Goal: Information Seeking & Learning: Learn about a topic

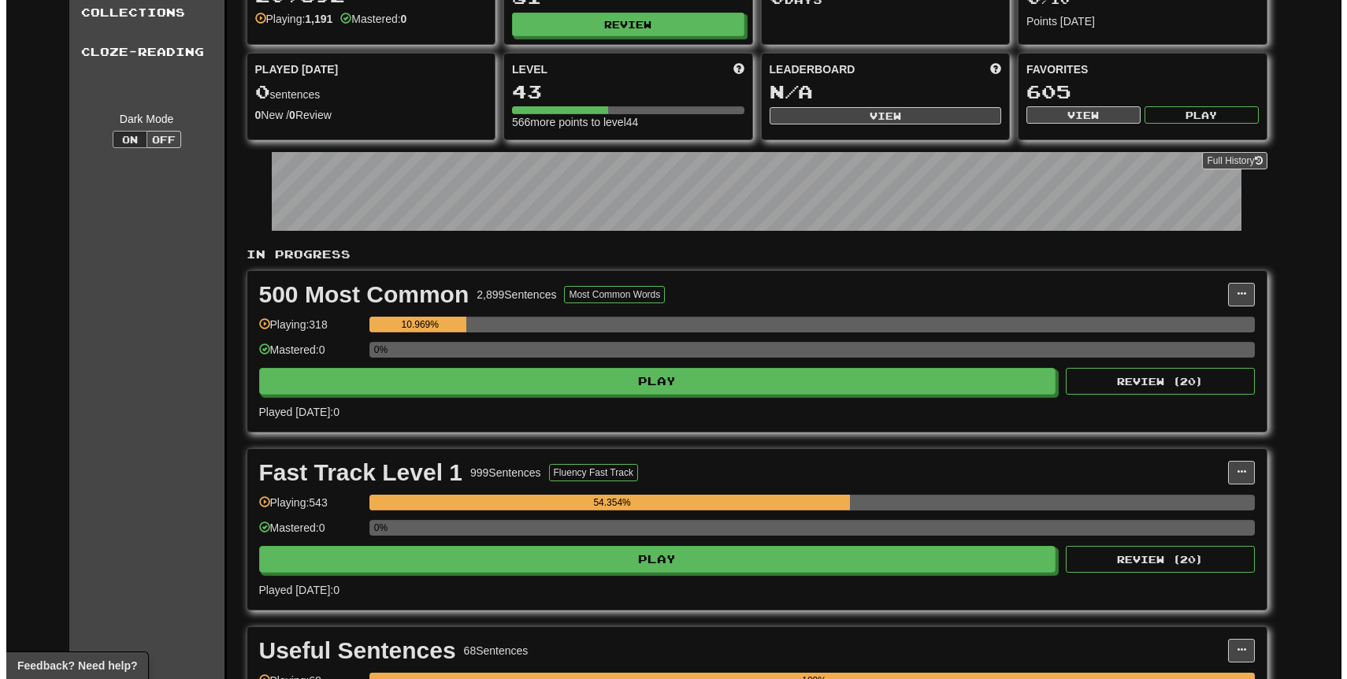
scroll to position [100, 0]
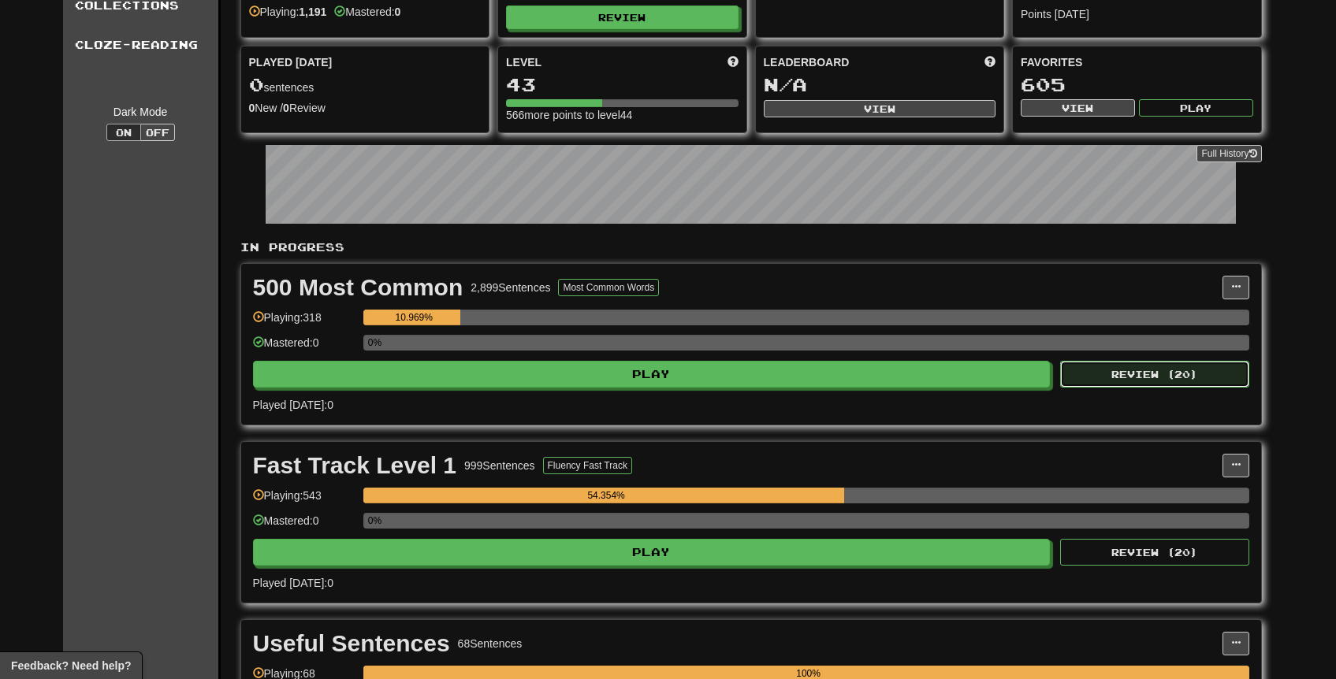
click at [1183, 386] on button "Review ( 20 )" at bounding box center [1154, 374] width 189 height 27
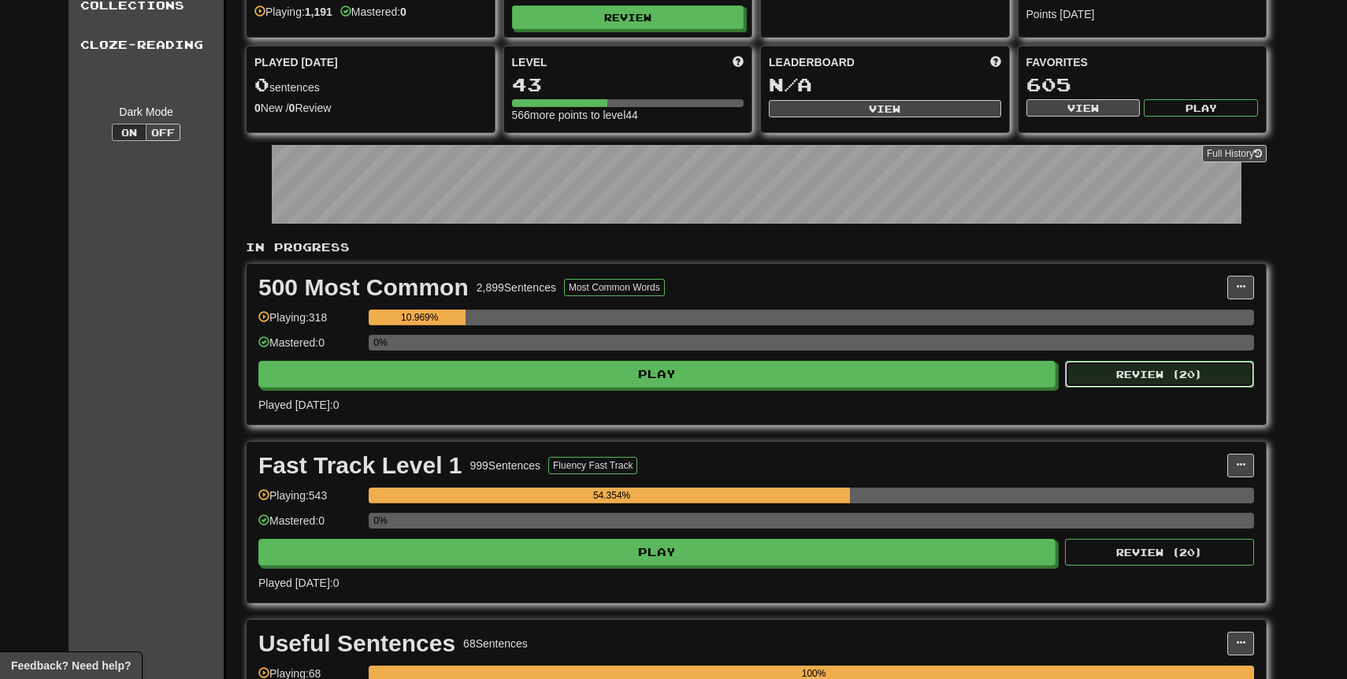
select select "**"
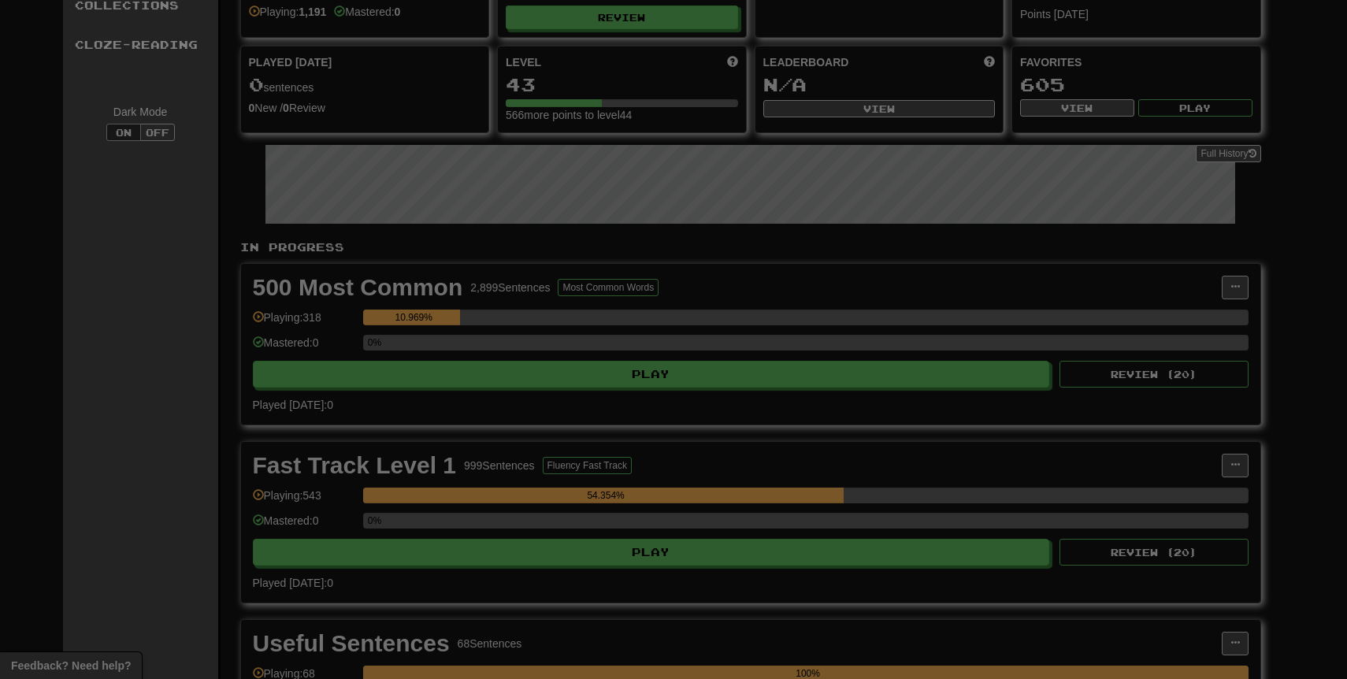
click at [0, 0] on div "× Play 500 Most Common Ready for Review Skill: Vocabulary Listening Speaking Se…" at bounding box center [0, 0] width 0 height 0
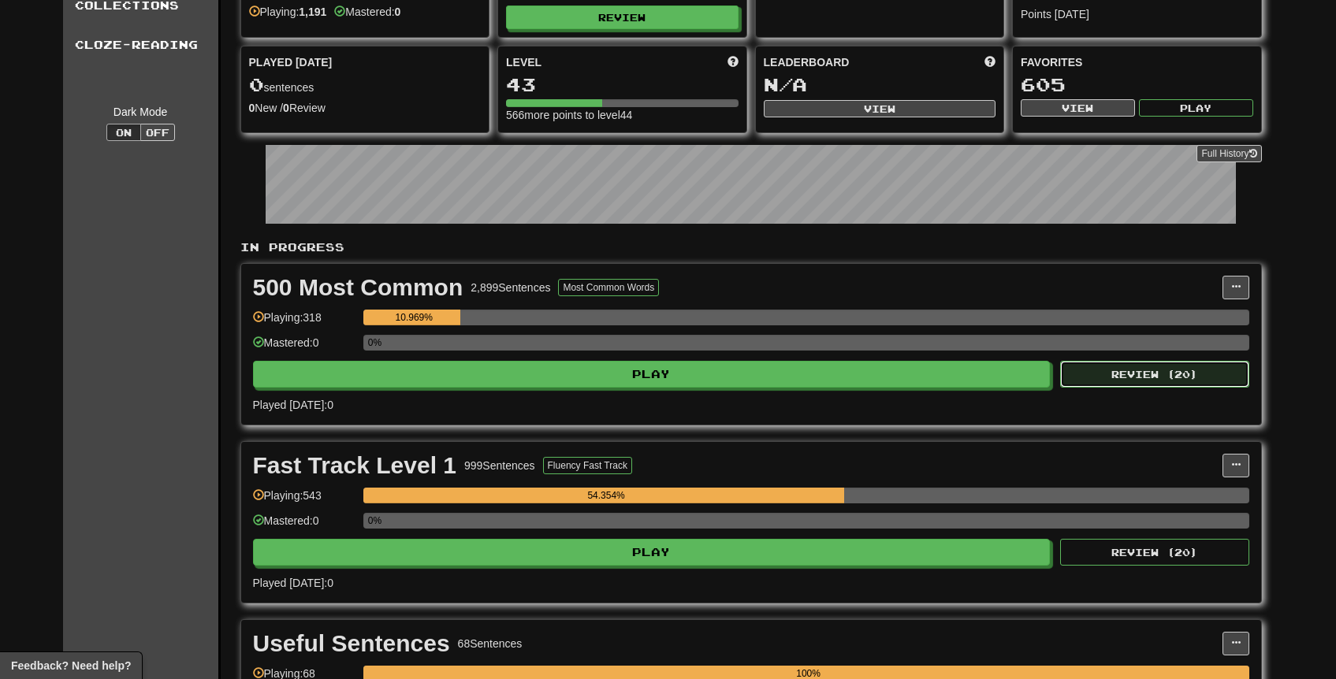
click at [1181, 377] on button "Review ( 20 )" at bounding box center [1154, 374] width 189 height 27
select select "**"
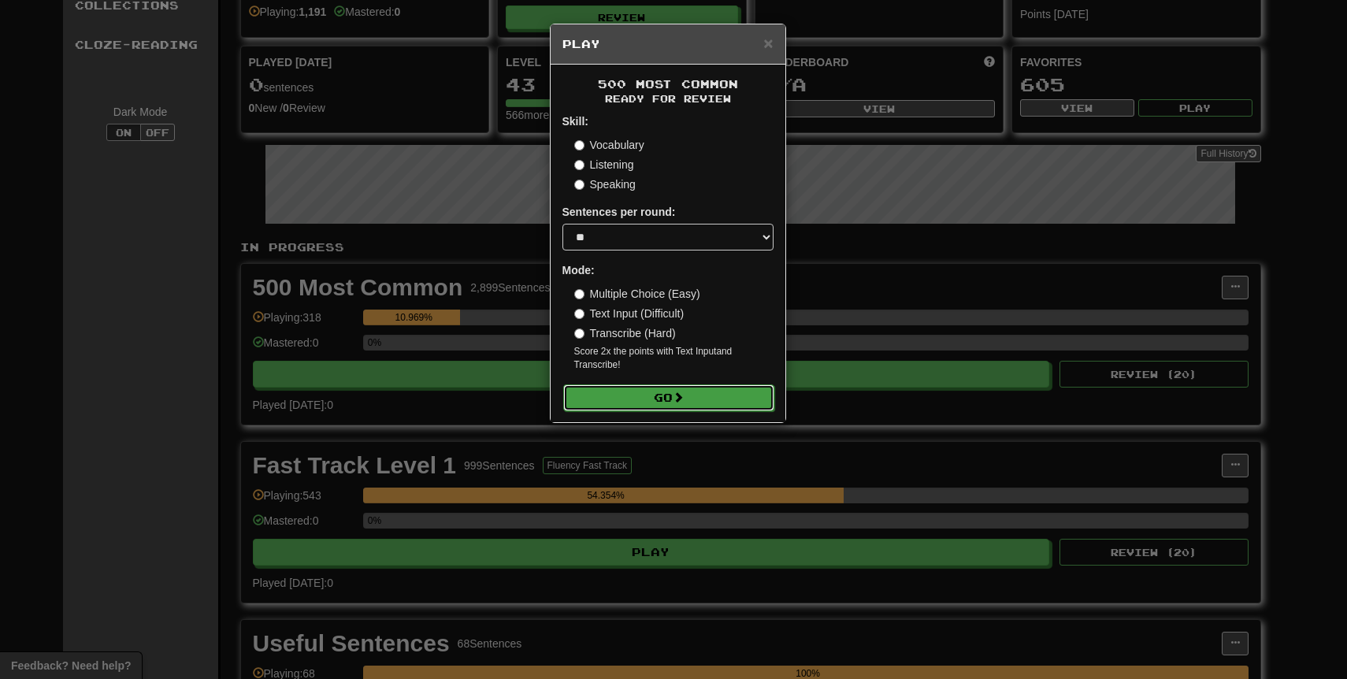
click at [652, 402] on button "Go" at bounding box center [668, 398] width 211 height 27
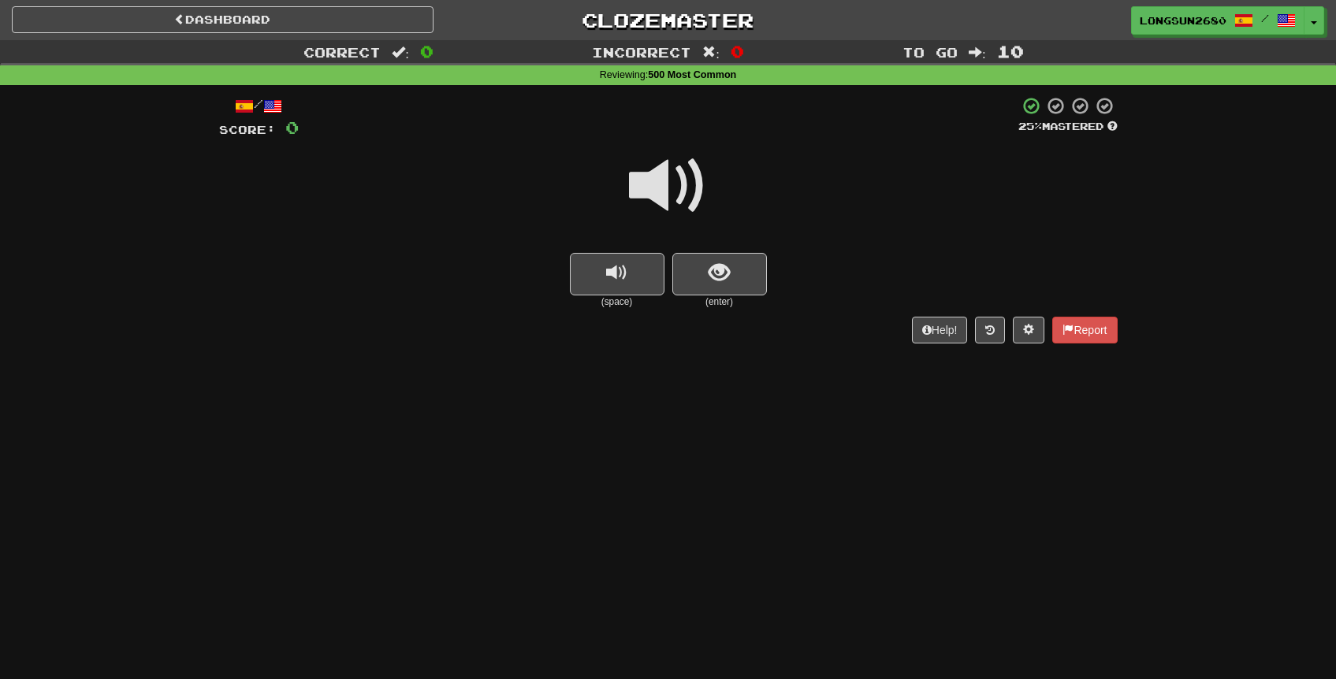
click at [685, 184] on span at bounding box center [668, 186] width 79 height 79
click at [659, 173] on span at bounding box center [668, 186] width 79 height 79
click at [701, 270] on button "show sentence" at bounding box center [719, 274] width 95 height 43
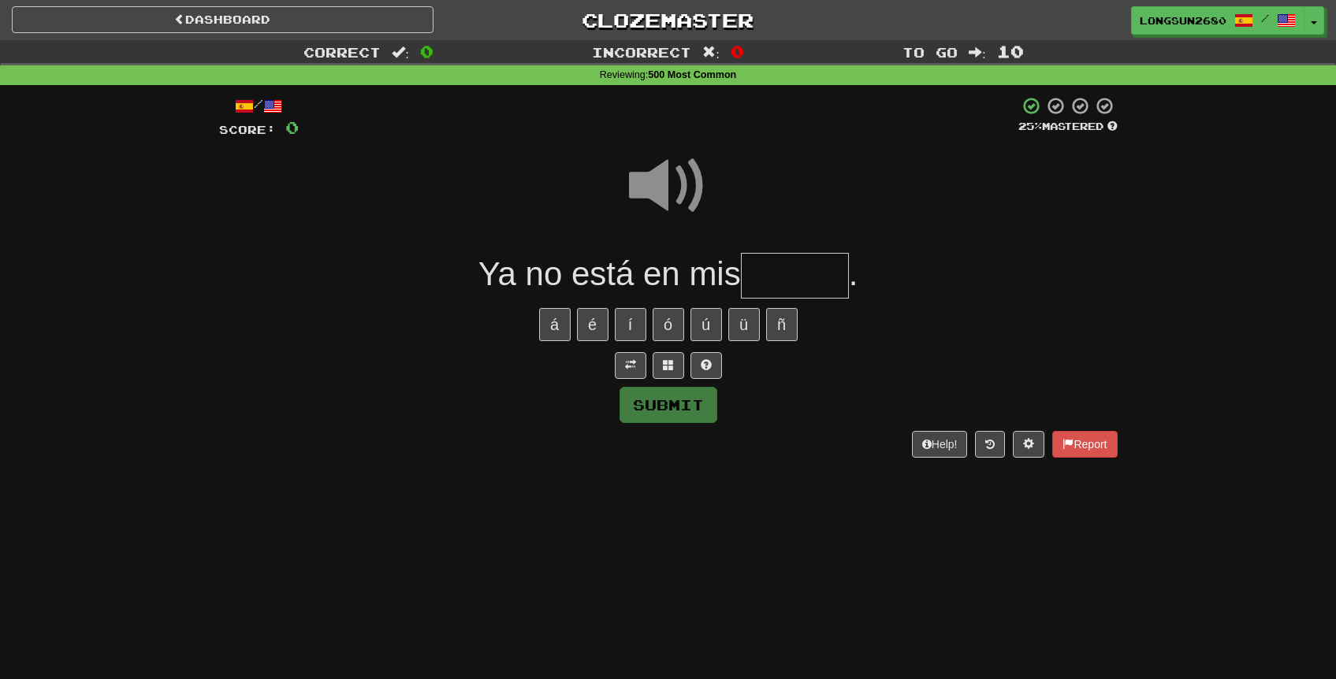
click at [667, 187] on span at bounding box center [668, 186] width 79 height 79
click at [786, 272] on input "text" at bounding box center [795, 276] width 108 height 46
click at [661, 199] on span at bounding box center [668, 186] width 79 height 79
click at [790, 272] on input "text" at bounding box center [795, 276] width 108 height 46
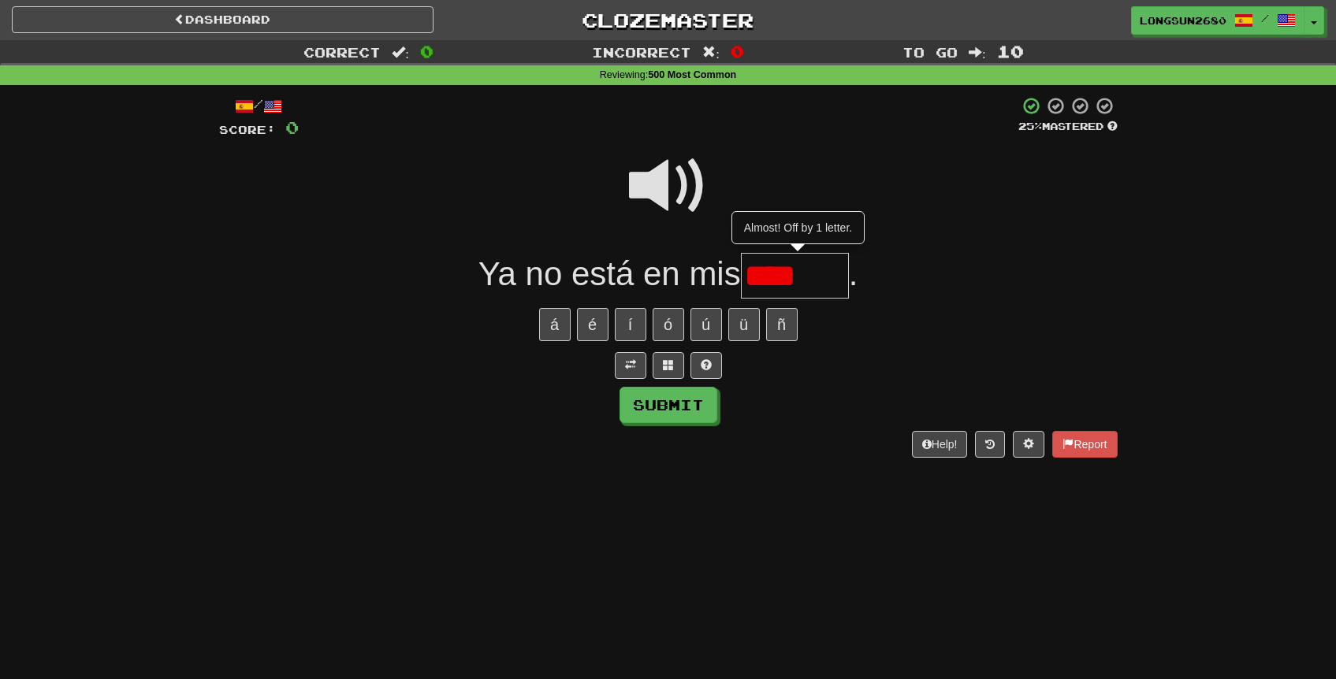
type input "*****"
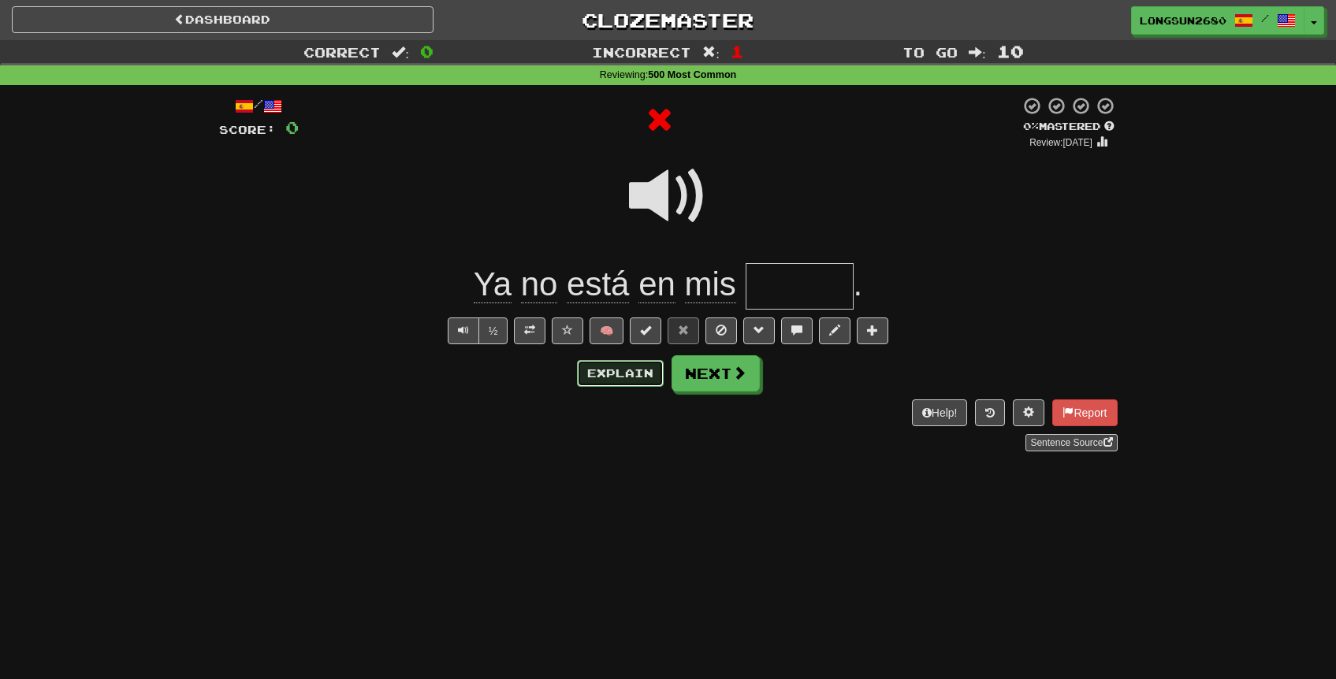
click at [624, 382] on button "Explain" at bounding box center [620, 373] width 87 height 27
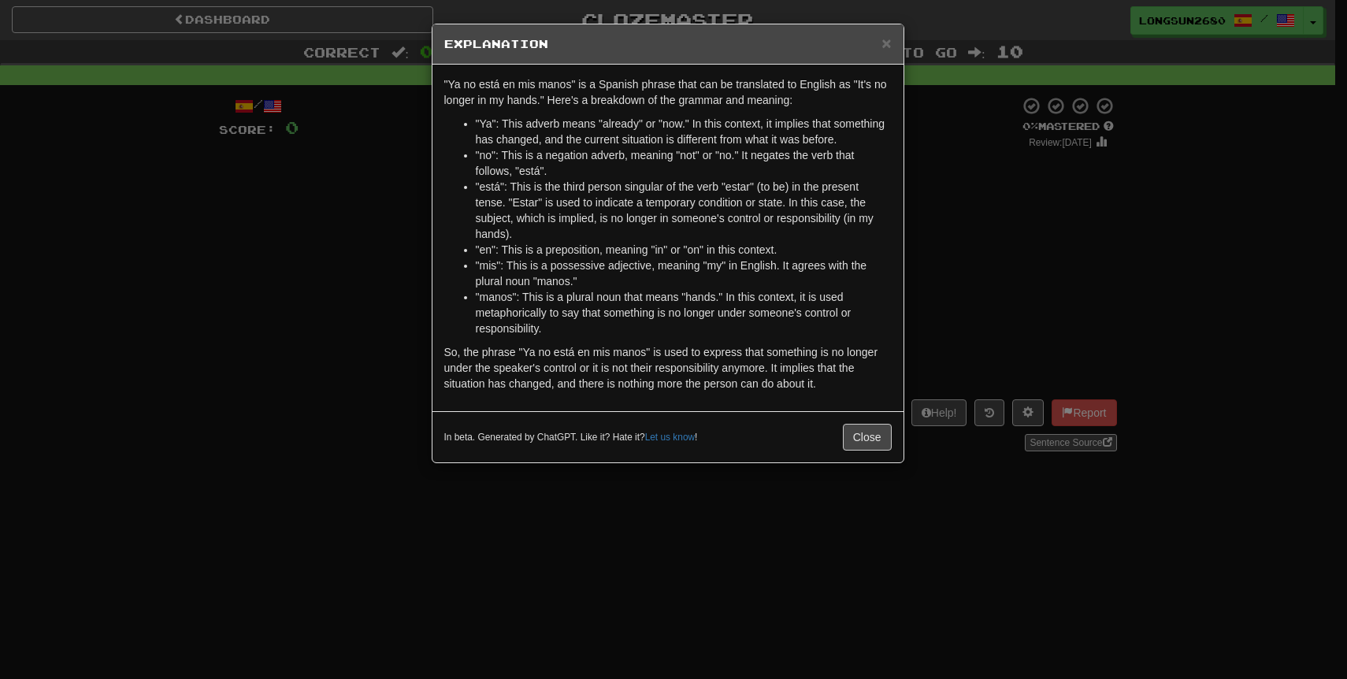
click at [1090, 261] on div "× Explanation "Ya no está en mis manos" is a Spanish phrase that can be transla…" at bounding box center [673, 339] width 1347 height 679
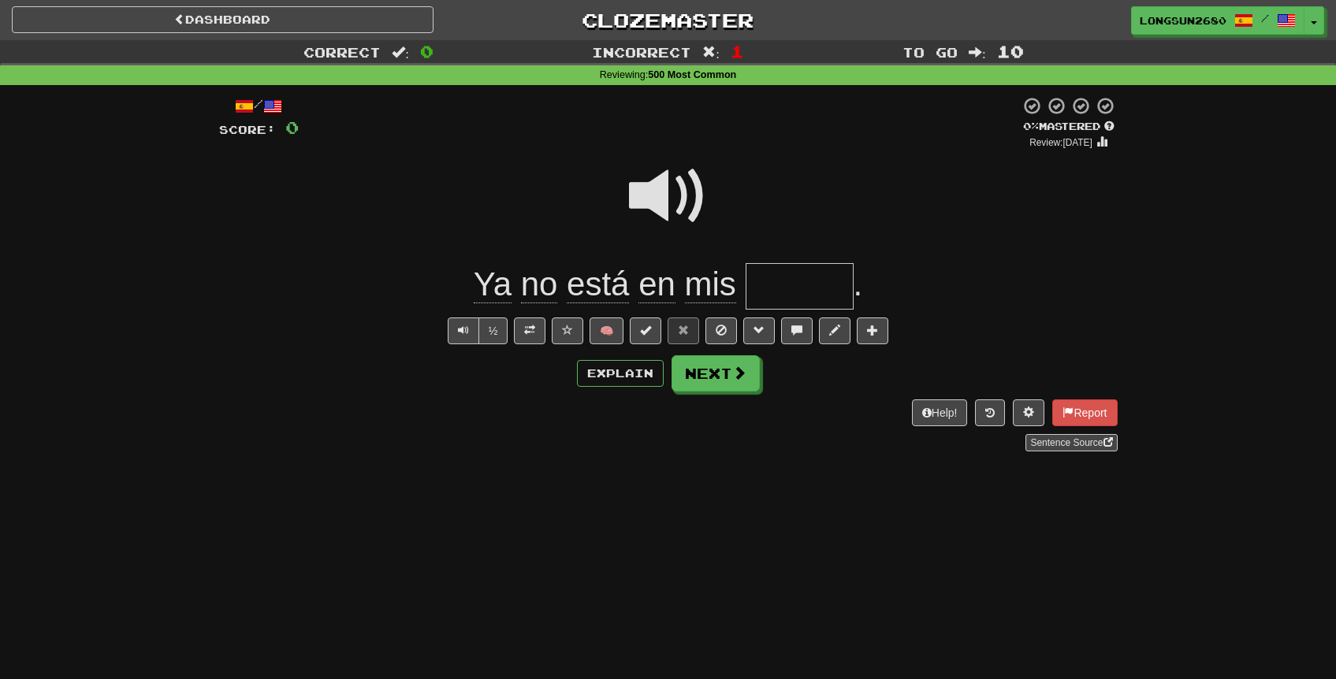
click at [667, 191] on span at bounding box center [668, 196] width 79 height 79
click at [711, 373] on button "Next" at bounding box center [716, 374] width 88 height 36
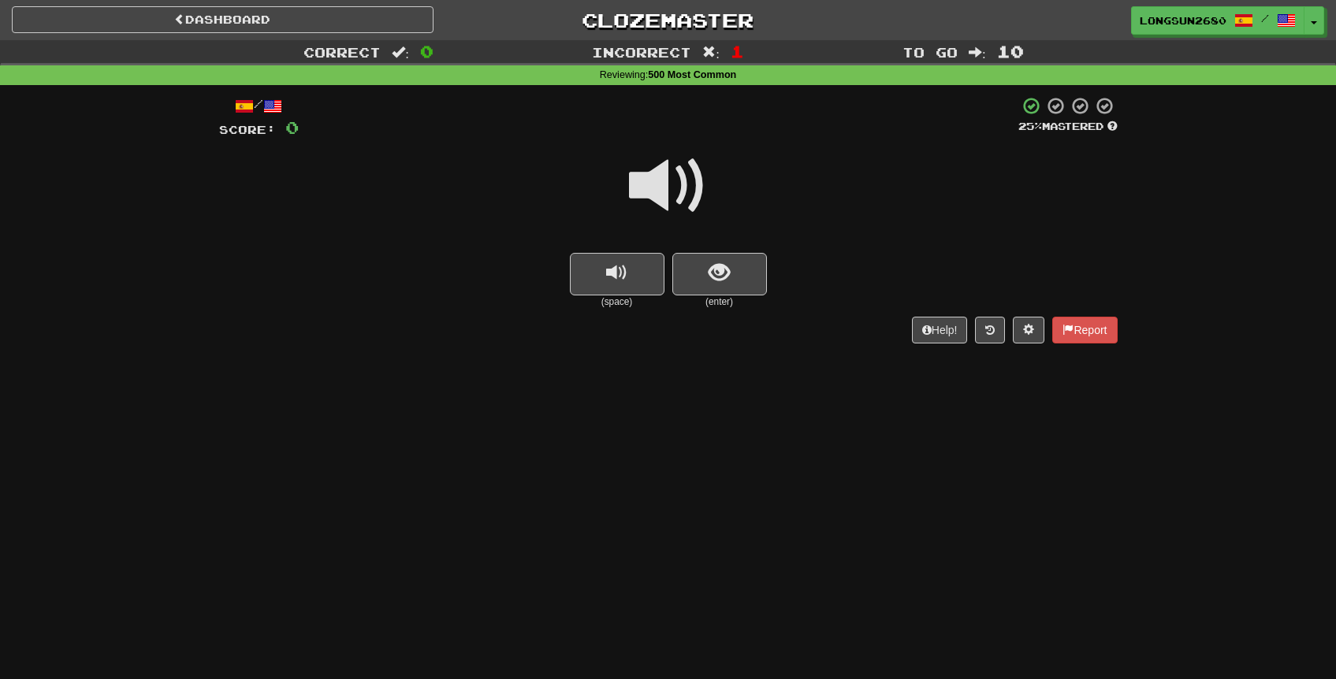
click at [658, 184] on span at bounding box center [668, 186] width 79 height 79
click at [738, 268] on button "show sentence" at bounding box center [719, 274] width 95 height 43
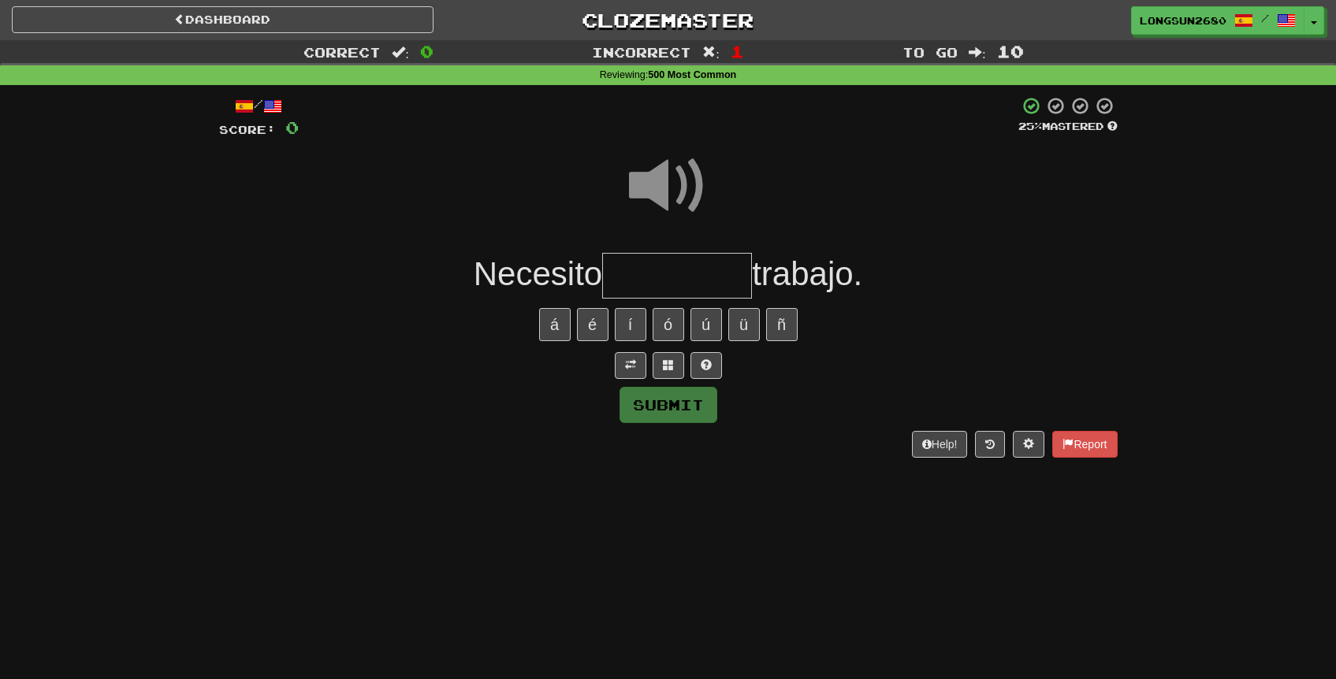
click at [681, 184] on span at bounding box center [668, 186] width 79 height 79
click at [667, 262] on input "text" at bounding box center [677, 276] width 150 height 46
type input "*"
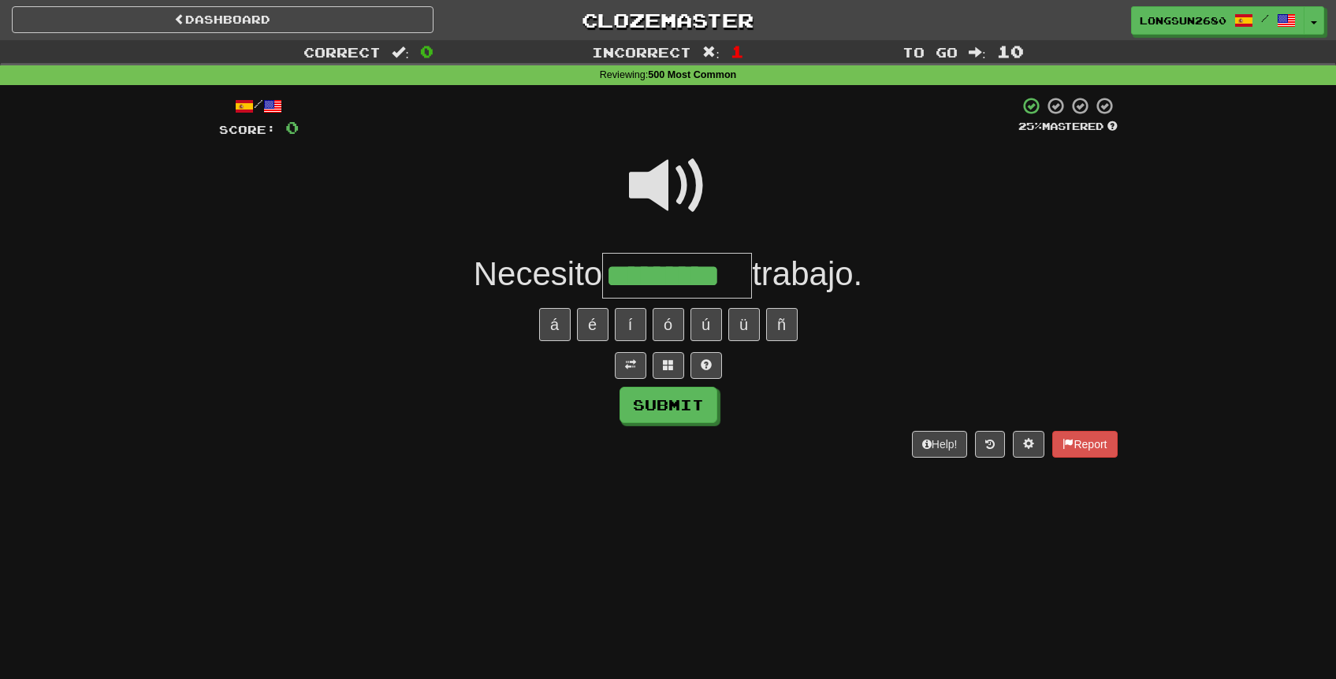
type input "*********"
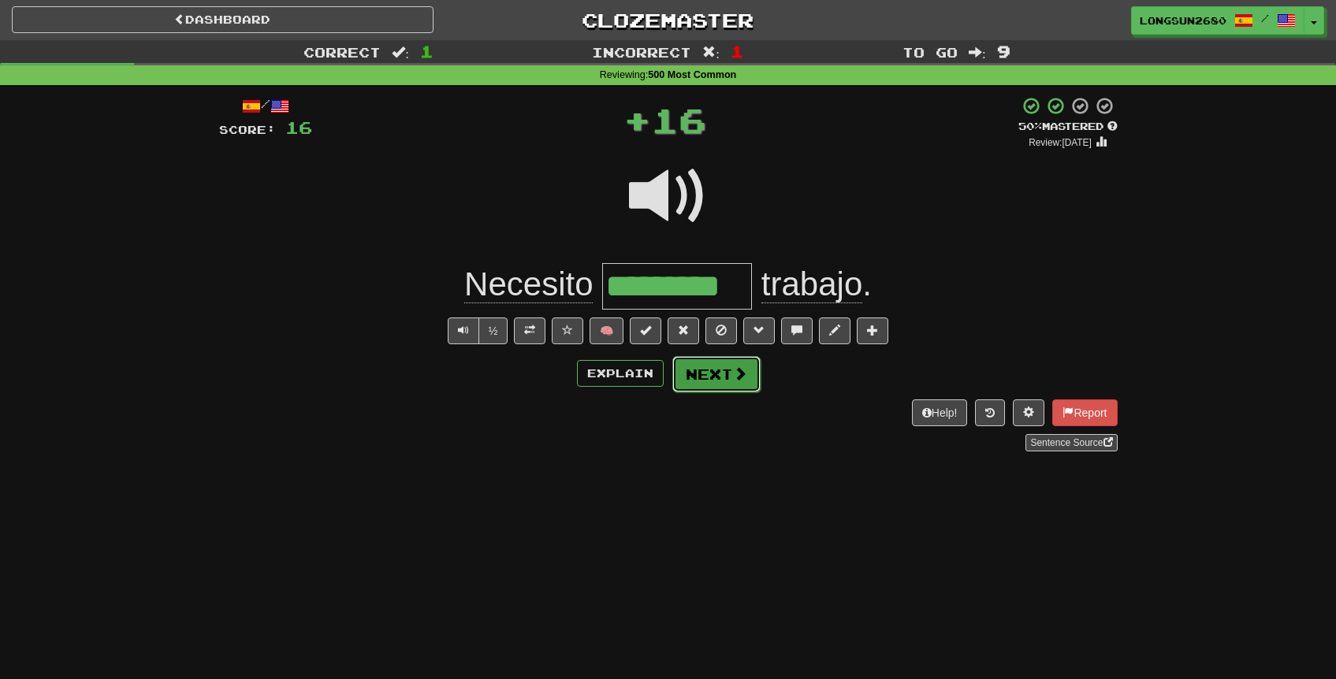
click at [716, 383] on button "Next" at bounding box center [716, 374] width 88 height 36
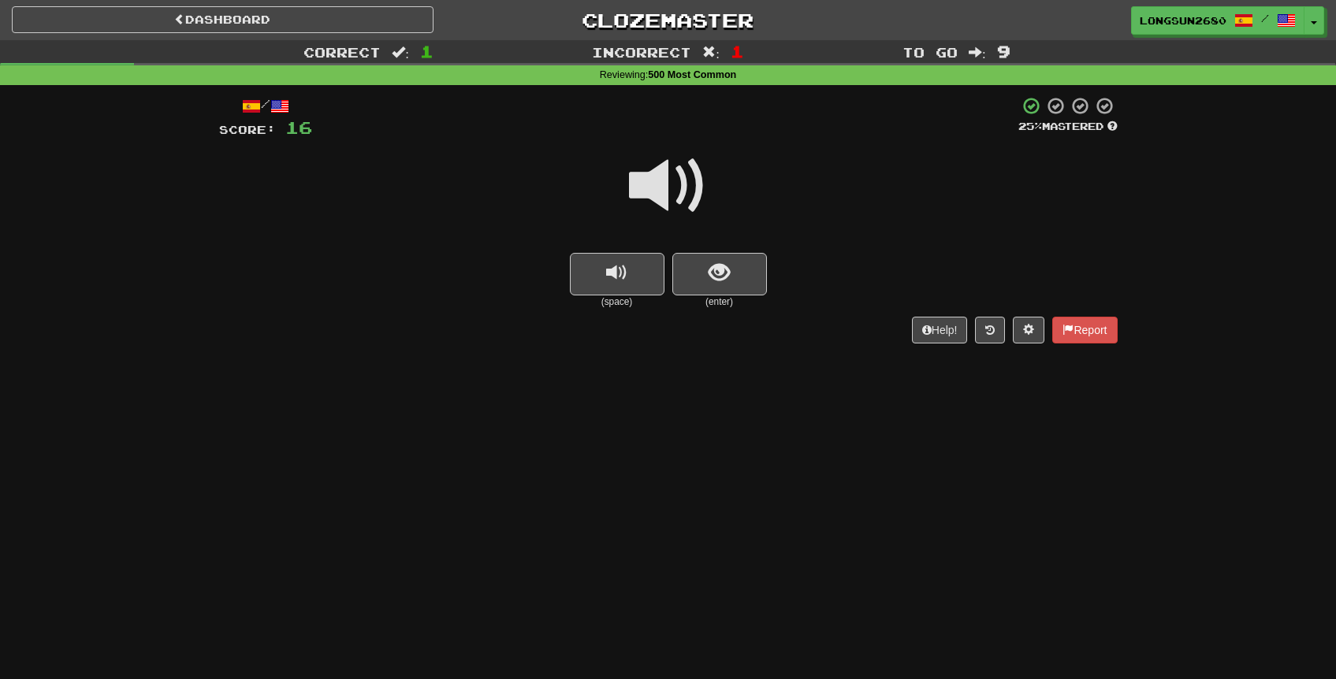
click at [685, 202] on span at bounding box center [668, 186] width 79 height 79
click at [699, 266] on button "show sentence" at bounding box center [719, 274] width 95 height 43
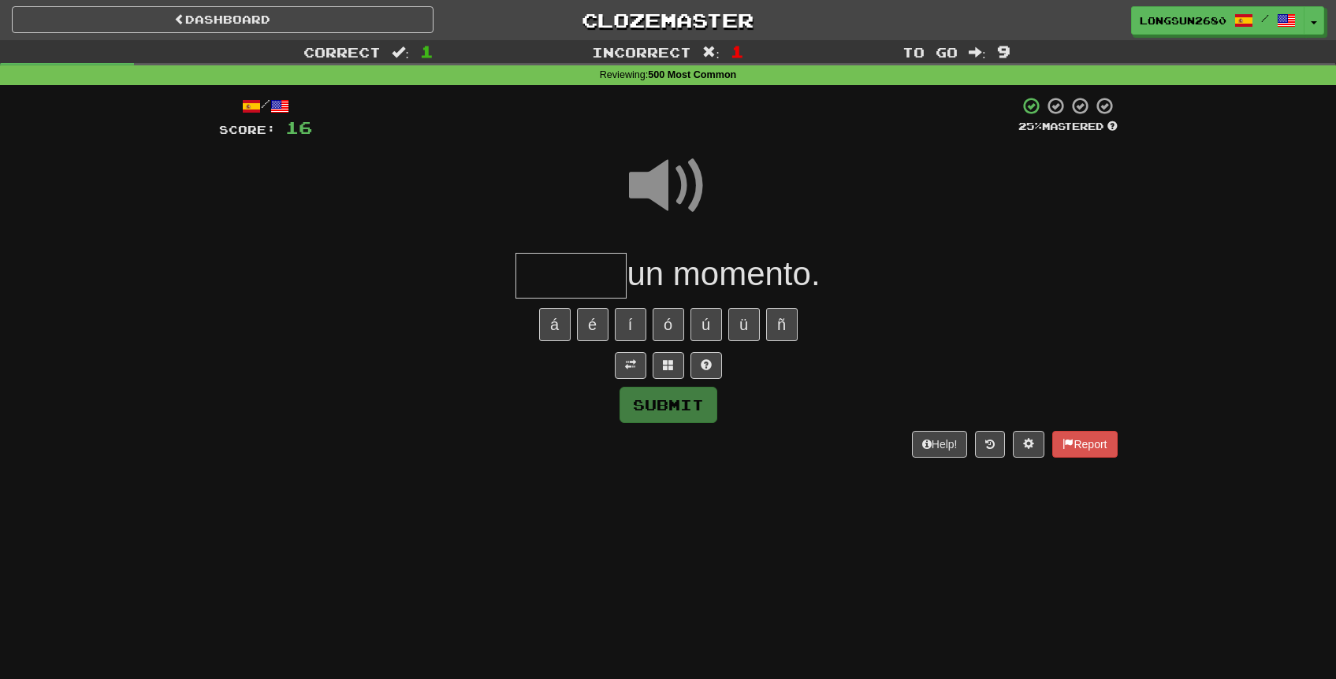
click at [565, 256] on input "text" at bounding box center [570, 276] width 111 height 46
type input "******"
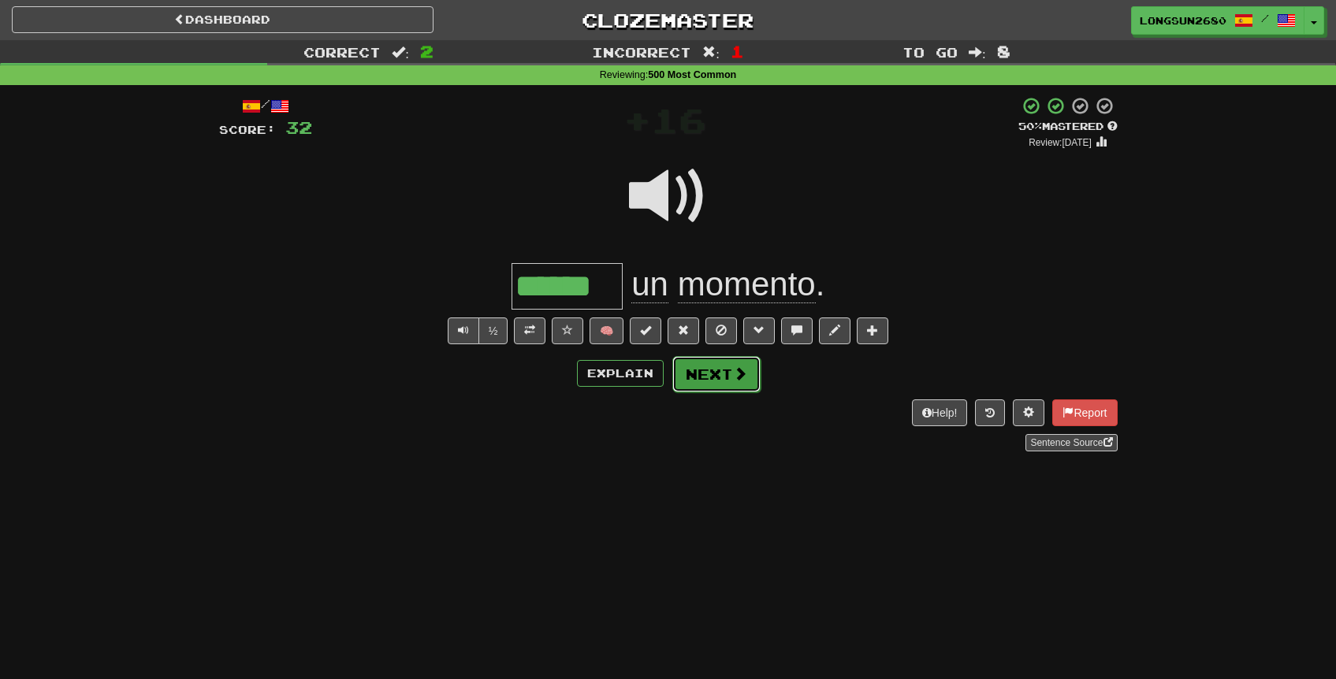
click at [691, 385] on button "Next" at bounding box center [716, 374] width 88 height 36
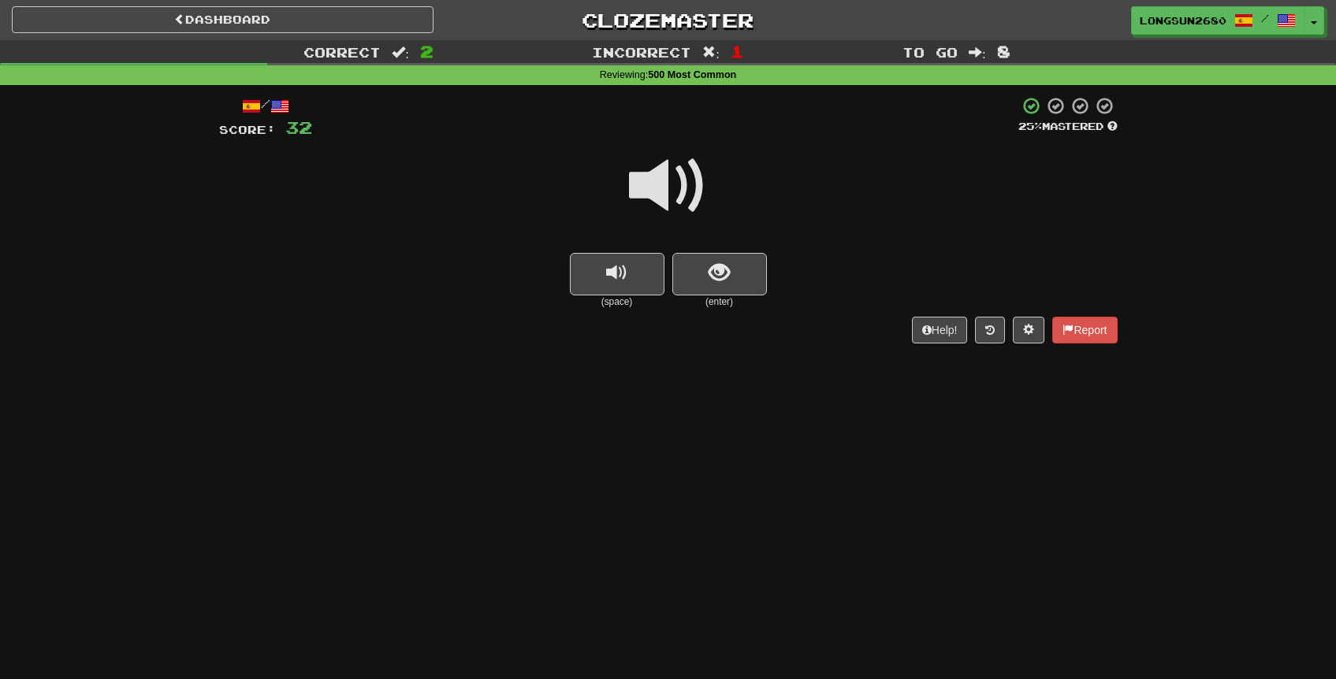
click at [659, 203] on span at bounding box center [668, 186] width 79 height 79
click at [699, 273] on button "show sentence" at bounding box center [719, 274] width 95 height 43
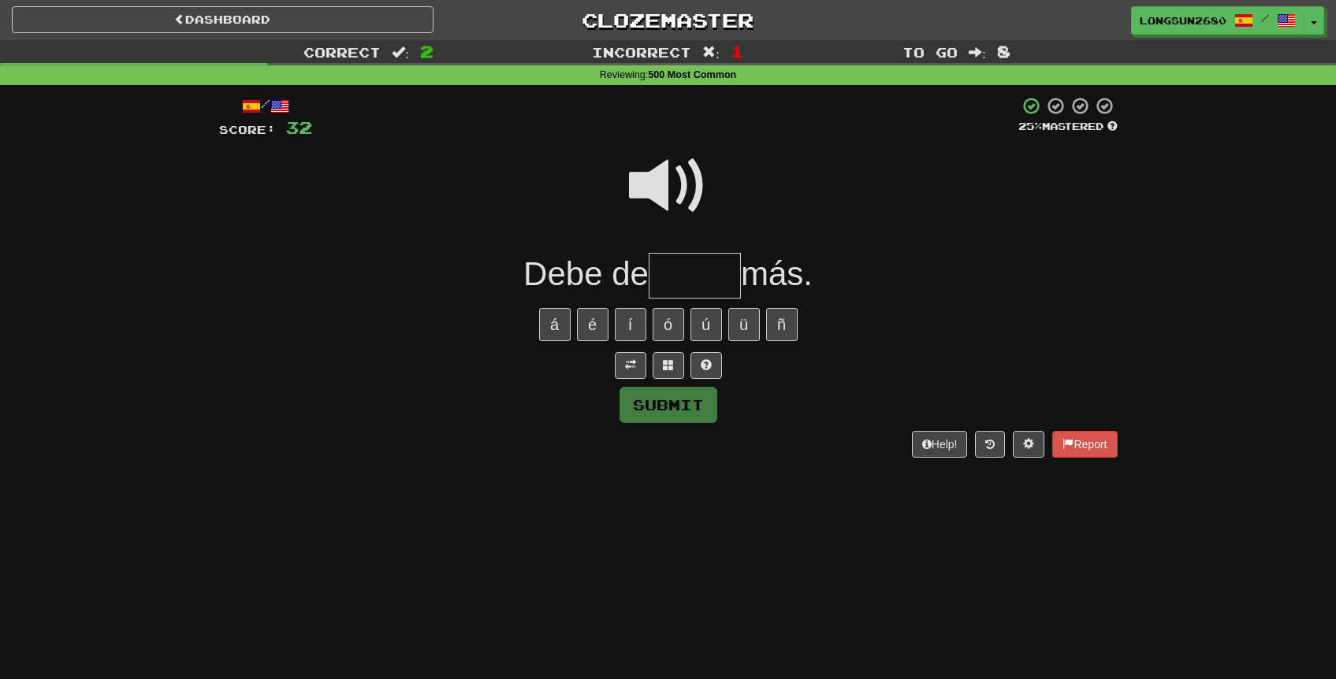
click at [656, 184] on span at bounding box center [668, 186] width 79 height 79
click at [693, 272] on input "text" at bounding box center [694, 276] width 92 height 46
click at [666, 189] on span at bounding box center [668, 186] width 79 height 79
click at [704, 284] on input "text" at bounding box center [694, 276] width 92 height 46
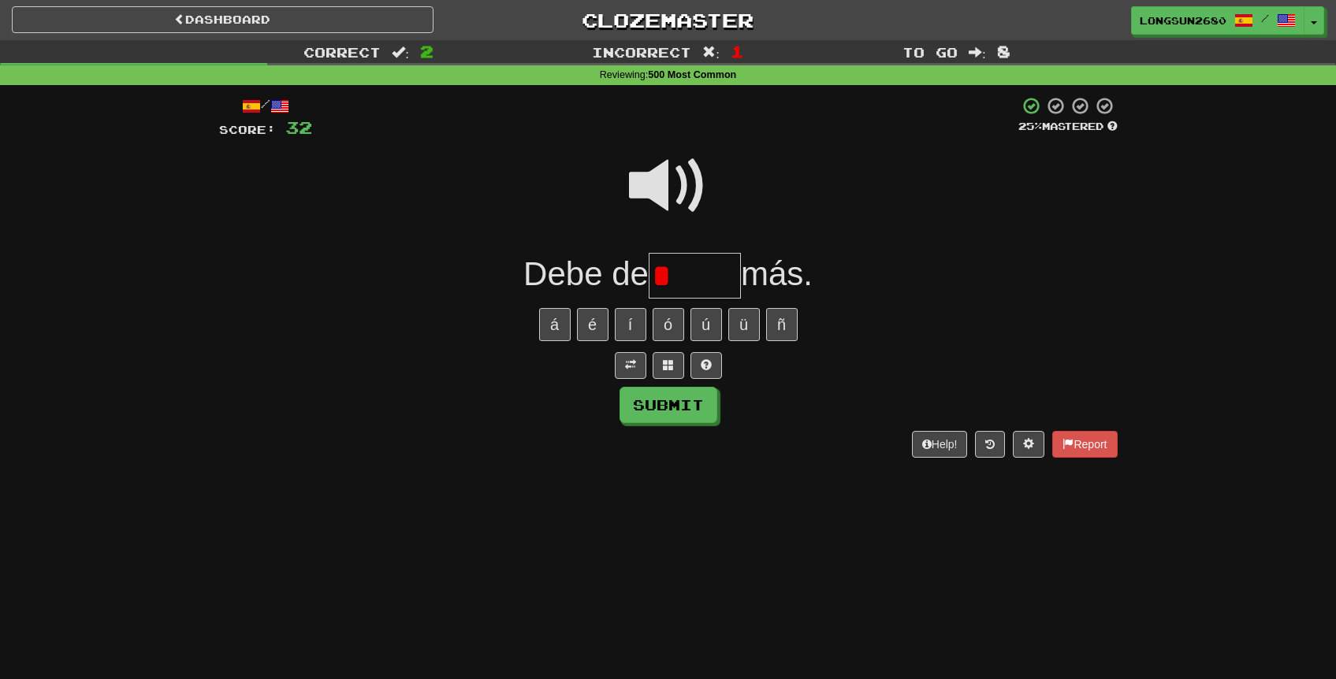
type input "*****"
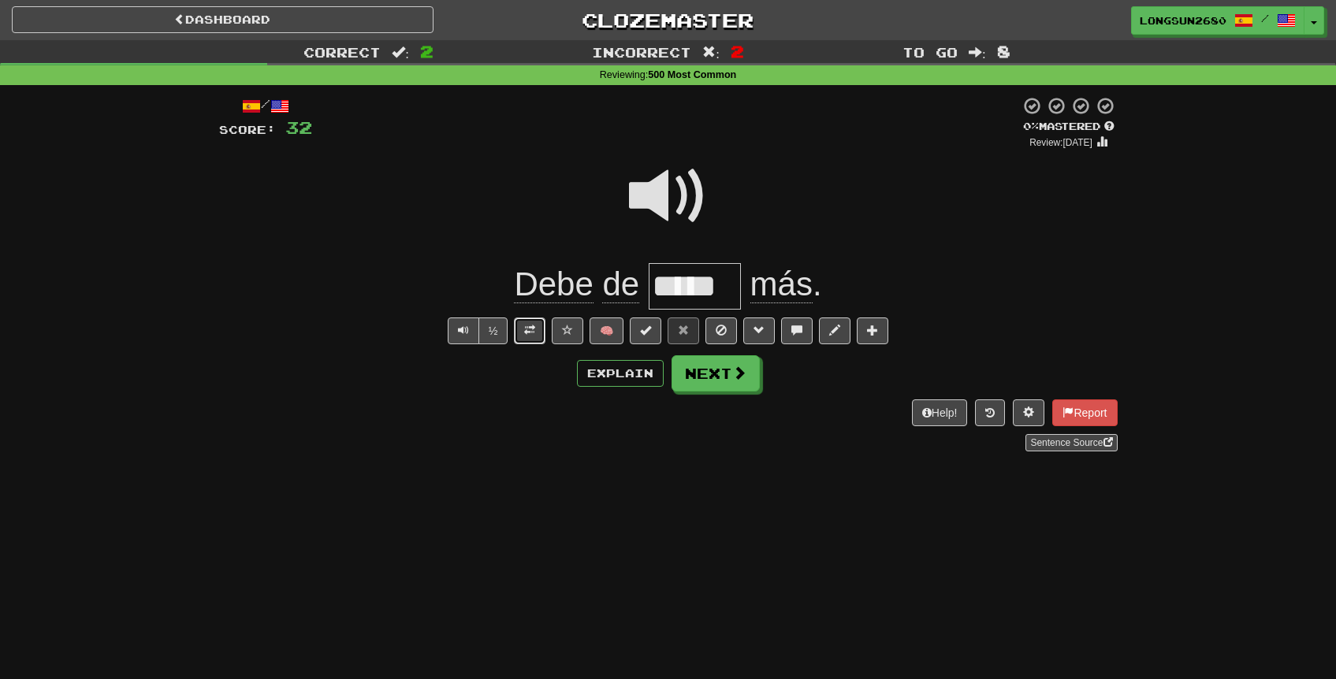
click at [527, 332] on span at bounding box center [529, 330] width 11 height 11
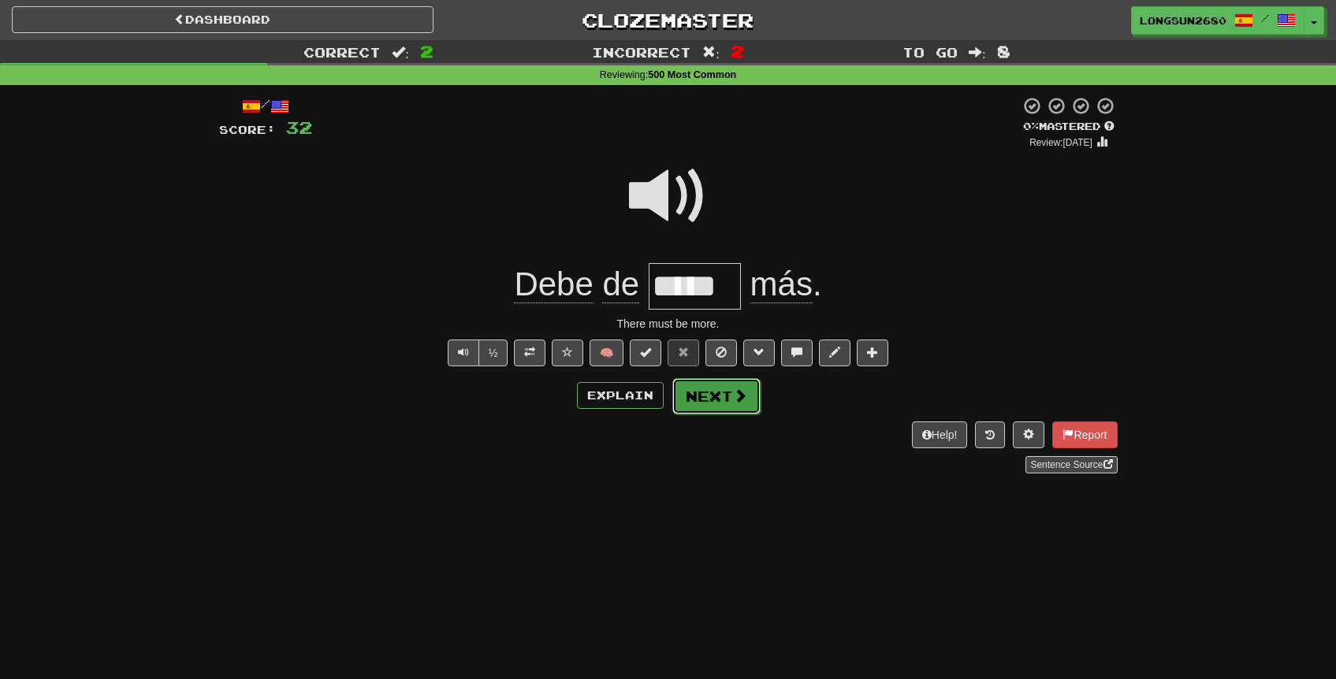
click at [711, 400] on button "Next" at bounding box center [716, 396] width 88 height 36
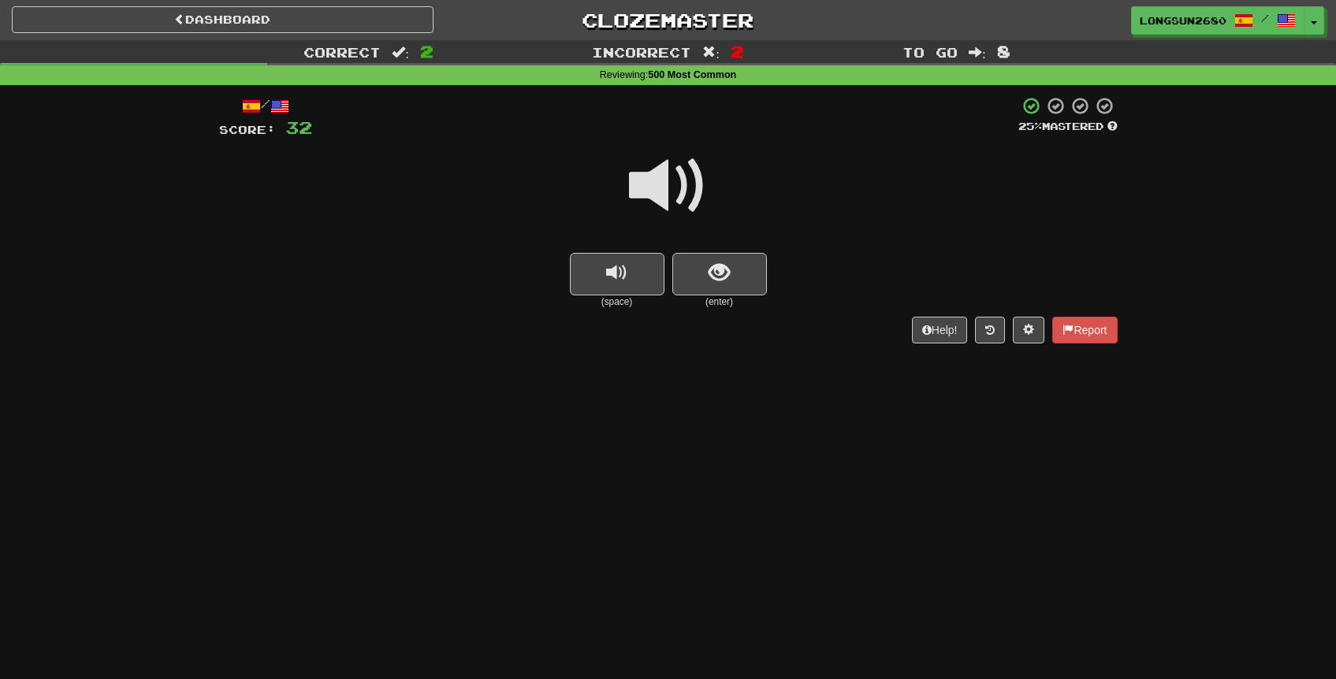
click at [667, 210] on span at bounding box center [668, 186] width 79 height 79
click at [707, 266] on button "show sentence" at bounding box center [719, 274] width 95 height 43
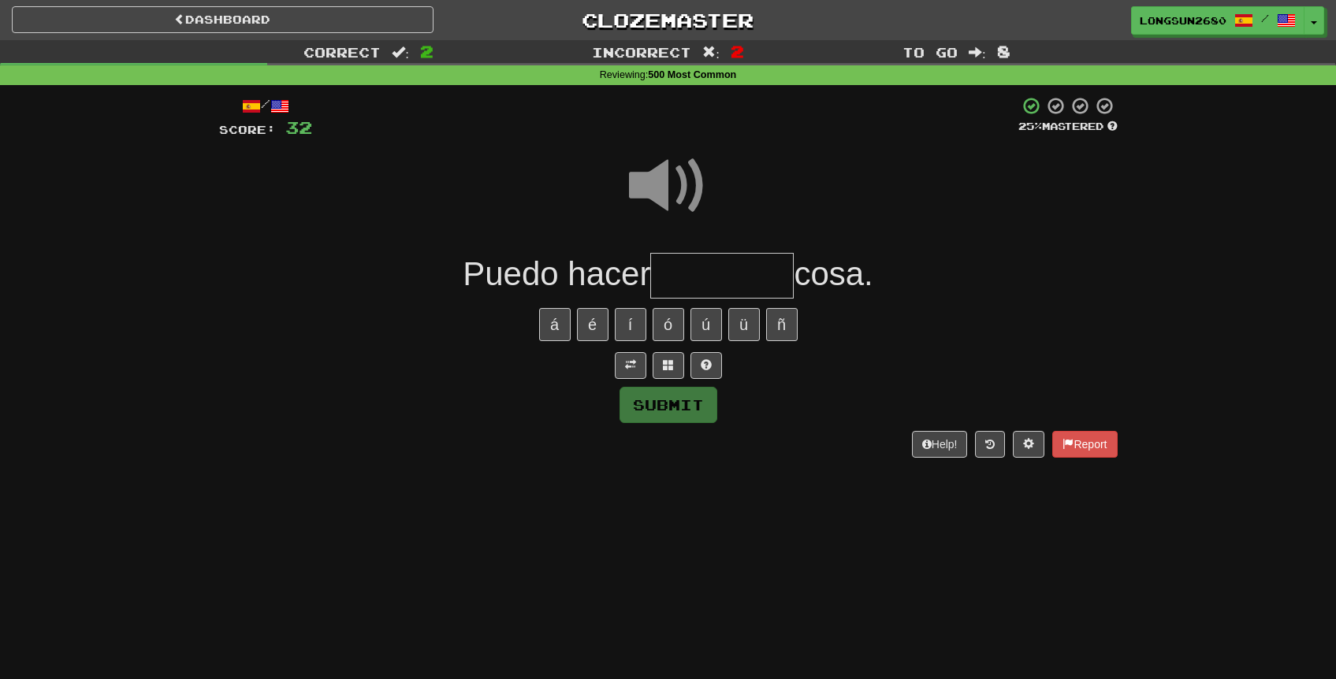
click at [727, 282] on input "text" at bounding box center [721, 276] width 143 height 46
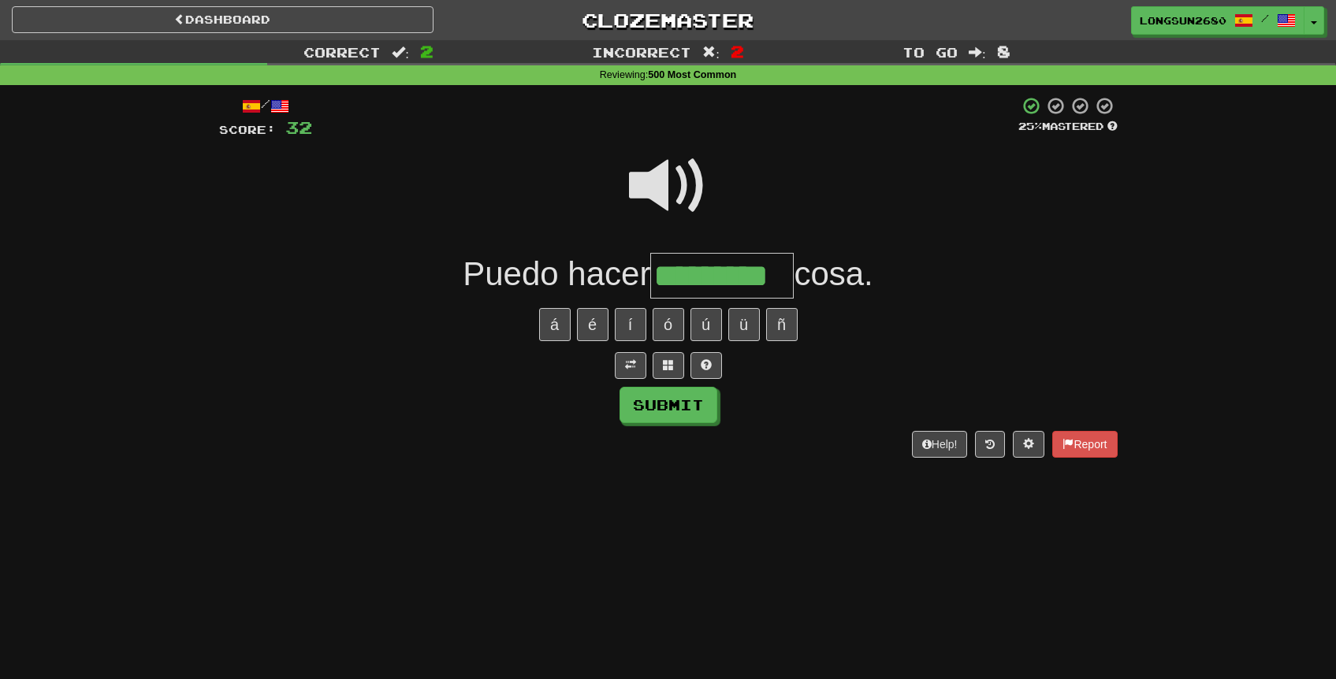
type input "*********"
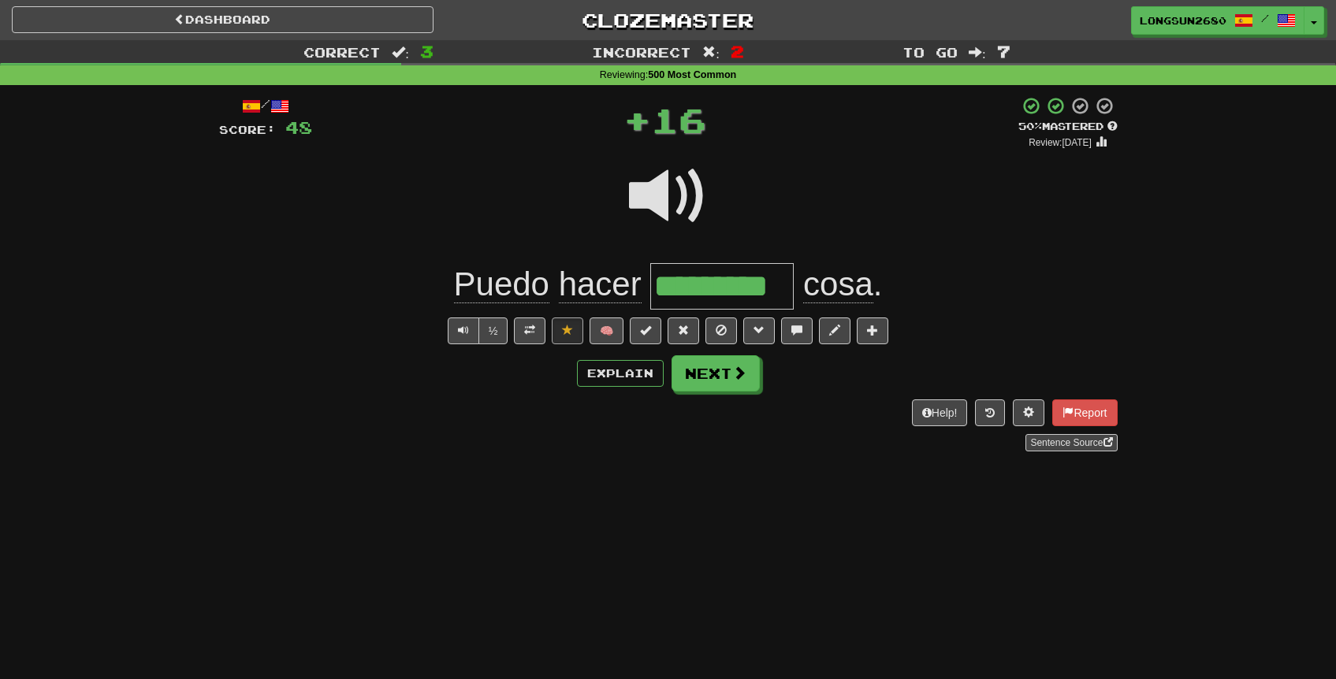
click at [734, 392] on div "/ Score: 48 + 16 50 % Mastered Review: 2025-08-28 Puedo hacer ********* cosa . …" at bounding box center [668, 273] width 898 height 355
click at [718, 388] on button "Next" at bounding box center [716, 374] width 88 height 36
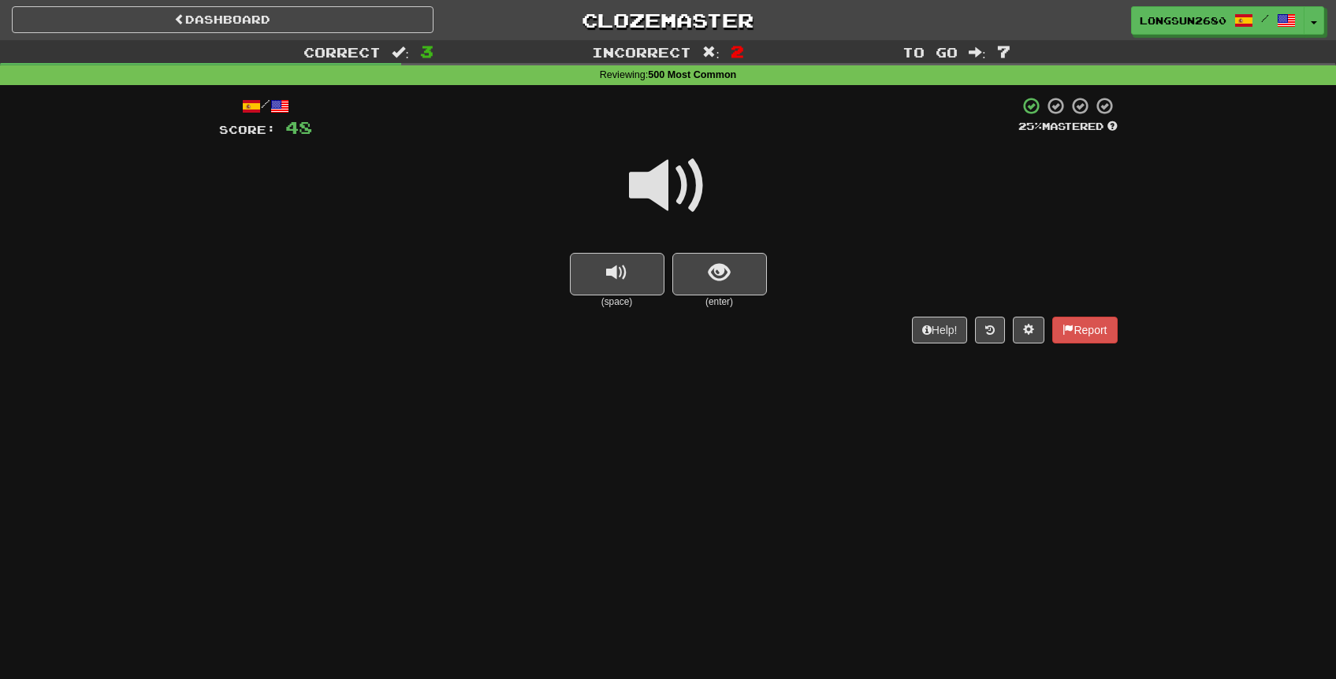
click at [672, 200] on span at bounding box center [668, 186] width 79 height 79
click at [705, 278] on button "show sentence" at bounding box center [719, 274] width 95 height 43
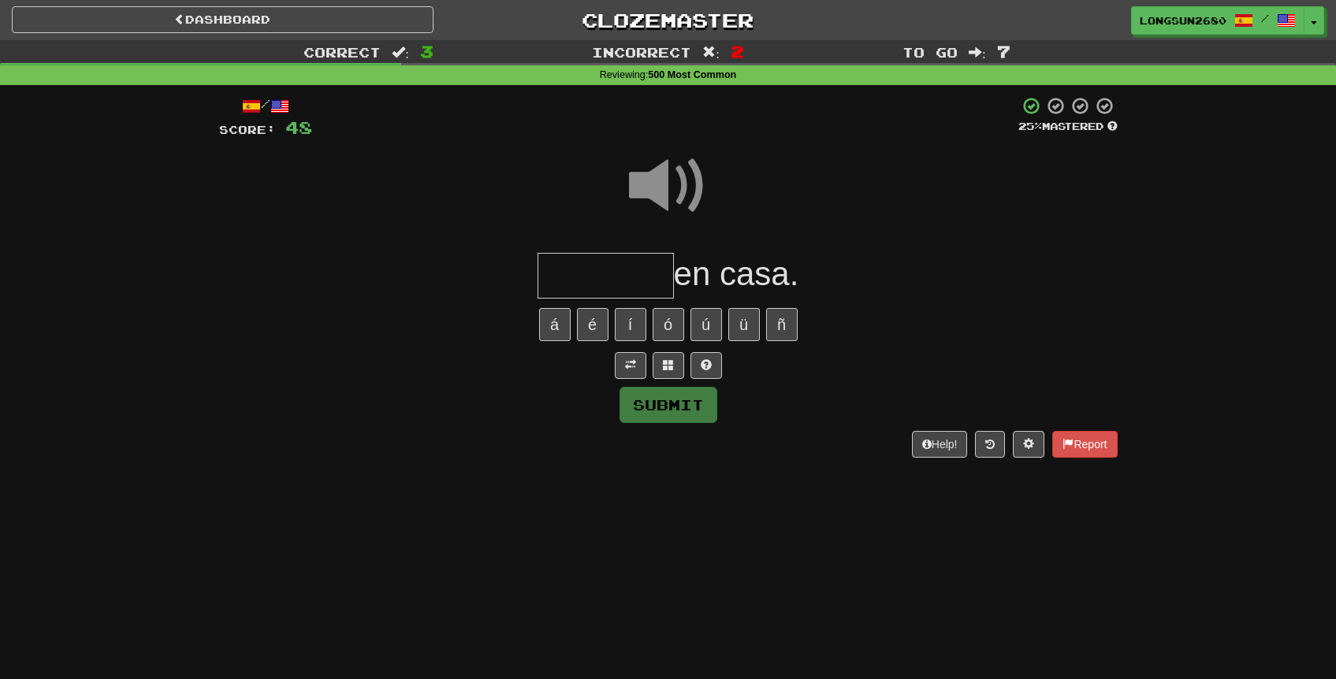
click at [621, 269] on input "text" at bounding box center [605, 276] width 136 height 46
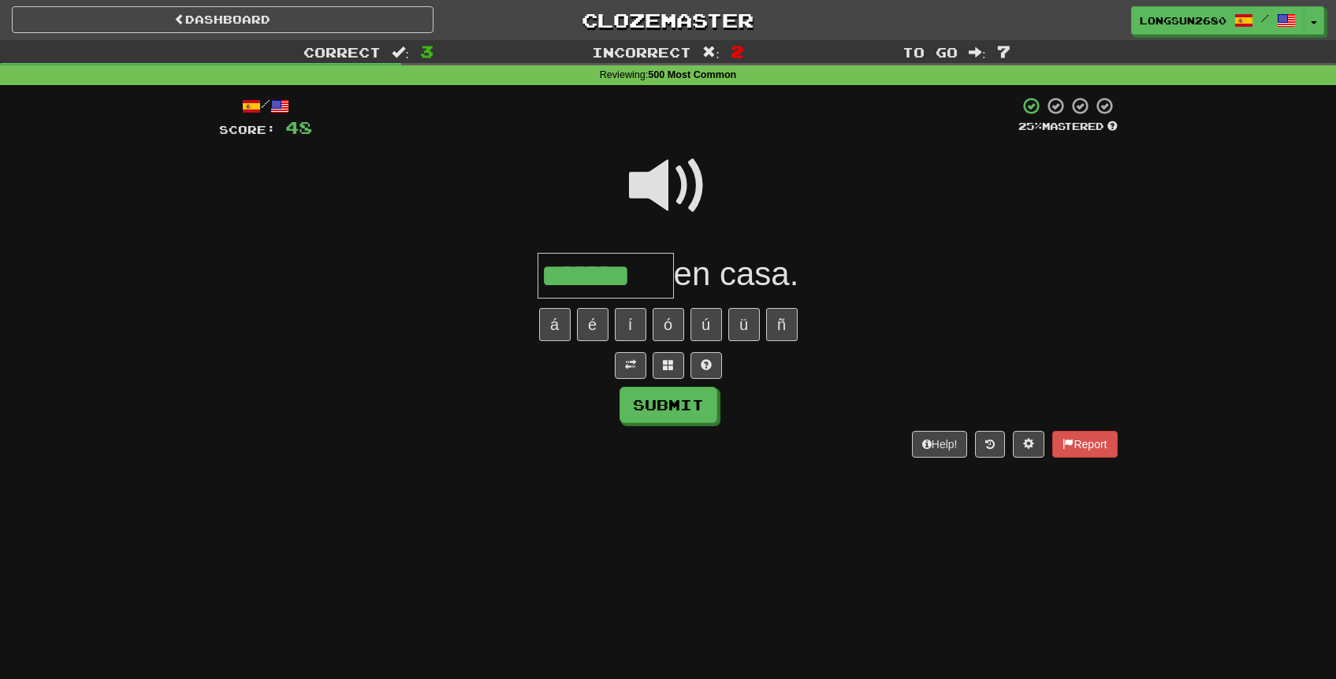
type input "*******"
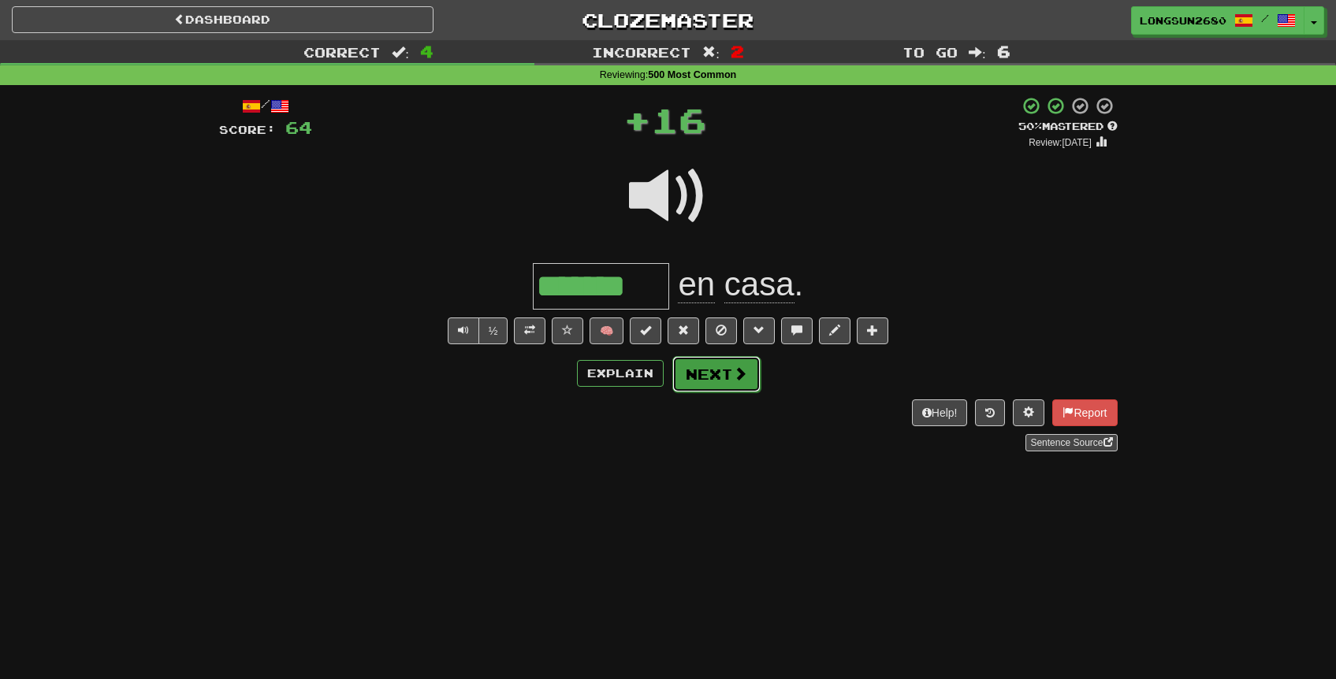
click at [697, 375] on button "Next" at bounding box center [716, 374] width 88 height 36
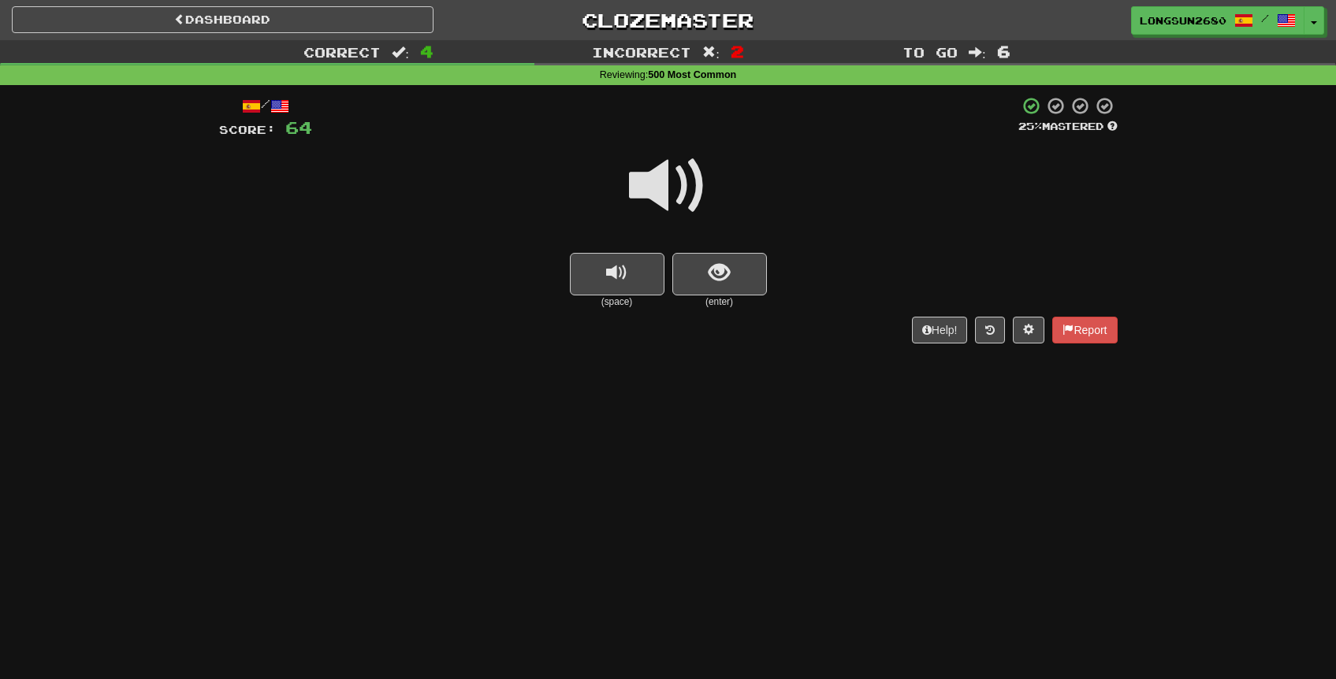
click at [673, 199] on span at bounding box center [668, 186] width 79 height 79
click at [699, 269] on button "show sentence" at bounding box center [719, 274] width 95 height 43
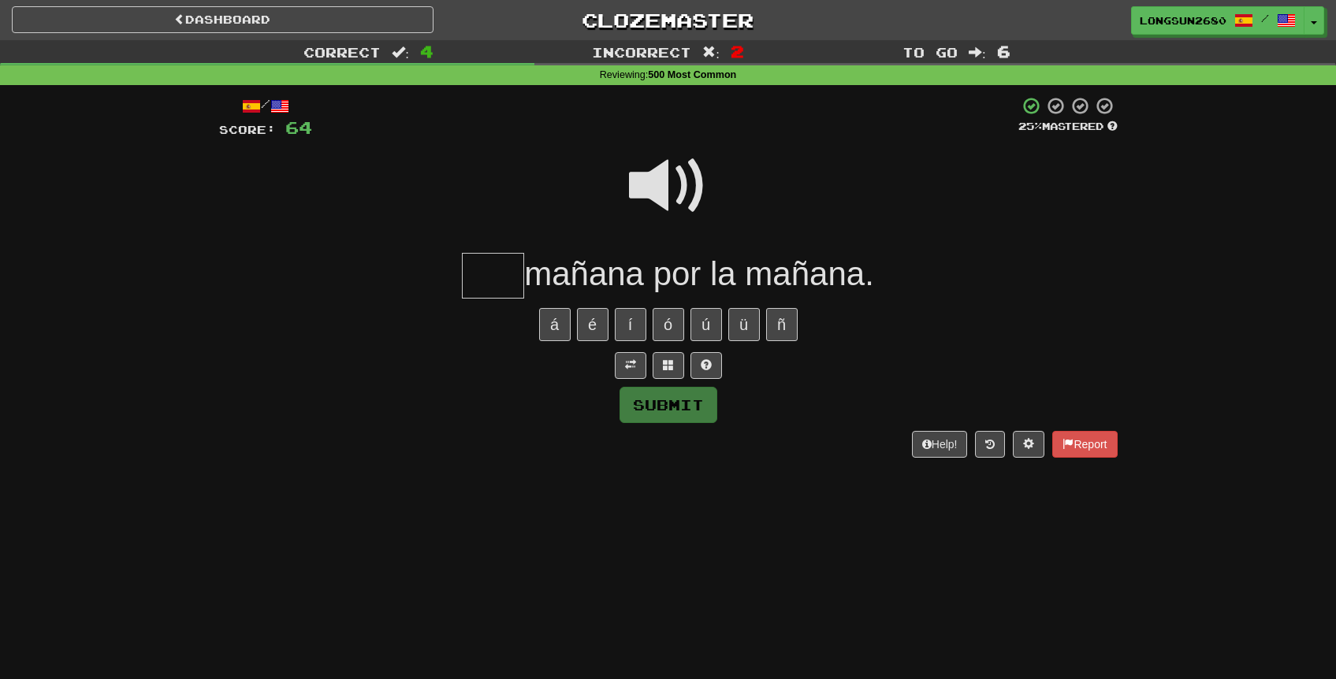
click at [682, 181] on span at bounding box center [668, 186] width 79 height 79
click at [510, 260] on input "text" at bounding box center [493, 276] width 62 height 46
type input "***"
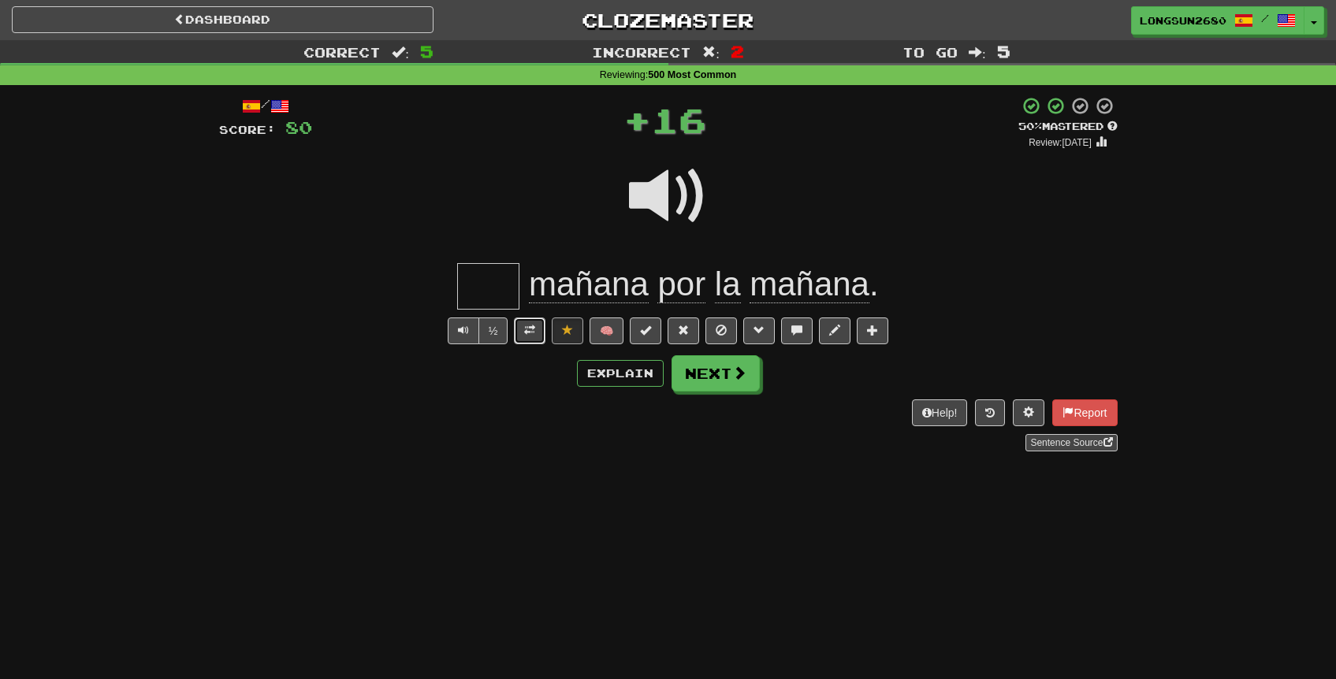
click at [539, 329] on button at bounding box center [530, 331] width 32 height 27
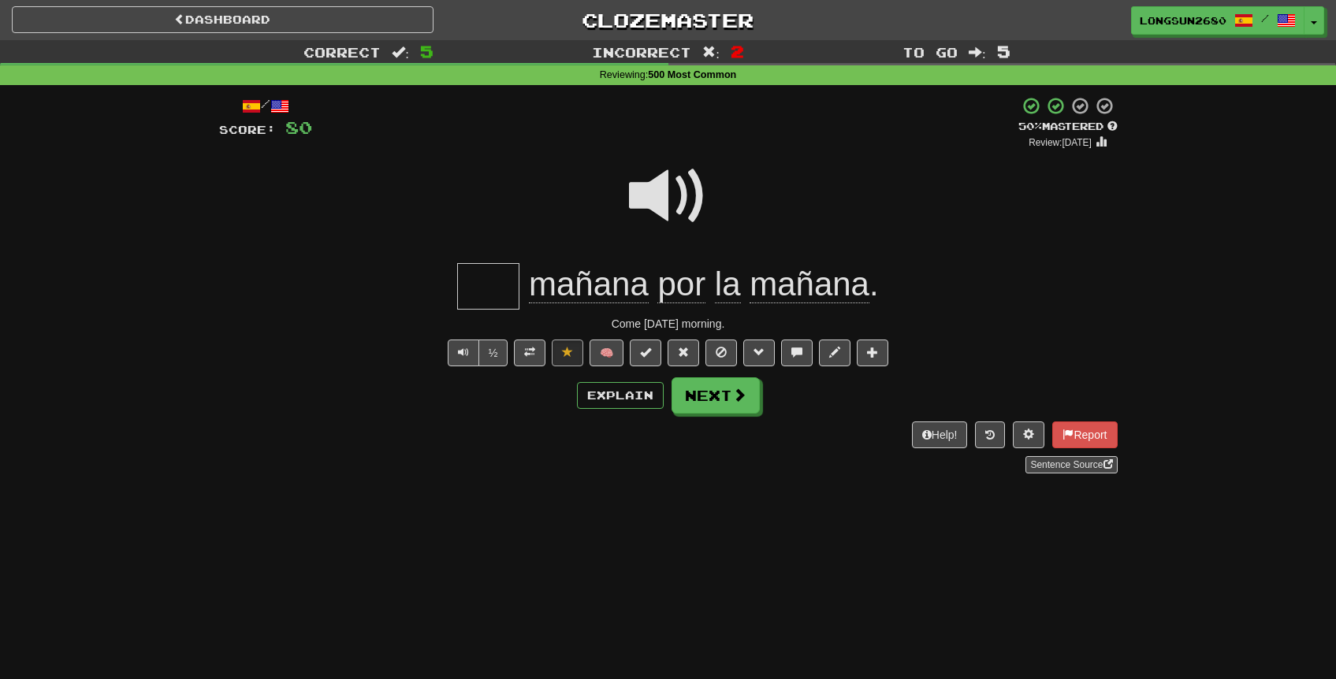
click at [596, 240] on div at bounding box center [668, 206] width 898 height 113
click at [871, 363] on button at bounding box center [872, 353] width 32 height 27
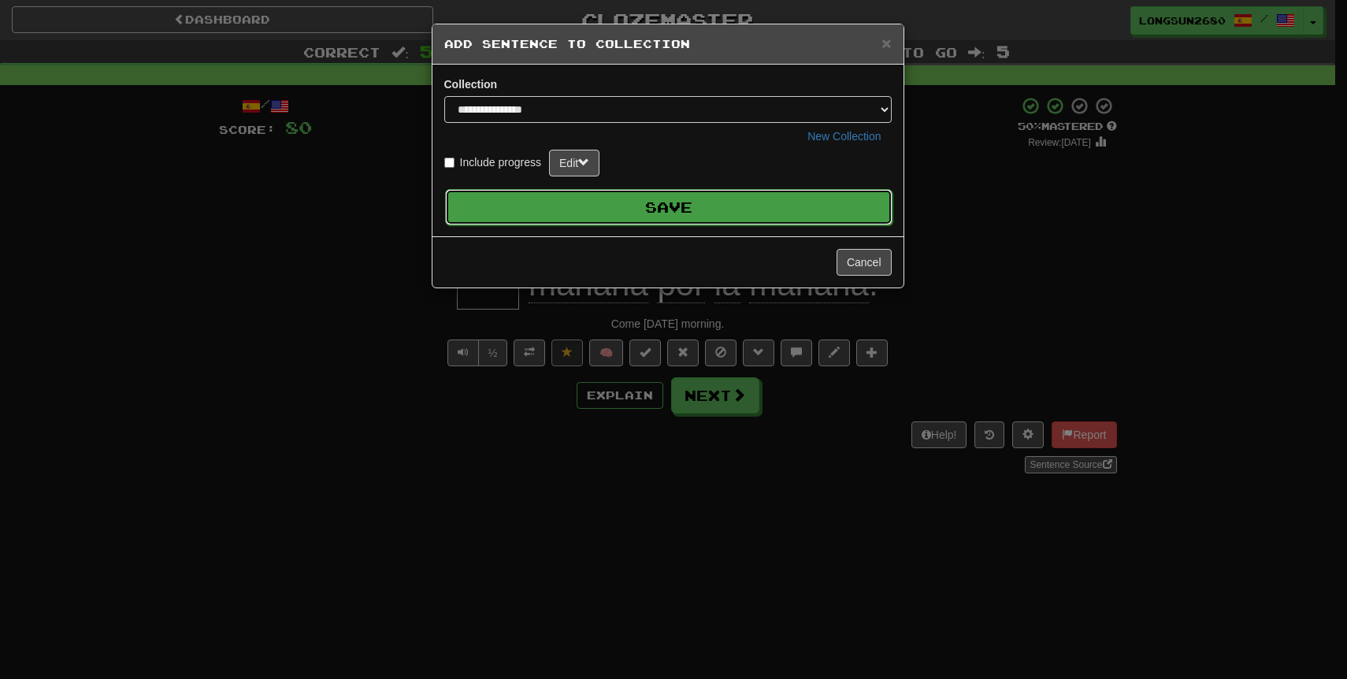
click at [645, 200] on button "Save" at bounding box center [669, 207] width 448 height 36
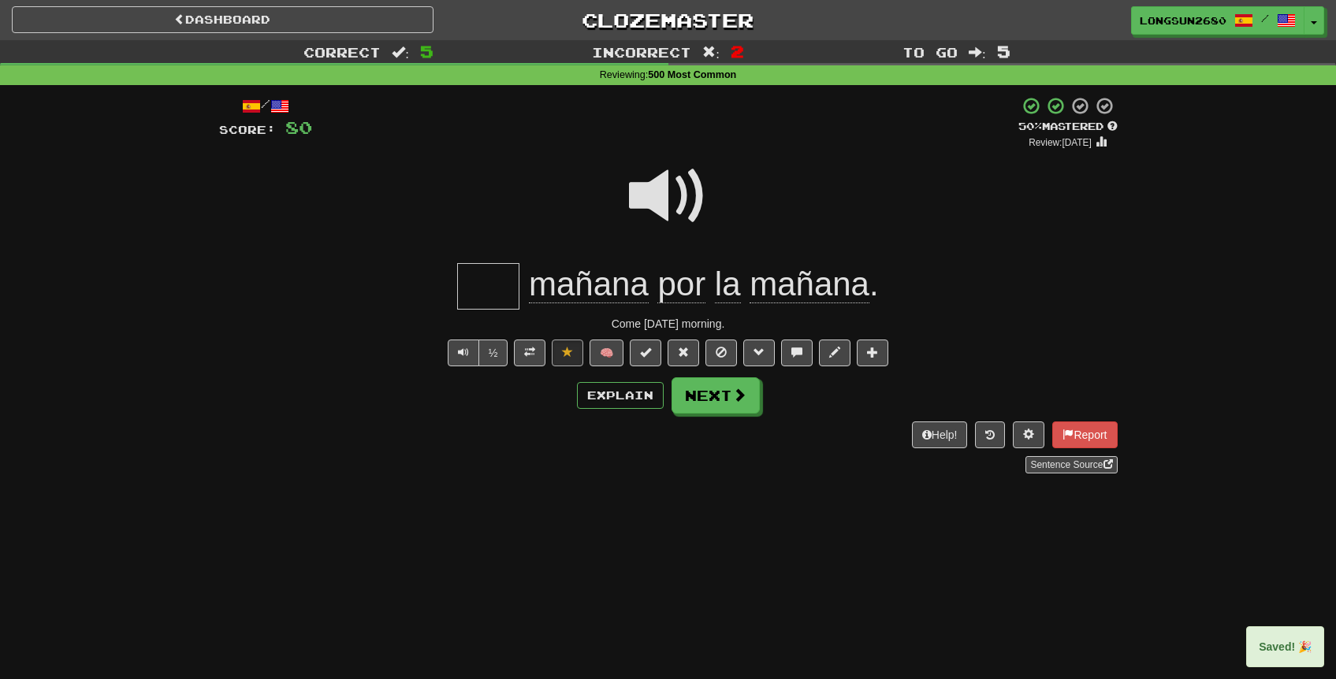
click at [1007, 262] on div at bounding box center [668, 206] width 898 height 113
click at [730, 406] on button "Next" at bounding box center [716, 396] width 88 height 36
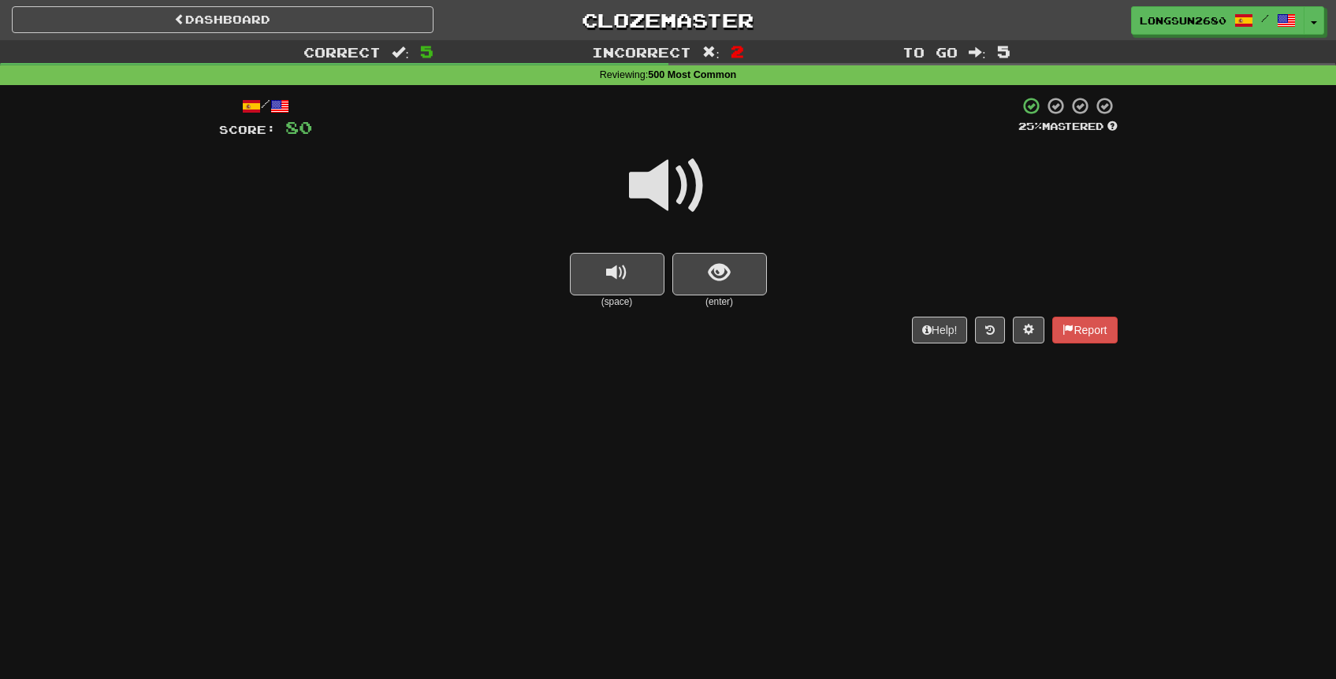
click at [667, 176] on span at bounding box center [668, 186] width 79 height 79
click at [706, 259] on button "show sentence" at bounding box center [719, 274] width 95 height 43
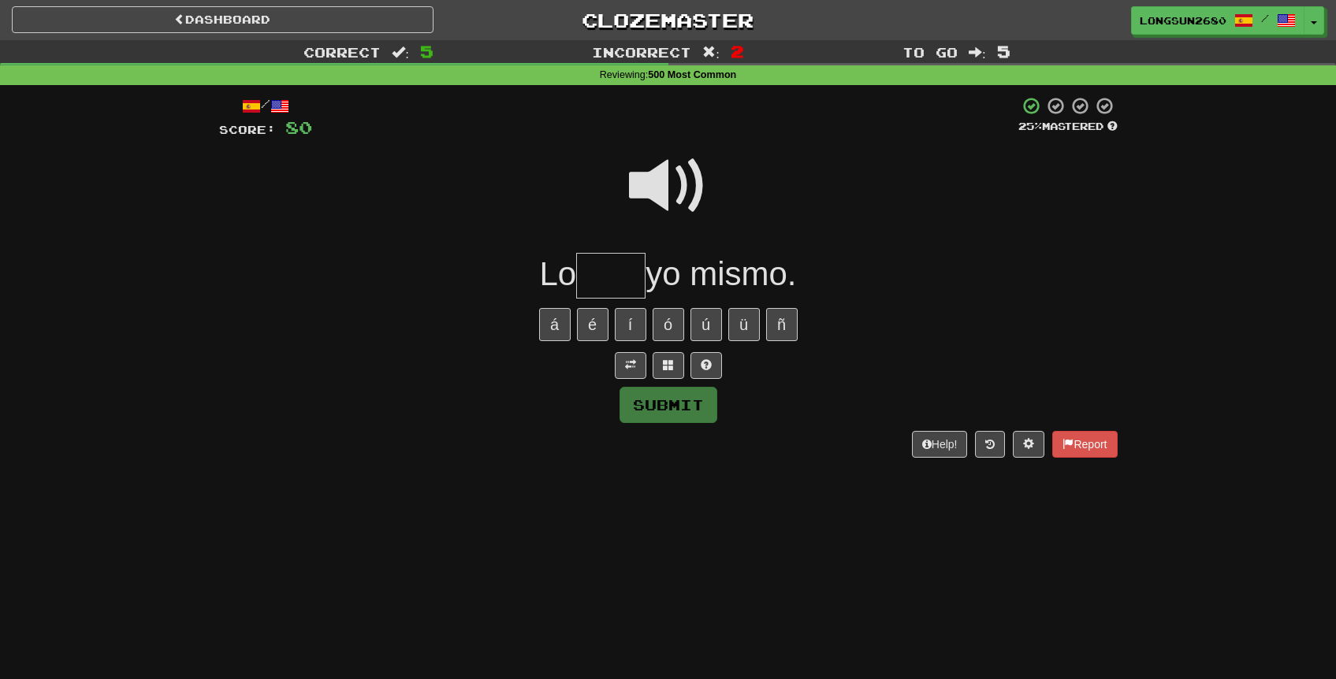
click at [668, 184] on span at bounding box center [668, 186] width 79 height 79
click at [697, 182] on span at bounding box center [668, 186] width 79 height 79
click at [621, 267] on input "text" at bounding box center [610, 276] width 69 height 46
type input "*"
type input "****"
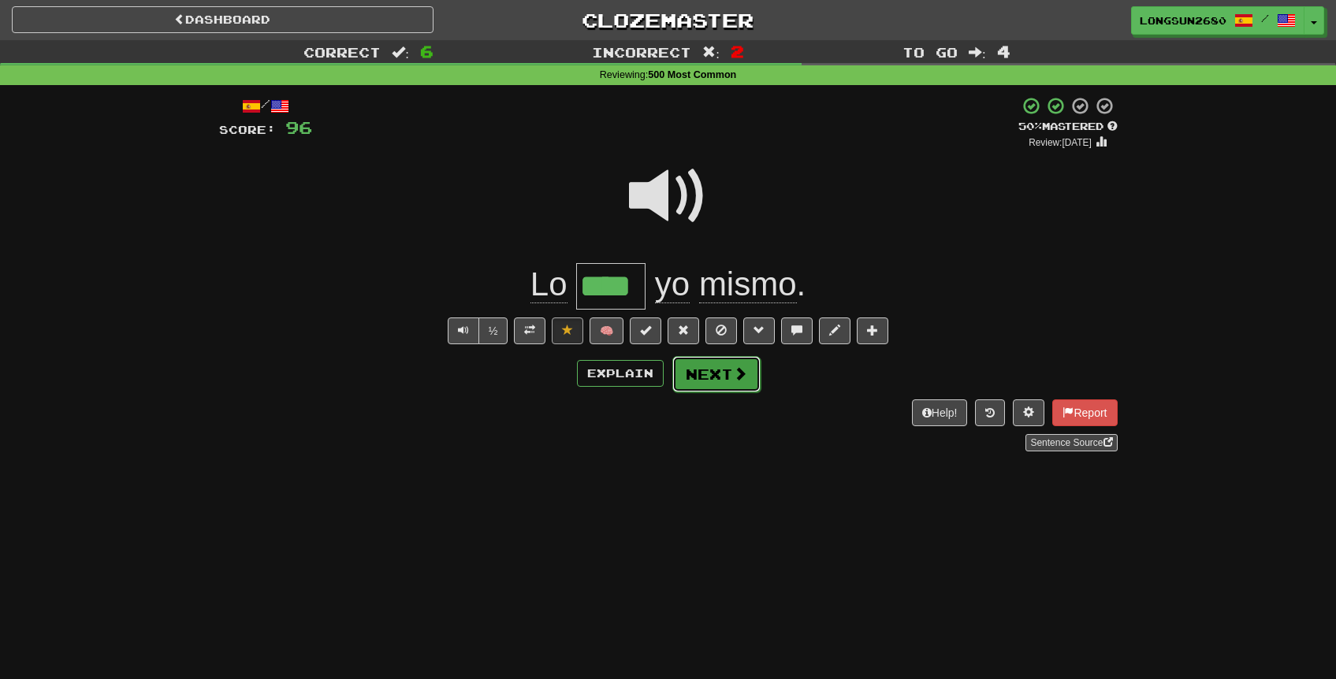
click at [719, 380] on button "Next" at bounding box center [716, 374] width 88 height 36
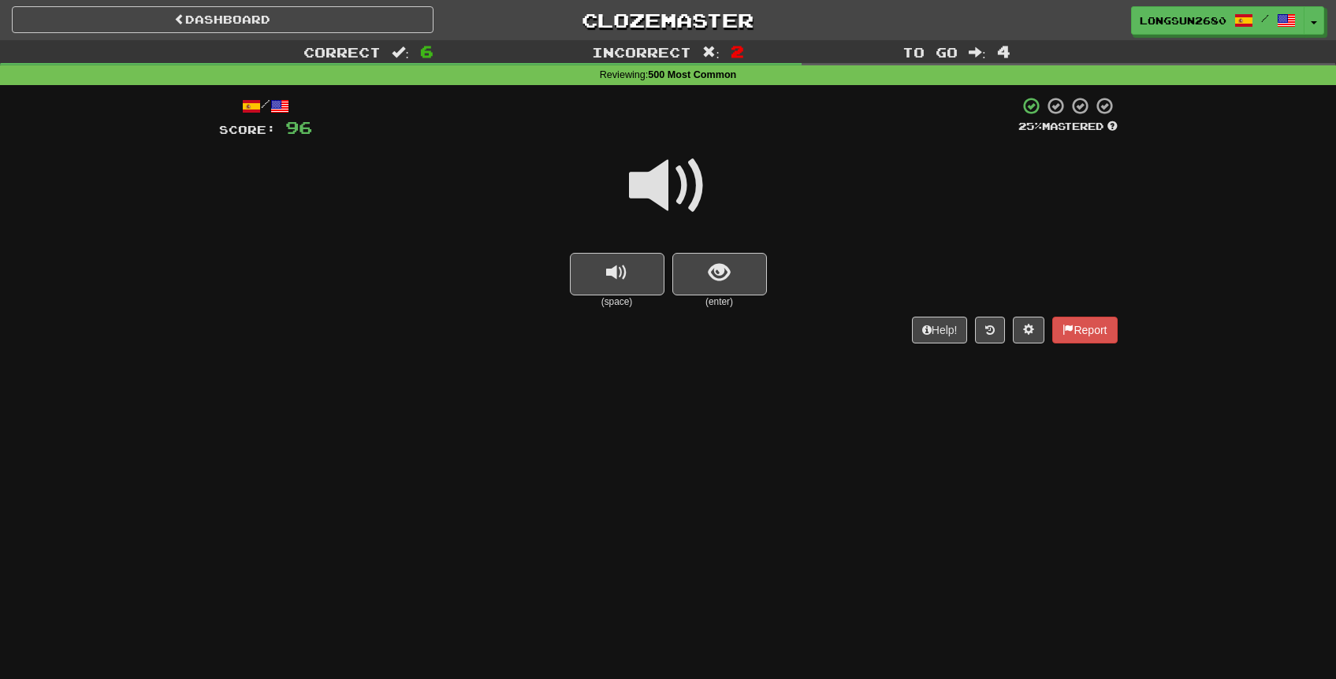
click at [682, 208] on span at bounding box center [668, 186] width 79 height 79
click at [701, 258] on button "show sentence" at bounding box center [719, 274] width 95 height 43
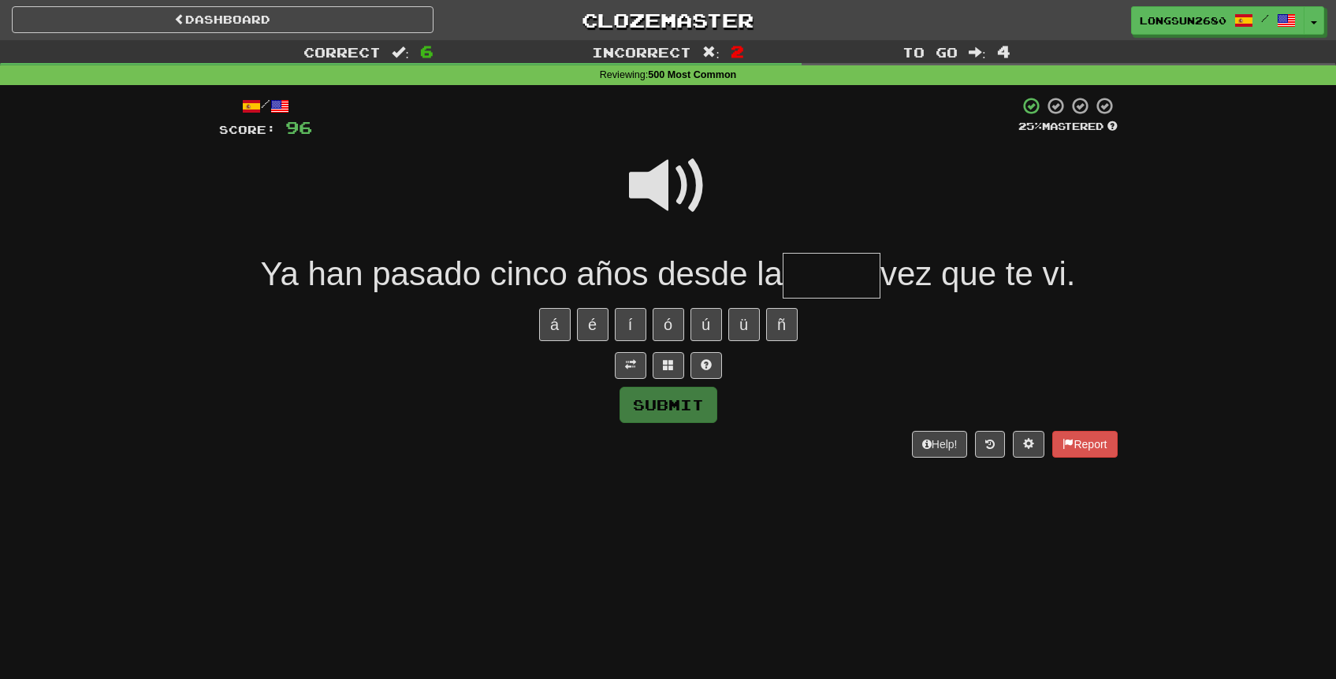
click at [680, 169] on span at bounding box center [668, 186] width 79 height 79
click at [853, 277] on input "text" at bounding box center [831, 276] width 98 height 46
type input "*"
type input "******"
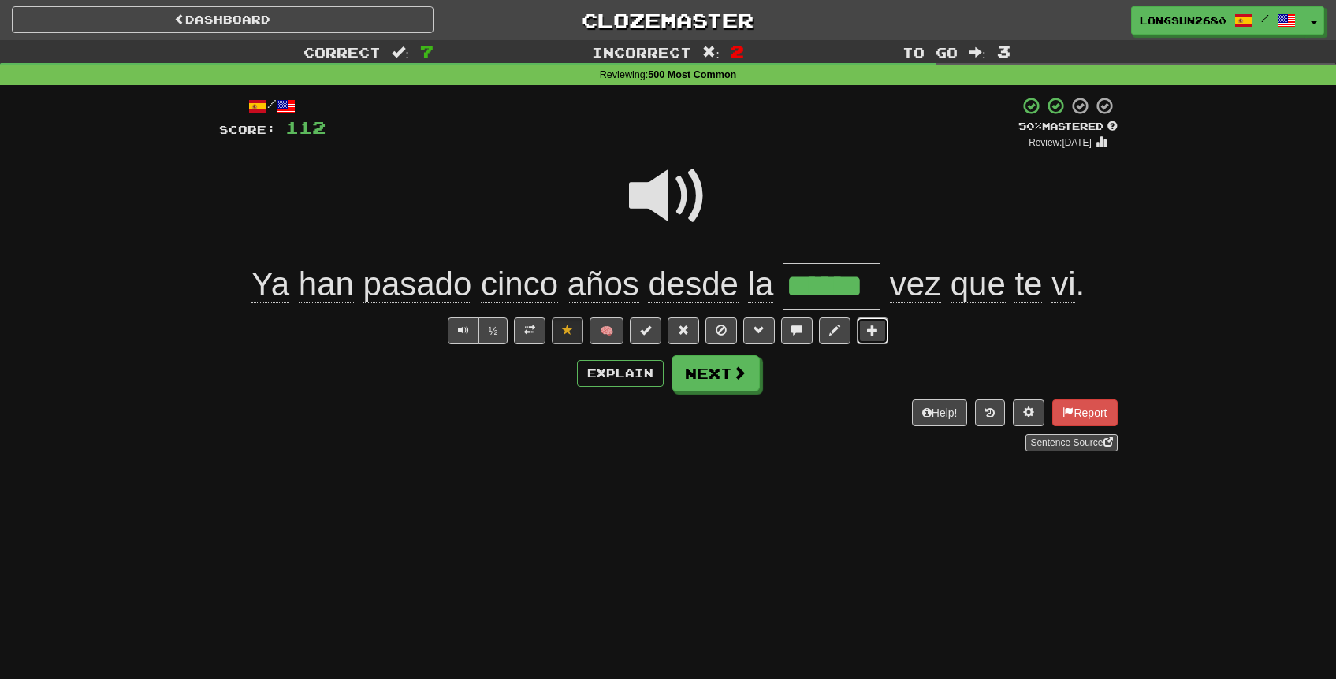
click at [867, 338] on button at bounding box center [872, 331] width 32 height 27
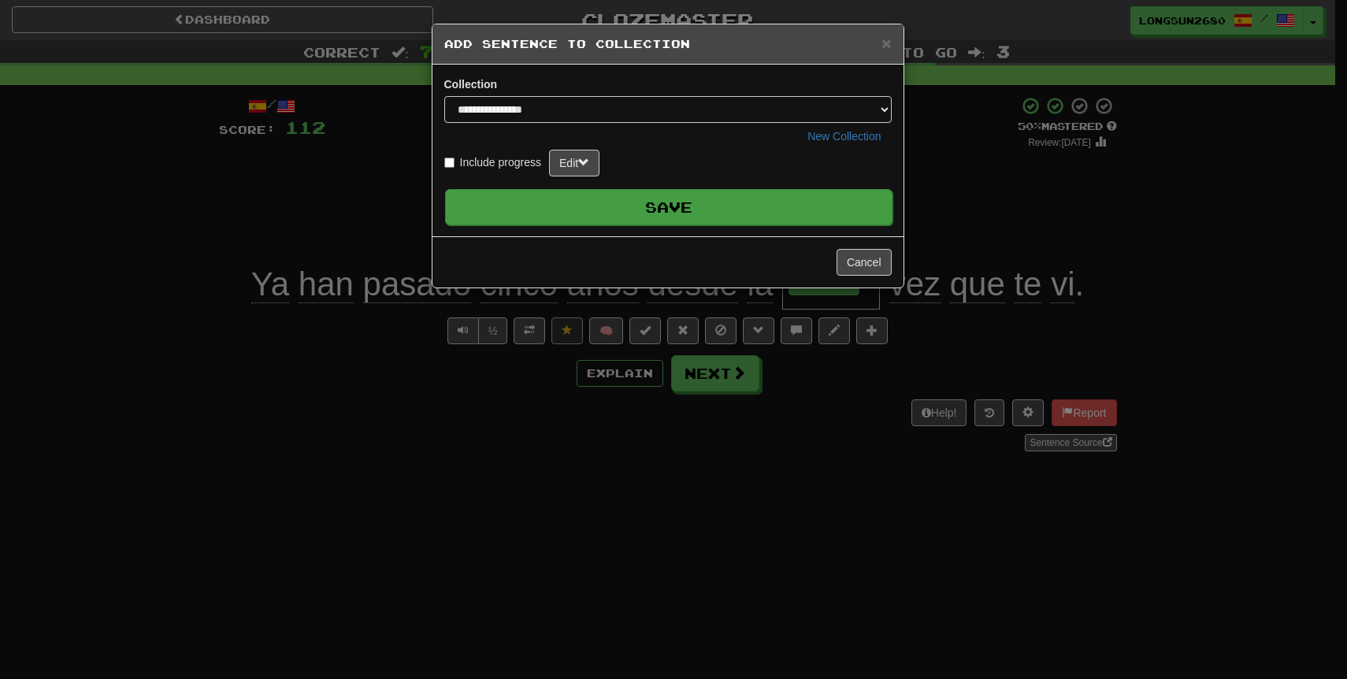
click at [670, 209] on button "Save" at bounding box center [669, 207] width 448 height 36
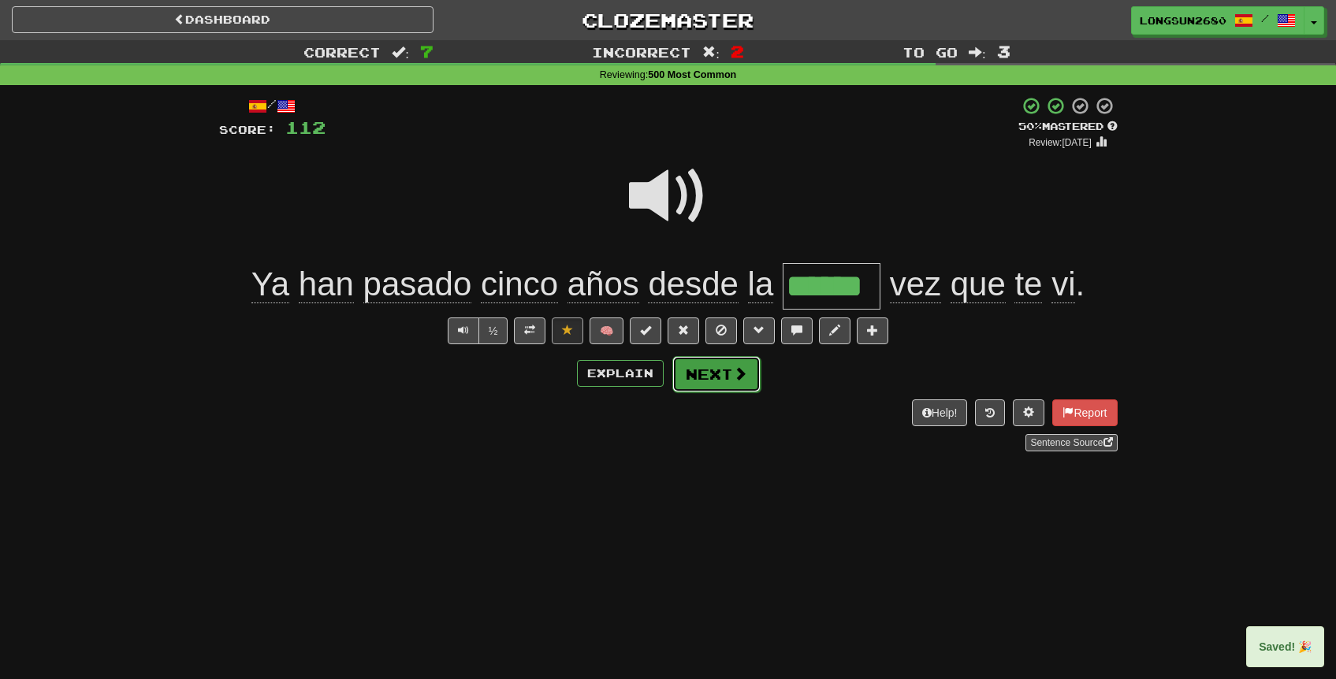
click at [738, 373] on span at bounding box center [740, 373] width 14 height 14
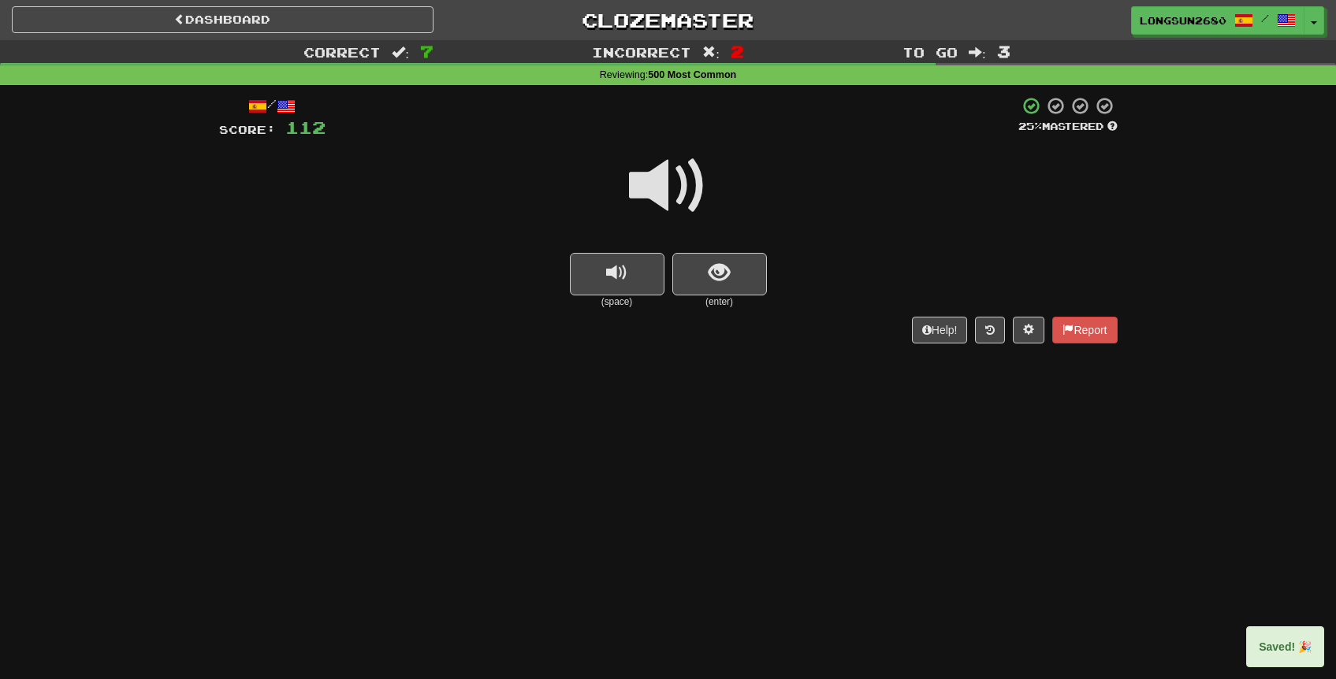
click at [674, 179] on span at bounding box center [668, 186] width 79 height 79
click at [711, 262] on span "show sentence" at bounding box center [718, 272] width 21 height 21
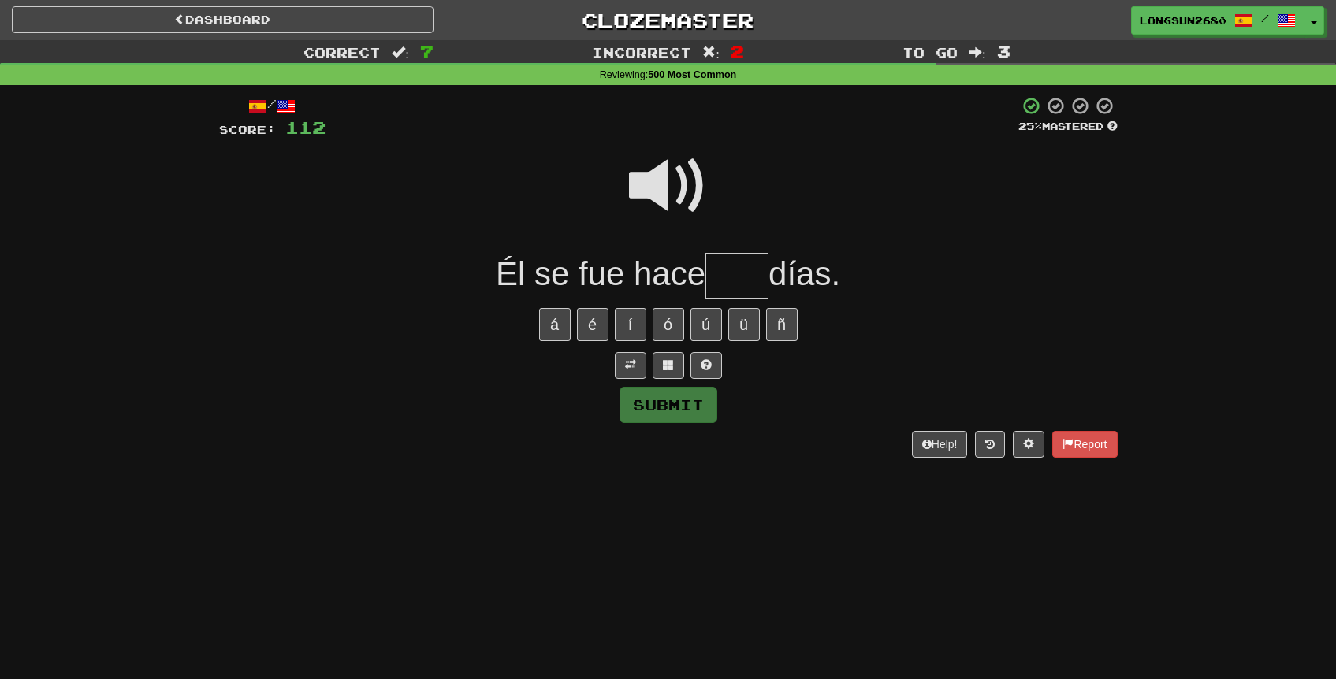
click at [674, 174] on span at bounding box center [668, 186] width 79 height 79
click at [743, 282] on input "text" at bounding box center [736, 276] width 63 height 46
type input "****"
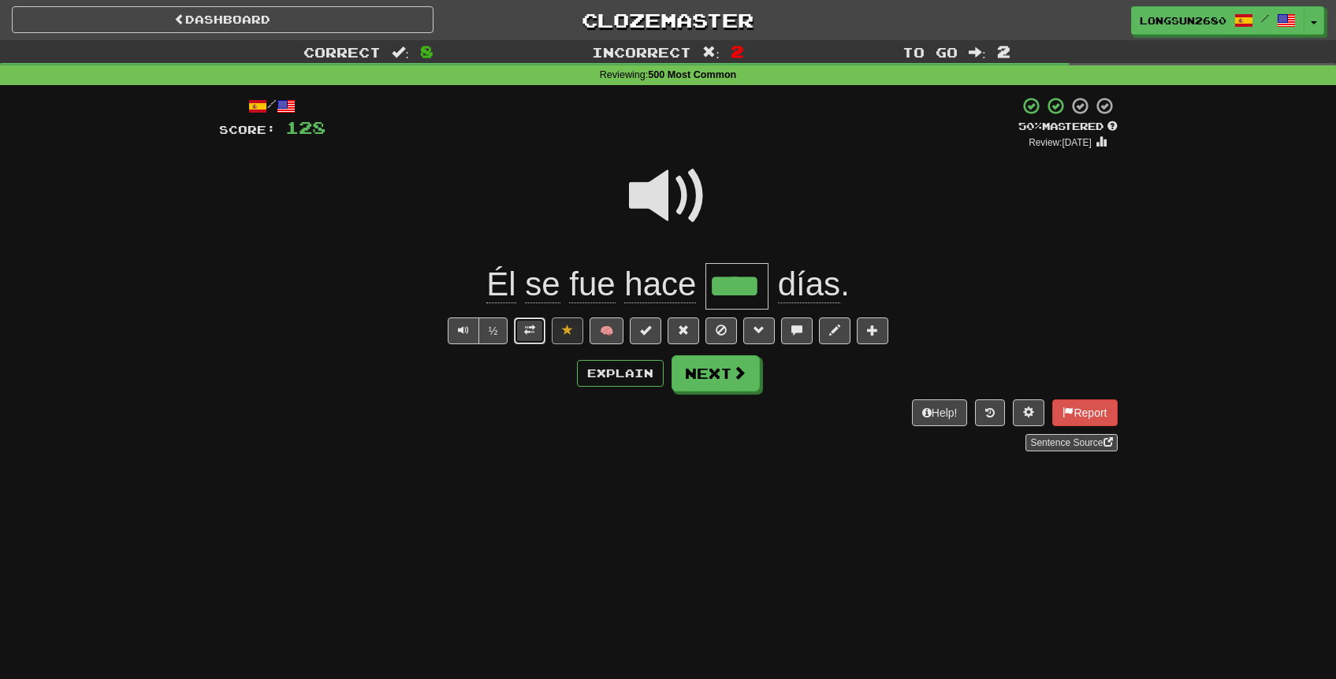
click at [529, 331] on span at bounding box center [529, 330] width 11 height 11
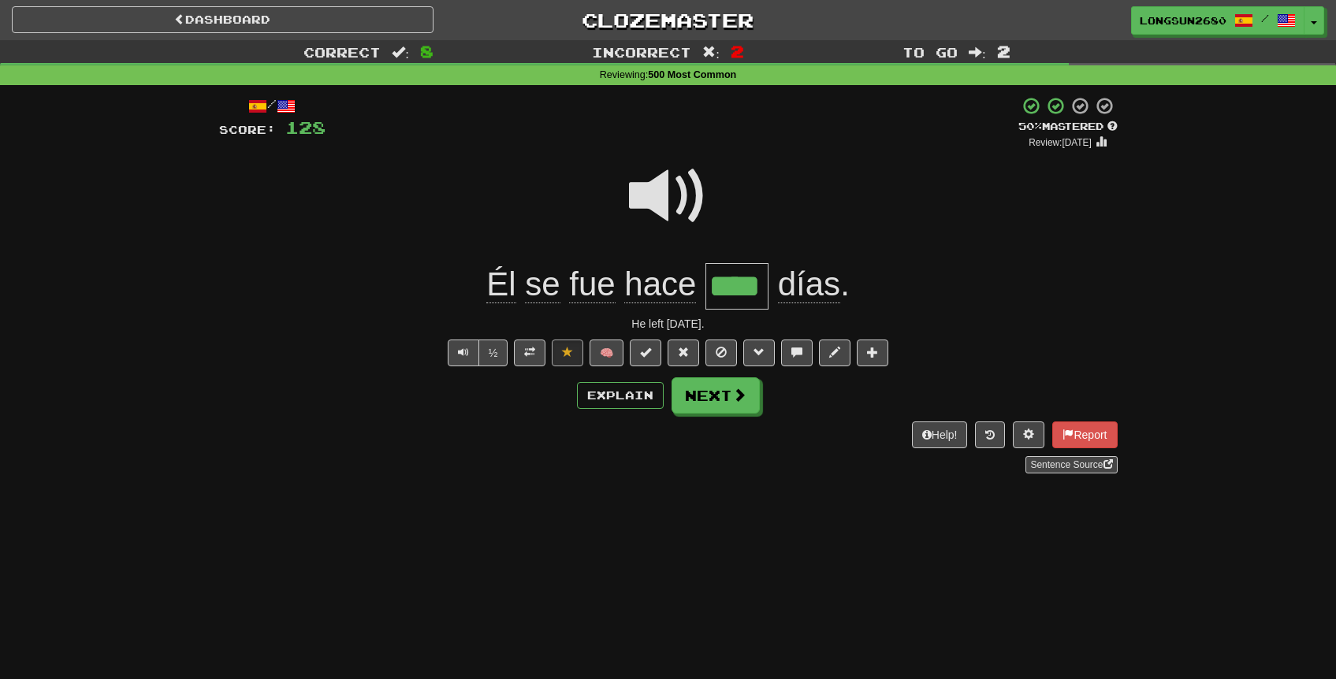
click at [541, 210] on div at bounding box center [668, 206] width 898 height 113
click at [715, 397] on button "Next" at bounding box center [716, 396] width 88 height 36
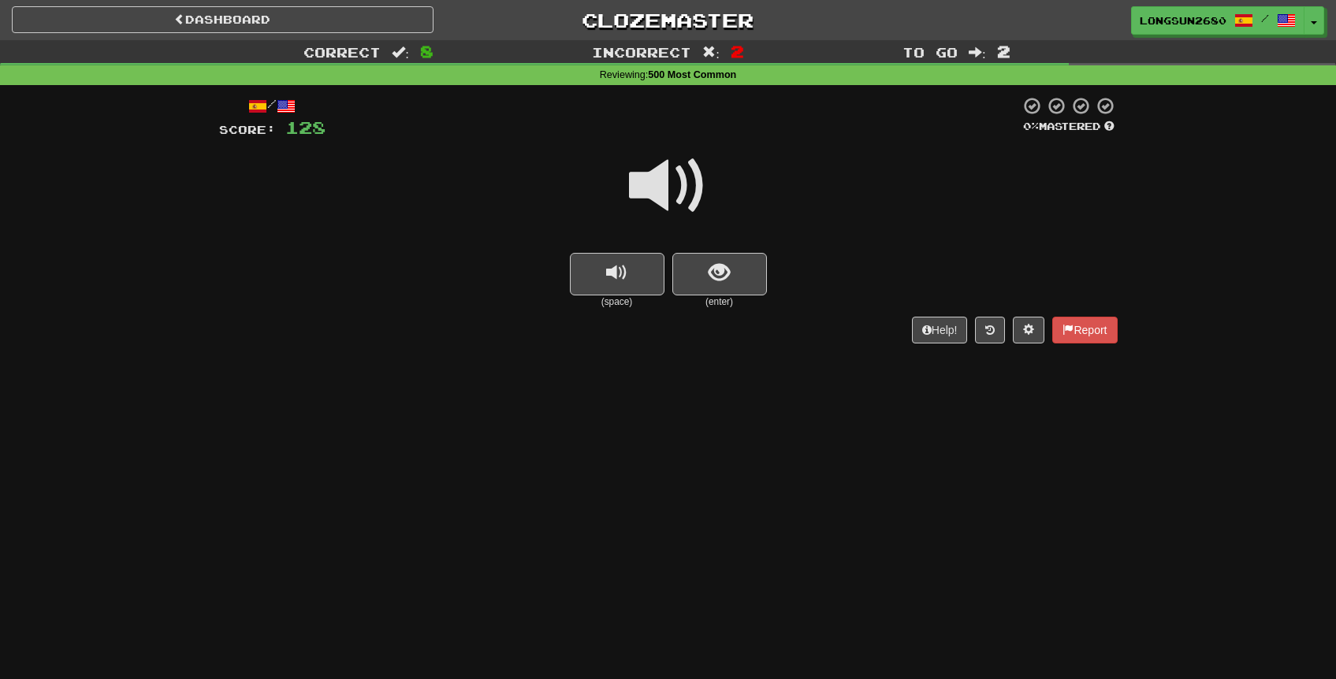
click at [656, 196] on span at bounding box center [668, 186] width 79 height 79
click at [720, 277] on span "show sentence" at bounding box center [718, 272] width 21 height 21
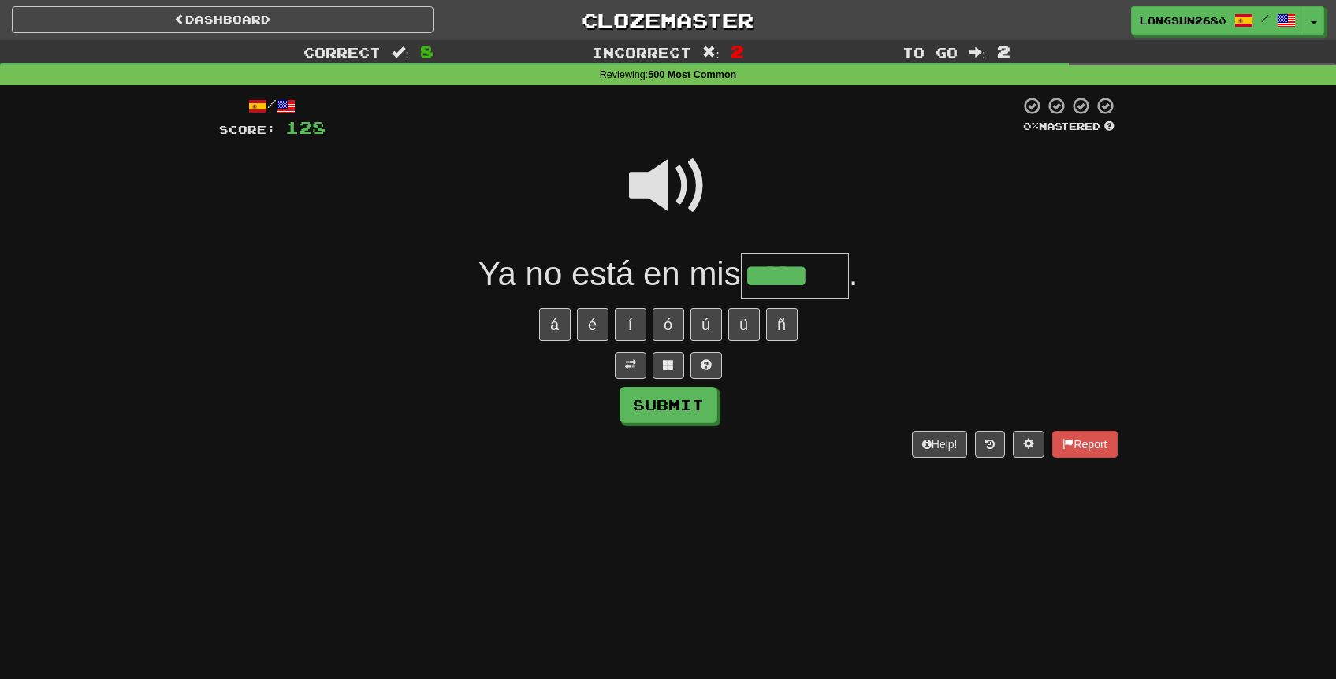
type input "*****"
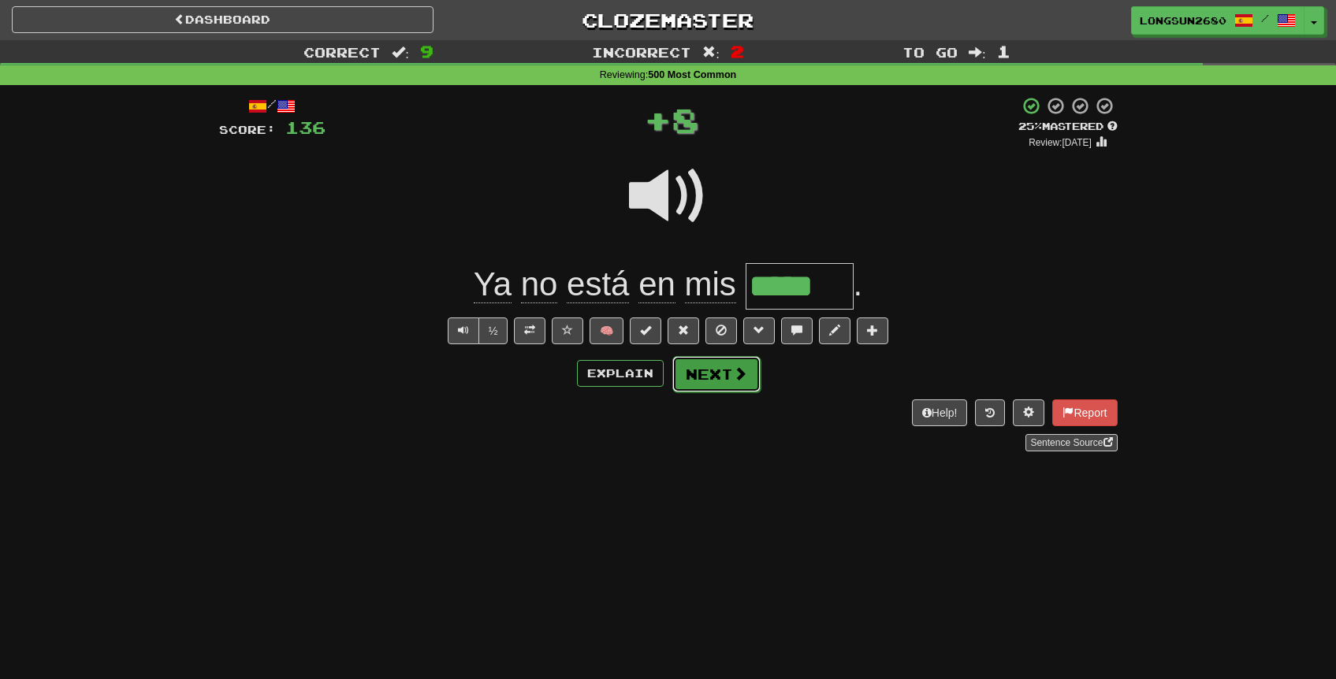
click at [722, 390] on button "Next" at bounding box center [716, 374] width 88 height 36
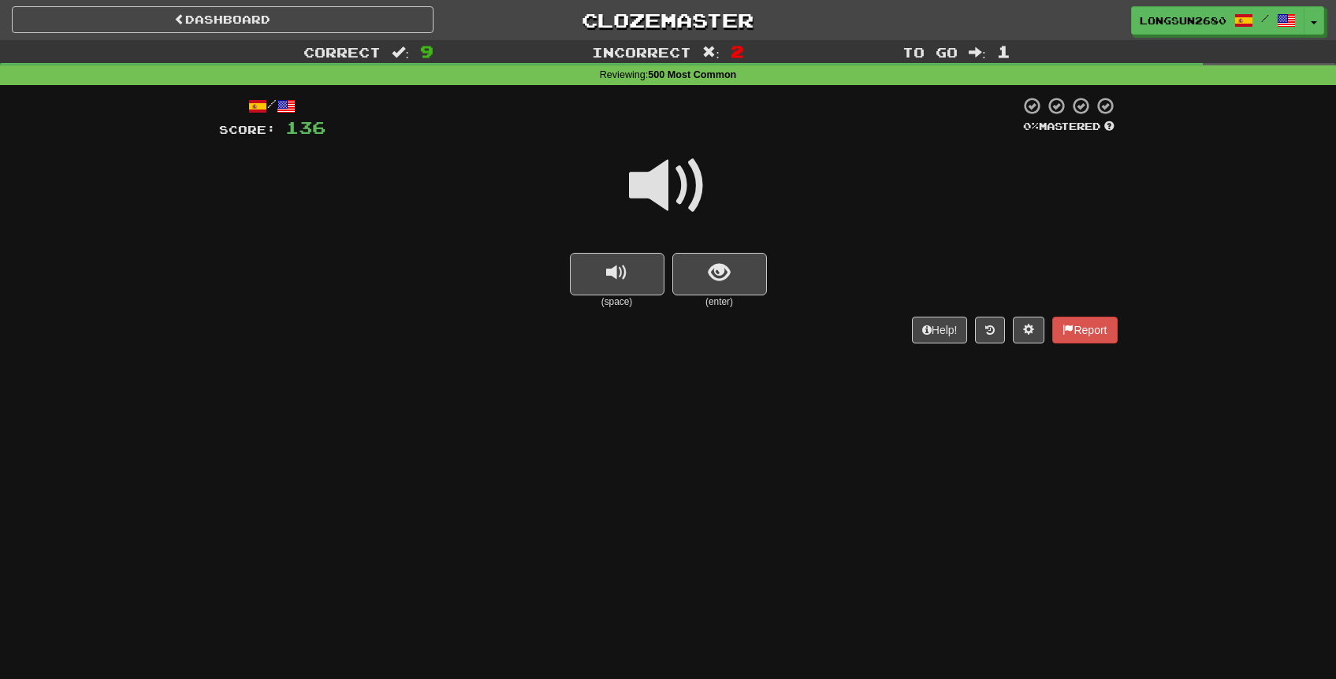
click at [699, 198] on span at bounding box center [668, 186] width 79 height 79
click at [735, 269] on button "show sentence" at bounding box center [719, 274] width 95 height 43
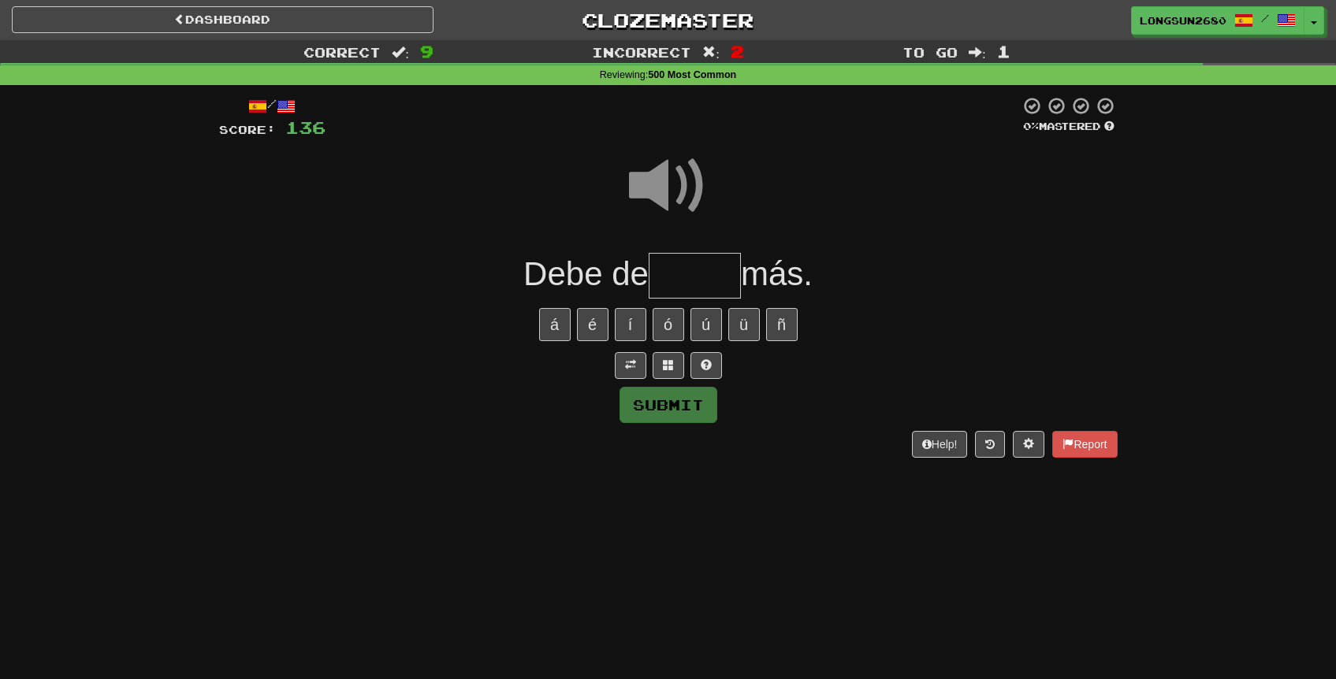
click at [666, 167] on span at bounding box center [668, 186] width 79 height 79
click at [688, 272] on input "text" at bounding box center [694, 276] width 92 height 46
type input "*****"
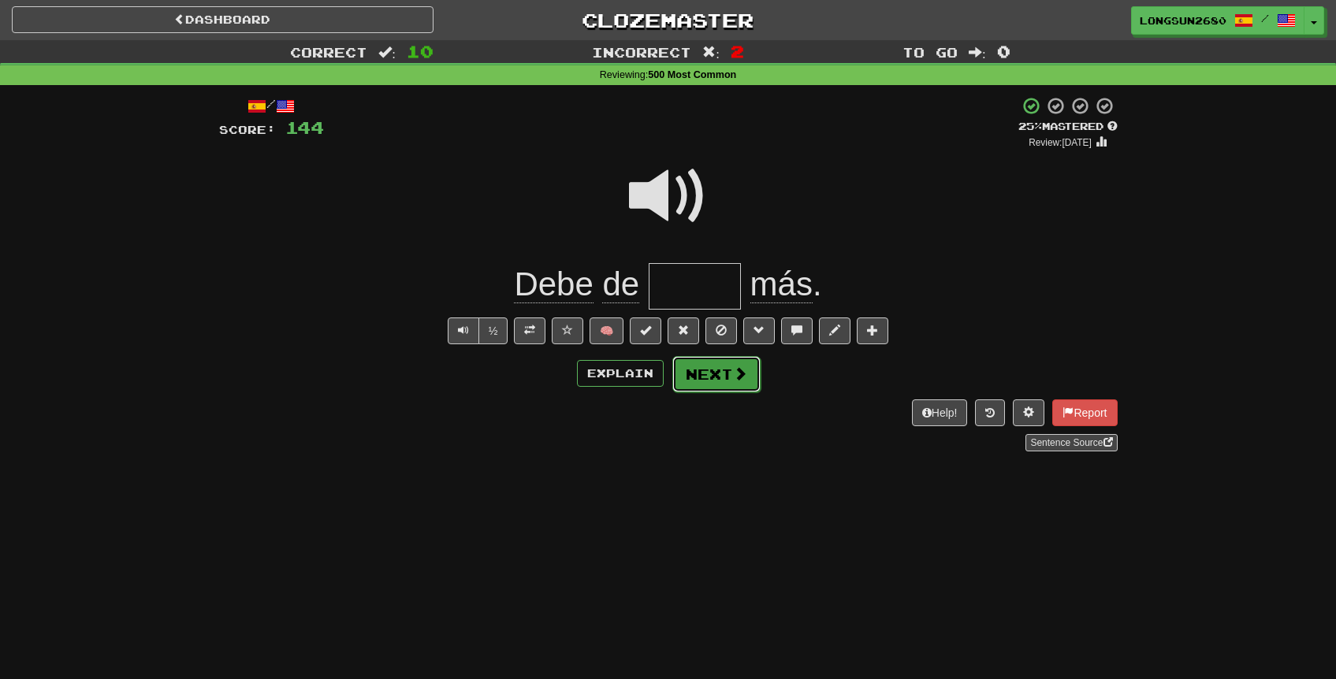
click at [749, 386] on button "Next" at bounding box center [716, 374] width 88 height 36
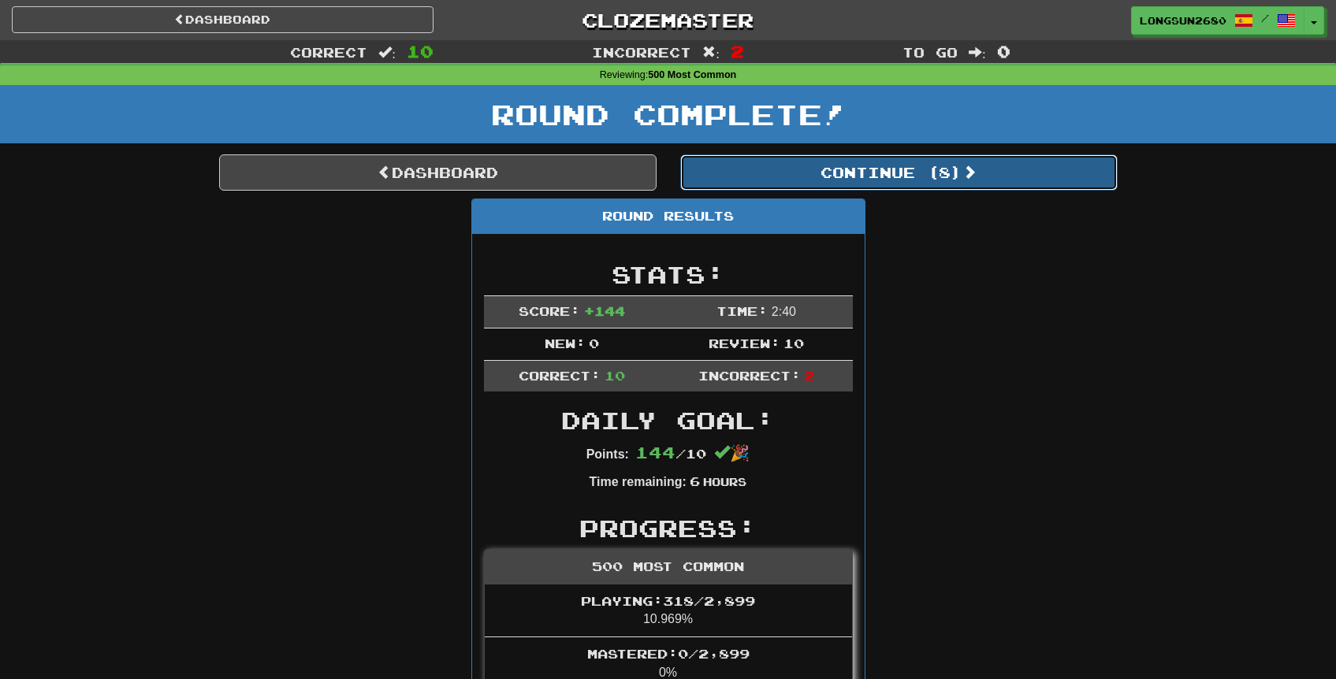
click at [893, 177] on button "Continue ( 8 )" at bounding box center [898, 172] width 437 height 36
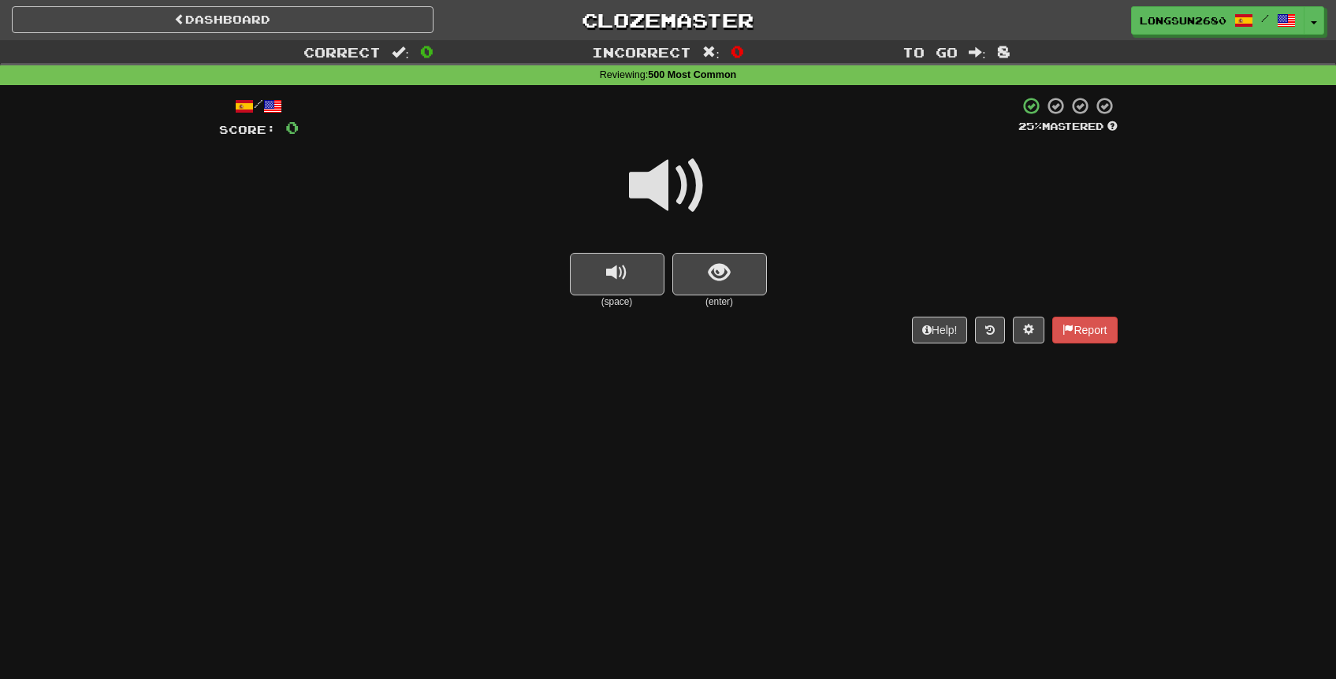
click at [658, 200] on span at bounding box center [668, 186] width 79 height 79
click at [703, 275] on button "show sentence" at bounding box center [719, 274] width 95 height 43
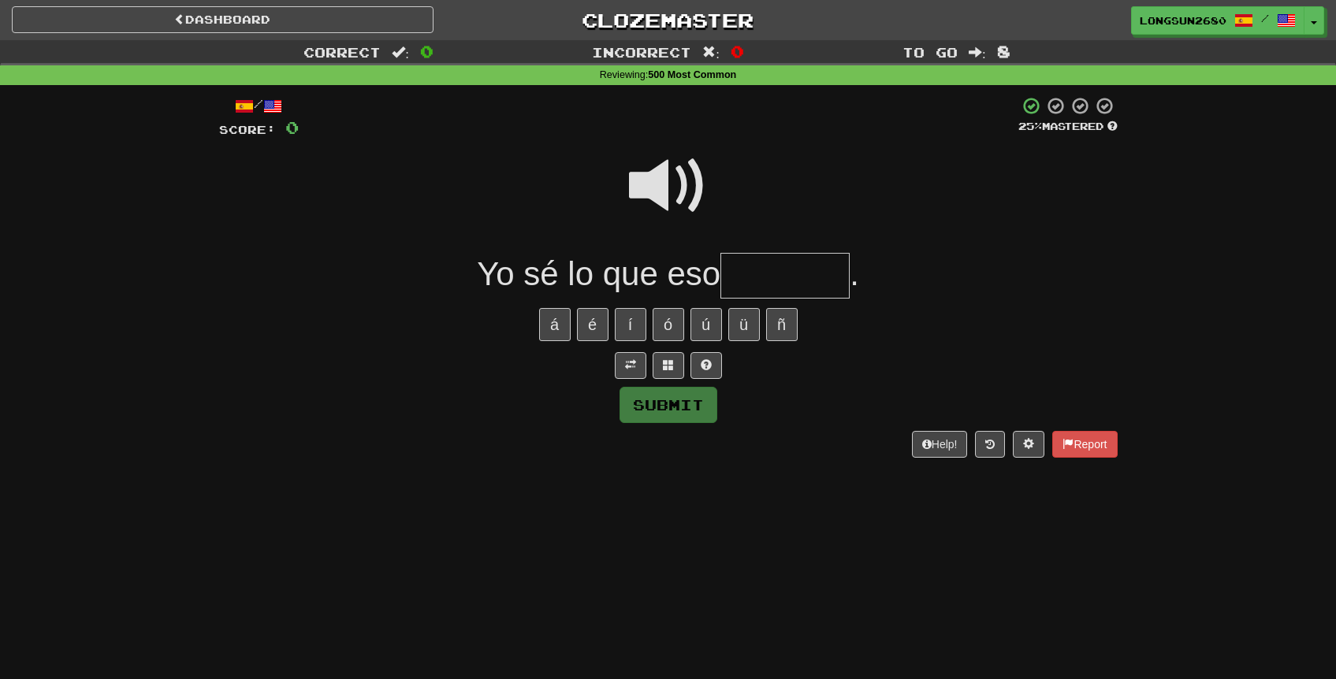
click at [675, 180] on span at bounding box center [668, 186] width 79 height 79
click at [789, 271] on input "text" at bounding box center [784, 276] width 129 height 46
click at [678, 202] on span at bounding box center [668, 186] width 79 height 79
click at [767, 253] on input "text" at bounding box center [784, 276] width 129 height 46
type input "*"
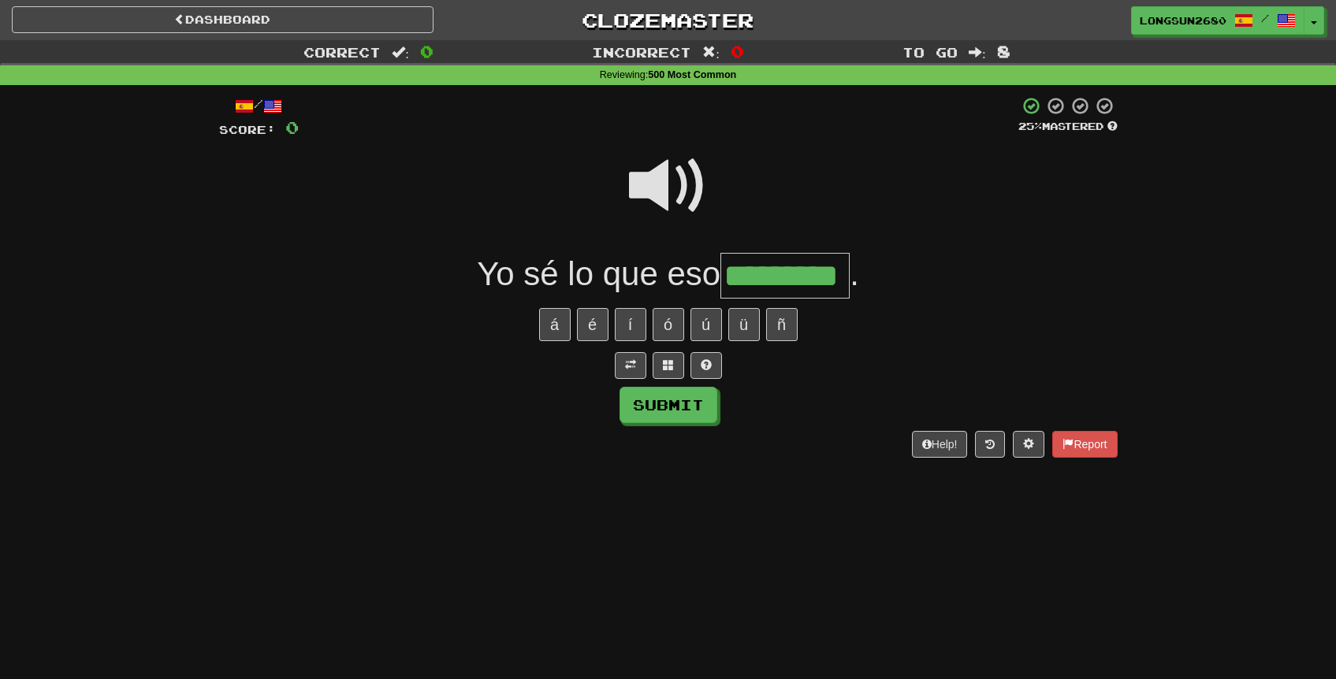
type input "*********"
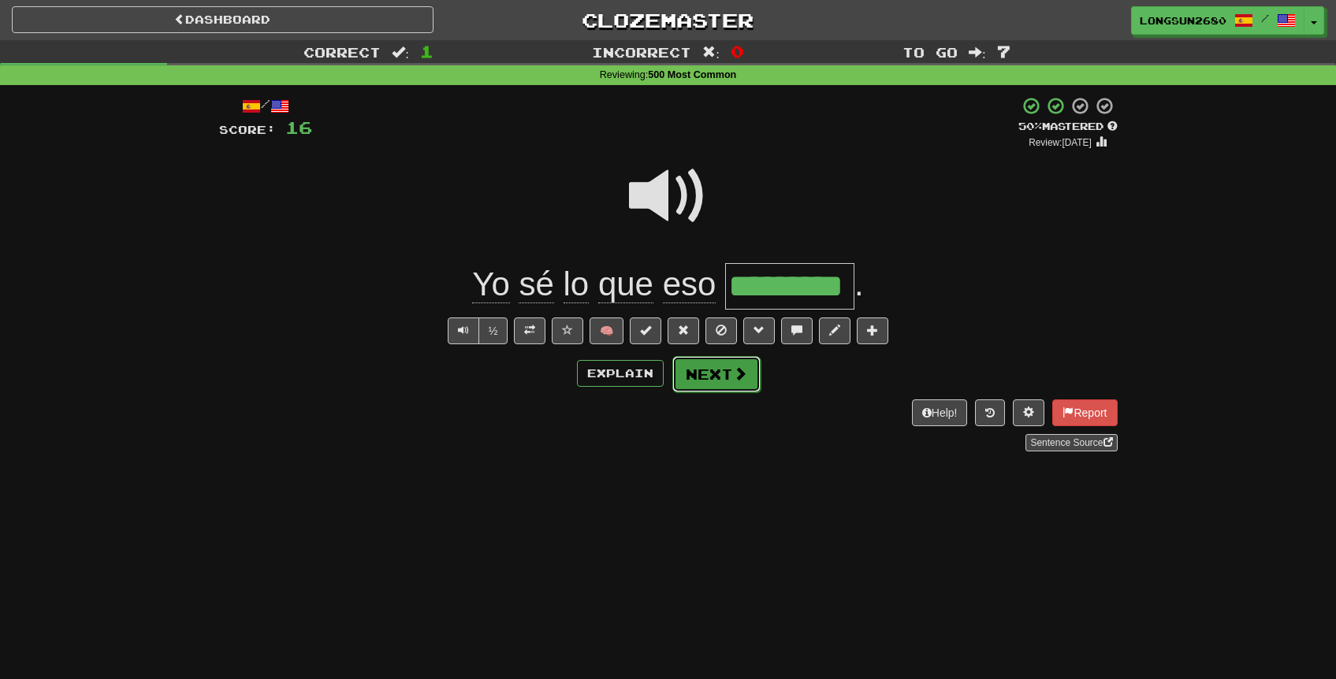
click at [726, 377] on button "Next" at bounding box center [716, 374] width 88 height 36
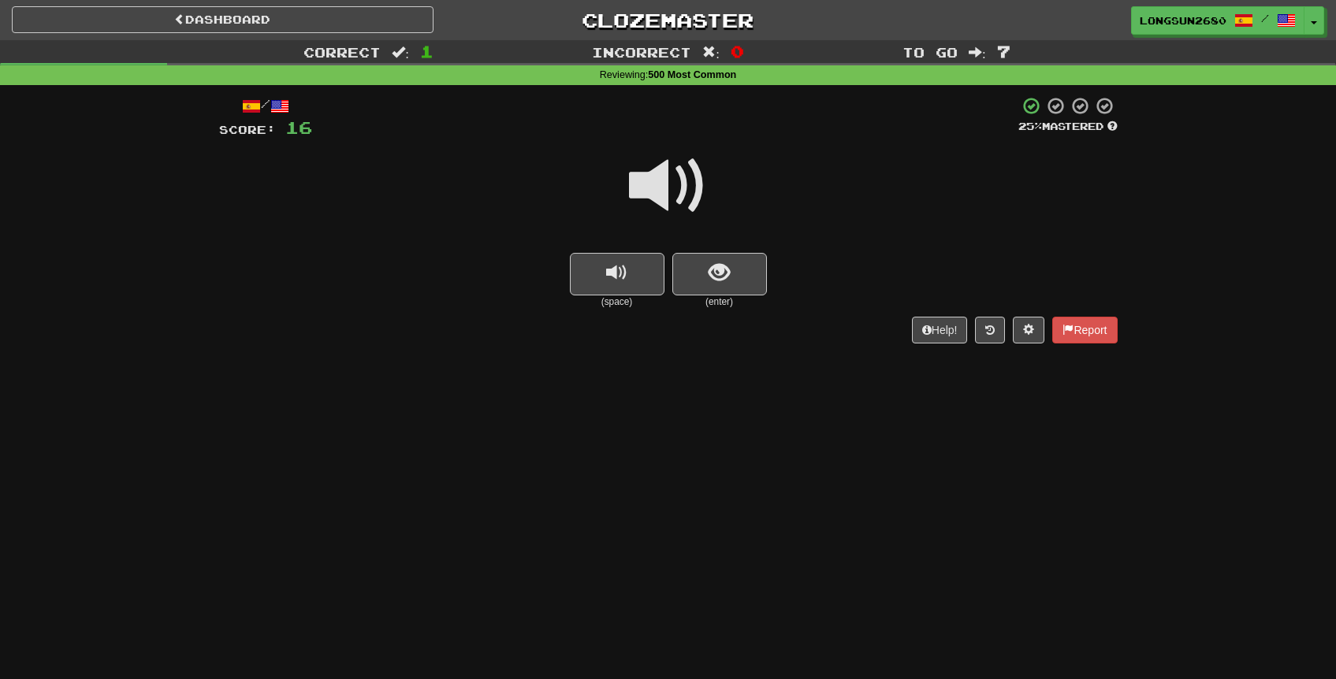
click at [693, 188] on span at bounding box center [668, 186] width 79 height 79
click at [735, 262] on button "show sentence" at bounding box center [719, 274] width 95 height 43
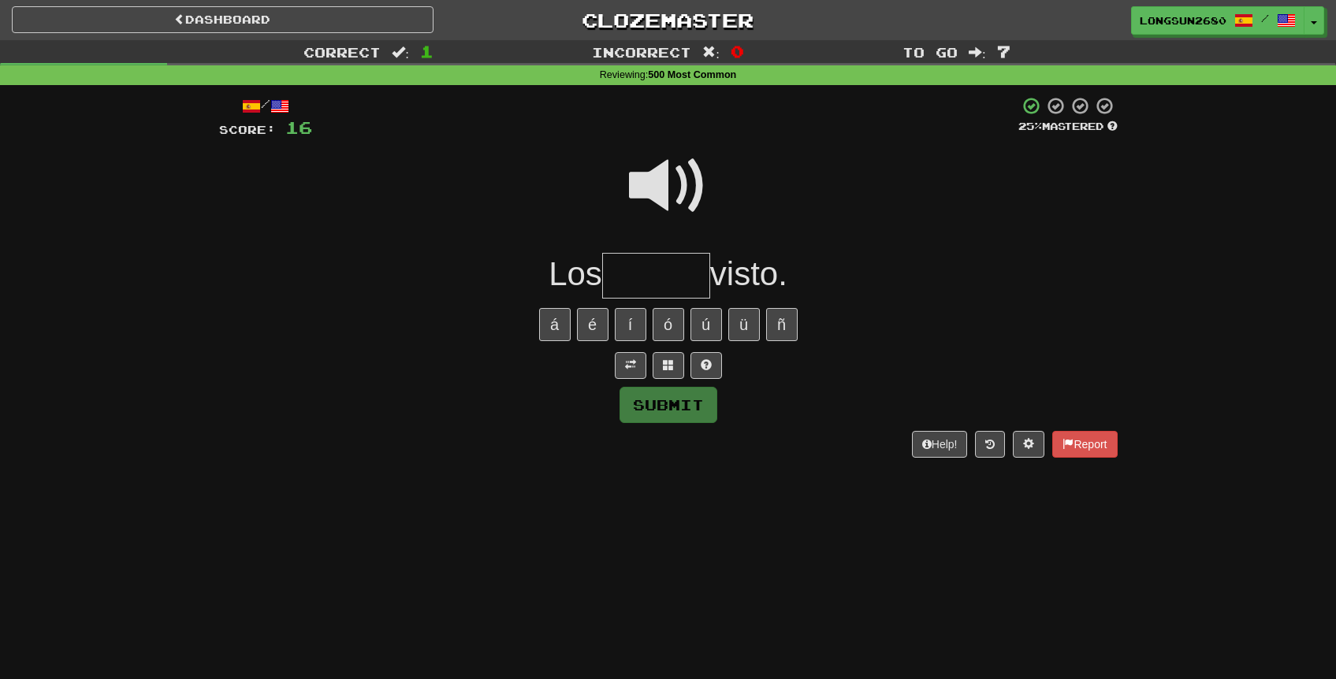
click at [666, 182] on span at bounding box center [668, 186] width 79 height 79
click at [663, 260] on input "text" at bounding box center [656, 276] width 108 height 46
type input "*"
click at [674, 178] on span at bounding box center [668, 186] width 79 height 79
type input "*****"
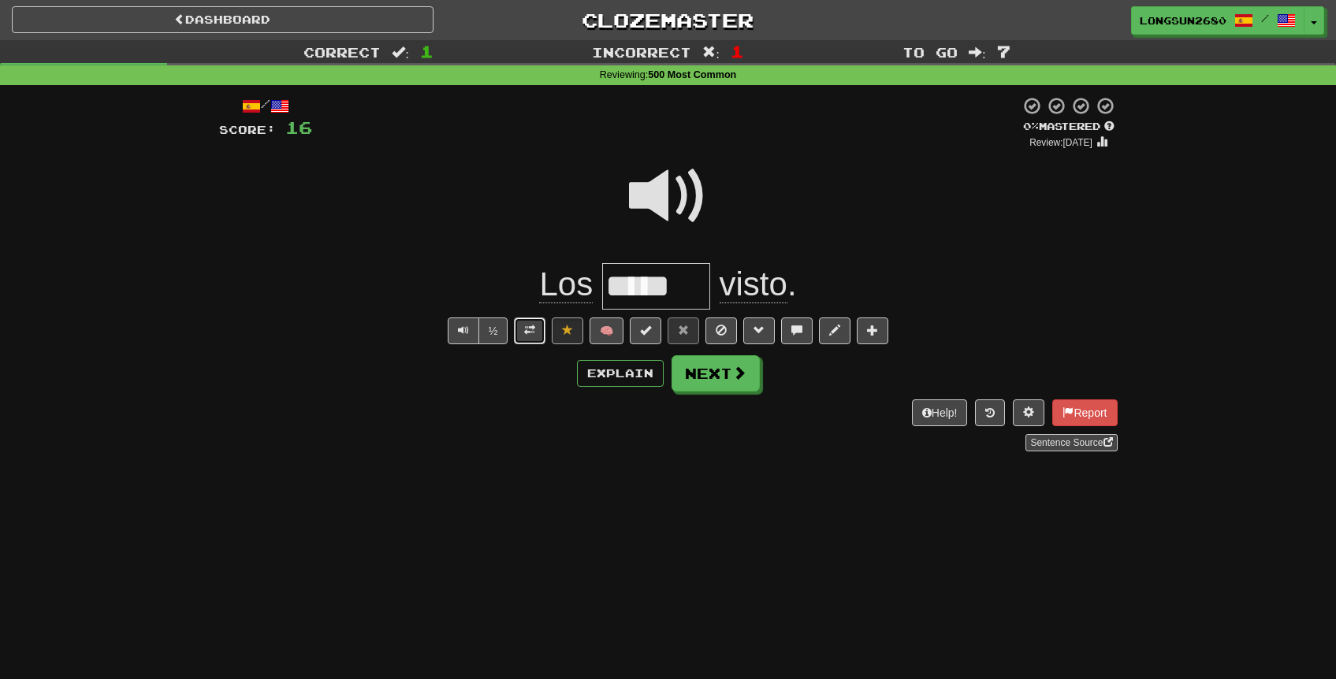
click at [535, 331] on span at bounding box center [529, 330] width 11 height 11
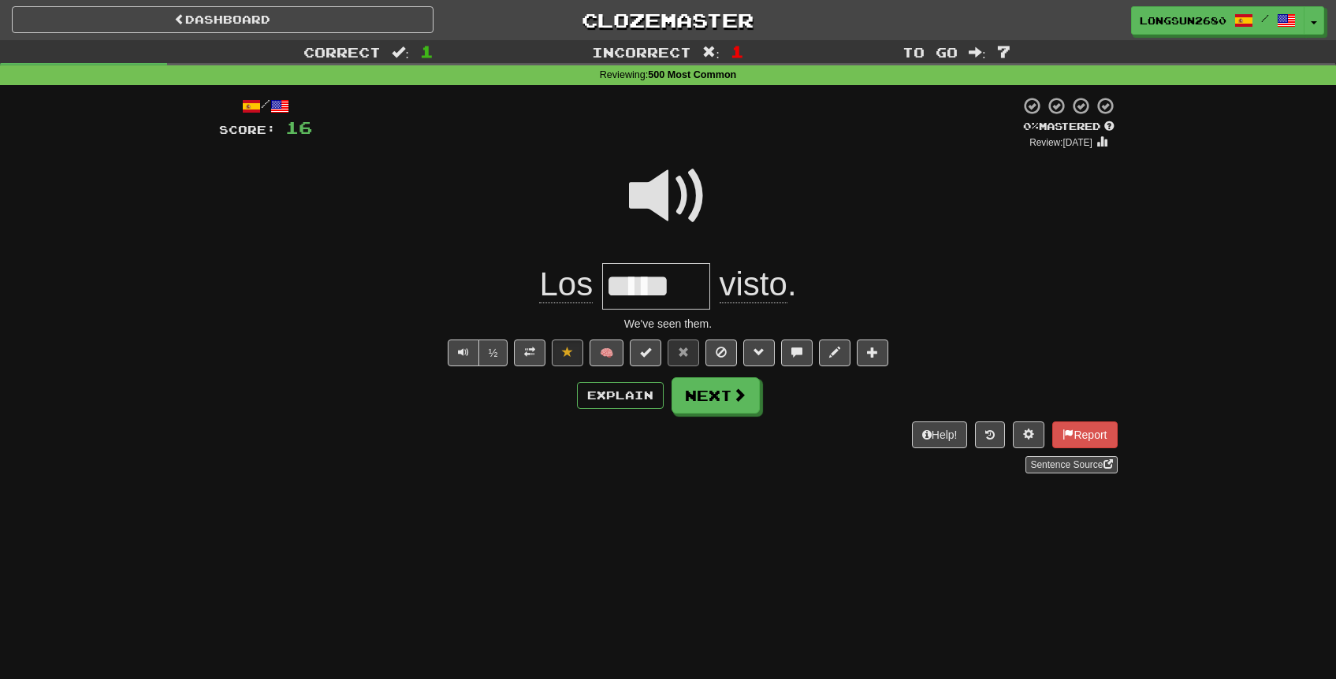
click at [834, 191] on div at bounding box center [668, 206] width 898 height 113
click at [882, 358] on button at bounding box center [872, 353] width 32 height 27
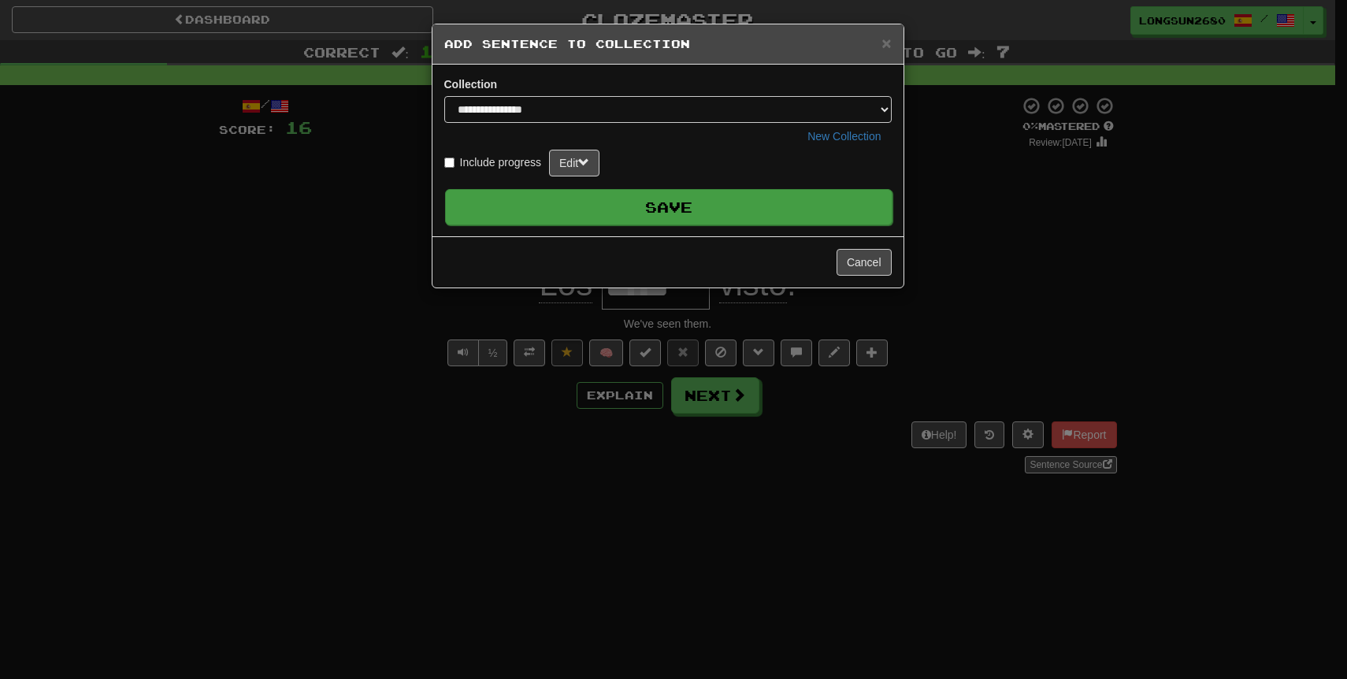
click at [825, 216] on button "Save" at bounding box center [669, 207] width 448 height 36
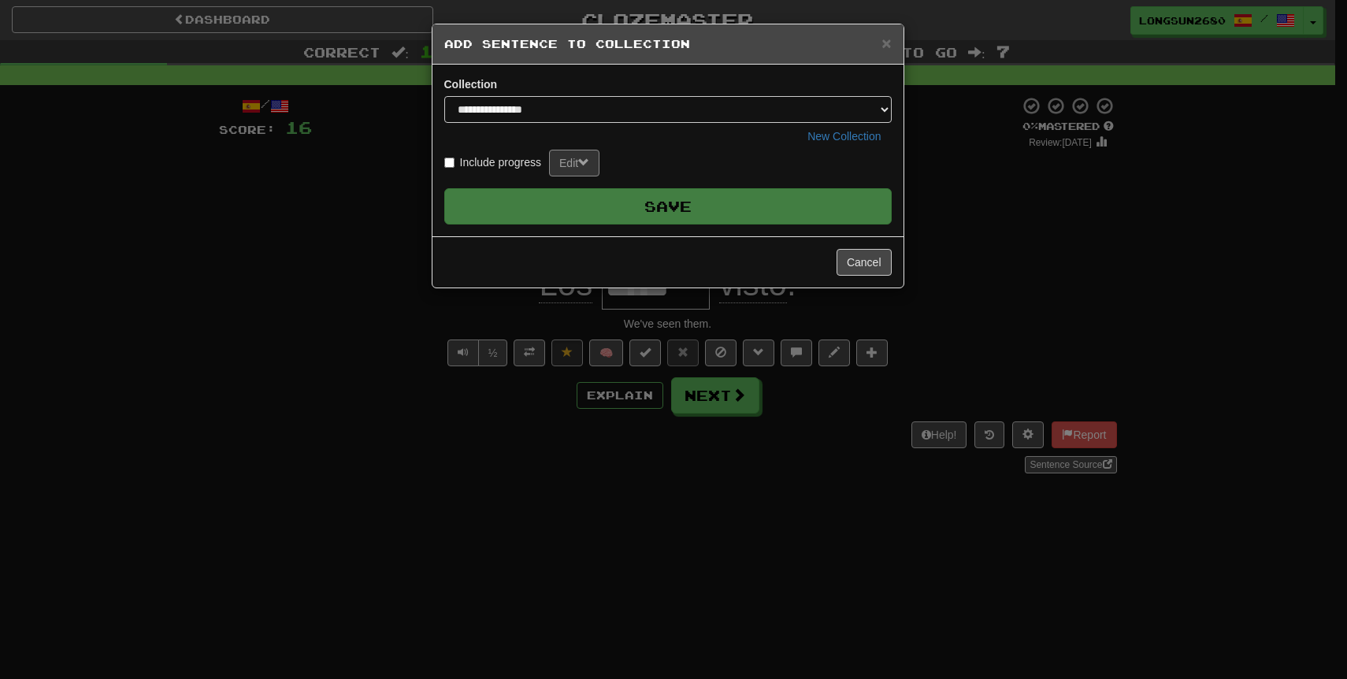
click at [1072, 266] on div "**********" at bounding box center [673, 339] width 1347 height 679
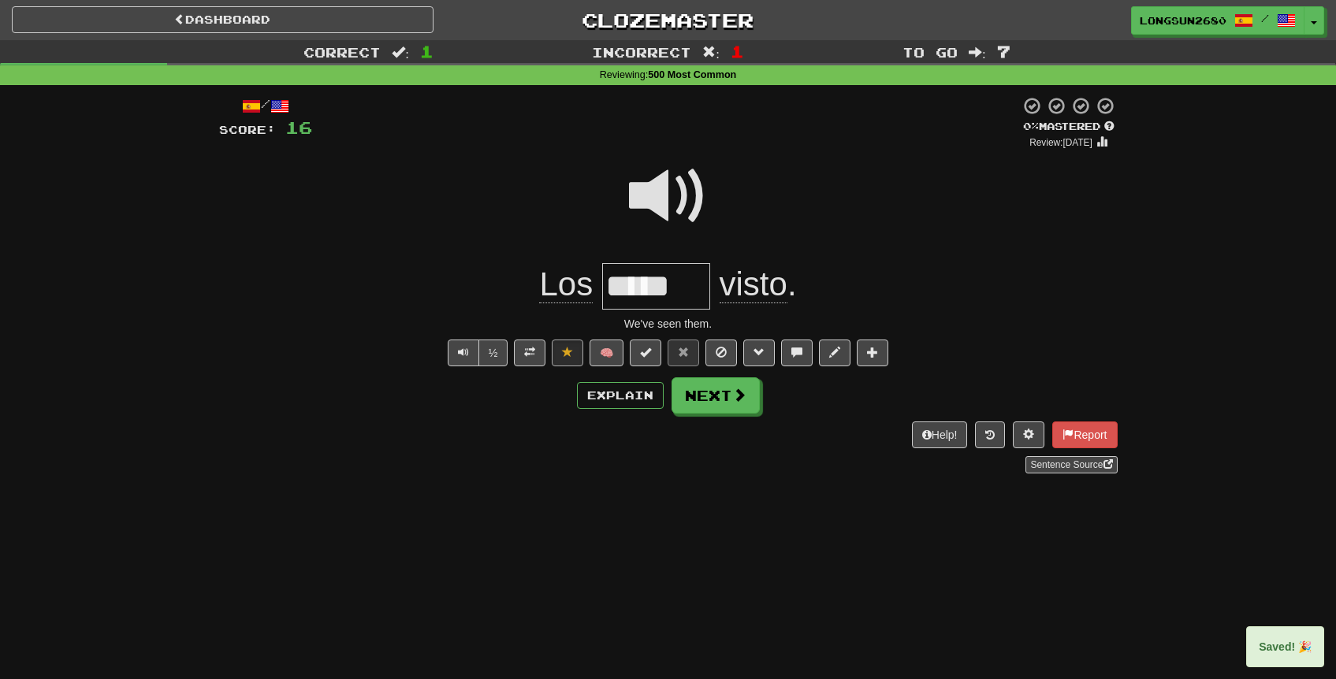
click at [674, 206] on span at bounding box center [668, 196] width 79 height 79
click at [739, 388] on span at bounding box center [740, 395] width 14 height 14
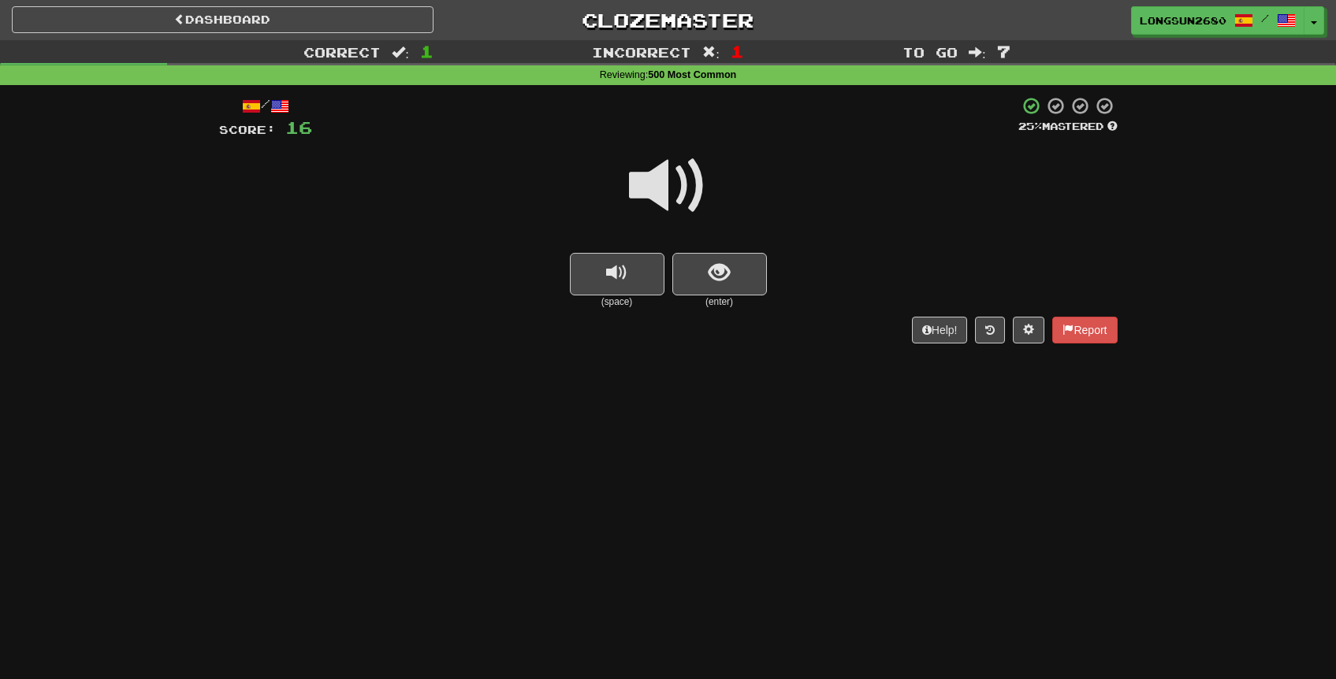
click at [683, 193] on span at bounding box center [668, 186] width 79 height 79
click at [738, 292] on button "show sentence" at bounding box center [719, 274] width 95 height 43
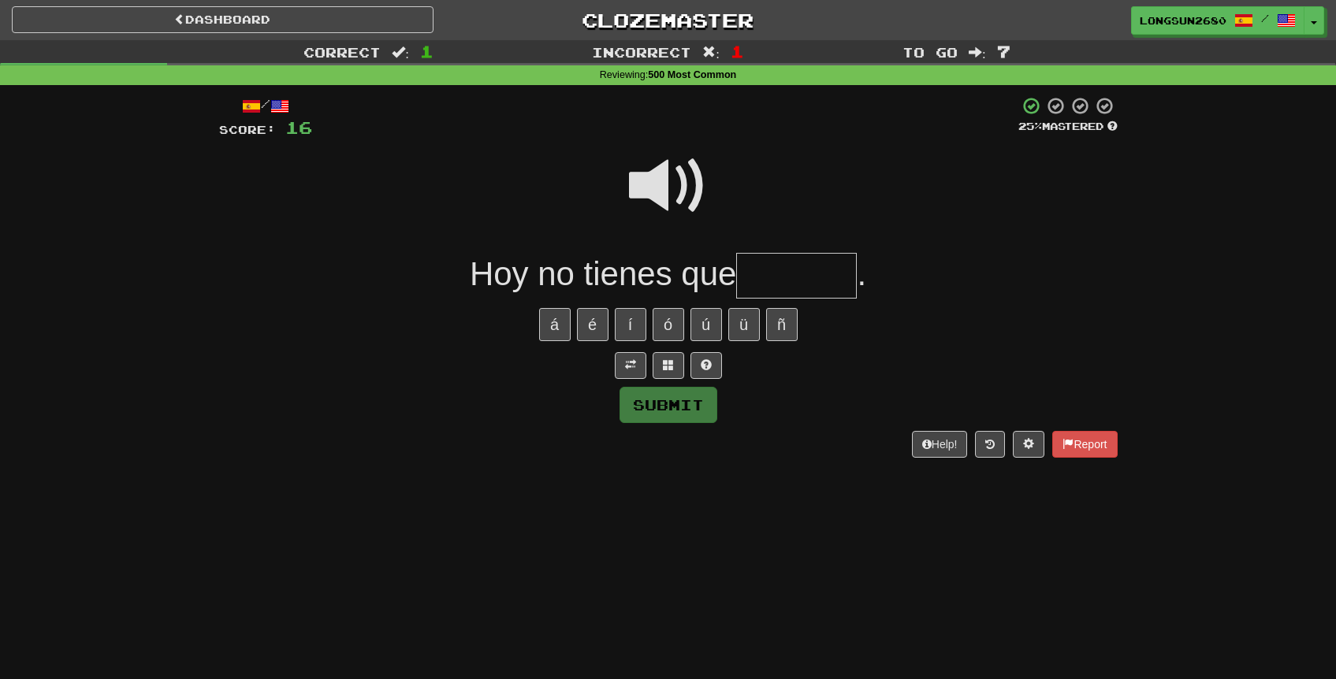
click at [682, 162] on span at bounding box center [668, 186] width 79 height 79
click at [815, 279] on input "text" at bounding box center [796, 276] width 121 height 46
type input "********"
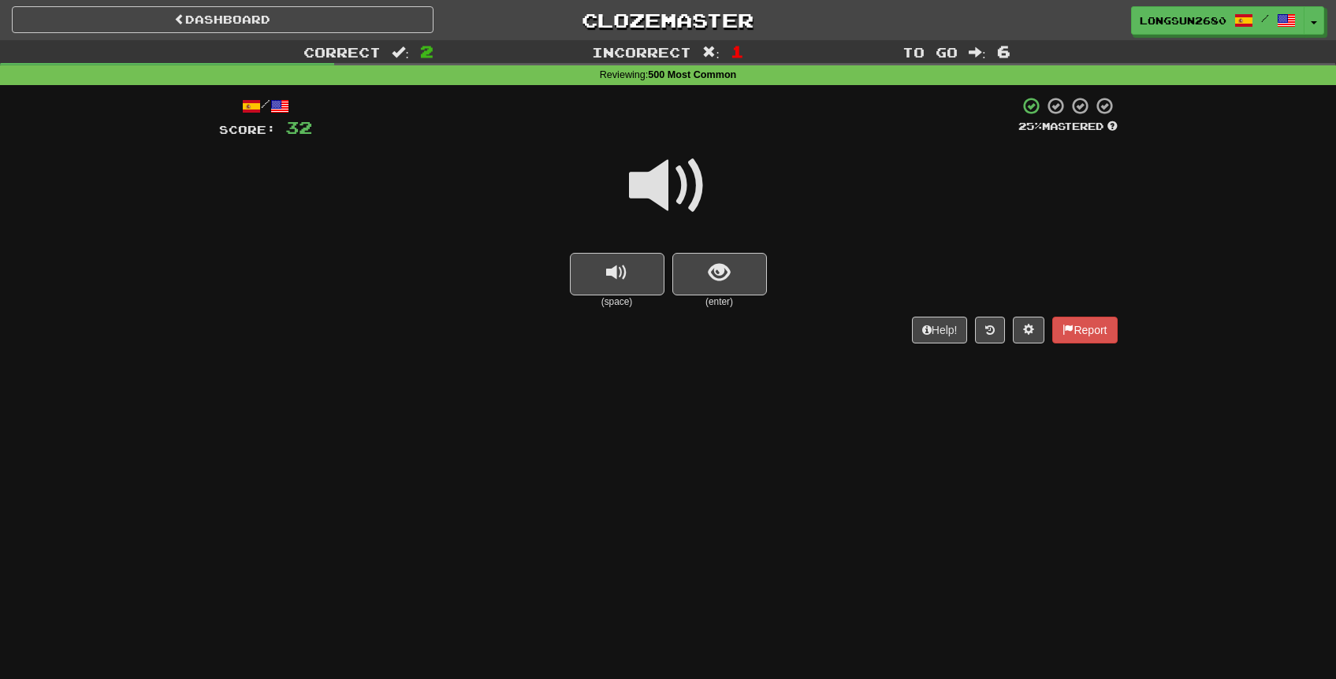
click at [683, 176] on span at bounding box center [668, 186] width 79 height 79
click at [710, 268] on span "show sentence" at bounding box center [718, 272] width 21 height 21
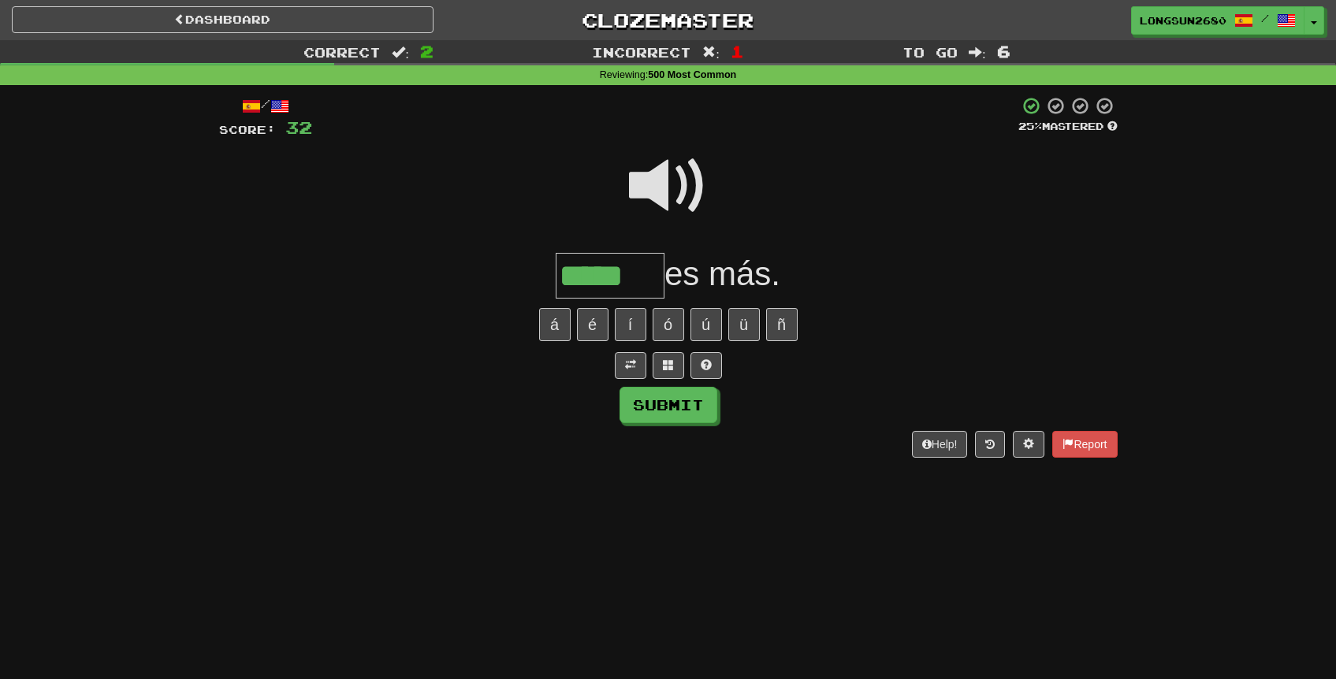
type input "*****"
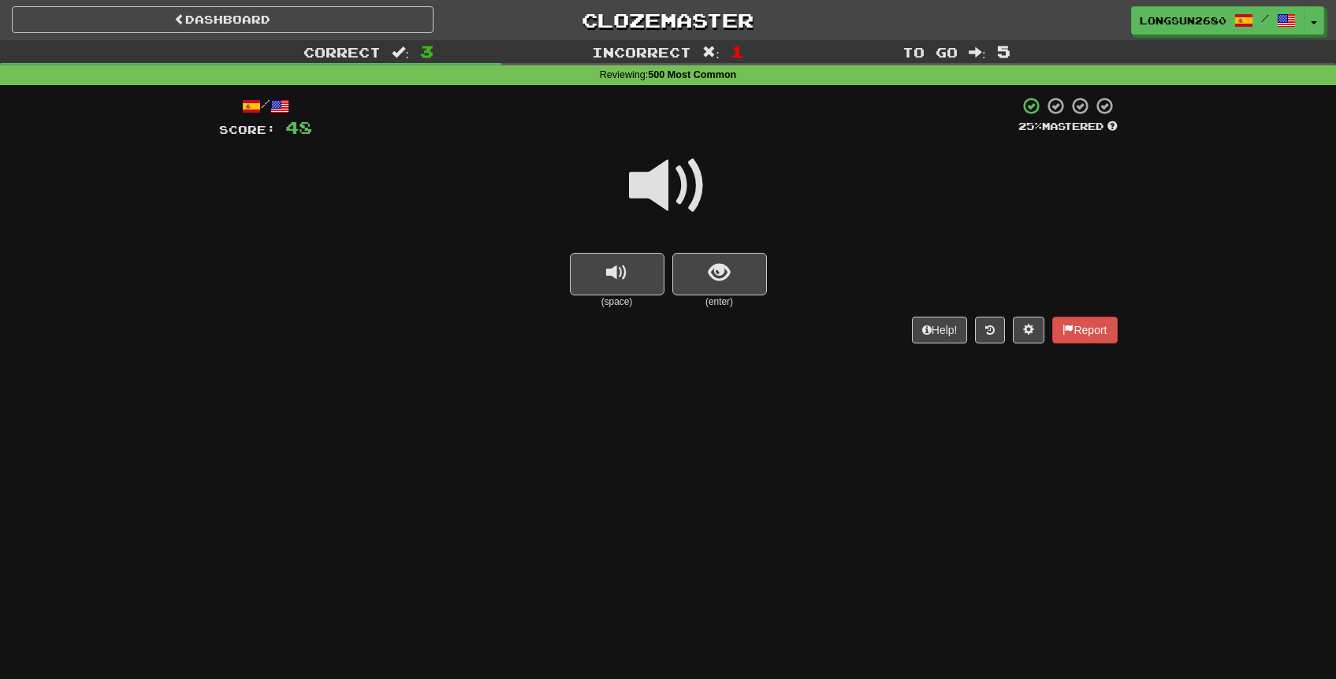
click at [683, 183] on span at bounding box center [668, 186] width 79 height 79
click at [720, 272] on span "show sentence" at bounding box center [718, 272] width 21 height 21
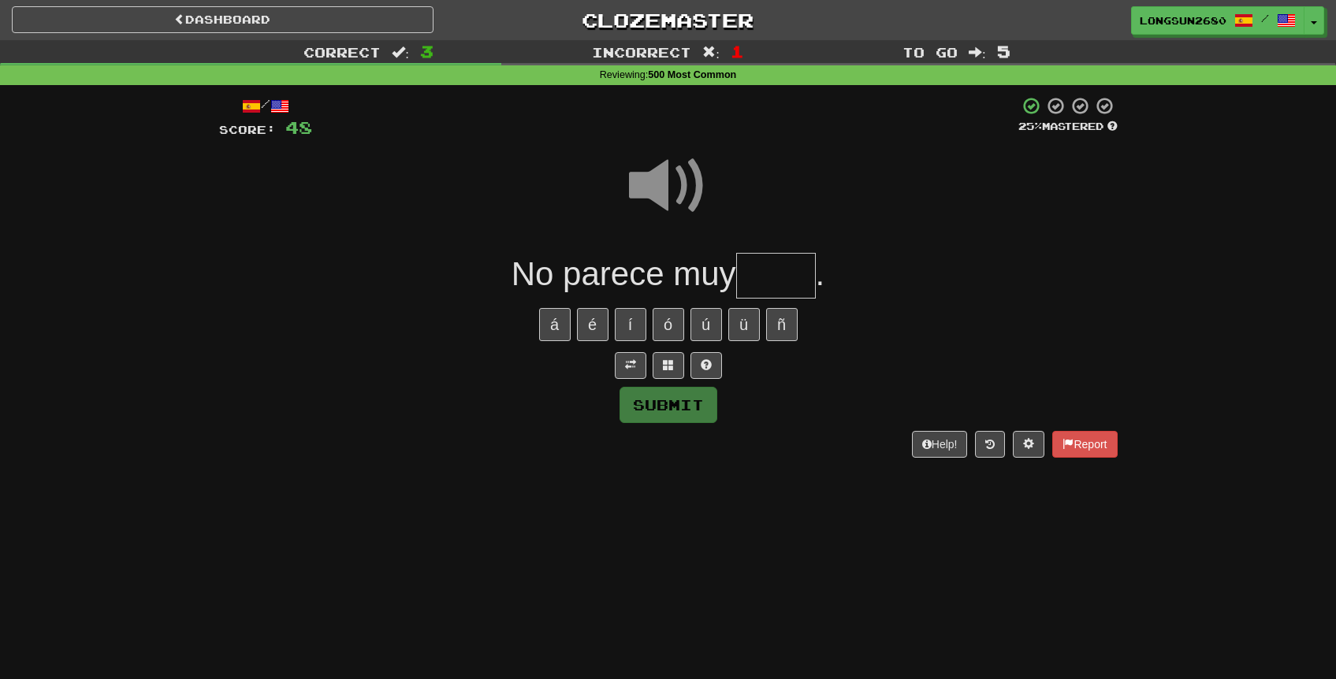
click at [786, 282] on input "text" at bounding box center [776, 276] width 80 height 46
type input "*****"
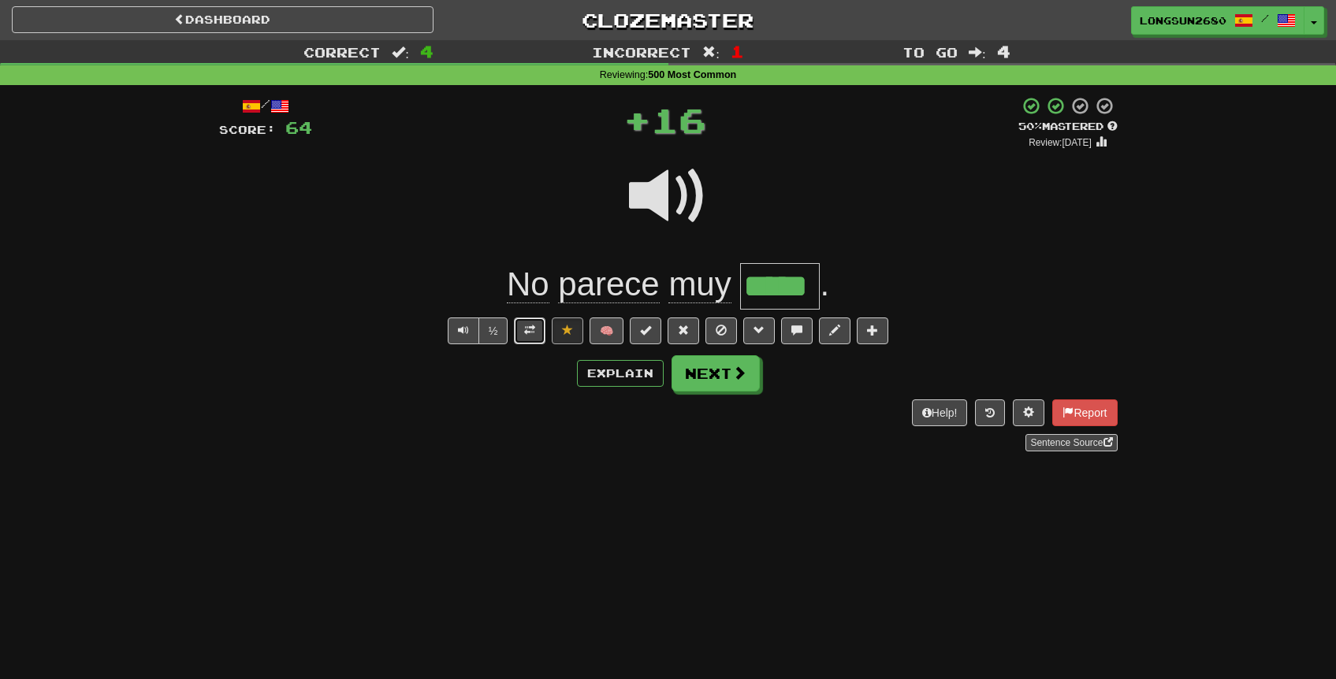
click at [535, 326] on span at bounding box center [529, 330] width 11 height 11
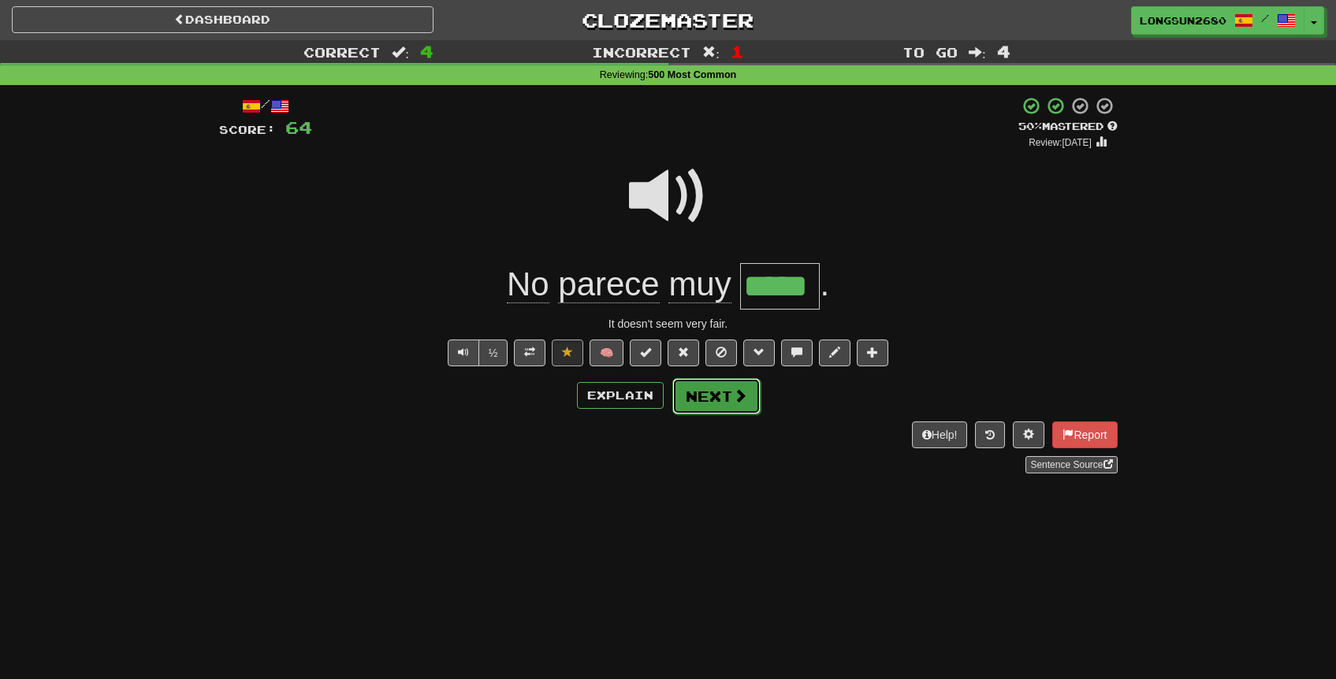
click at [742, 412] on button "Next" at bounding box center [716, 396] width 88 height 36
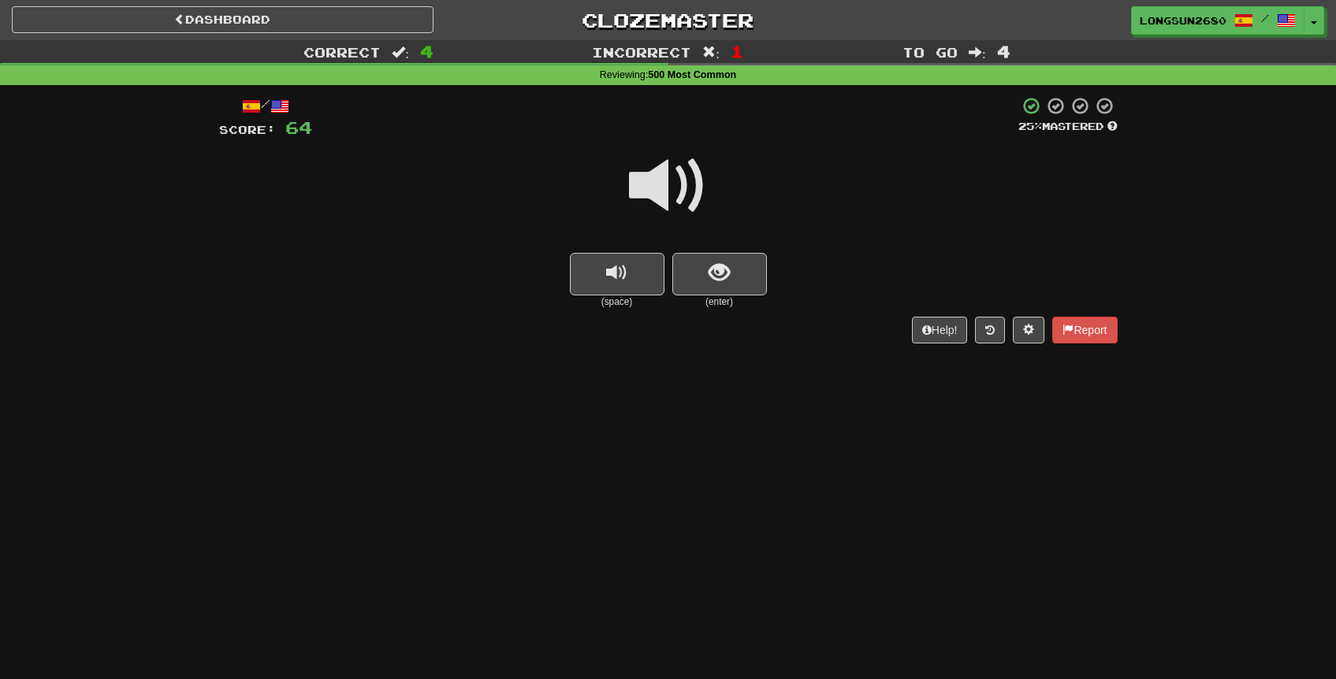
click at [657, 179] on span at bounding box center [668, 186] width 79 height 79
click at [720, 276] on span "show sentence" at bounding box center [718, 272] width 21 height 21
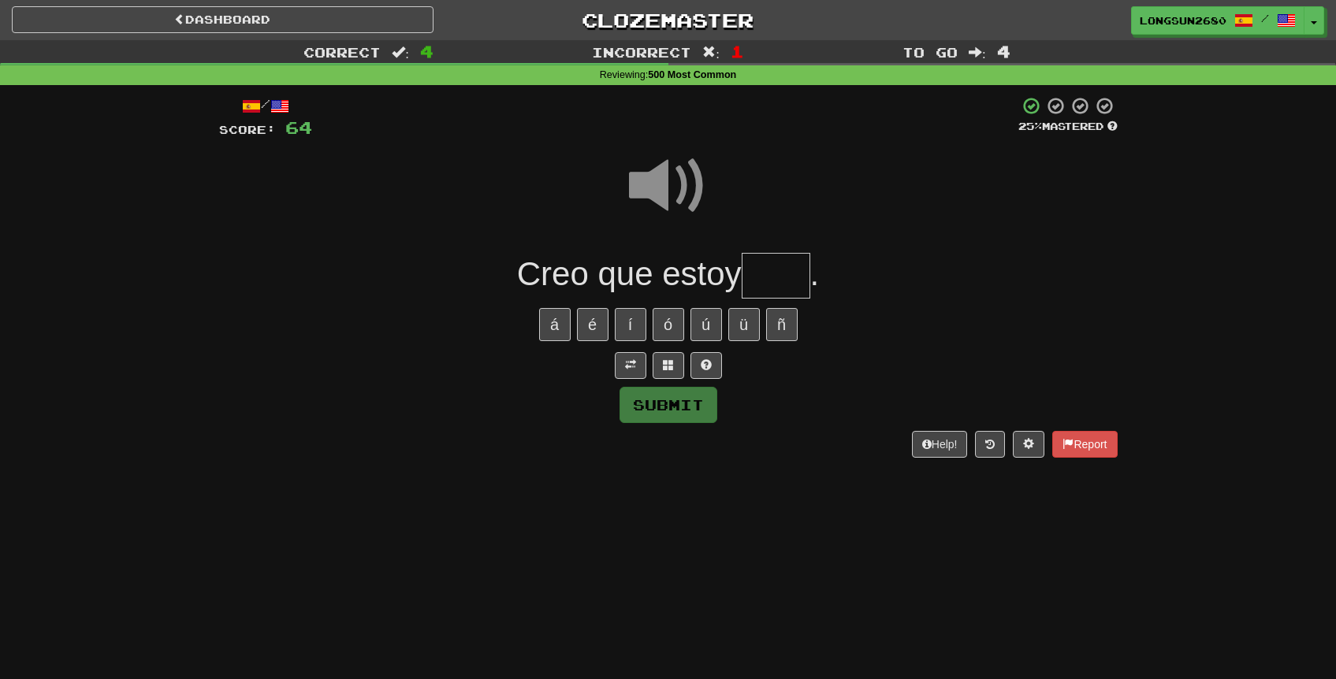
click at [787, 283] on input "text" at bounding box center [775, 276] width 69 height 46
type input "*****"
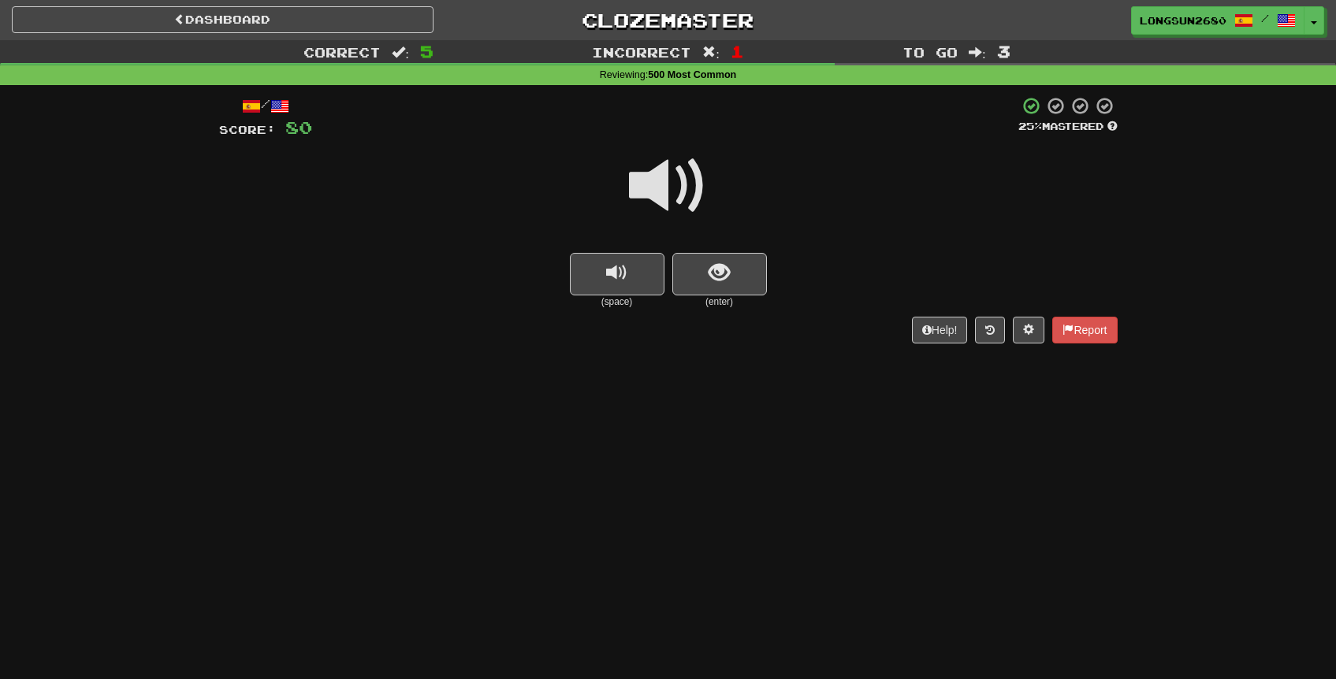
click at [684, 182] on span at bounding box center [668, 186] width 79 height 79
click at [679, 192] on span at bounding box center [668, 186] width 79 height 79
click at [724, 255] on button "show sentence" at bounding box center [719, 274] width 95 height 43
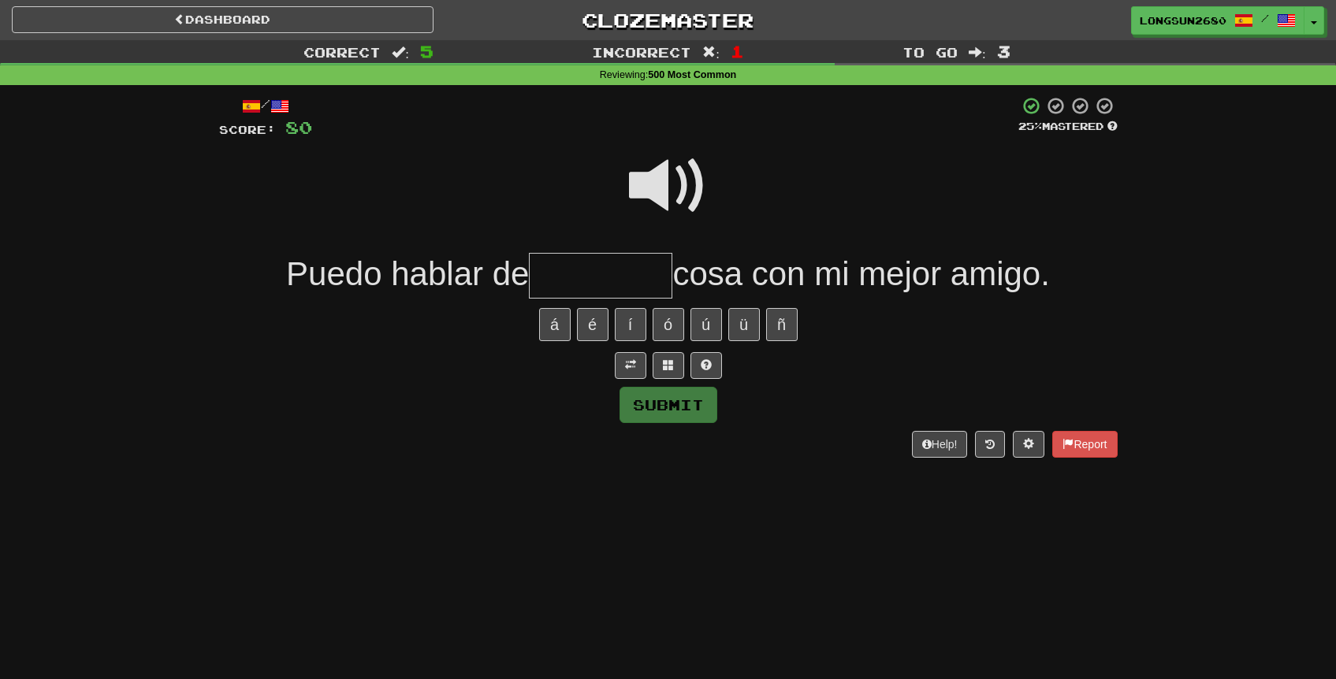
click at [638, 267] on input "text" at bounding box center [600, 276] width 143 height 46
type input "*********"
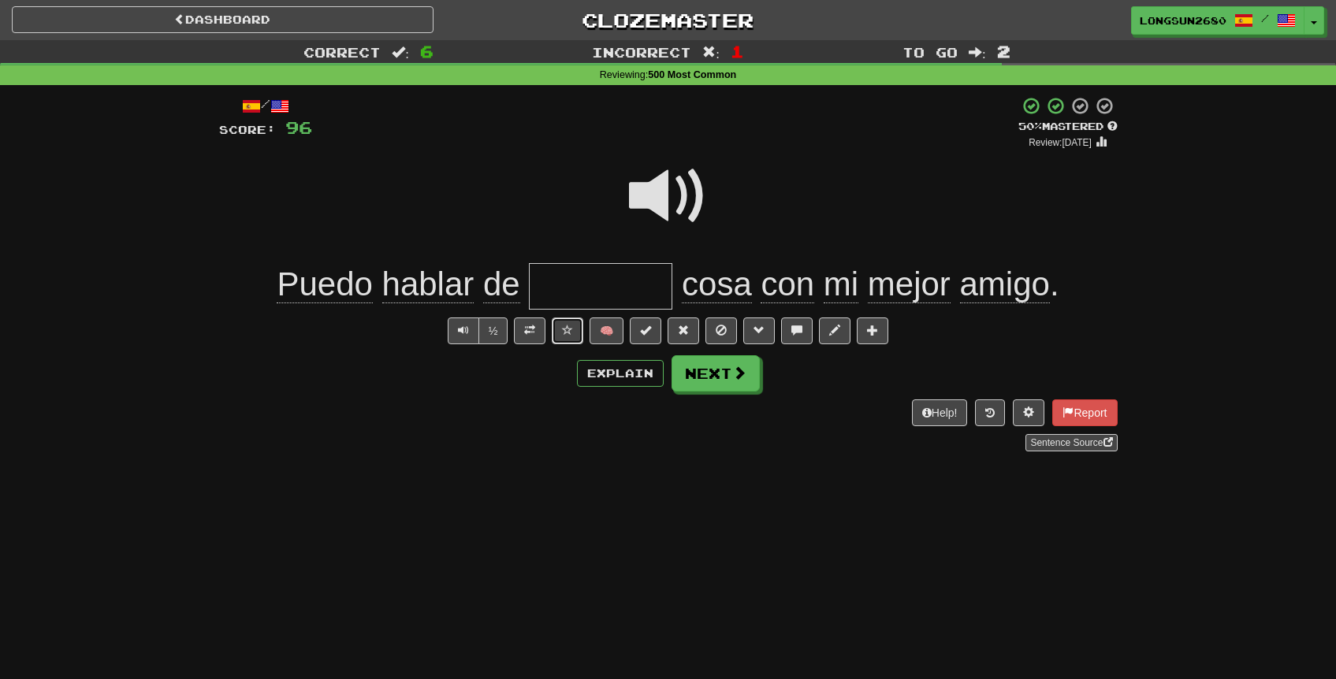
click at [557, 331] on button at bounding box center [568, 331] width 32 height 27
click at [740, 387] on button "Next" at bounding box center [716, 374] width 88 height 36
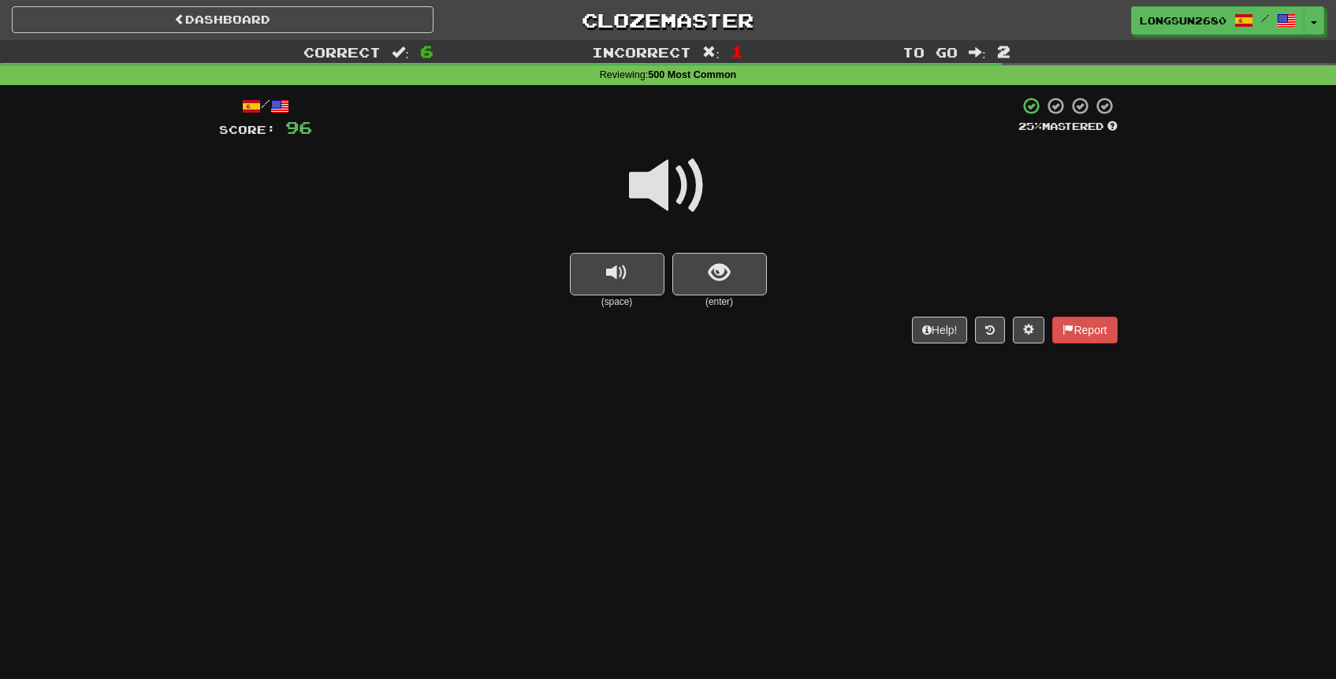
click at [674, 188] on span at bounding box center [668, 186] width 79 height 79
click at [728, 272] on span "show sentence" at bounding box center [718, 272] width 21 height 21
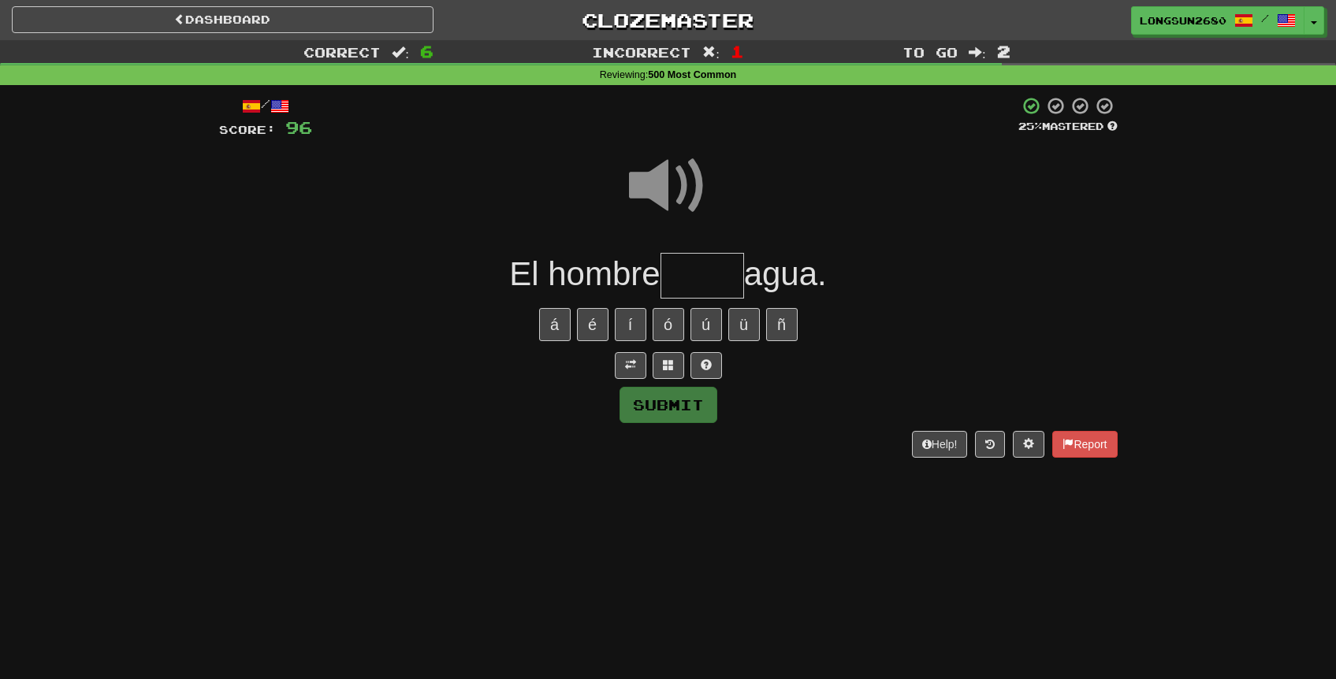
click at [727, 264] on input "text" at bounding box center [702, 276] width 84 height 46
type input "****"
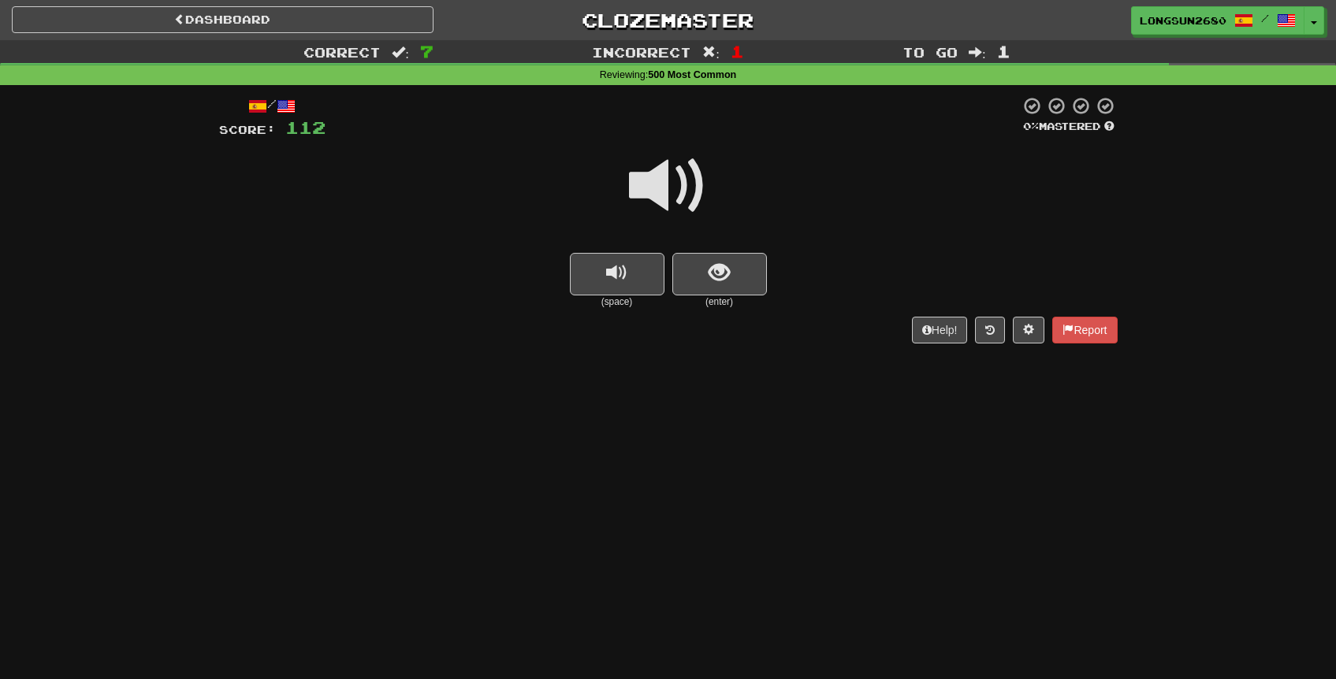
click at [678, 164] on span at bounding box center [668, 186] width 79 height 79
click at [715, 265] on button "show sentence" at bounding box center [719, 274] width 95 height 43
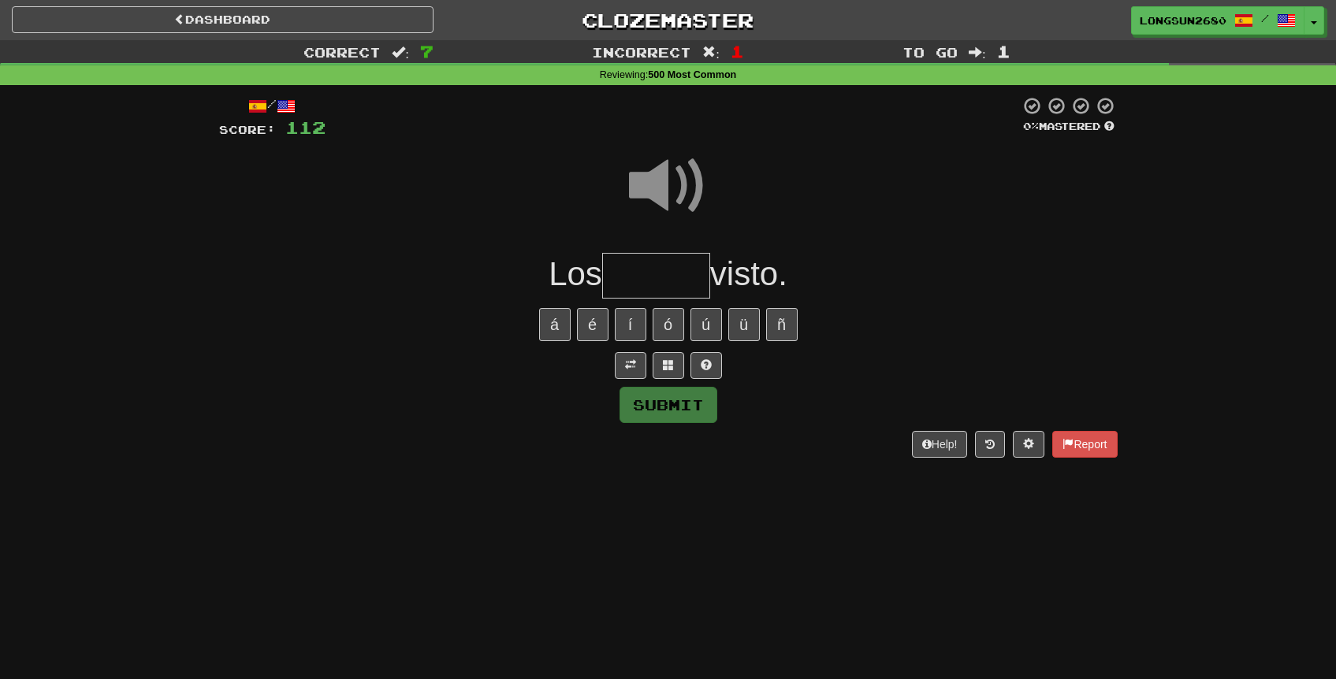
click at [662, 273] on input "text" at bounding box center [656, 276] width 108 height 46
type input "*****"
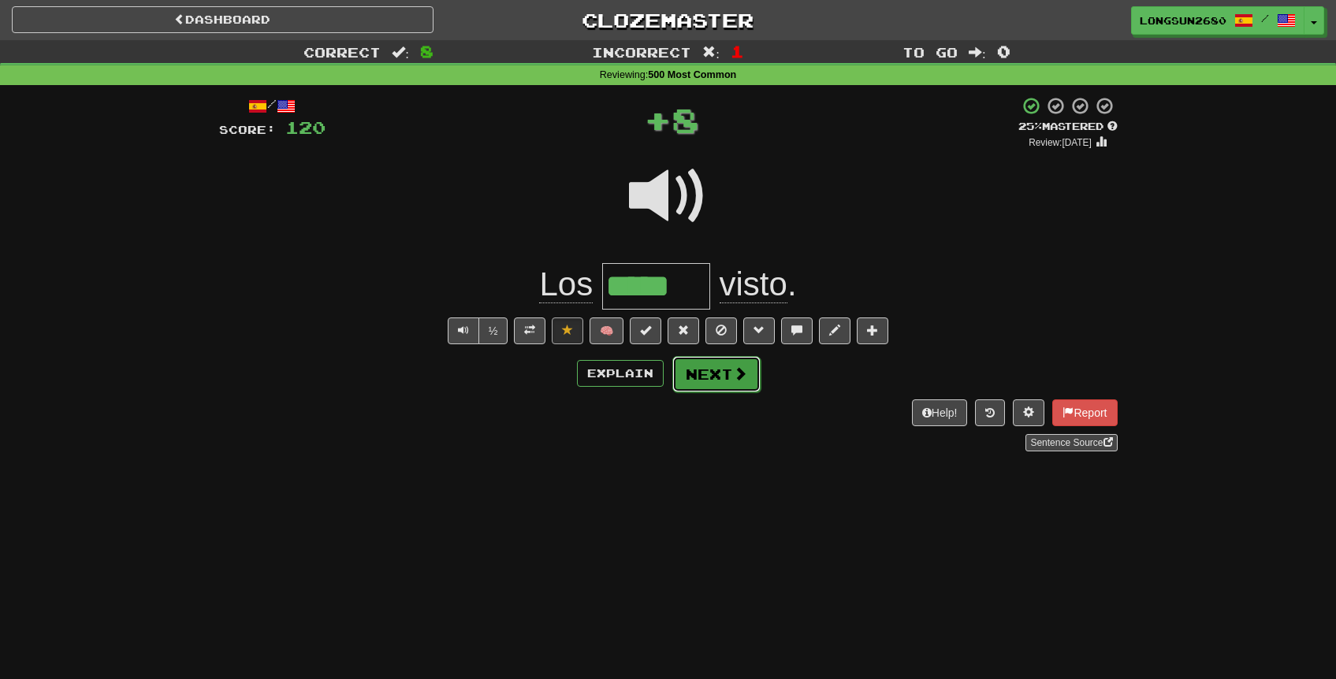
click at [726, 371] on button "Next" at bounding box center [716, 374] width 88 height 36
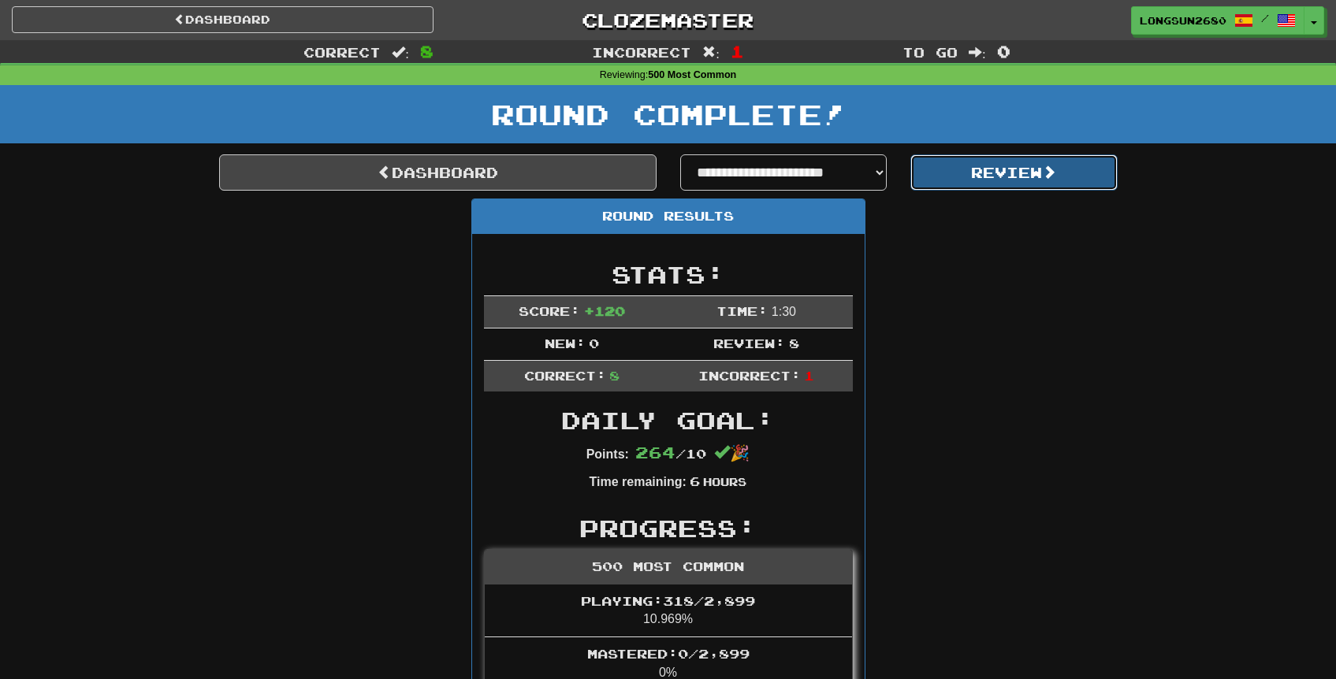
click at [942, 170] on button "Review" at bounding box center [1013, 172] width 207 height 36
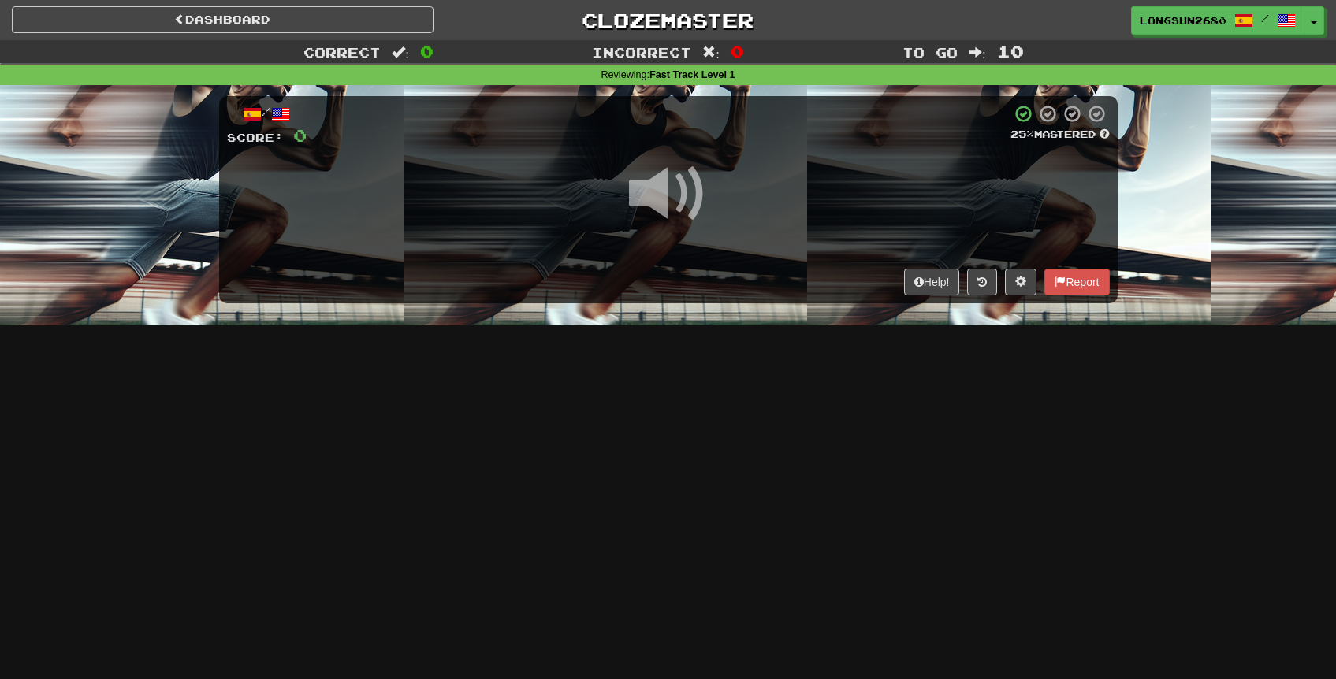
click at [674, 203] on span at bounding box center [668, 193] width 79 height 79
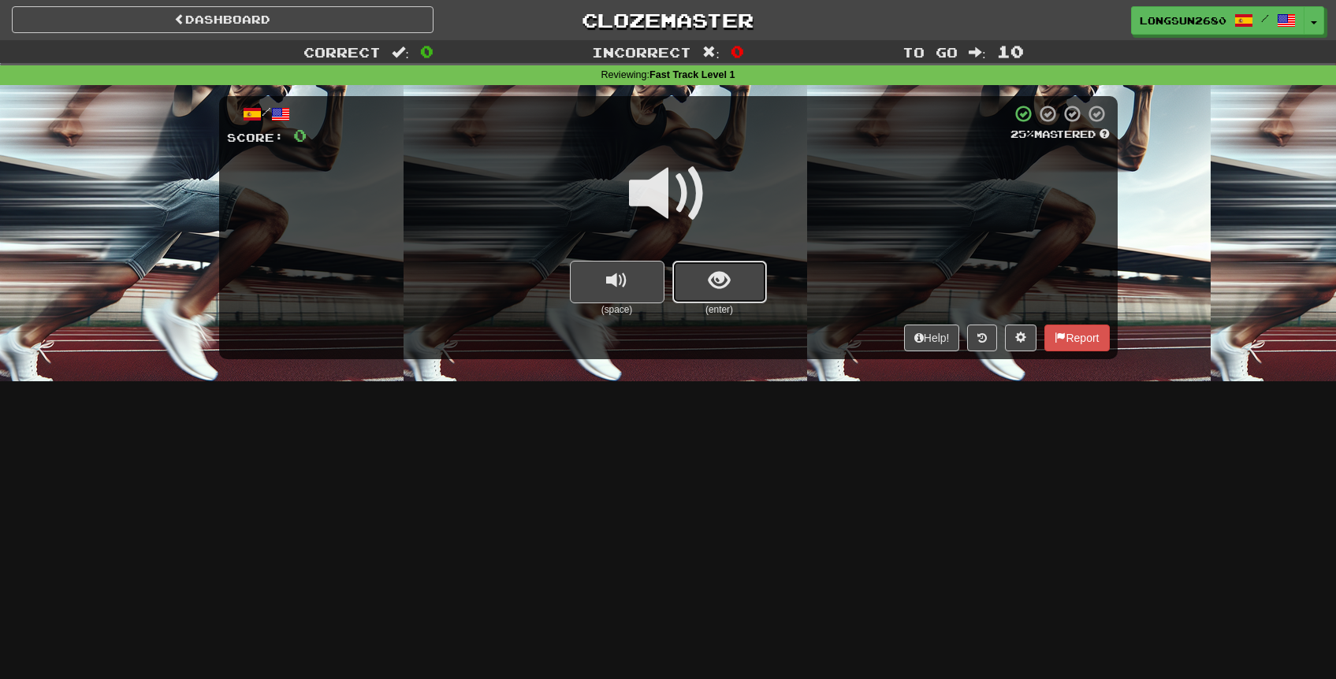
click at [745, 261] on button "show sentence" at bounding box center [719, 282] width 95 height 43
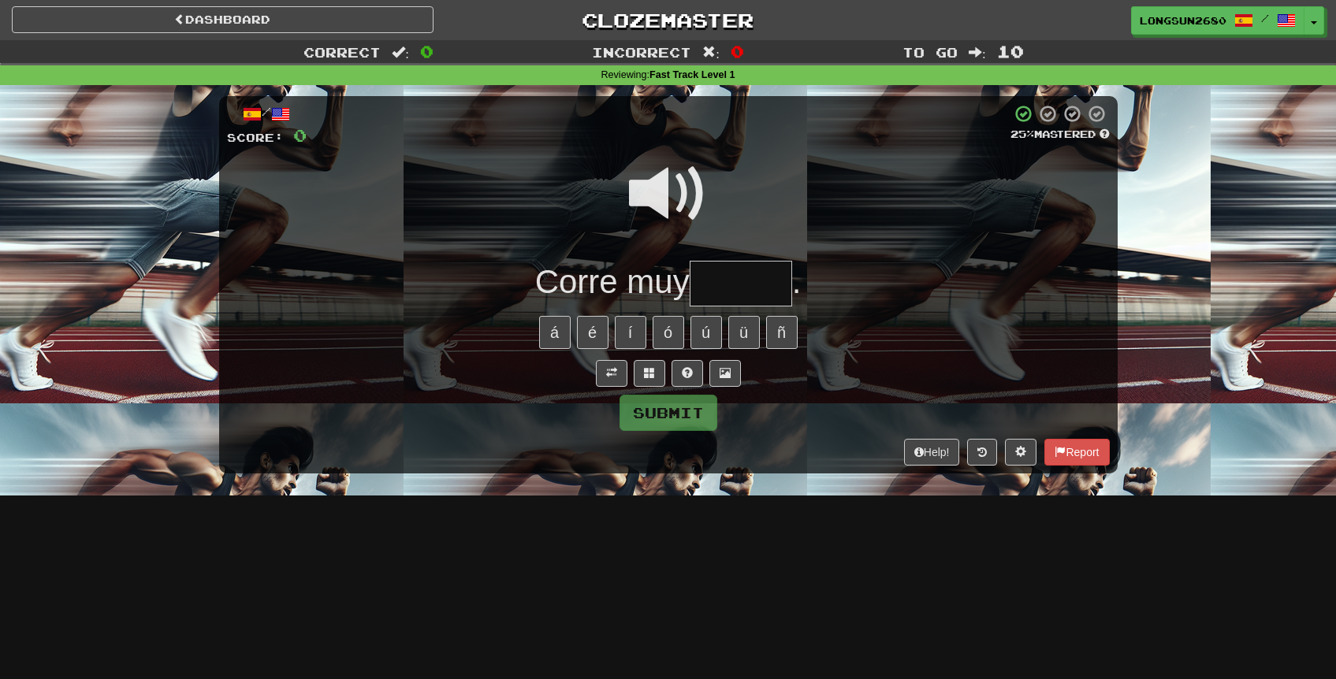
click at [739, 278] on input "text" at bounding box center [740, 284] width 102 height 46
type input "******"
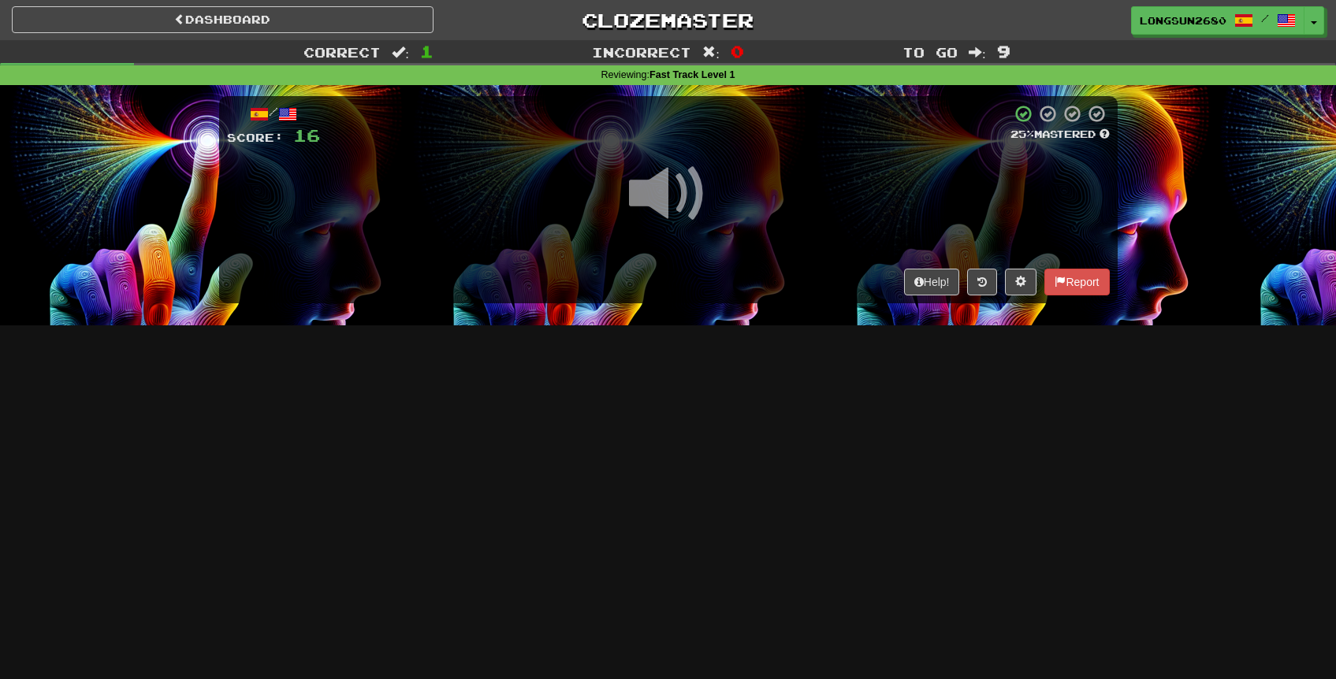
click at [658, 205] on span at bounding box center [668, 193] width 79 height 79
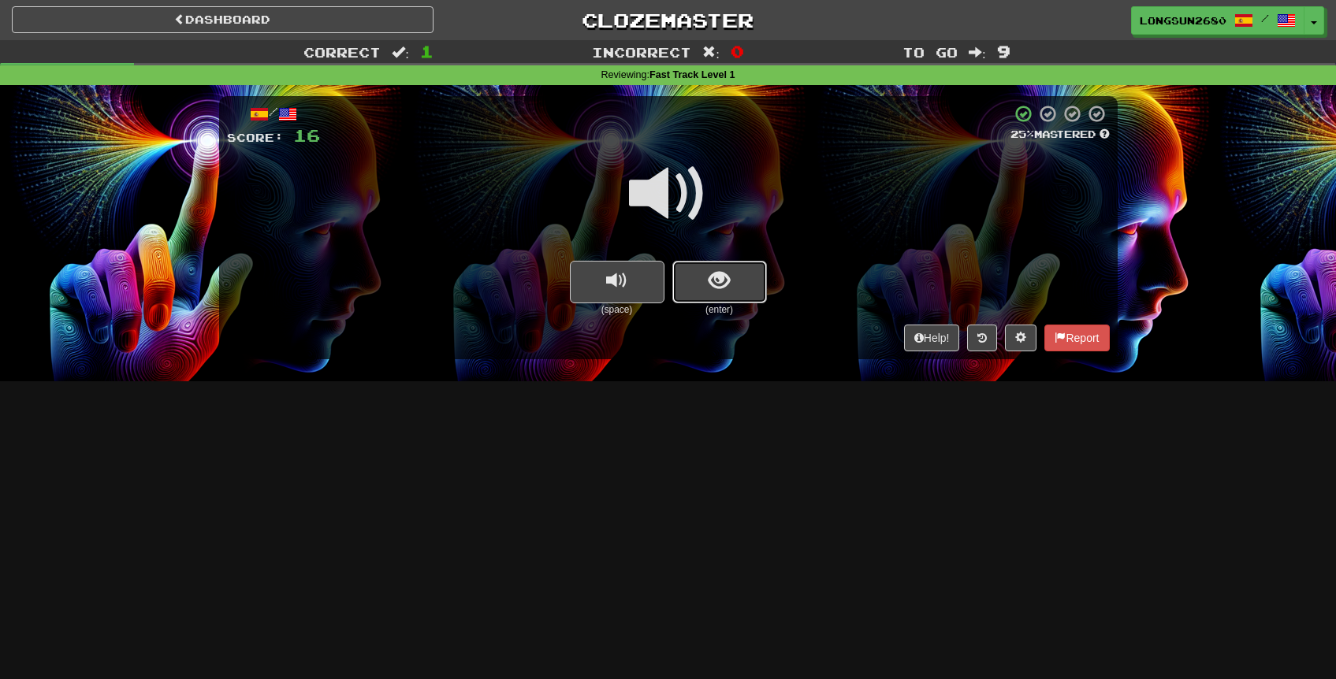
click at [745, 280] on button "show sentence" at bounding box center [719, 282] width 95 height 43
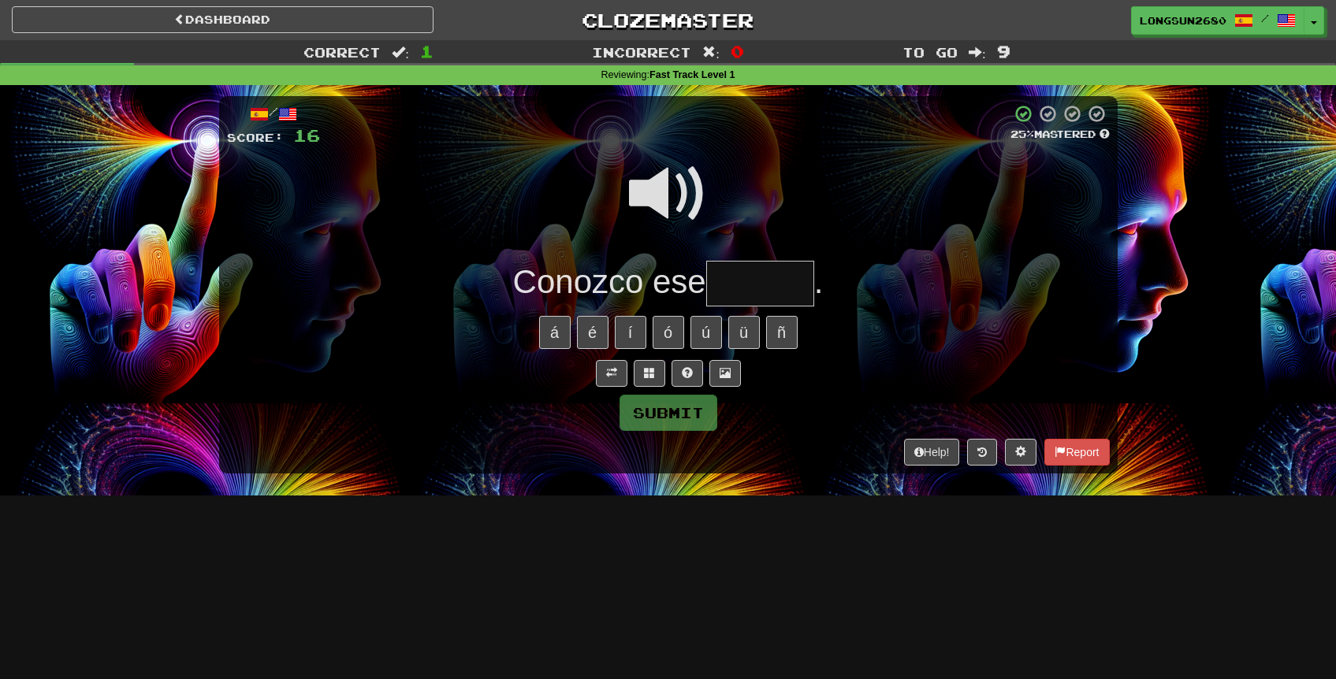
click at [801, 281] on input "text" at bounding box center [760, 284] width 108 height 46
type input "******"
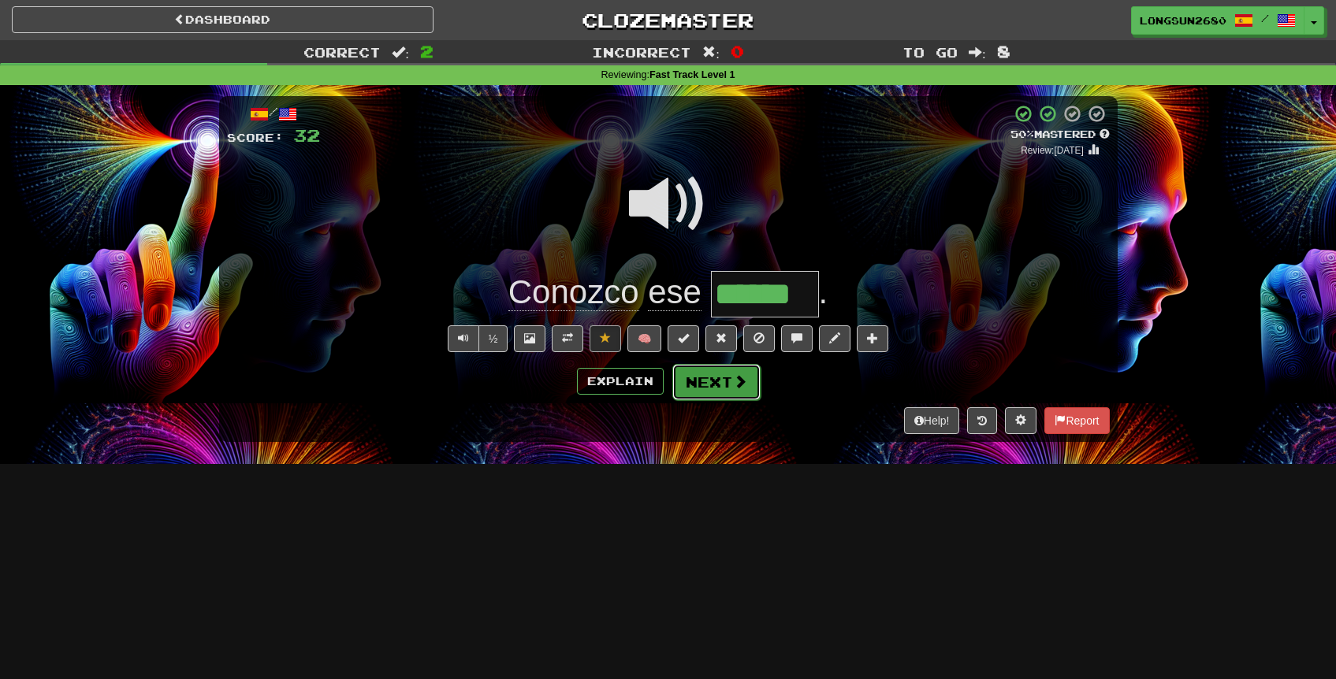
click at [724, 380] on button "Next" at bounding box center [716, 382] width 88 height 36
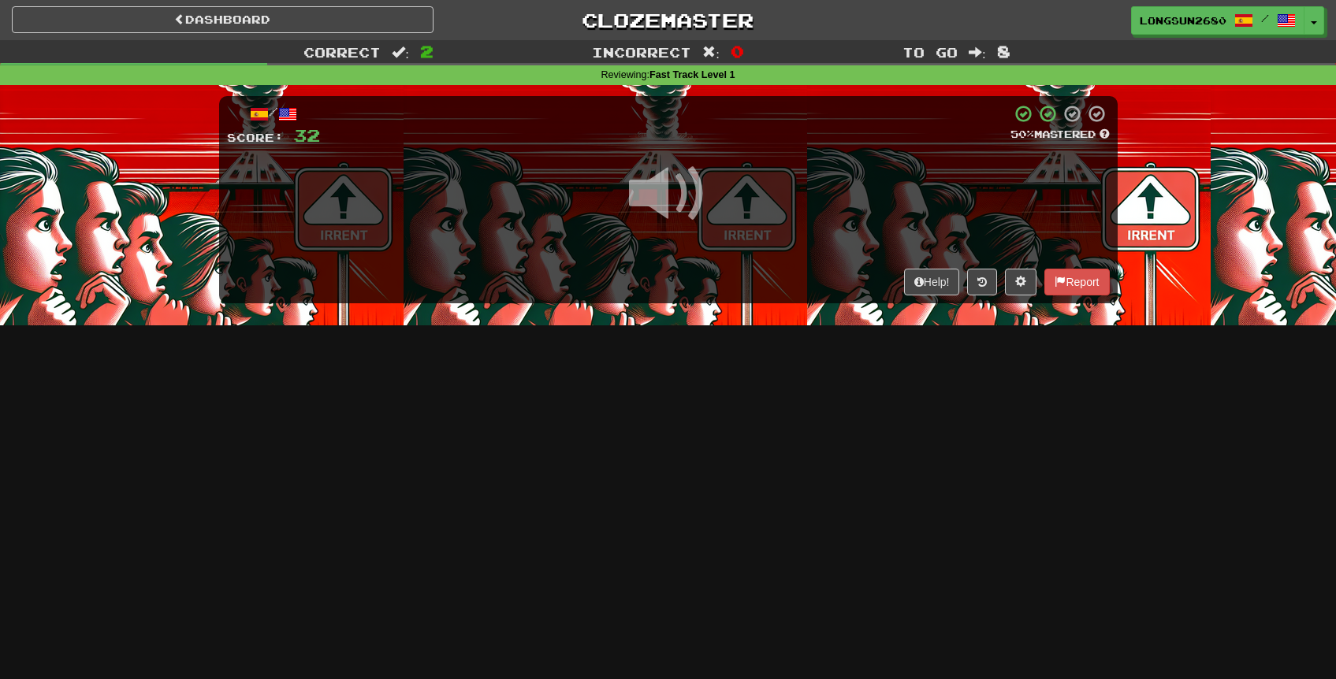
click at [682, 202] on span at bounding box center [668, 193] width 79 height 79
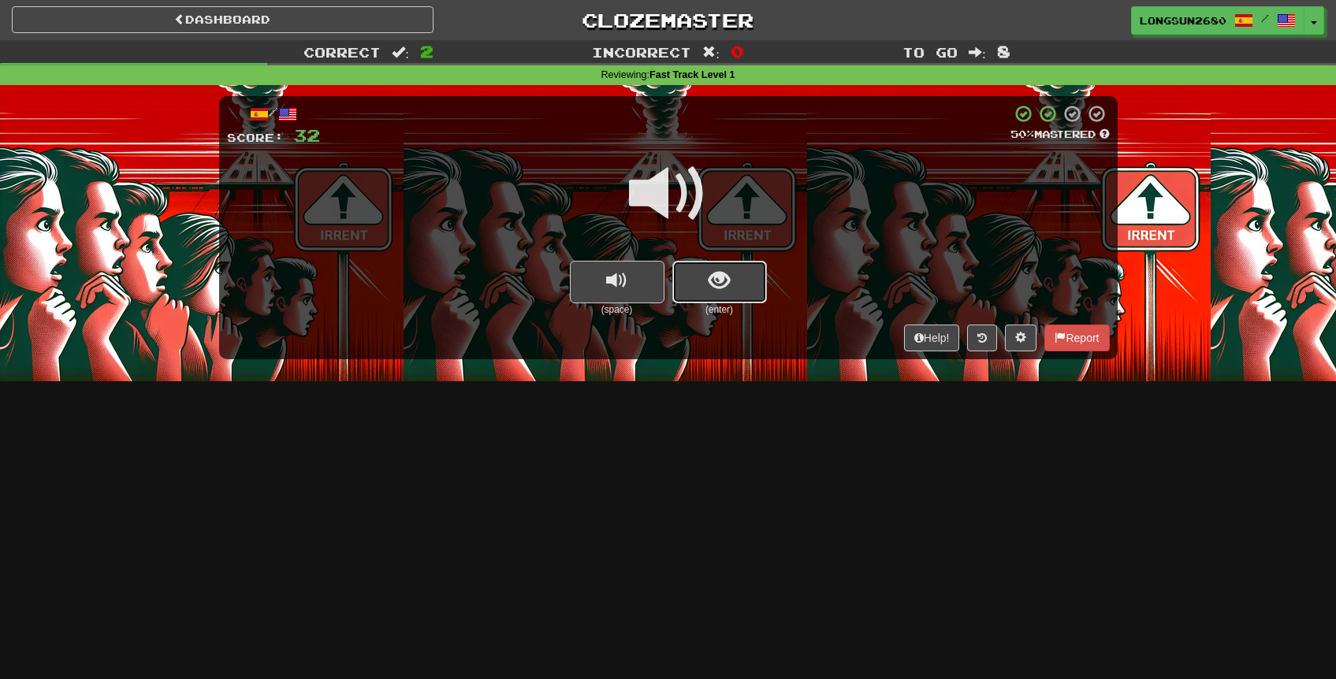
click at [744, 280] on button "show sentence" at bounding box center [719, 282] width 95 height 43
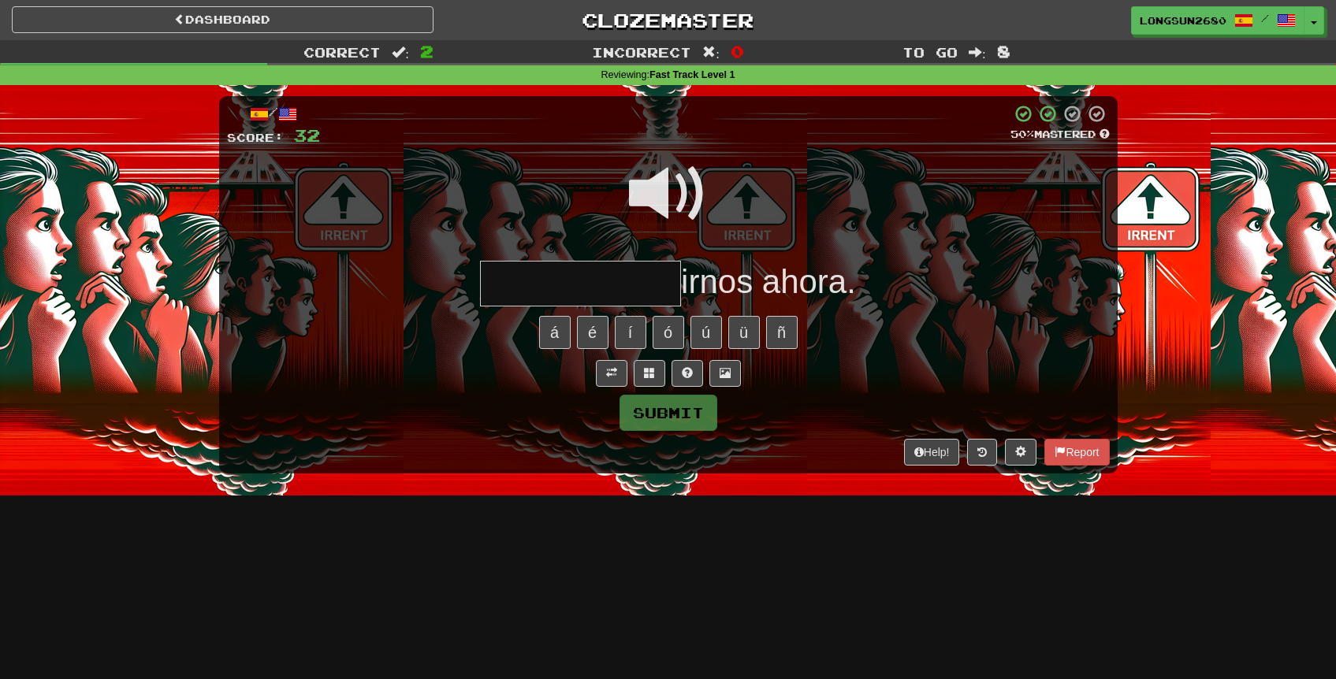
click at [676, 189] on span at bounding box center [668, 193] width 79 height 79
click at [626, 289] on input "text" at bounding box center [580, 284] width 201 height 46
type input "**********"
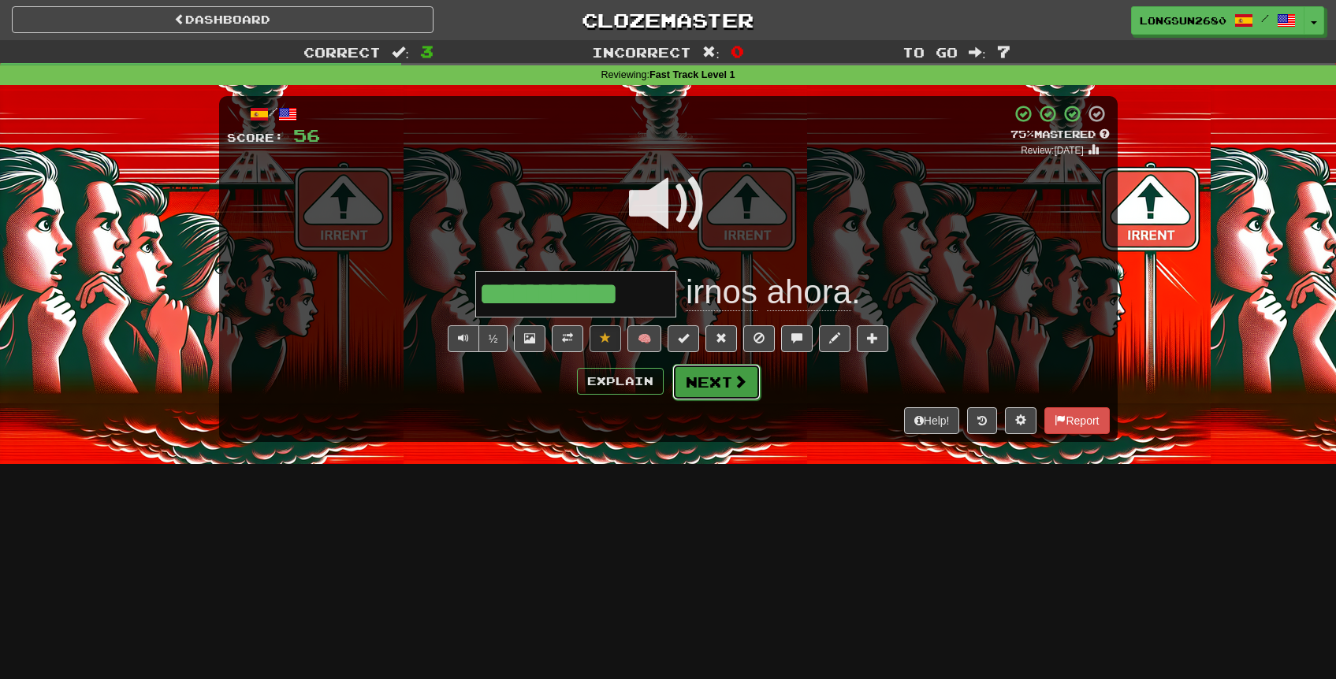
click at [733, 381] on span at bounding box center [740, 381] width 14 height 14
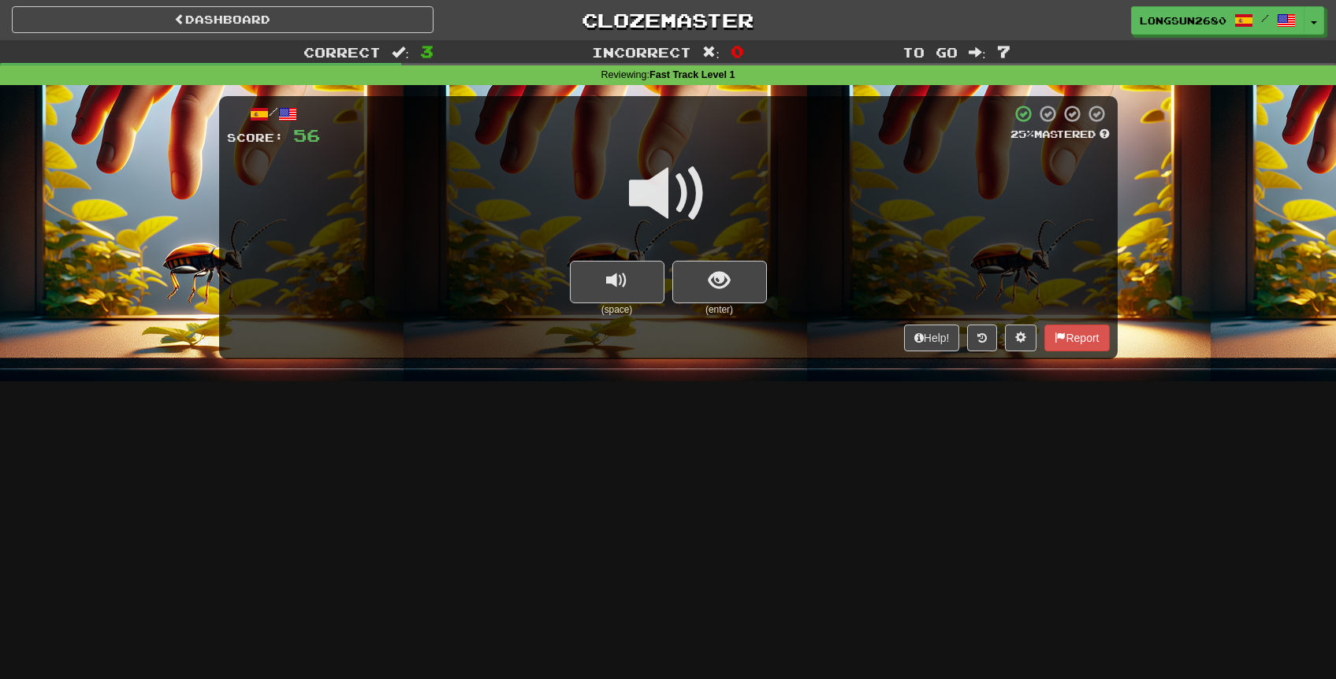
click at [681, 204] on span at bounding box center [668, 193] width 79 height 79
click at [734, 276] on button "show sentence" at bounding box center [719, 282] width 95 height 43
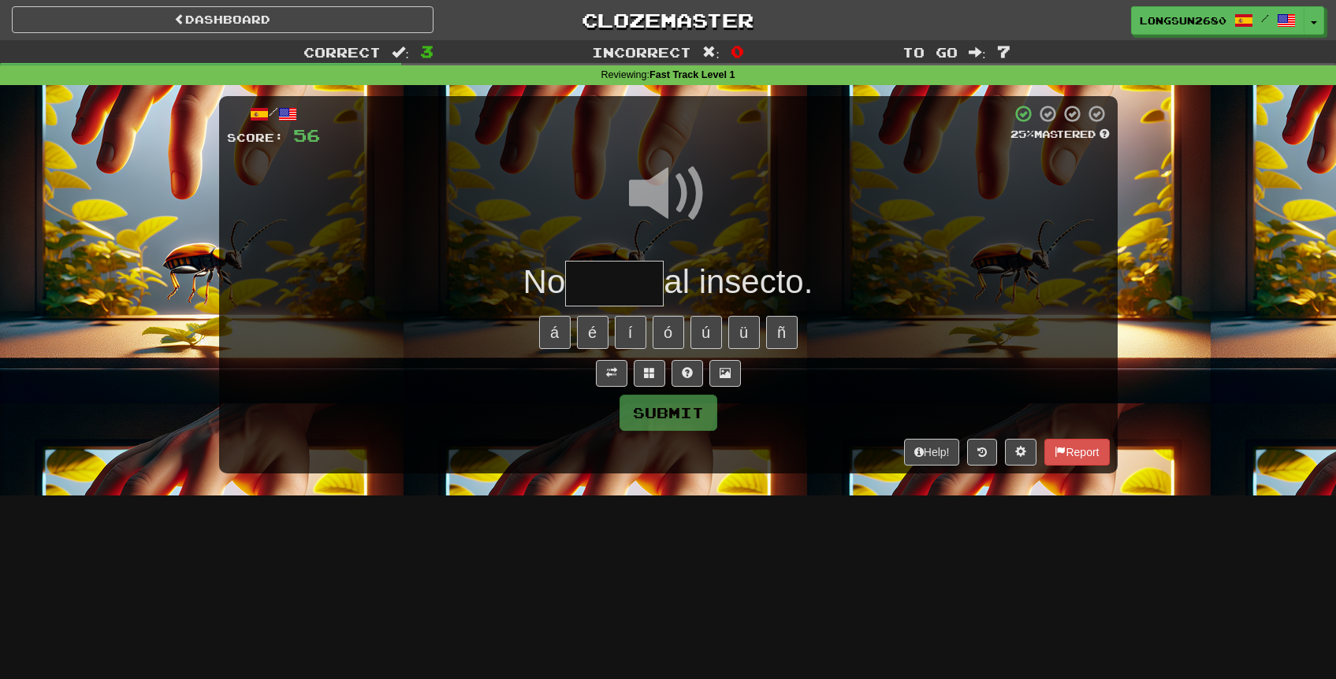
click at [676, 196] on span at bounding box center [668, 193] width 79 height 79
click at [639, 292] on input "text" at bounding box center [614, 284] width 98 height 46
type input "*****"
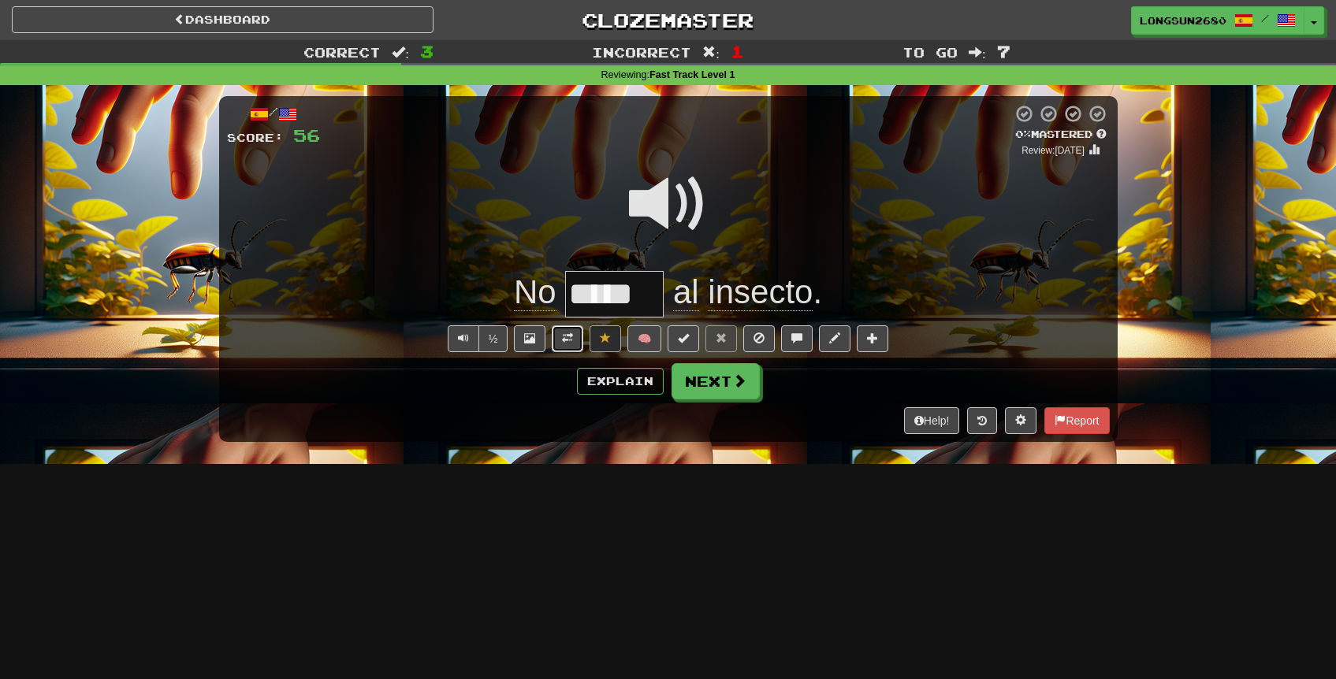
click at [554, 338] on button at bounding box center [568, 338] width 32 height 27
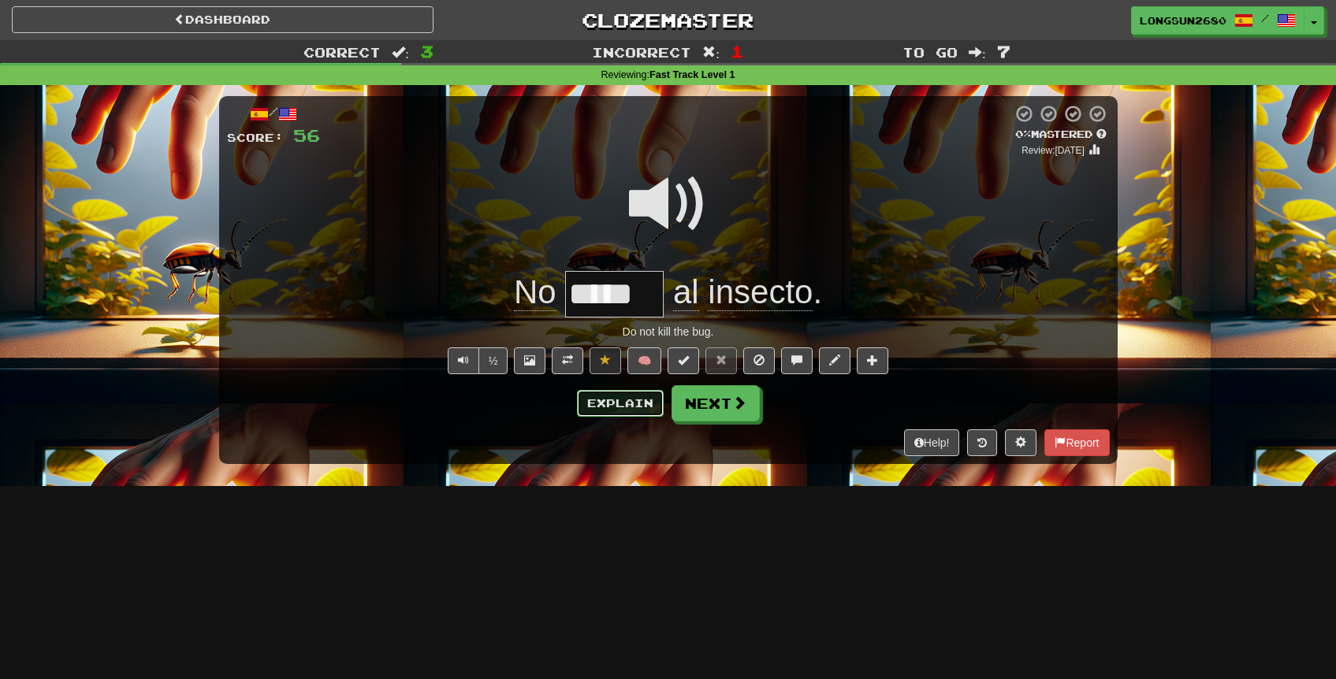
click at [601, 406] on button "Explain" at bounding box center [620, 403] width 87 height 27
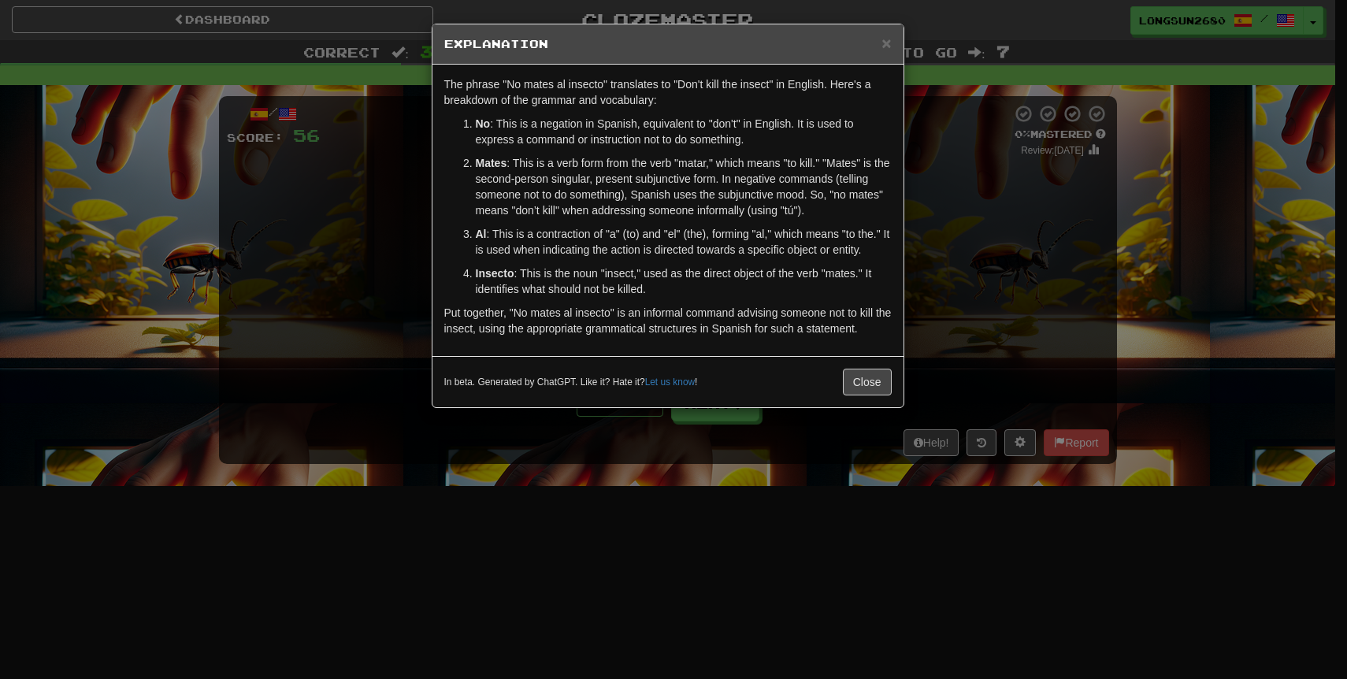
click at [968, 332] on div "× Explanation The phrase "No mates al insecto" translates to "Don't kill the in…" at bounding box center [673, 339] width 1347 height 679
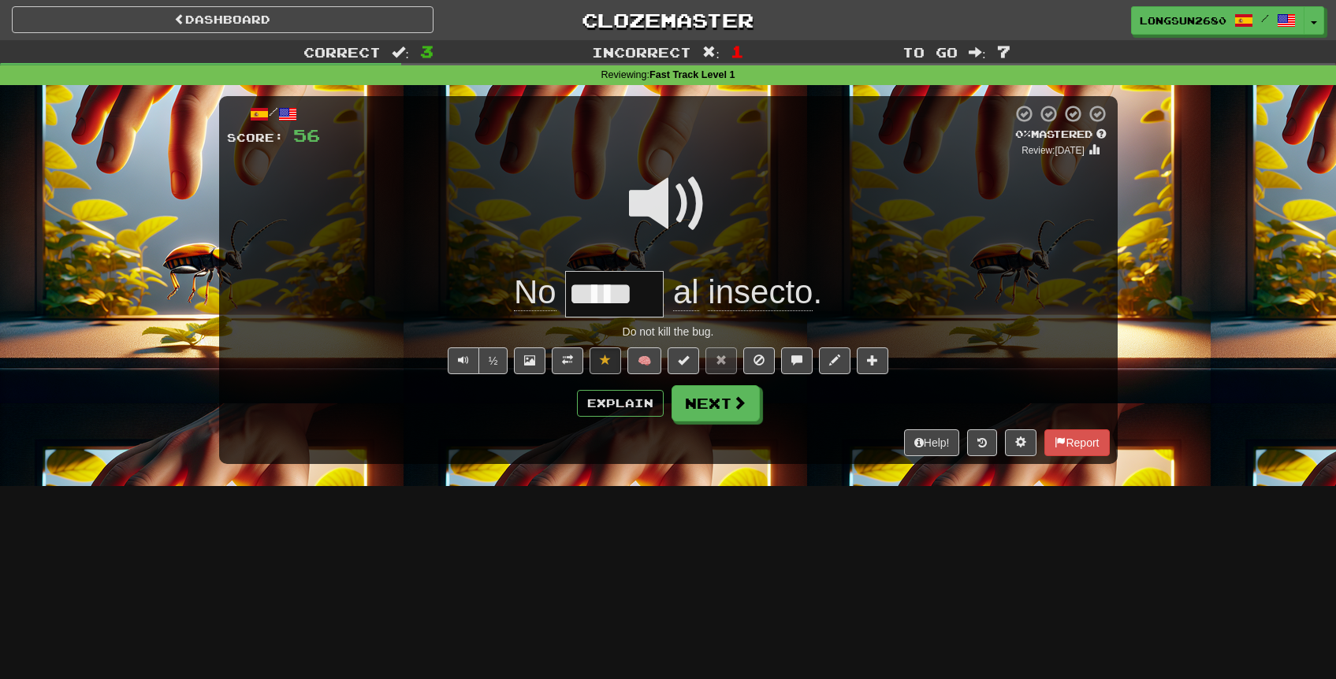
click at [685, 205] on span at bounding box center [668, 204] width 79 height 79
click at [718, 407] on button "Next" at bounding box center [716, 404] width 88 height 36
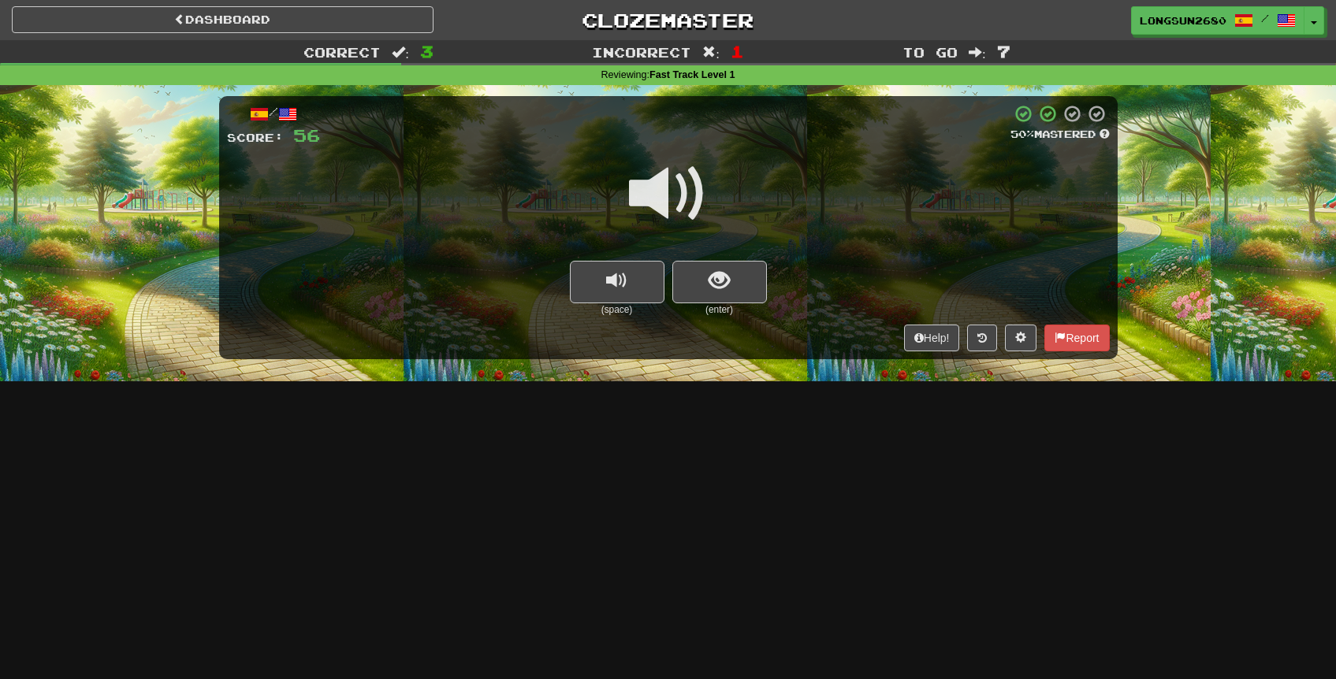
click at [669, 210] on span at bounding box center [668, 193] width 79 height 79
click at [711, 277] on span "show sentence" at bounding box center [718, 280] width 21 height 21
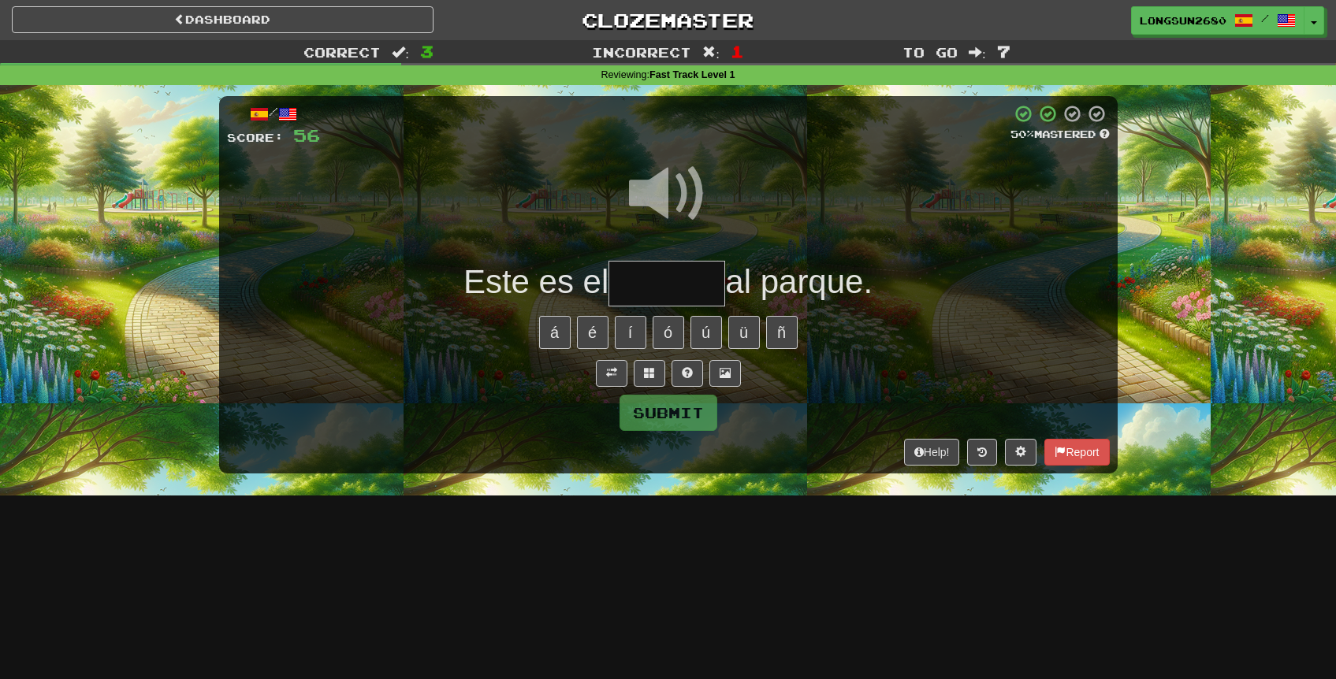
click at [689, 289] on input "text" at bounding box center [666, 284] width 117 height 46
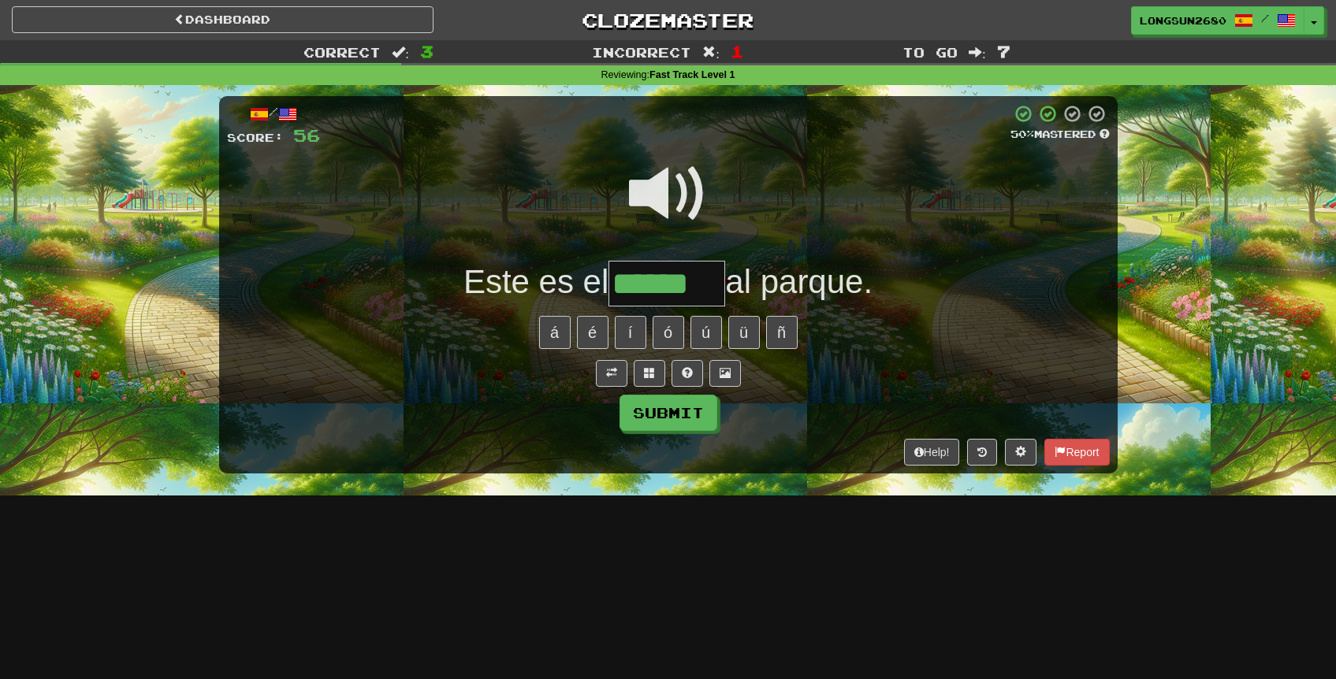
type input "******"
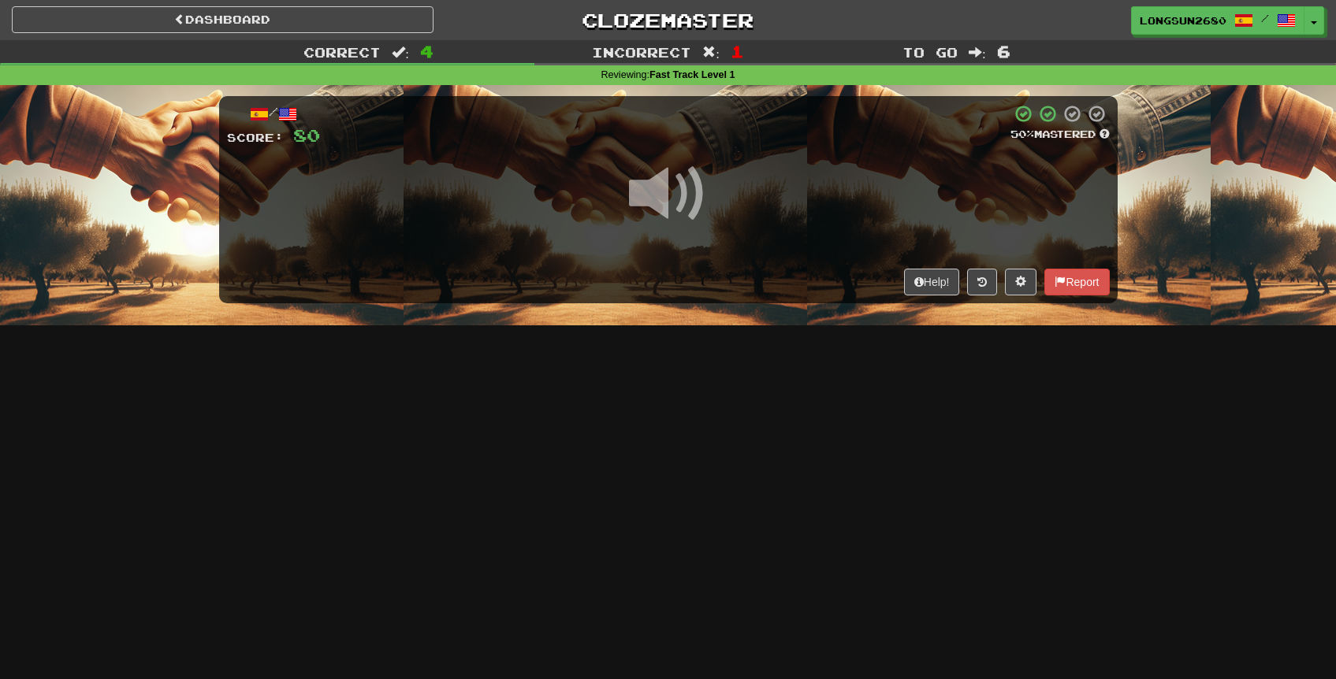
click at [678, 202] on span at bounding box center [668, 193] width 79 height 79
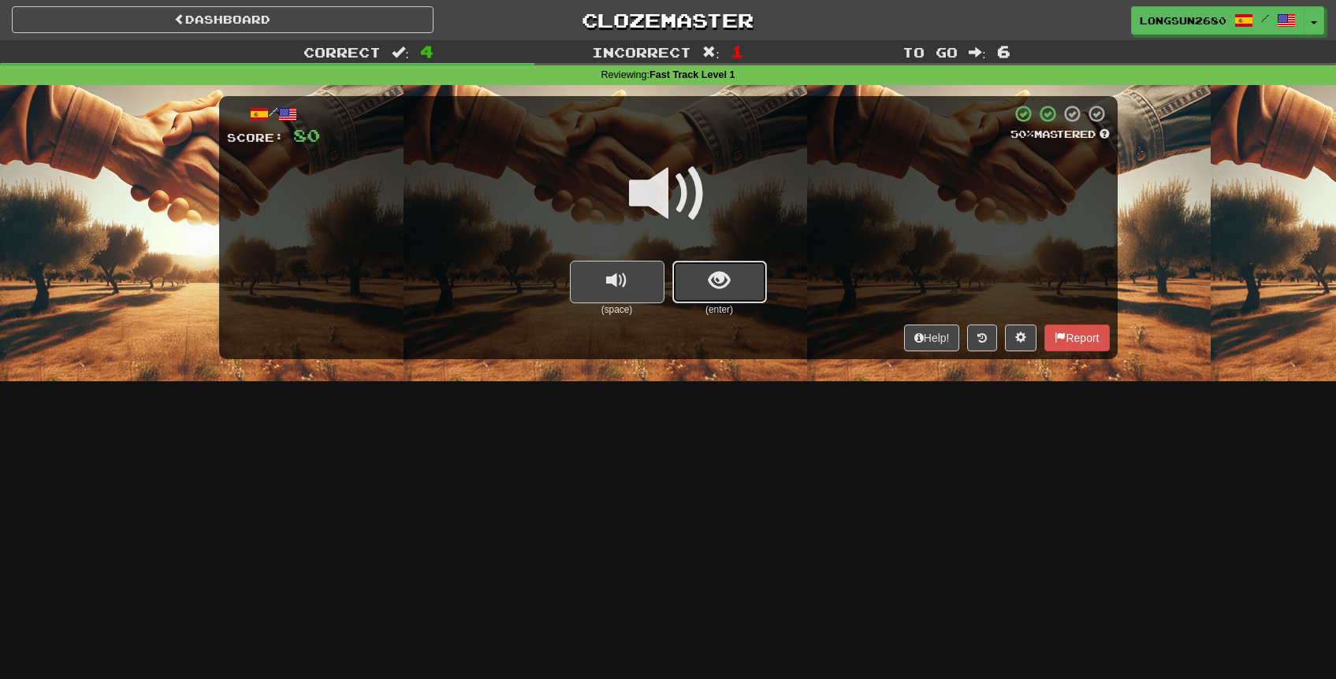
click at [745, 276] on button "show sentence" at bounding box center [719, 282] width 95 height 43
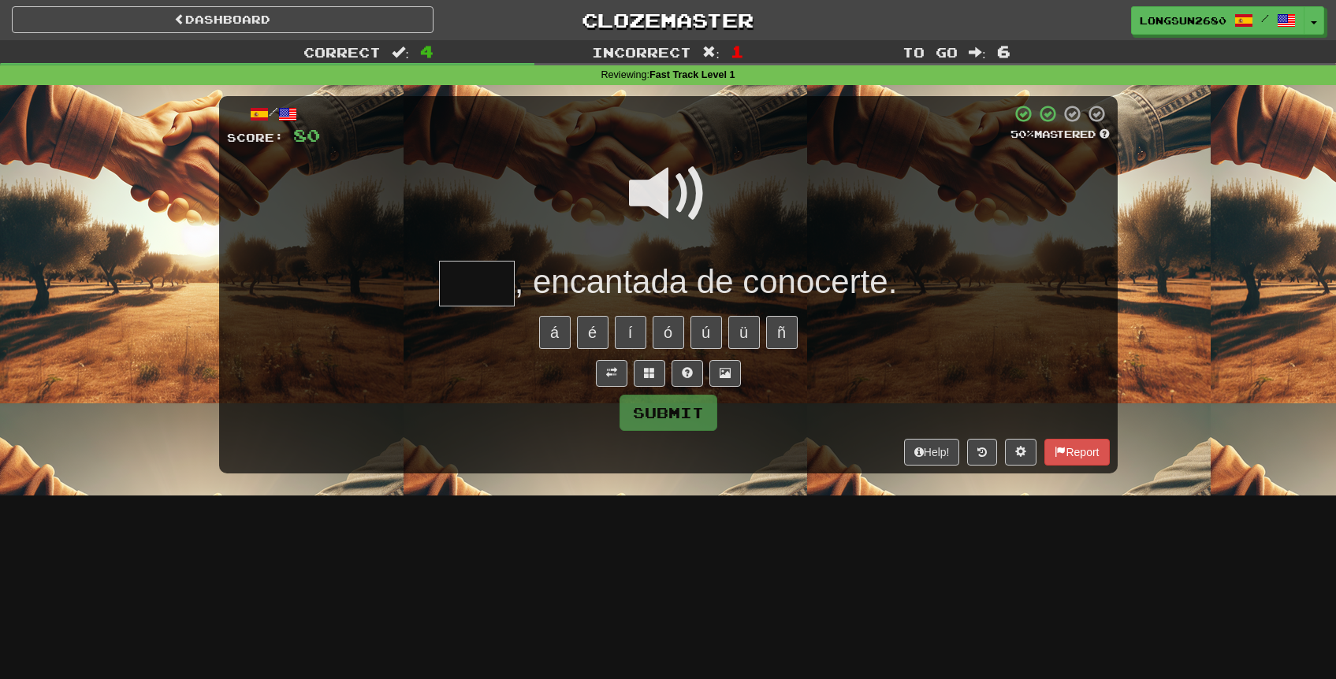
click at [686, 202] on span at bounding box center [668, 193] width 79 height 79
click at [489, 276] on input "text" at bounding box center [477, 284] width 76 height 46
type input "****"
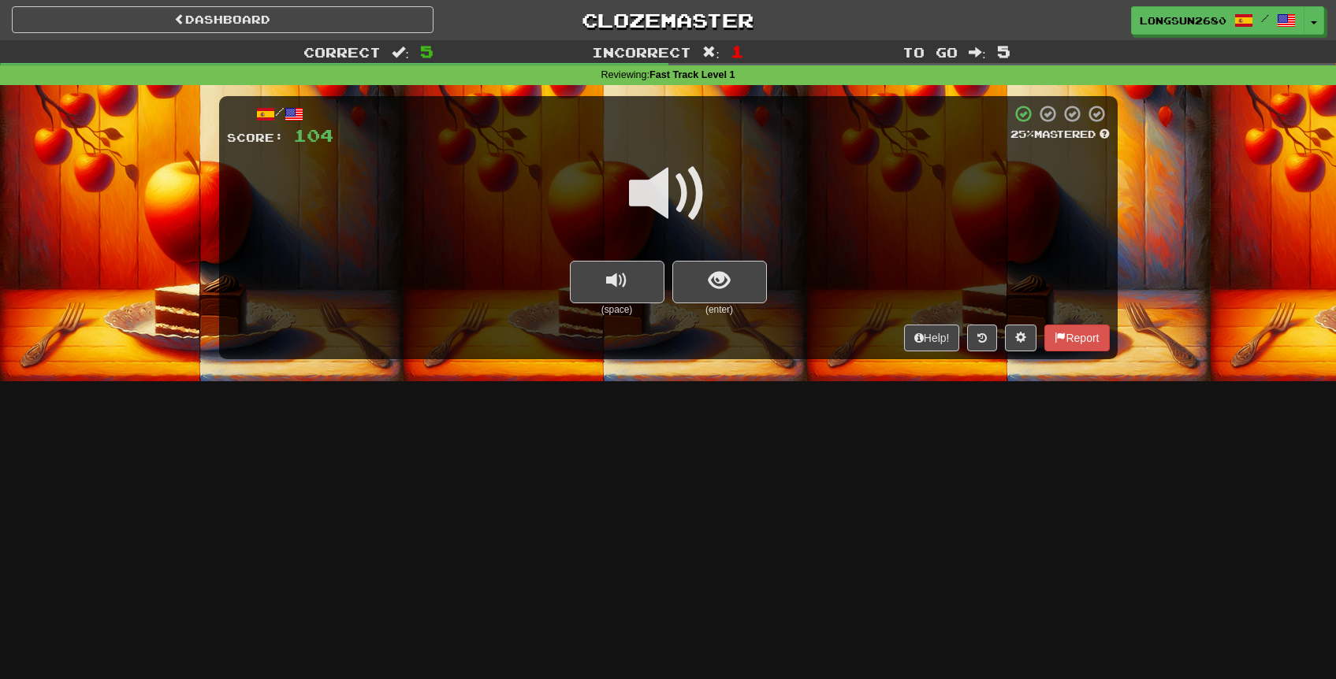
click at [678, 195] on span at bounding box center [668, 193] width 79 height 79
click at [712, 270] on span "show sentence" at bounding box center [718, 280] width 21 height 21
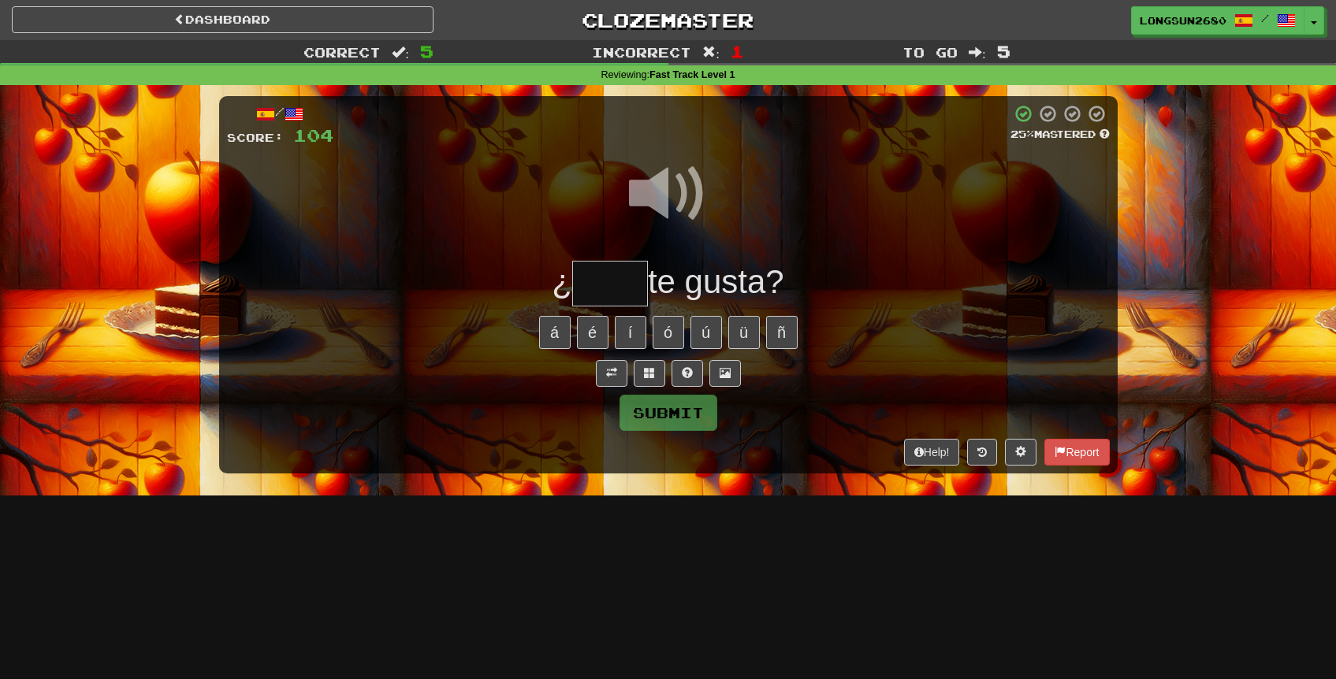
click at [611, 273] on input "text" at bounding box center [610, 284] width 76 height 46
type input "*"
type input "****"
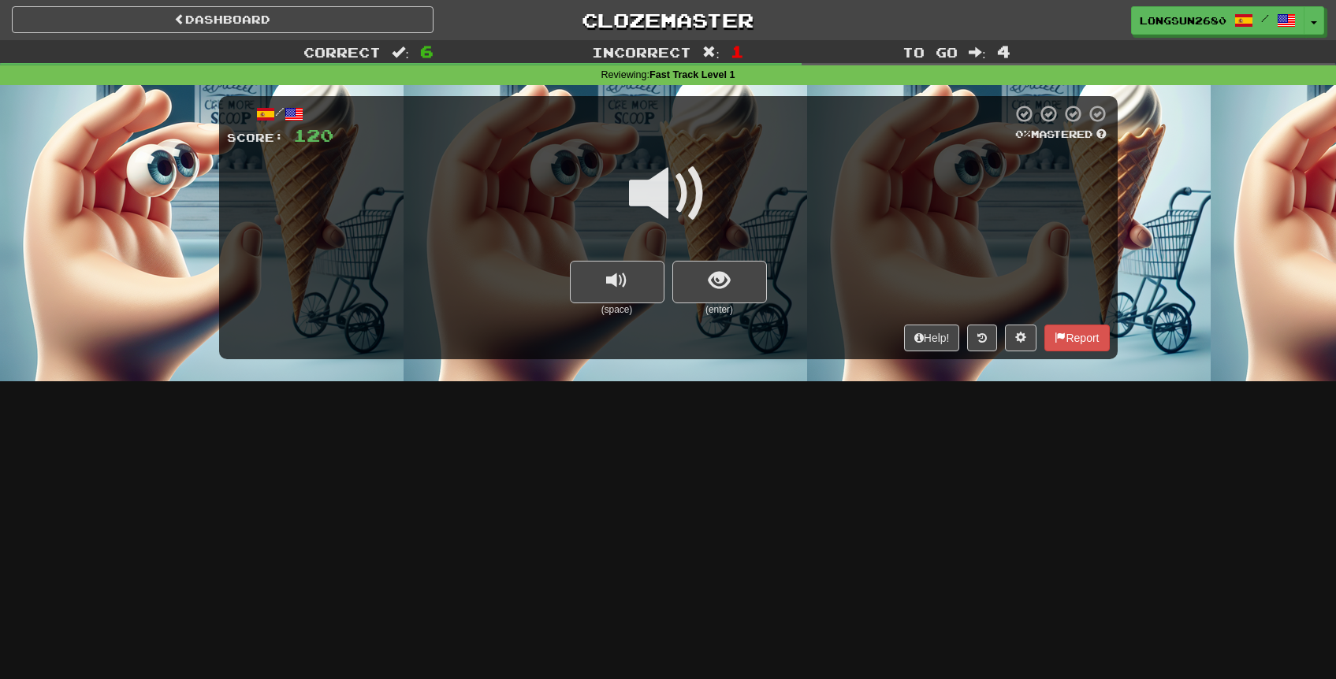
click at [661, 196] on span at bounding box center [668, 193] width 79 height 79
click at [712, 284] on span "show sentence" at bounding box center [718, 280] width 21 height 21
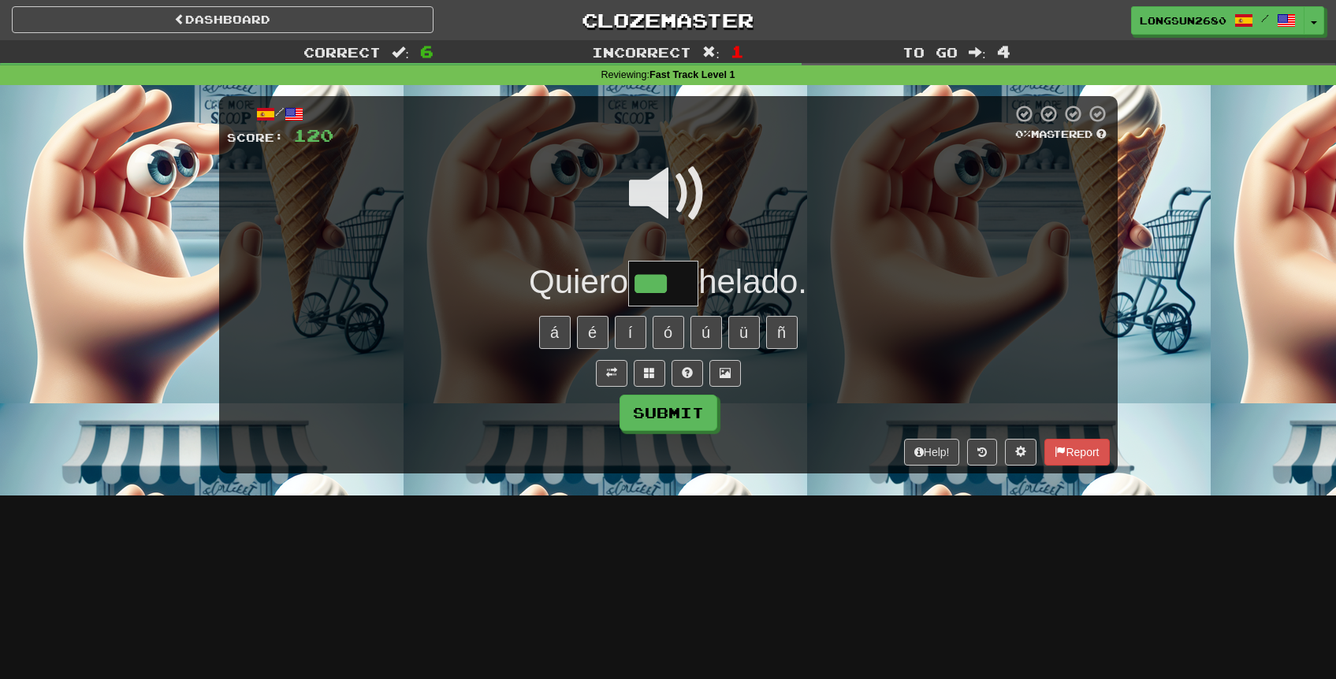
type input "***"
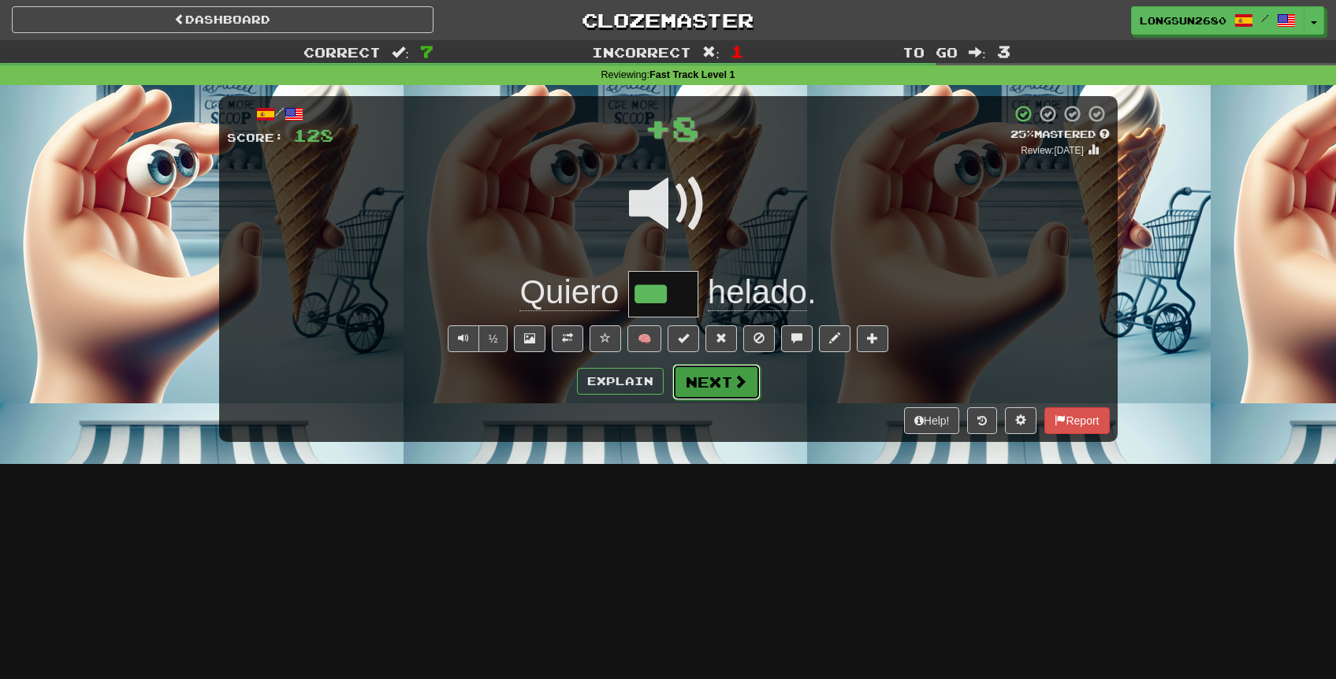
click at [715, 382] on button "Next" at bounding box center [716, 382] width 88 height 36
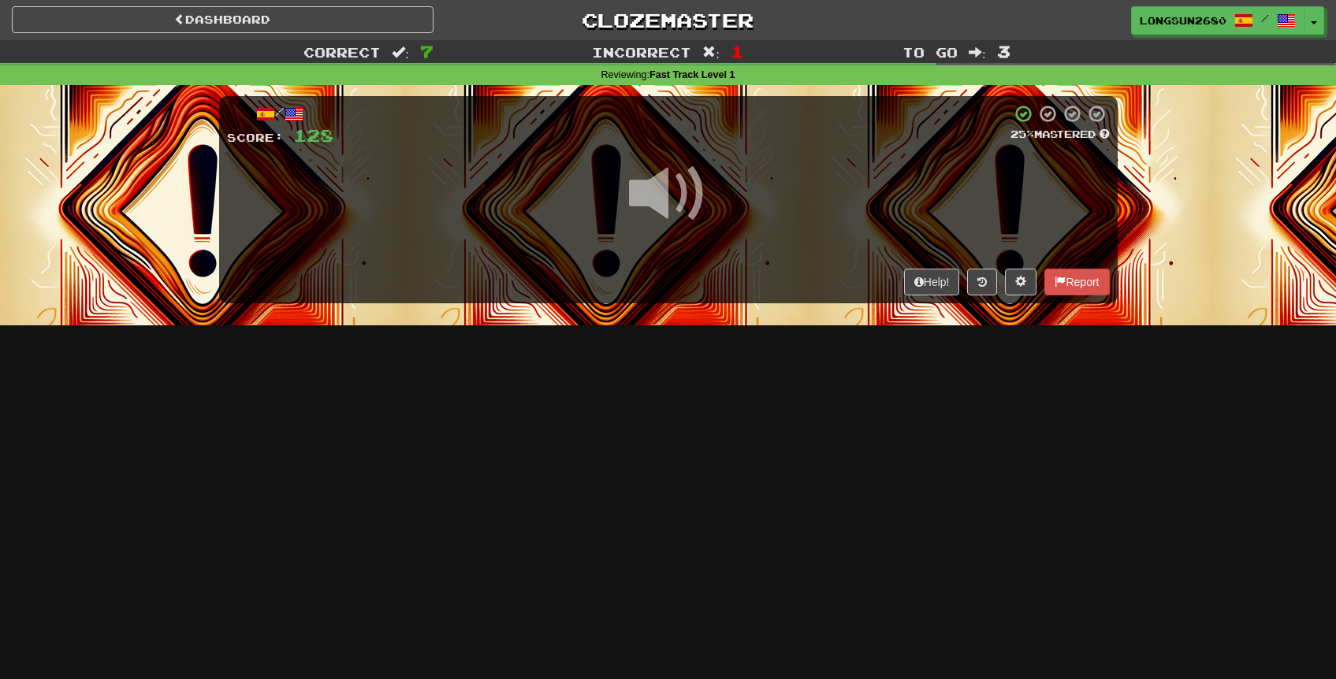
click at [669, 208] on span at bounding box center [668, 193] width 79 height 79
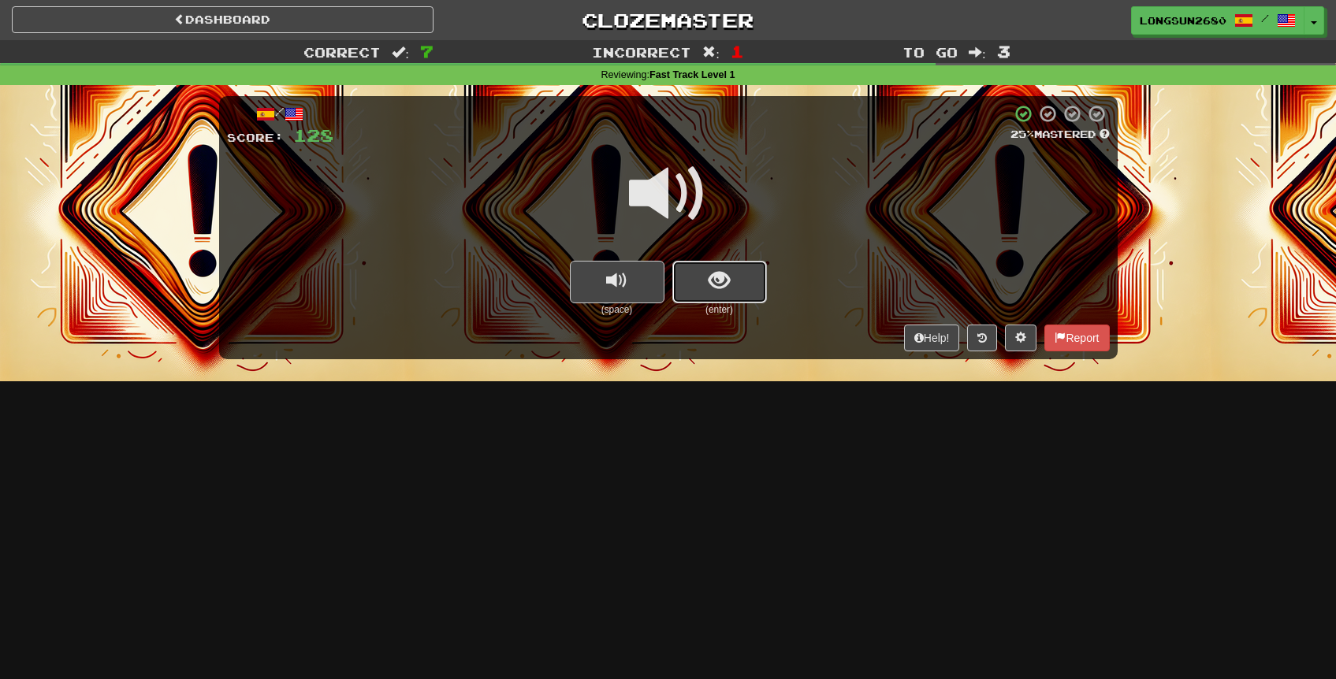
click at [735, 289] on button "show sentence" at bounding box center [719, 282] width 95 height 43
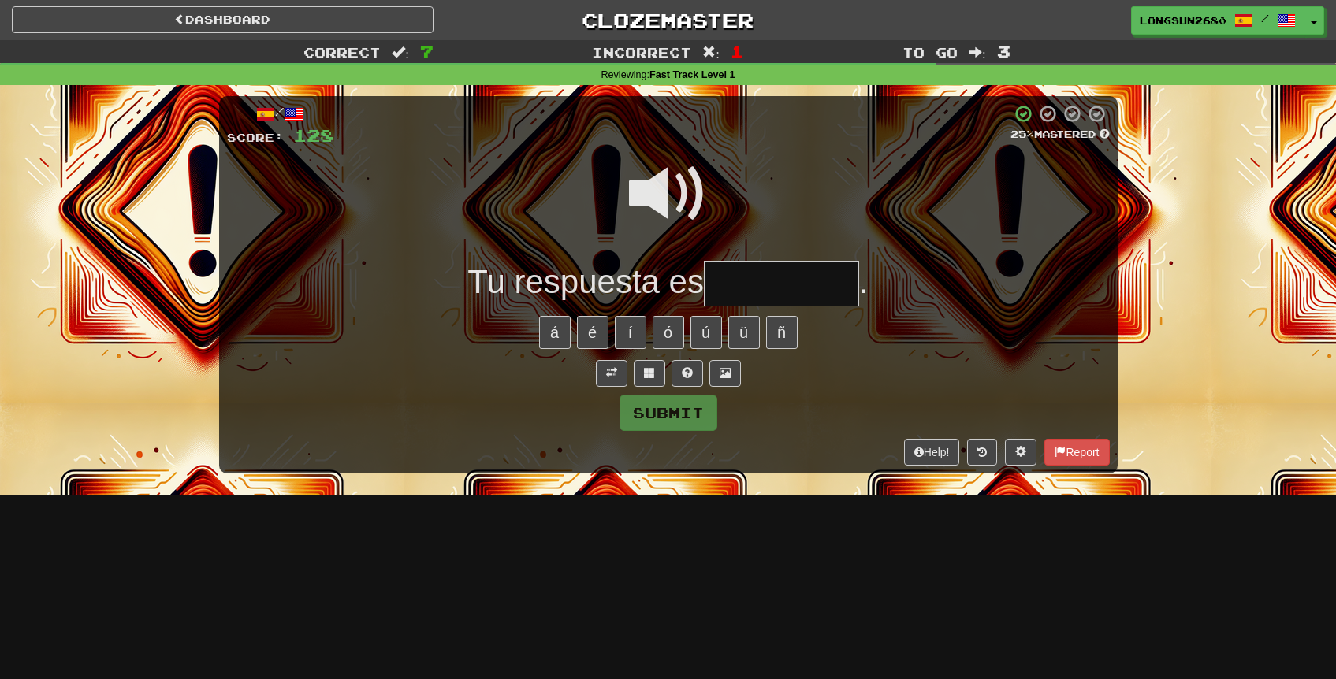
click at [691, 210] on span at bounding box center [668, 193] width 79 height 79
click at [775, 285] on input "text" at bounding box center [781, 284] width 155 height 46
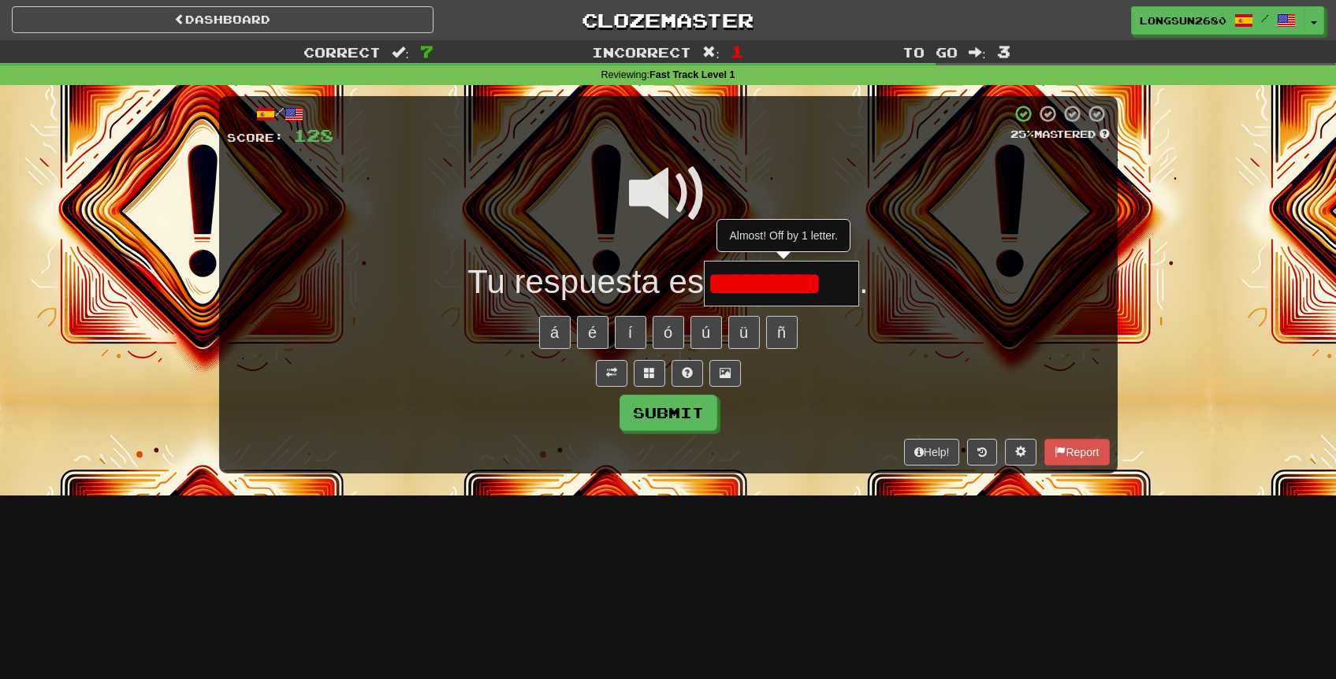
type input "**********"
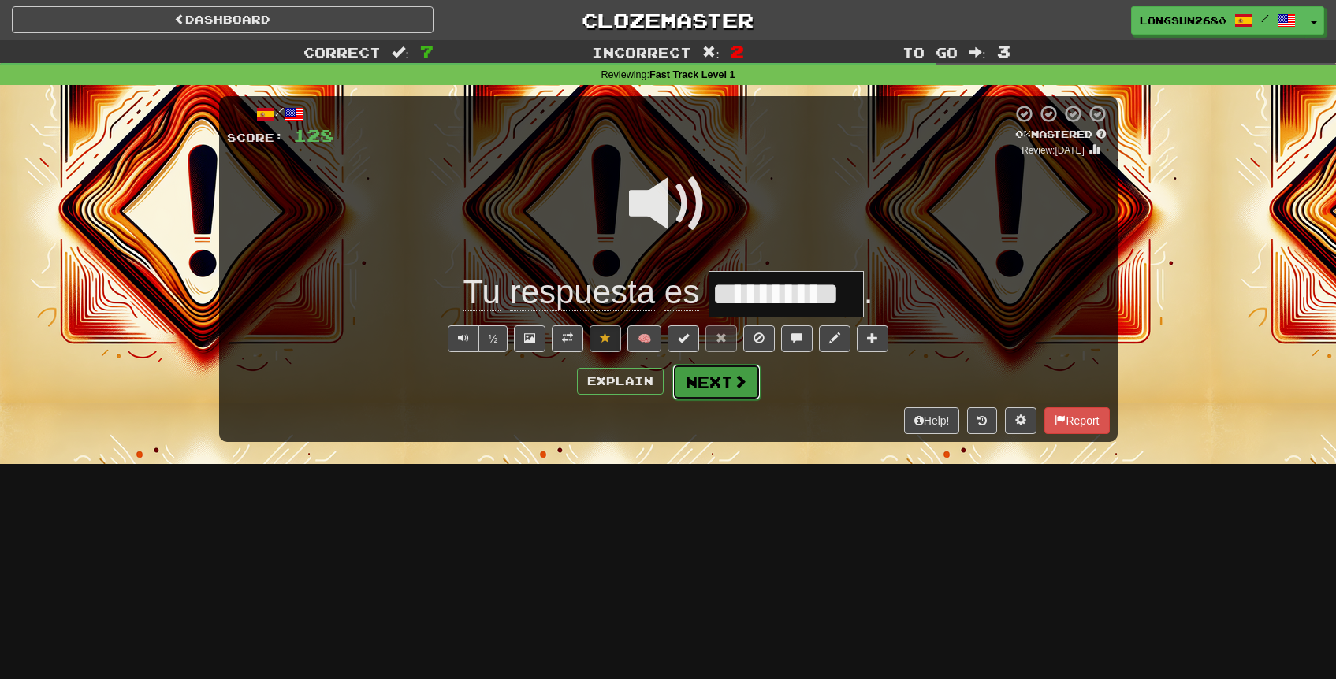
click at [741, 383] on span at bounding box center [740, 381] width 14 height 14
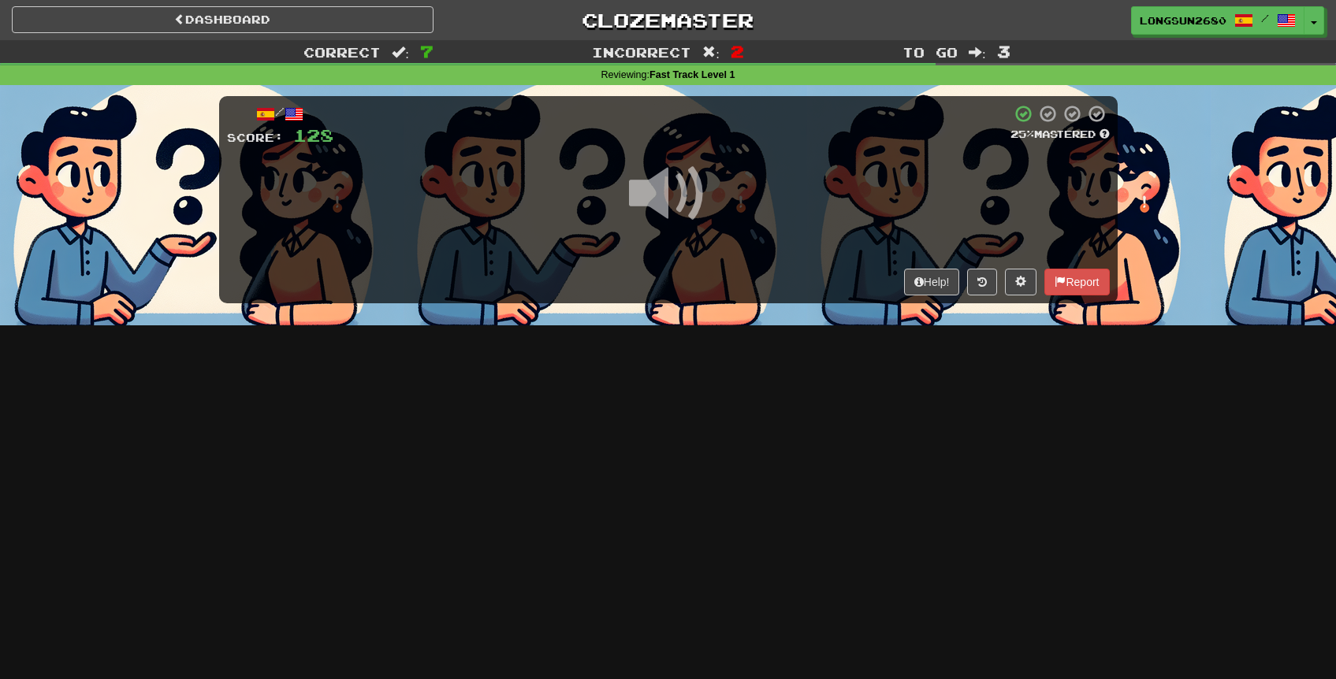
click at [675, 211] on span at bounding box center [668, 193] width 79 height 79
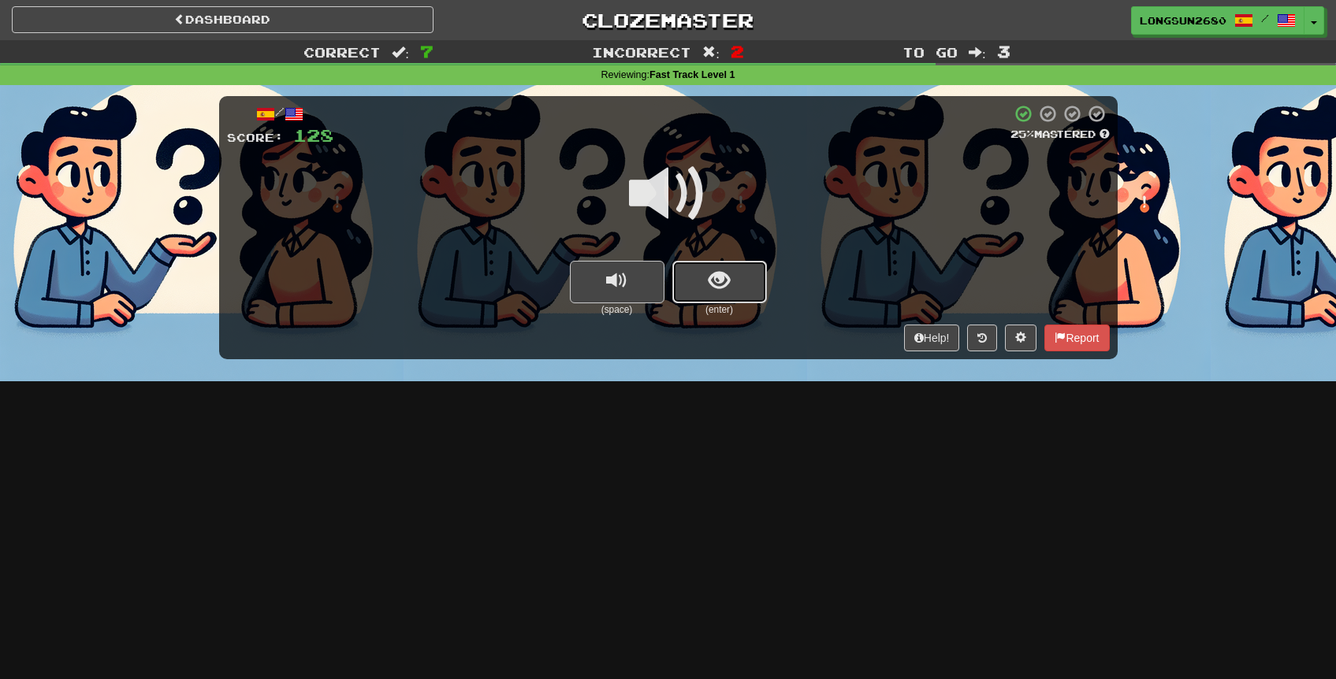
click at [730, 285] on button "show sentence" at bounding box center [719, 282] width 95 height 43
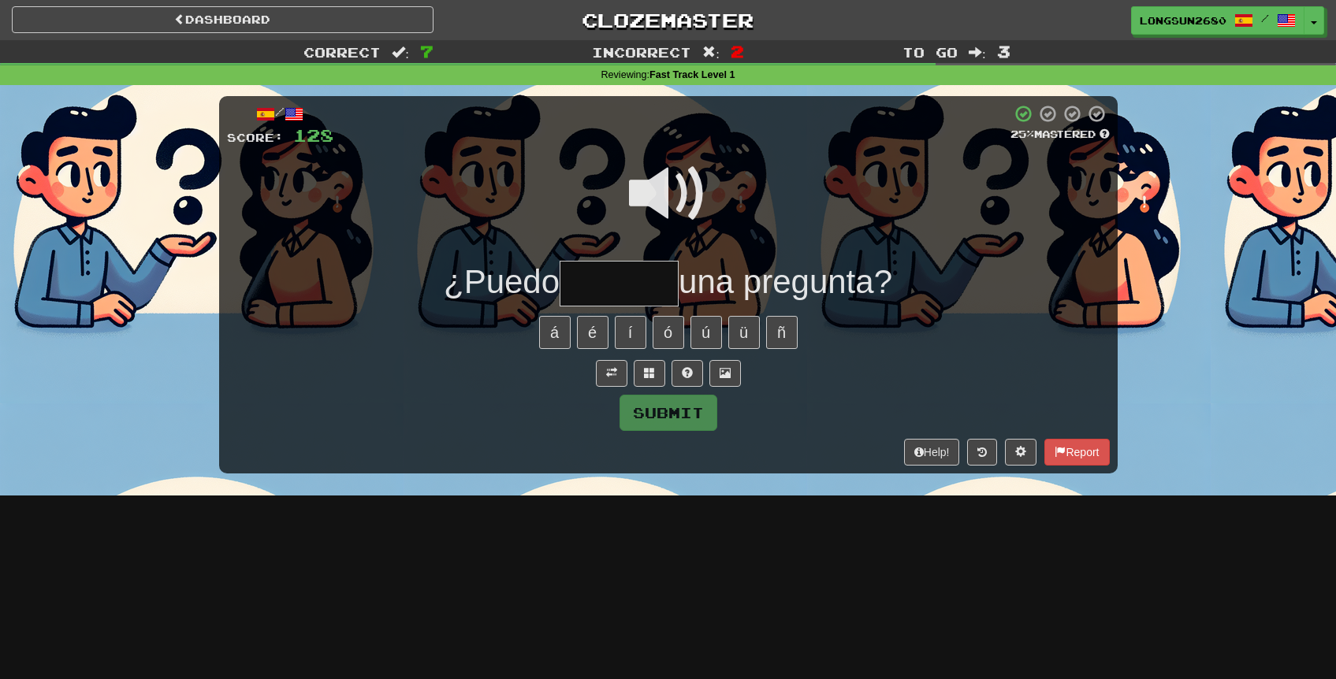
click at [673, 281] on input "text" at bounding box center [618, 284] width 119 height 46
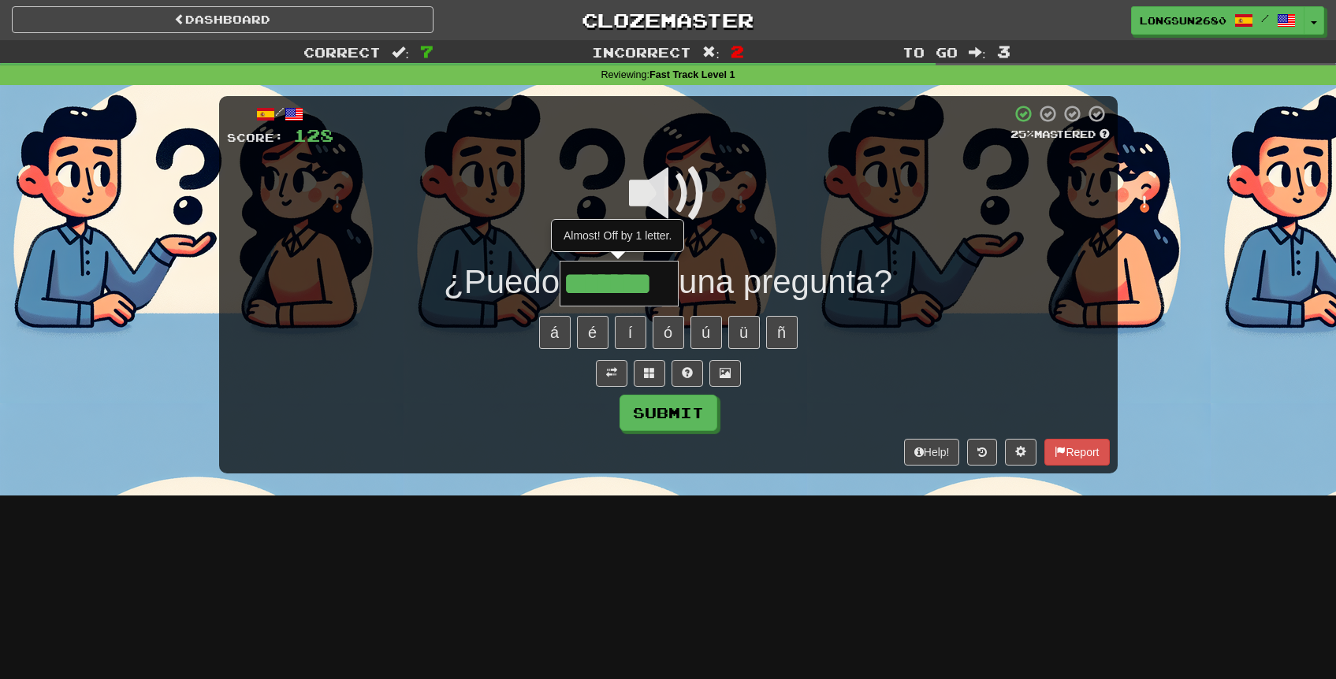
type input "*******"
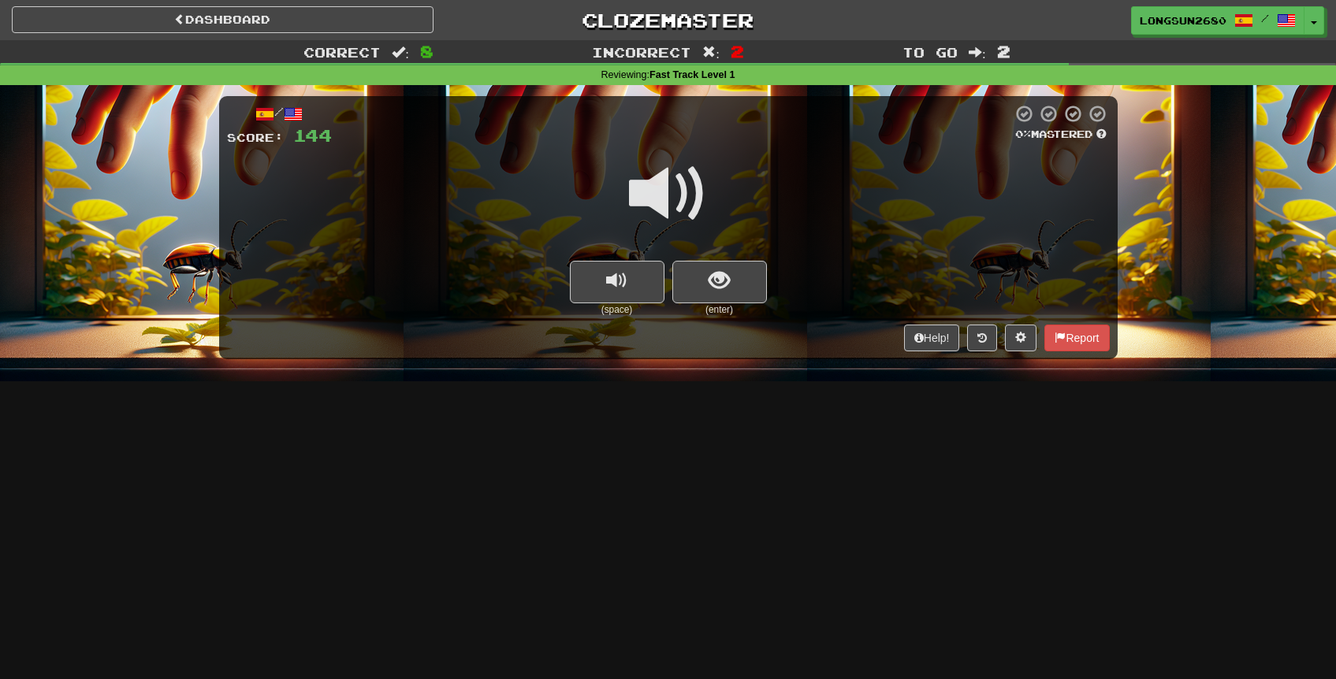
click at [684, 204] on span at bounding box center [668, 193] width 79 height 79
click at [724, 290] on span "show sentence" at bounding box center [718, 280] width 21 height 21
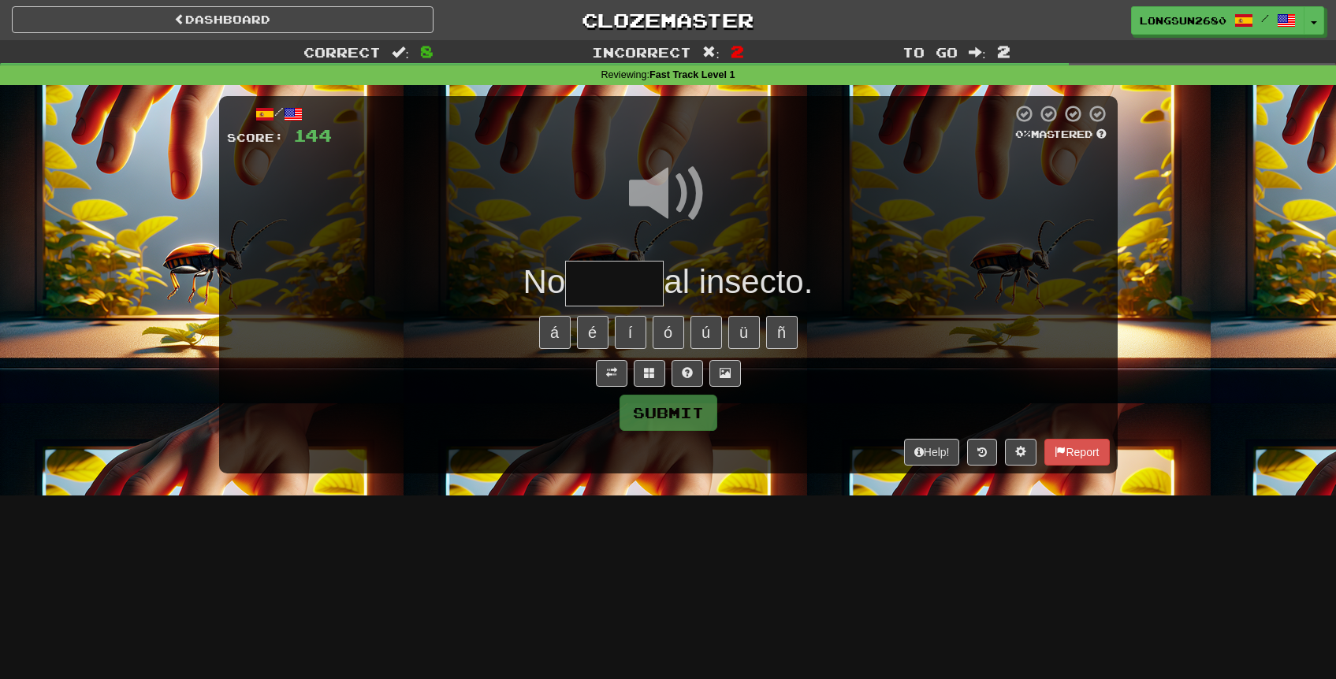
click at [654, 288] on input "text" at bounding box center [614, 284] width 98 height 46
type input "*****"
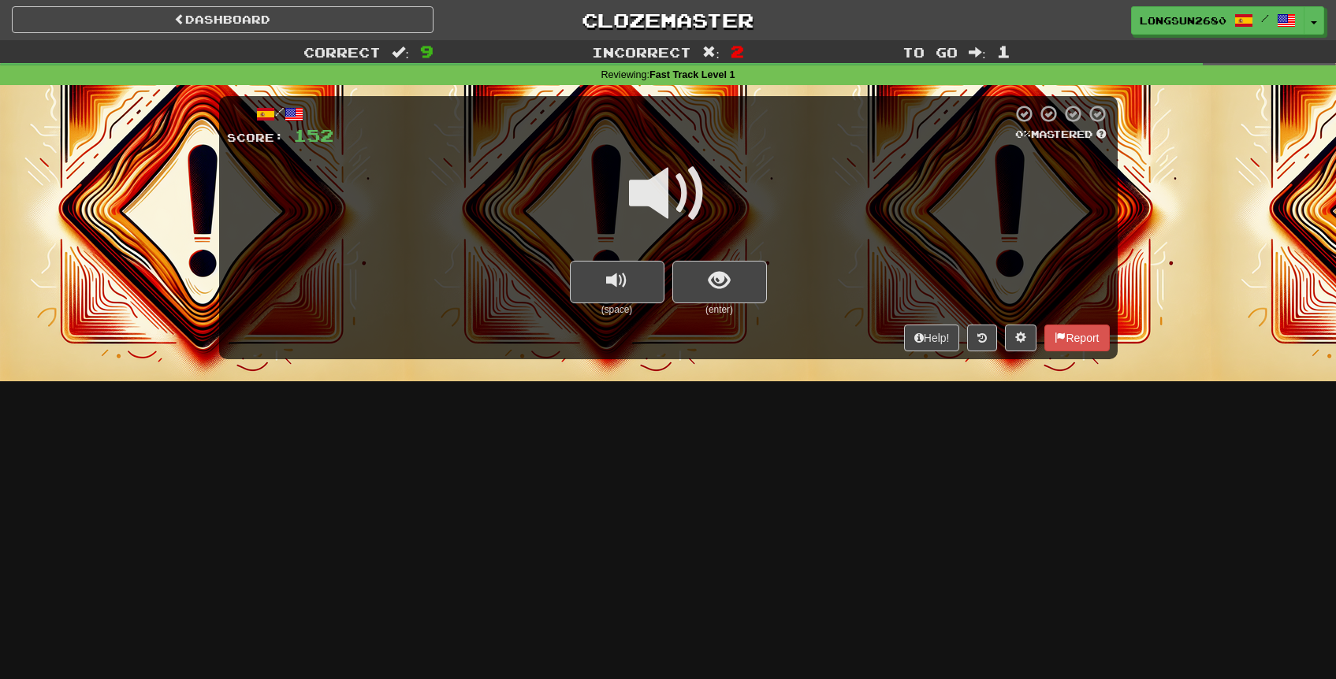
click at [680, 191] on span at bounding box center [668, 193] width 79 height 79
click at [712, 266] on button "show sentence" at bounding box center [719, 282] width 95 height 43
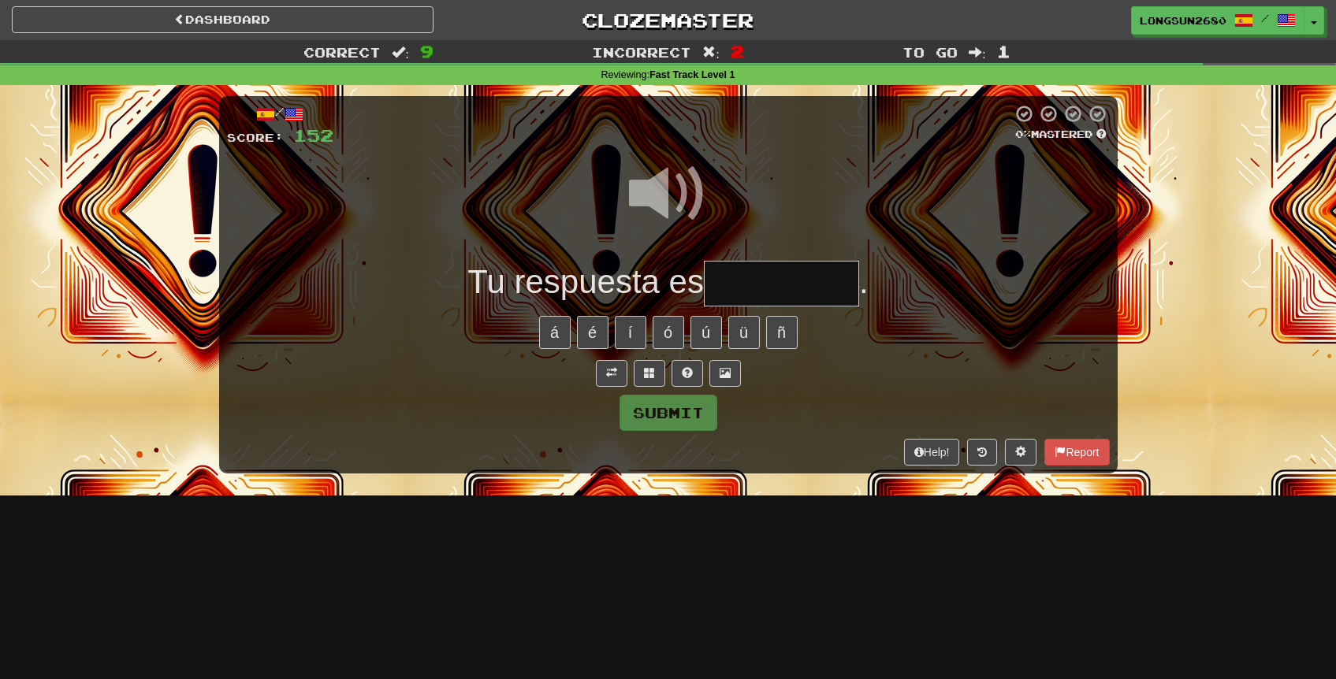
click at [743, 275] on input "text" at bounding box center [781, 284] width 155 height 46
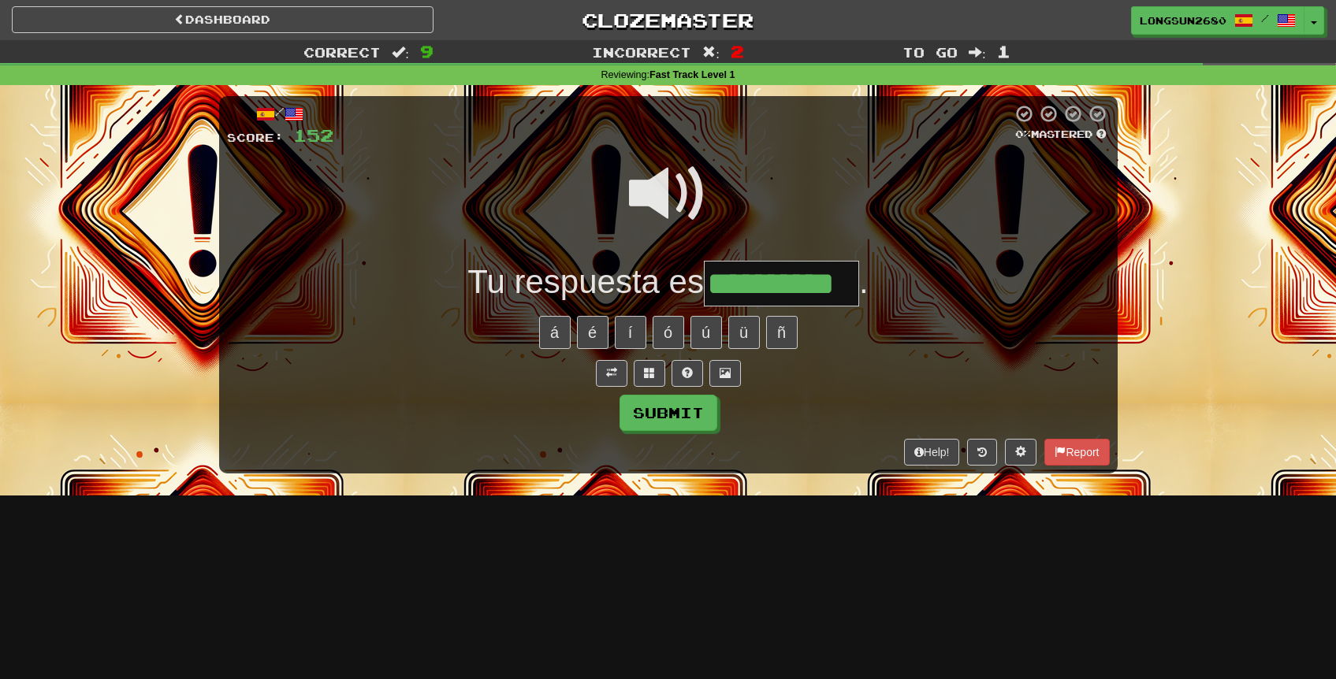
type input "**********"
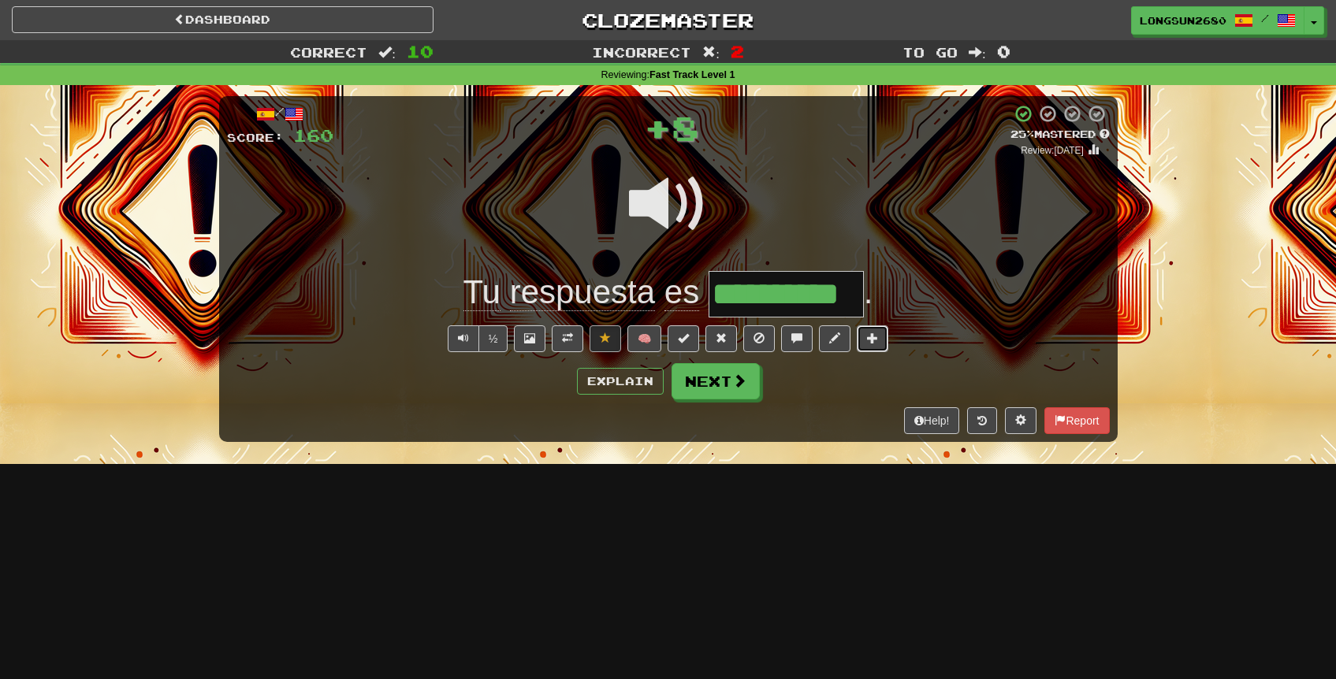
click at [882, 335] on button at bounding box center [872, 338] width 32 height 27
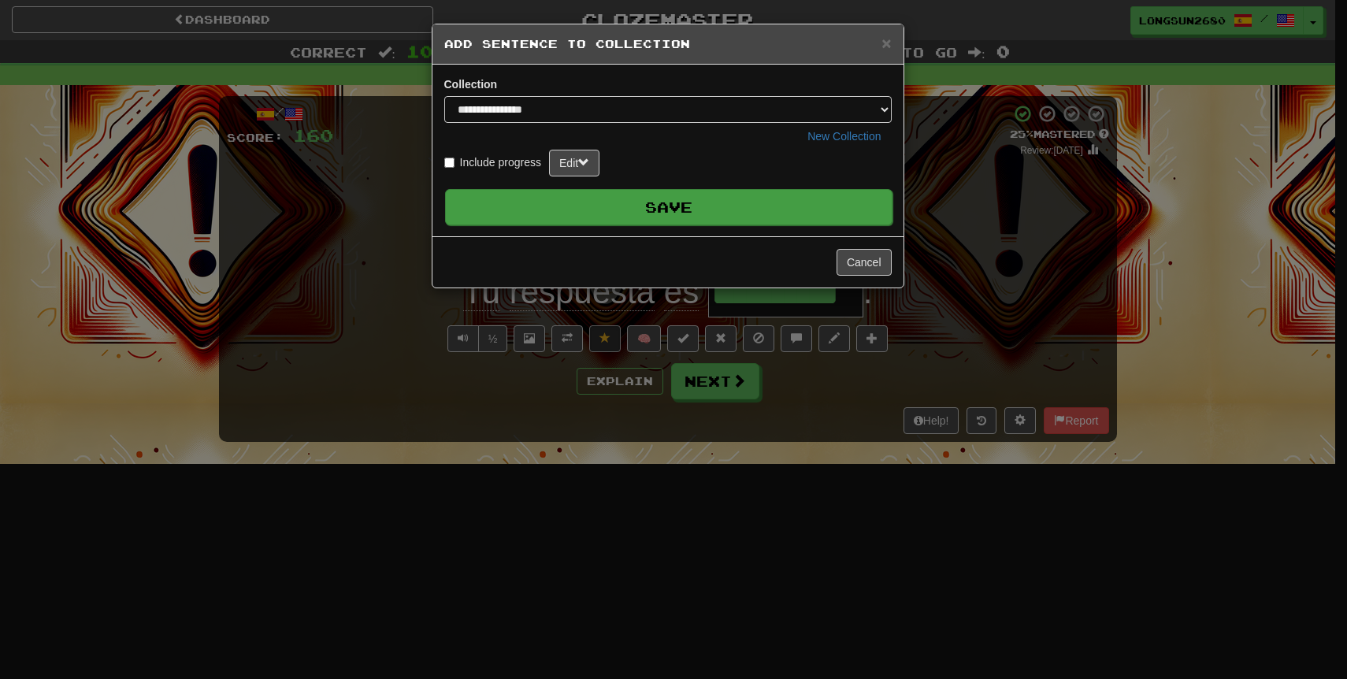
click at [852, 208] on button "Save" at bounding box center [669, 207] width 448 height 36
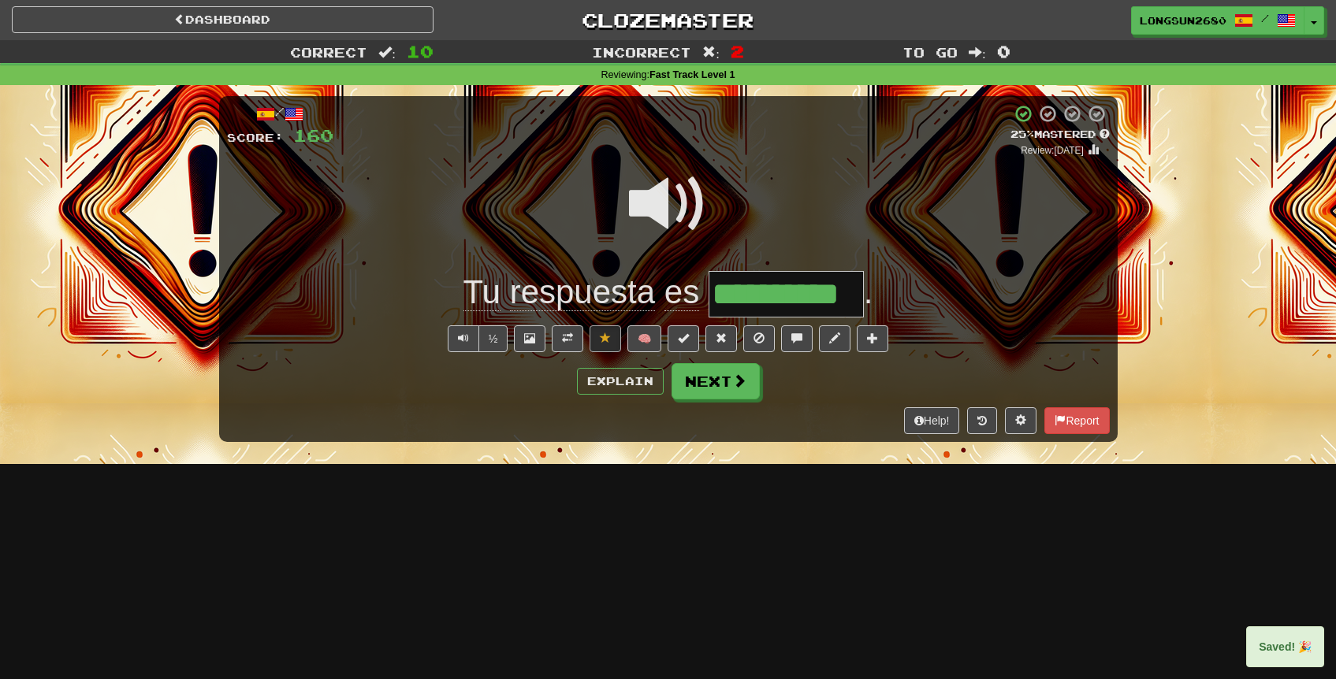
click at [1067, 247] on div at bounding box center [668, 214] width 882 height 113
click at [725, 385] on button "Next" at bounding box center [716, 382] width 88 height 36
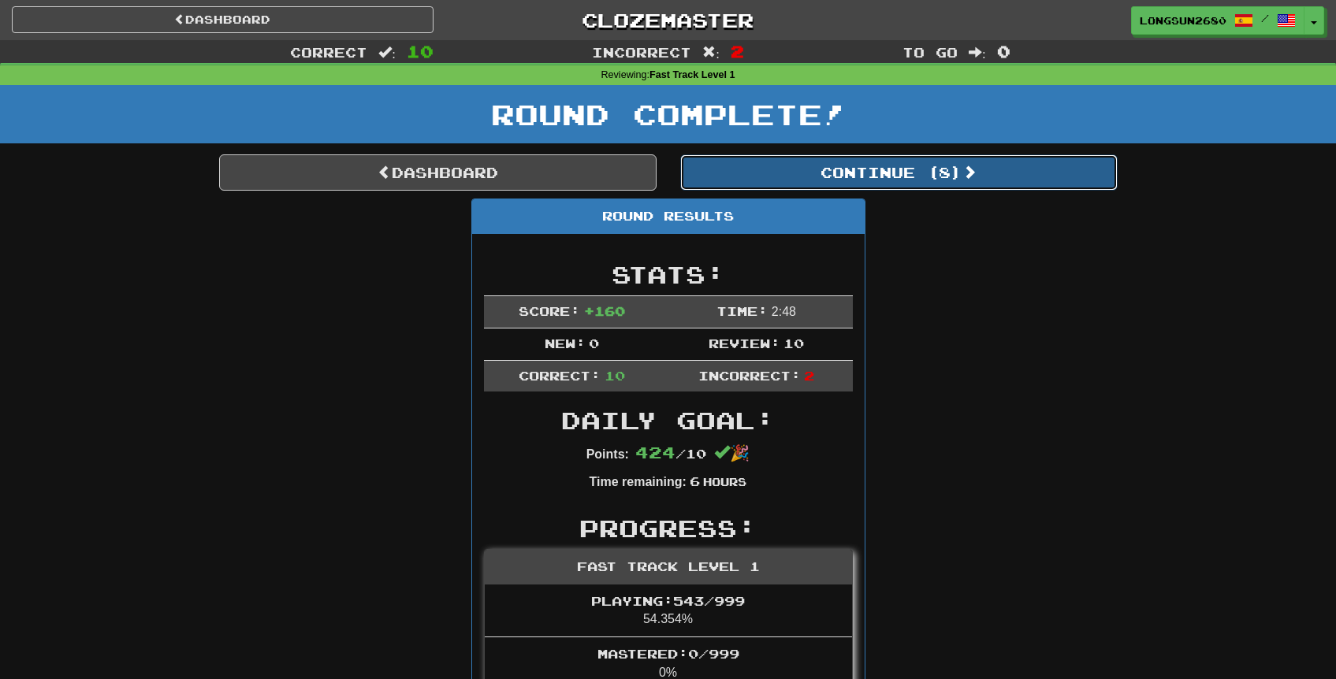
drag, startPoint x: 882, startPoint y: 176, endPoint x: 905, endPoint y: 255, distance: 82.0
click at [882, 176] on button "Continue ( 8 )" at bounding box center [898, 172] width 437 height 36
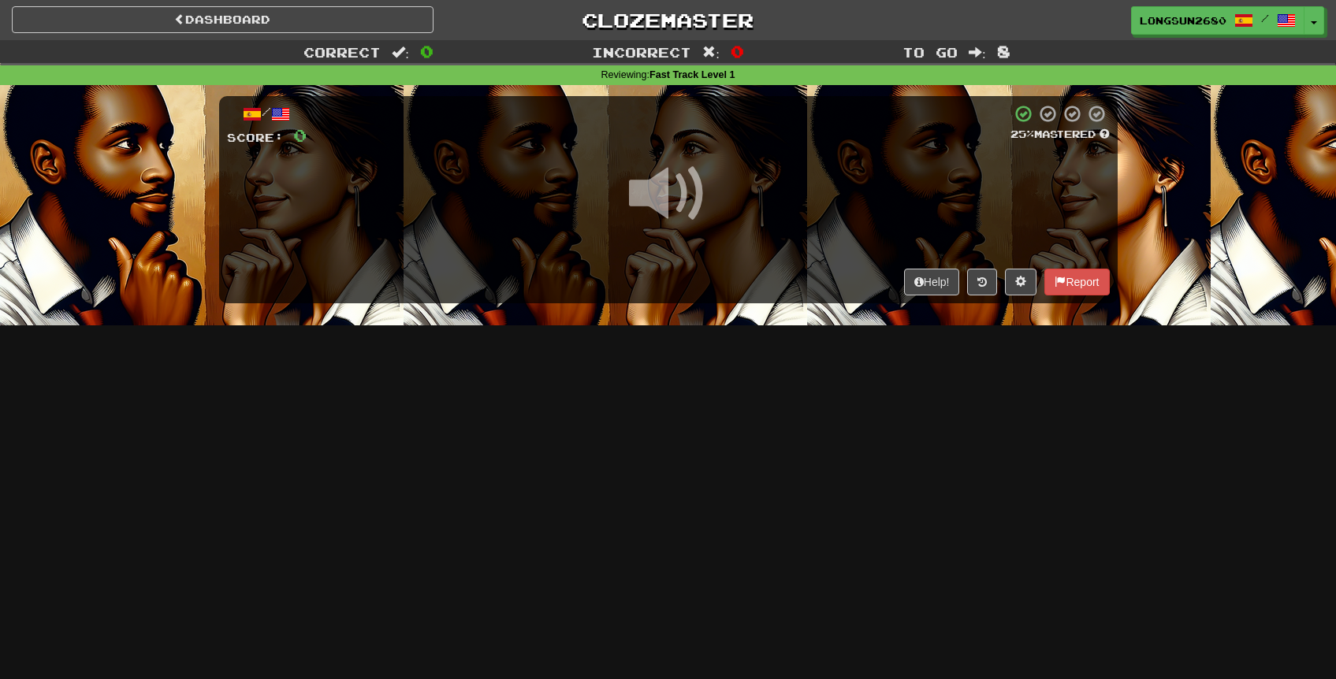
click at [669, 202] on span at bounding box center [668, 193] width 79 height 79
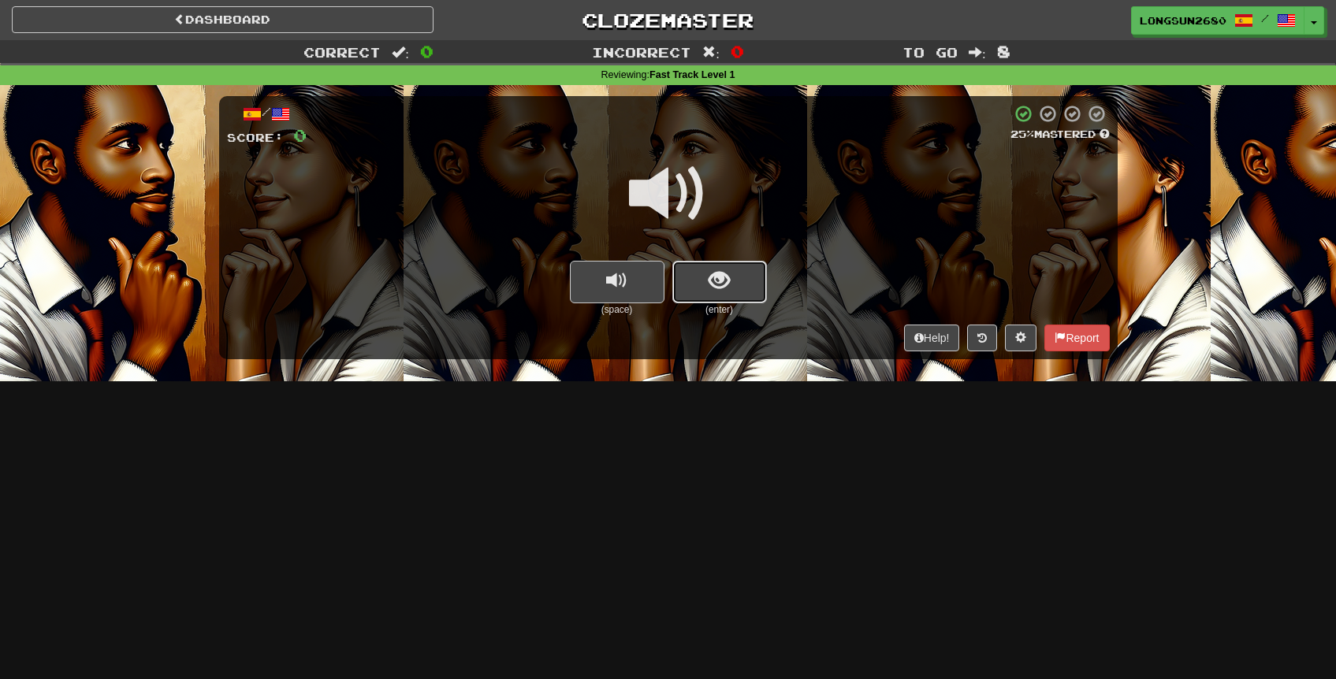
click at [724, 281] on span "show sentence" at bounding box center [718, 280] width 21 height 21
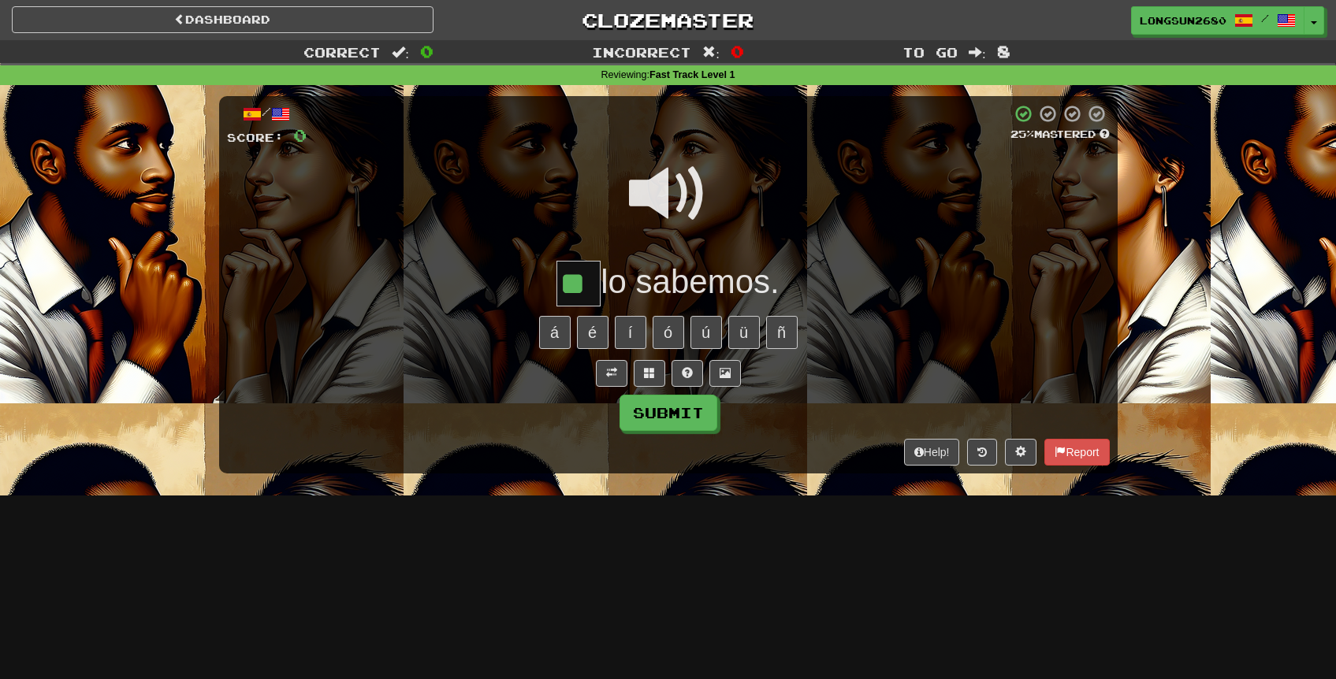
type input "**"
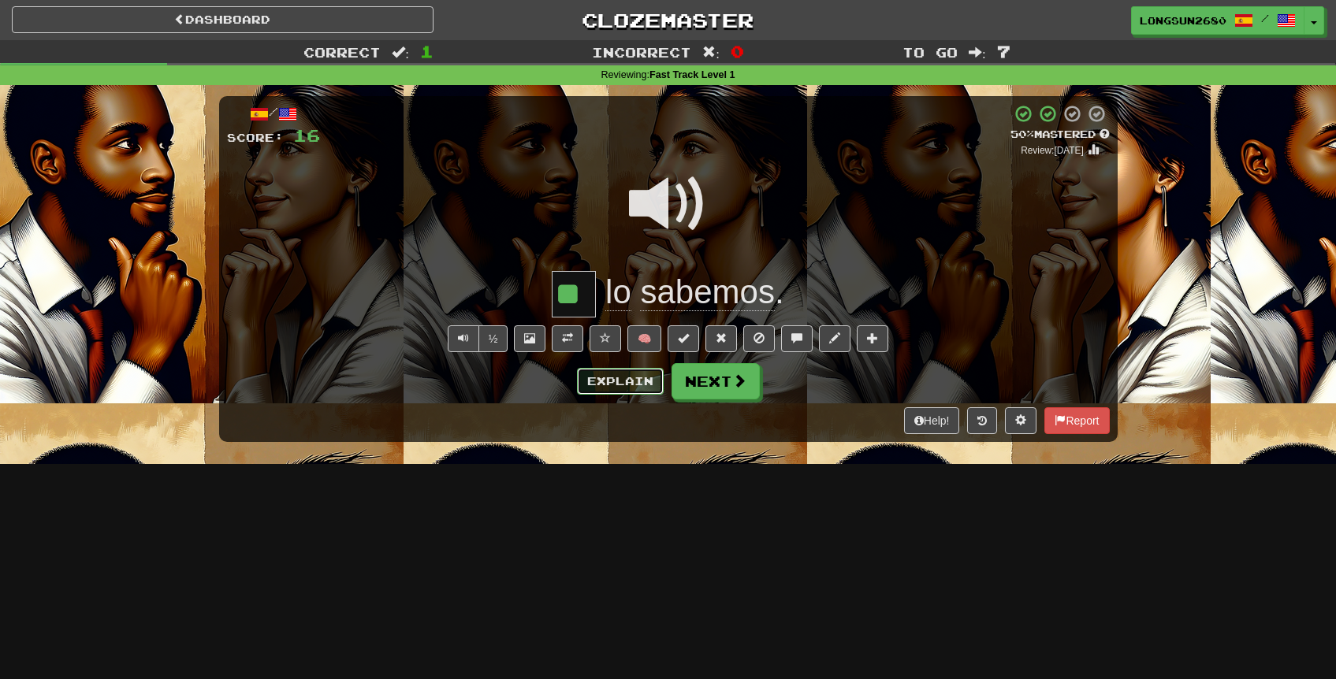
click at [628, 380] on button "Explain" at bounding box center [620, 381] width 87 height 27
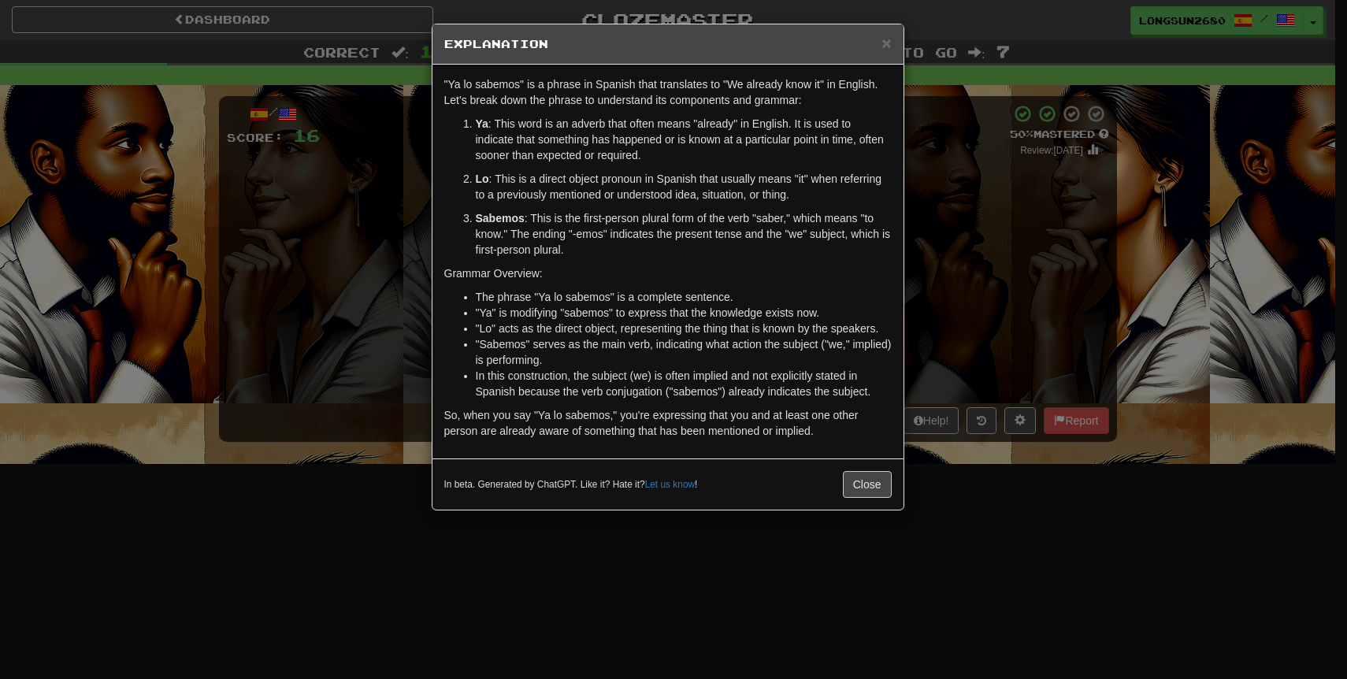
click at [994, 217] on div "× Explanation "Ya lo sabemos" is a phrase in Spanish that translates to "We alr…" at bounding box center [673, 339] width 1347 height 679
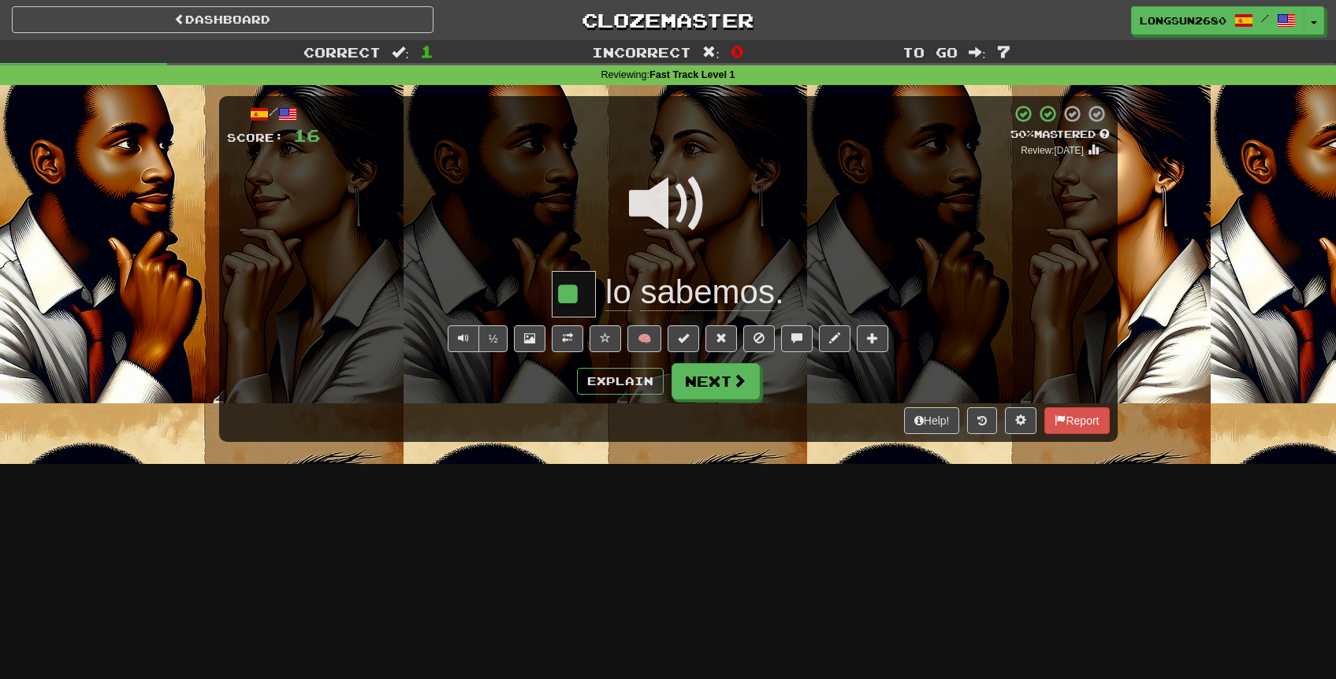
click at [676, 217] on span at bounding box center [668, 204] width 79 height 79
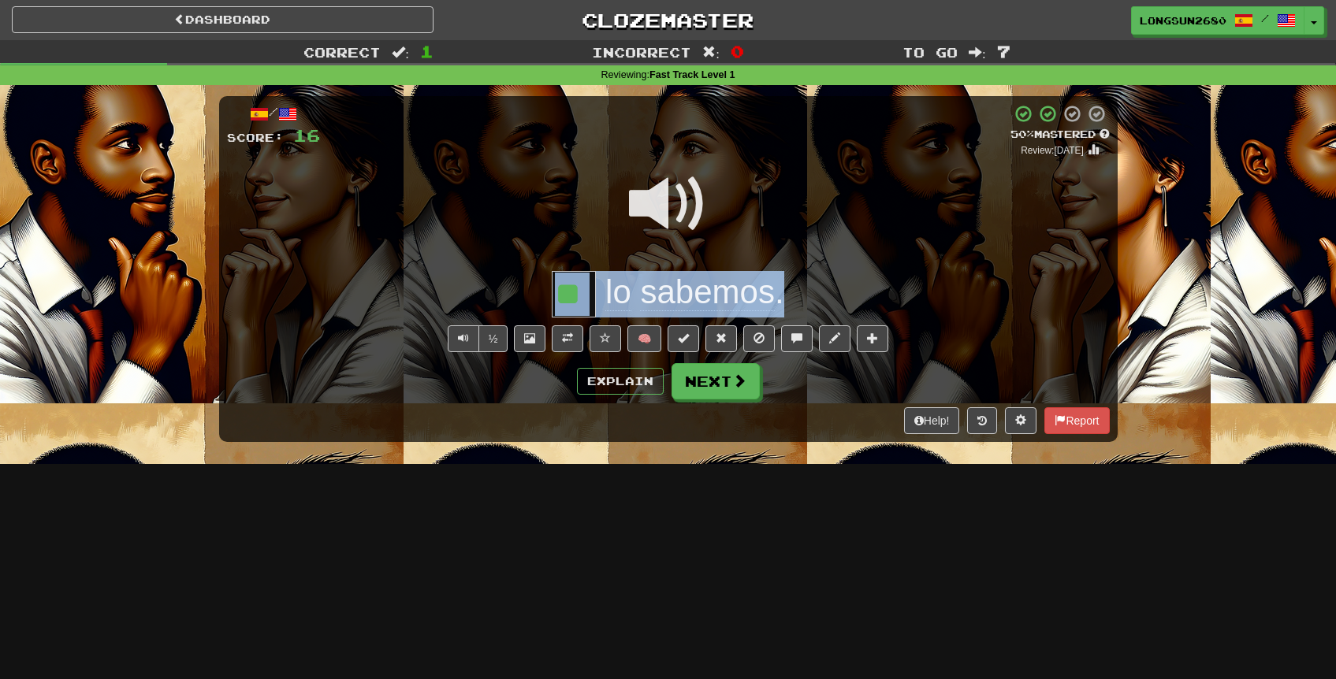
drag, startPoint x: 791, startPoint y: 289, endPoint x: 551, endPoint y: 286, distance: 240.3
click at [551, 286] on div "** lo sabemos ." at bounding box center [668, 294] width 882 height 46
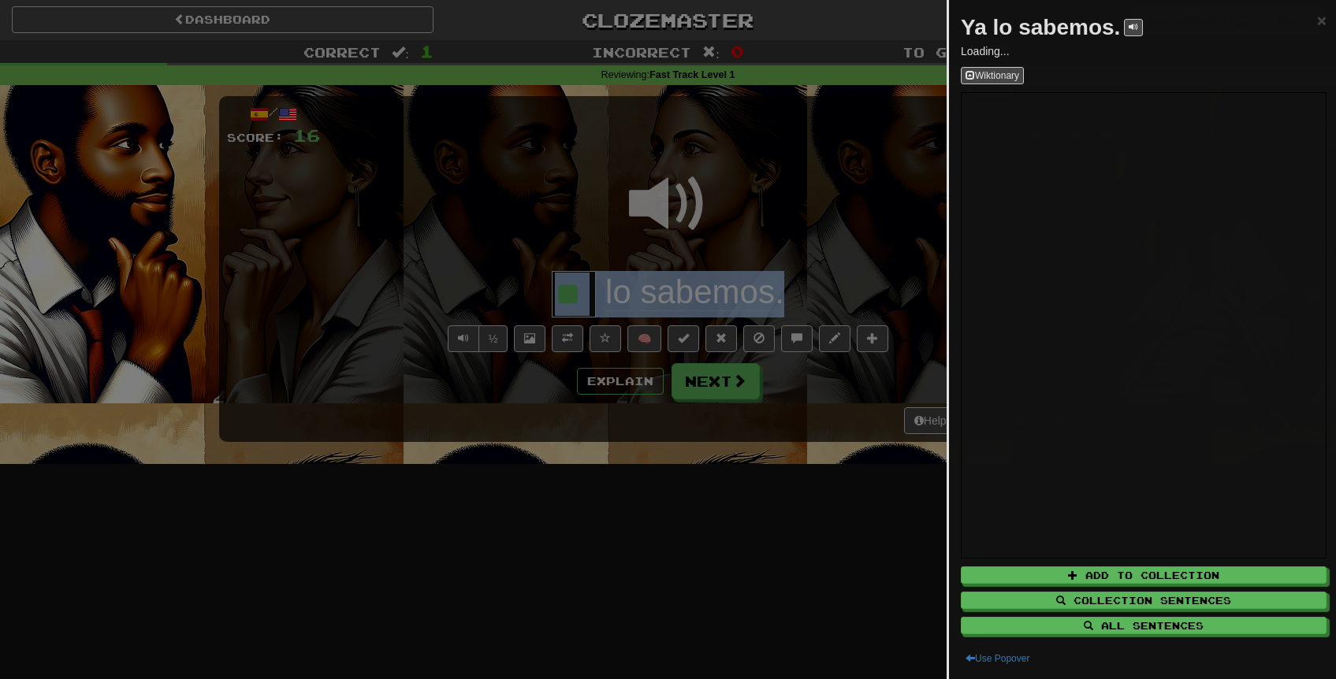
copy div "lo sabemos ."
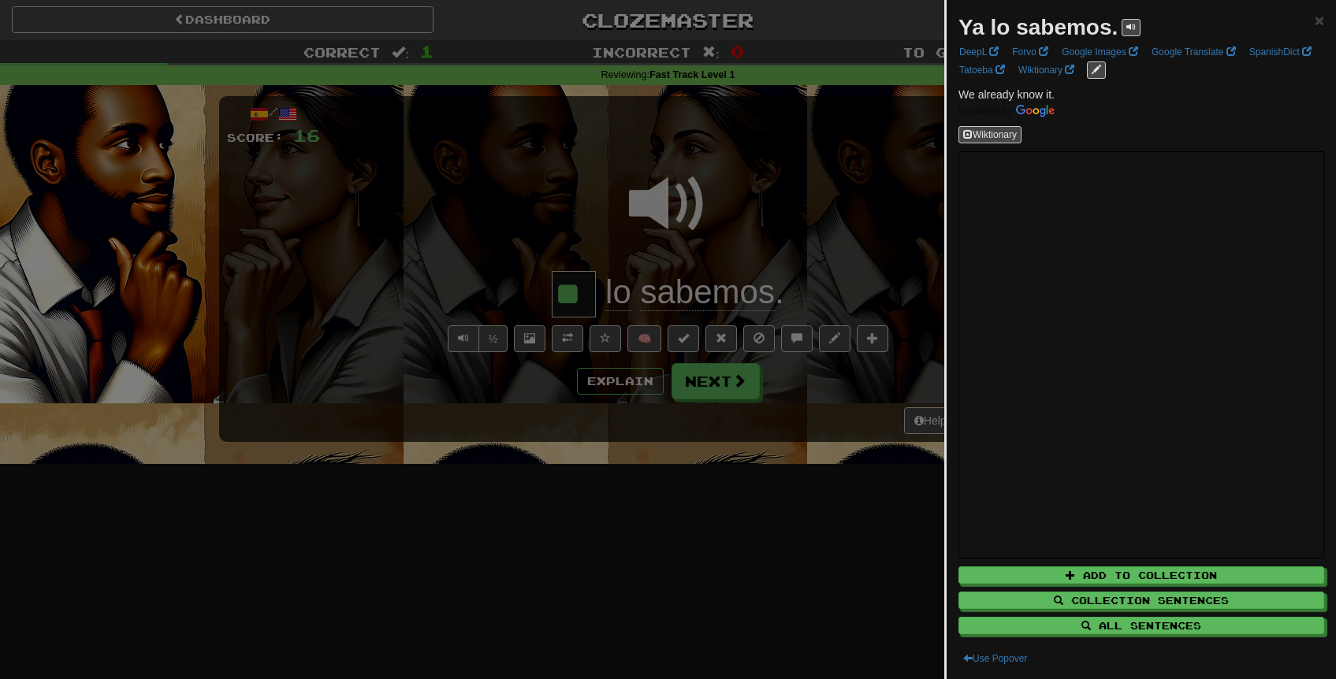
click at [657, 165] on div at bounding box center [668, 339] width 1336 height 679
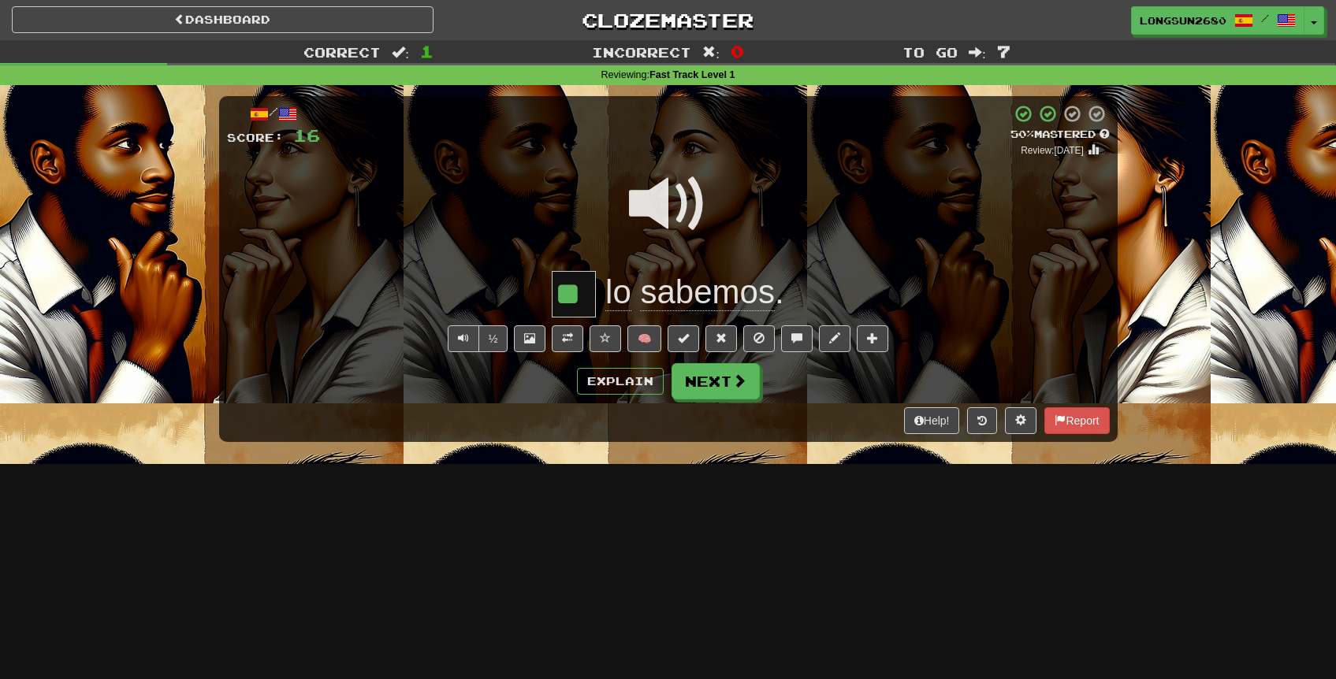
click at [679, 207] on span at bounding box center [668, 204] width 79 height 79
click at [730, 381] on button "Next" at bounding box center [716, 382] width 88 height 36
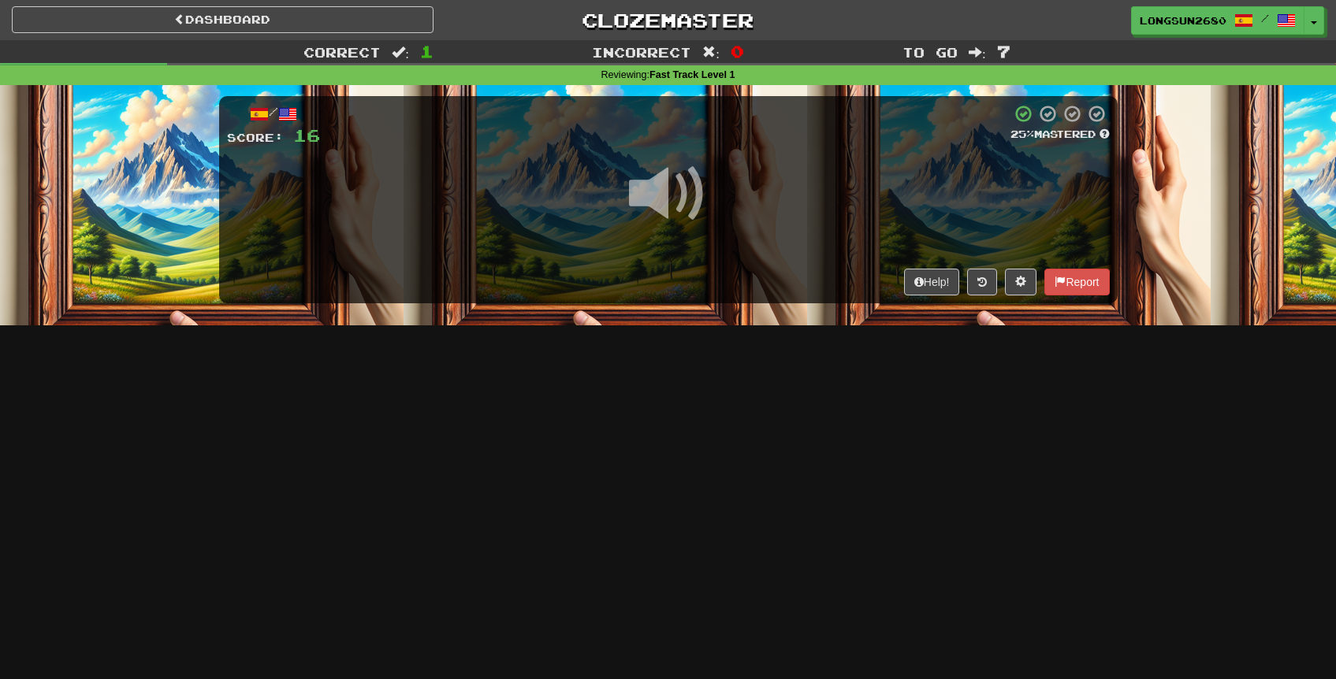
click at [672, 191] on span at bounding box center [668, 193] width 79 height 79
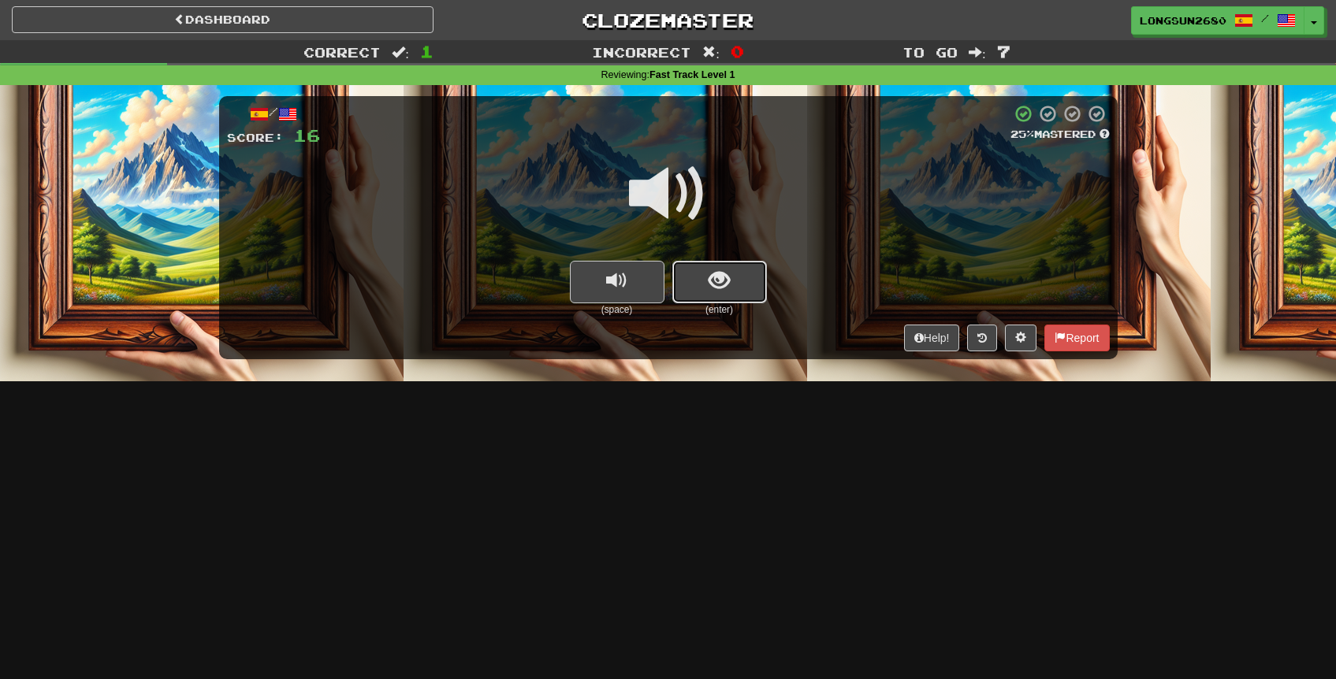
click at [724, 281] on span "show sentence" at bounding box center [718, 280] width 21 height 21
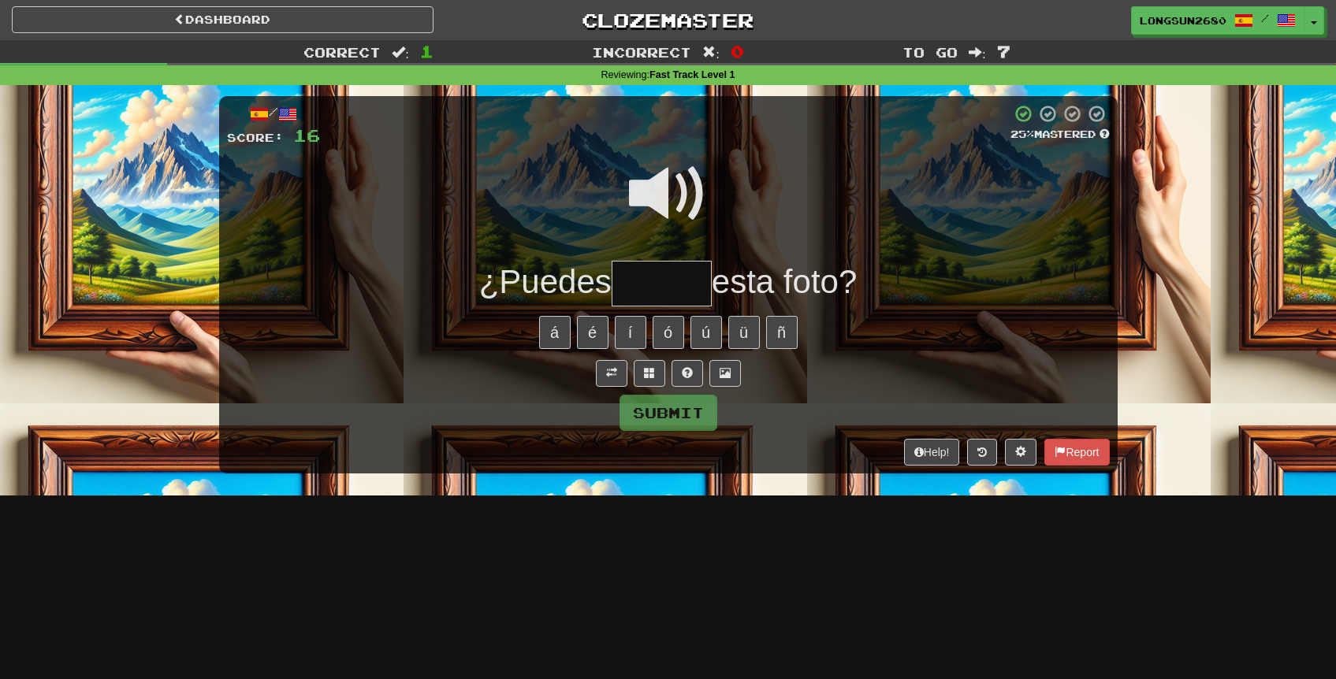
click at [659, 288] on input "text" at bounding box center [661, 284] width 100 height 46
type input "******"
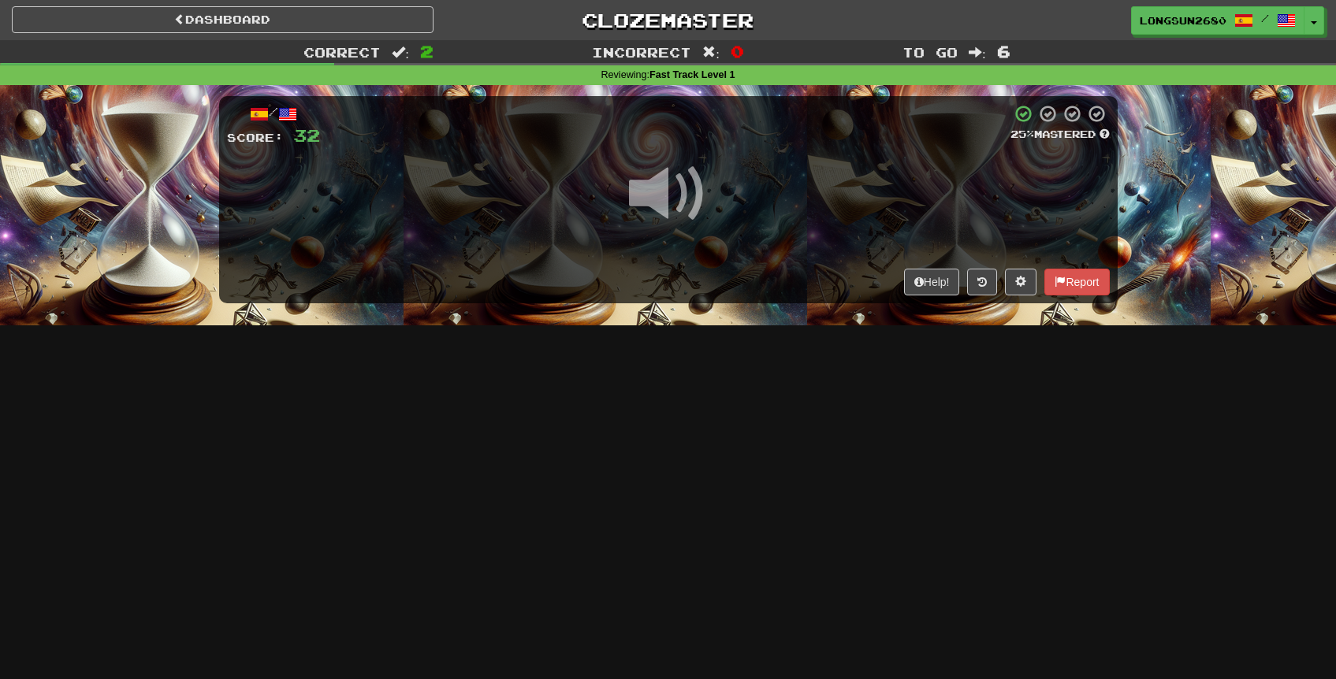
click at [656, 198] on span at bounding box center [668, 193] width 79 height 79
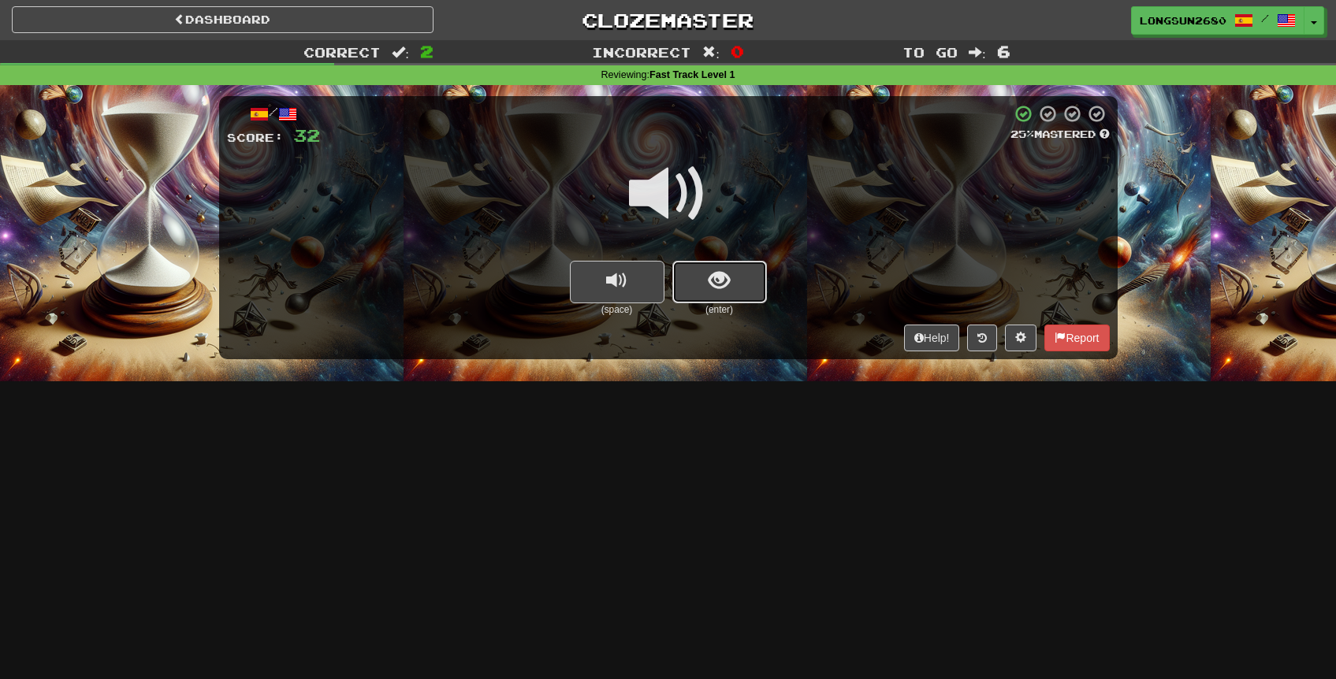
click at [725, 291] on span "show sentence" at bounding box center [718, 280] width 21 height 21
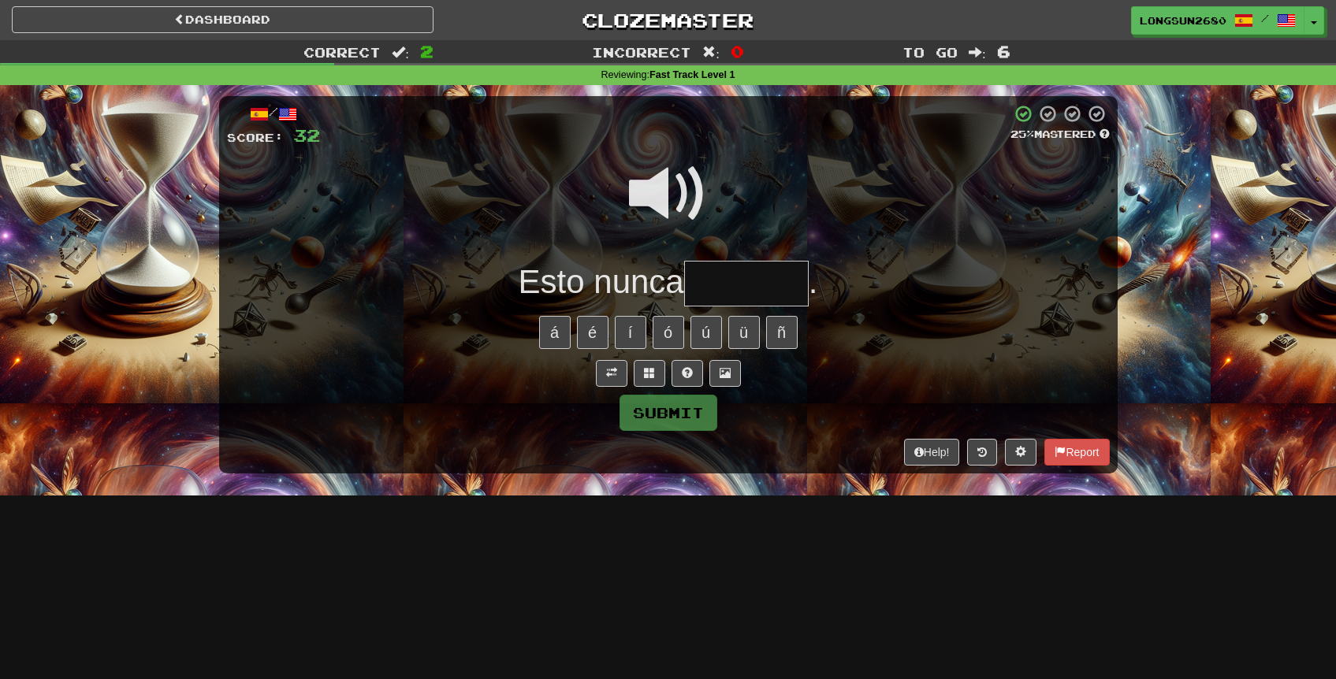
click at [689, 216] on span at bounding box center [668, 193] width 79 height 79
click at [763, 286] on input "text" at bounding box center [746, 284] width 124 height 46
click at [696, 180] on span at bounding box center [668, 193] width 79 height 79
click at [693, 415] on button "Submit" at bounding box center [669, 414] width 98 height 36
type input "*******"
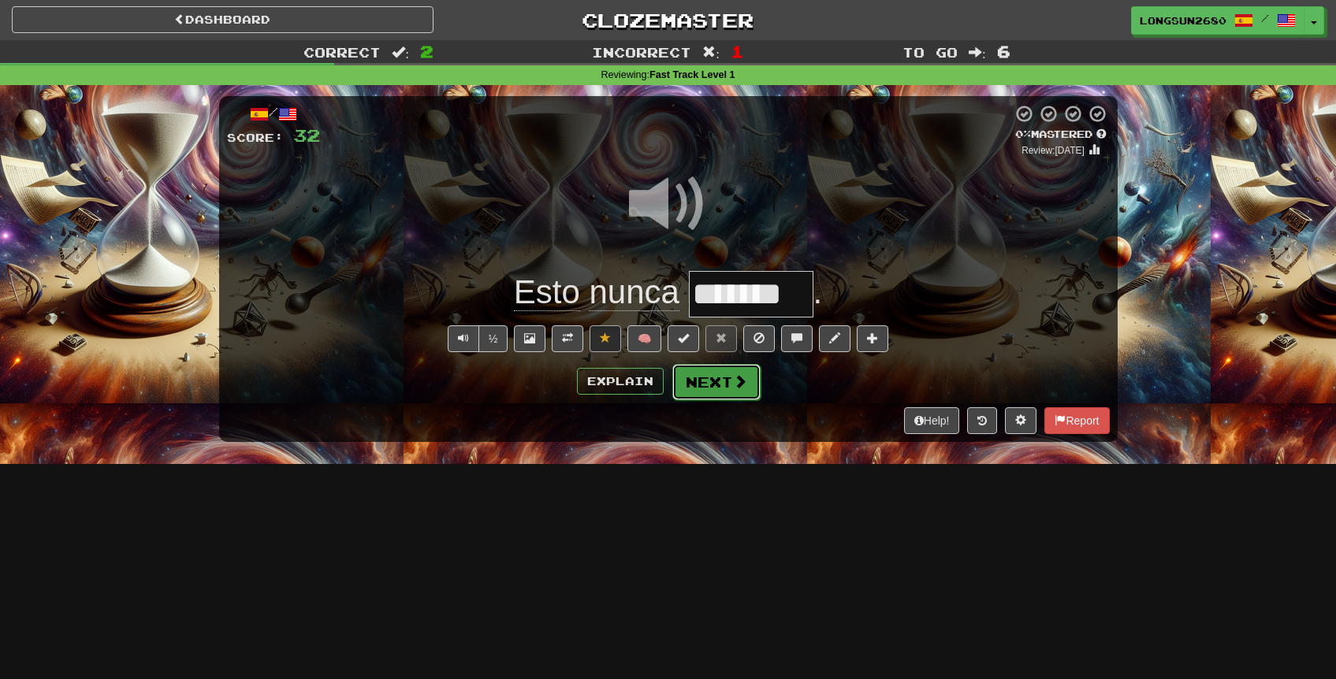
click at [715, 383] on button "Next" at bounding box center [716, 382] width 88 height 36
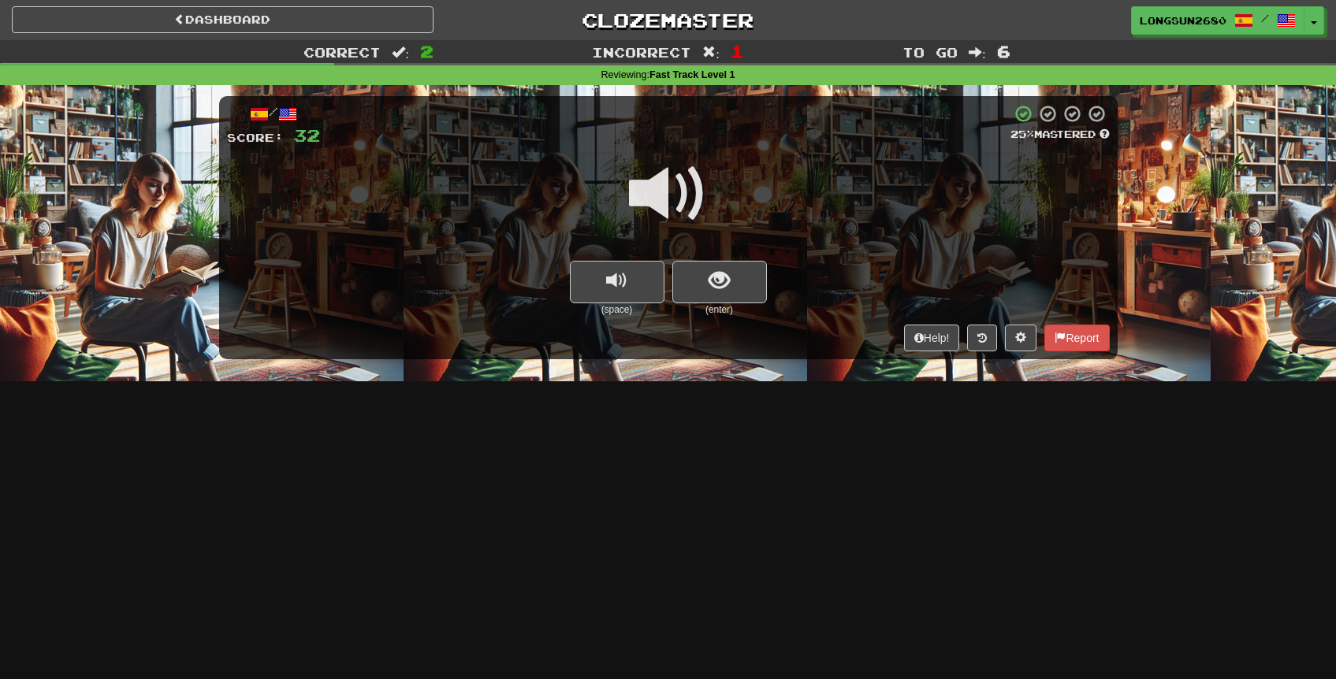
click at [675, 199] on span at bounding box center [668, 193] width 79 height 79
click at [715, 270] on span "show sentence" at bounding box center [718, 280] width 21 height 21
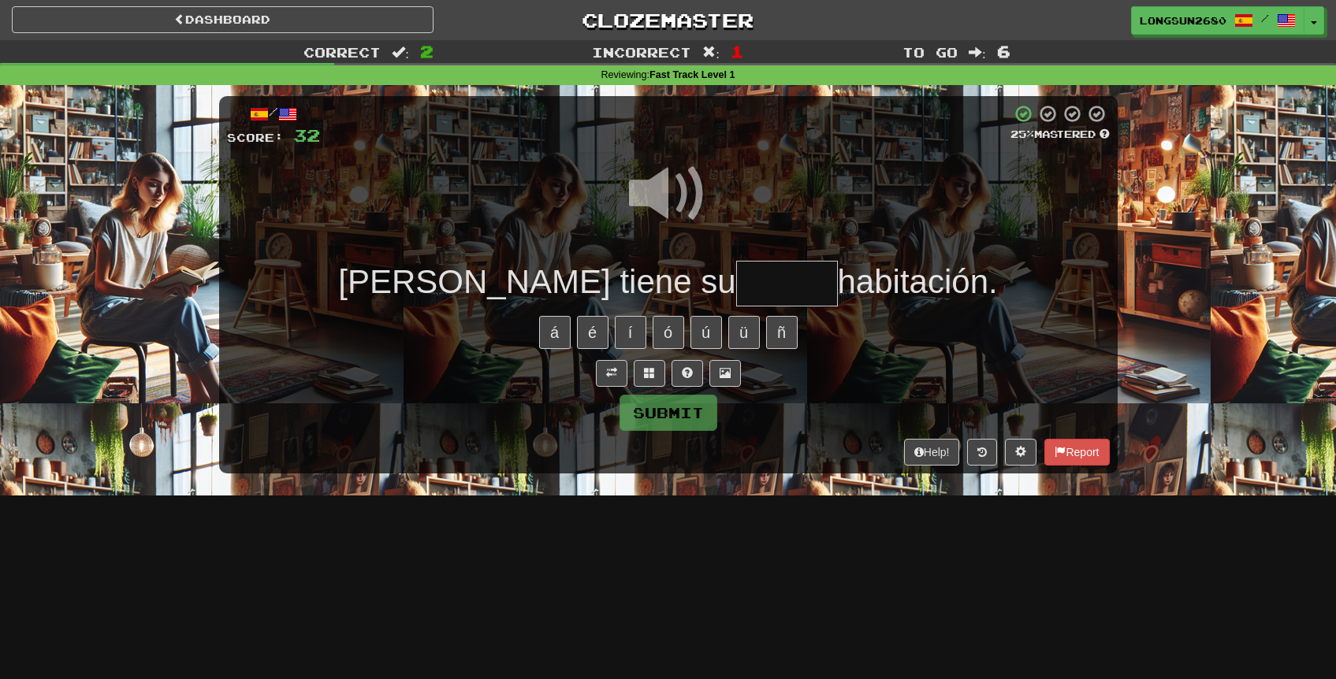
drag, startPoint x: 663, startPoint y: 199, endPoint x: 671, endPoint y: 203, distance: 8.5
click at [663, 199] on span at bounding box center [668, 193] width 79 height 79
click at [736, 276] on input "text" at bounding box center [787, 284] width 102 height 46
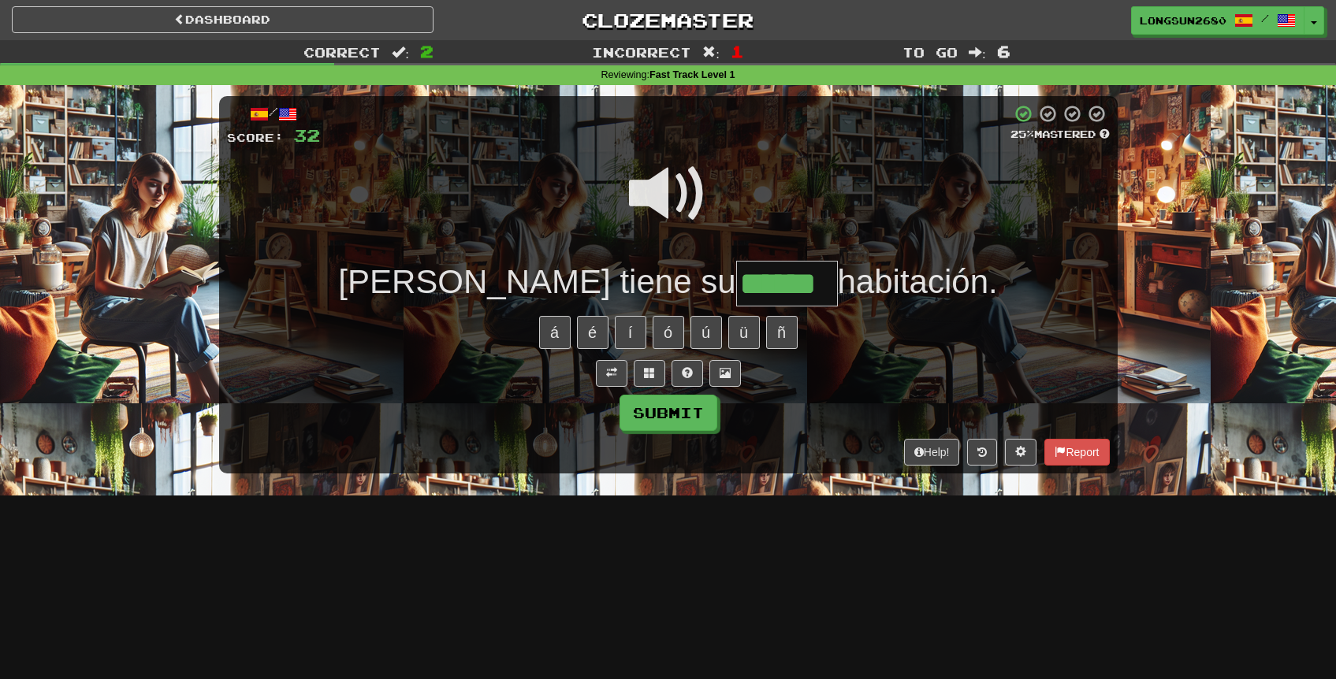
type input "******"
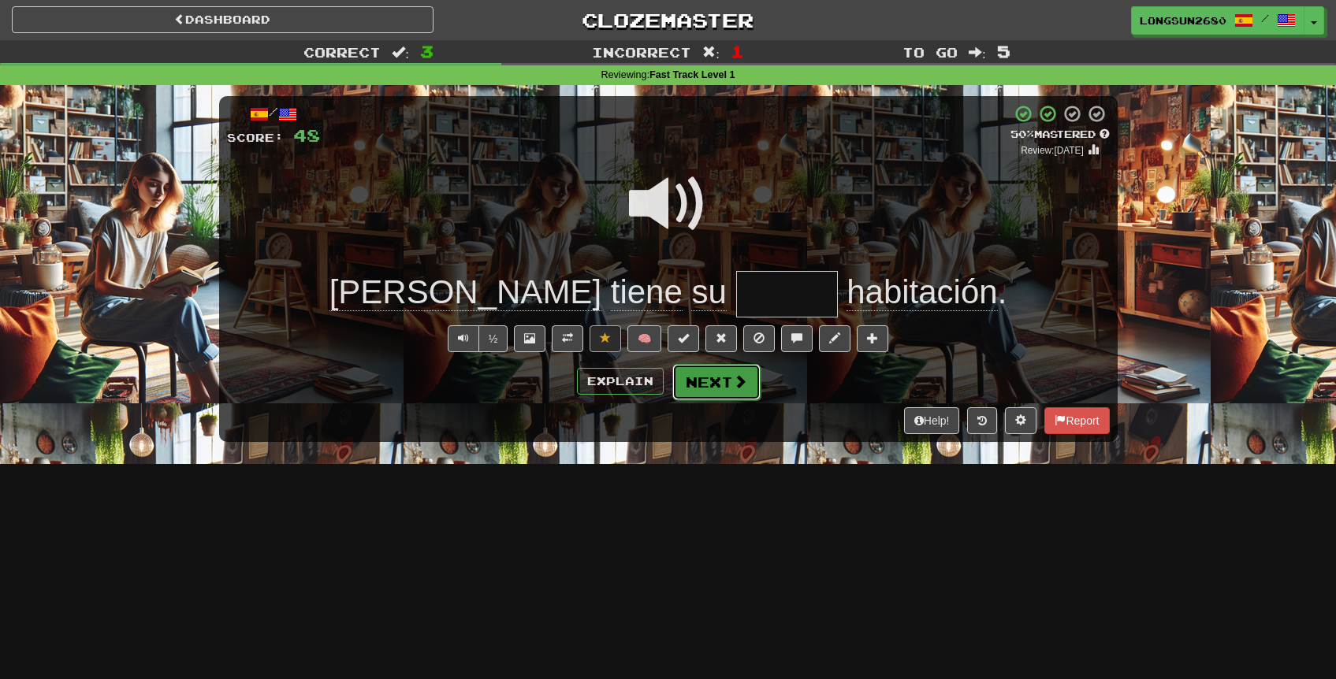
click at [715, 383] on button "Next" at bounding box center [716, 382] width 88 height 36
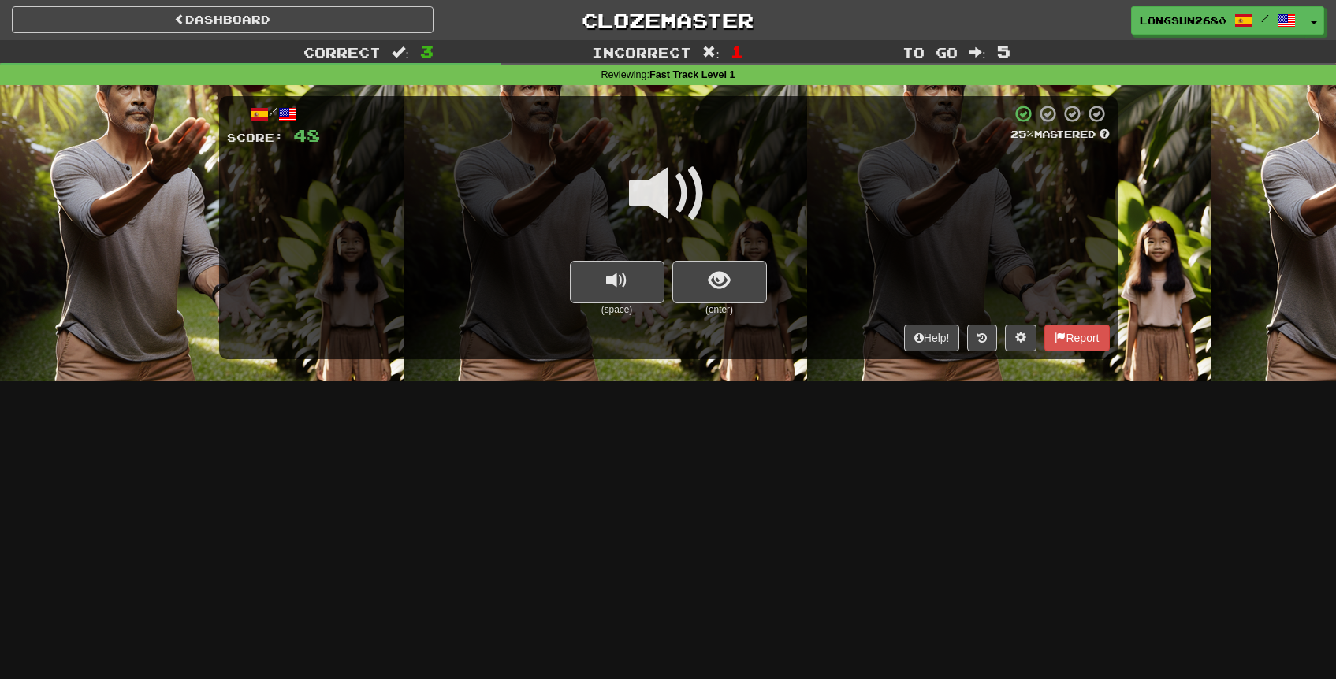
click at [671, 196] on span at bounding box center [668, 193] width 79 height 79
click at [724, 280] on span "show sentence" at bounding box center [718, 280] width 21 height 21
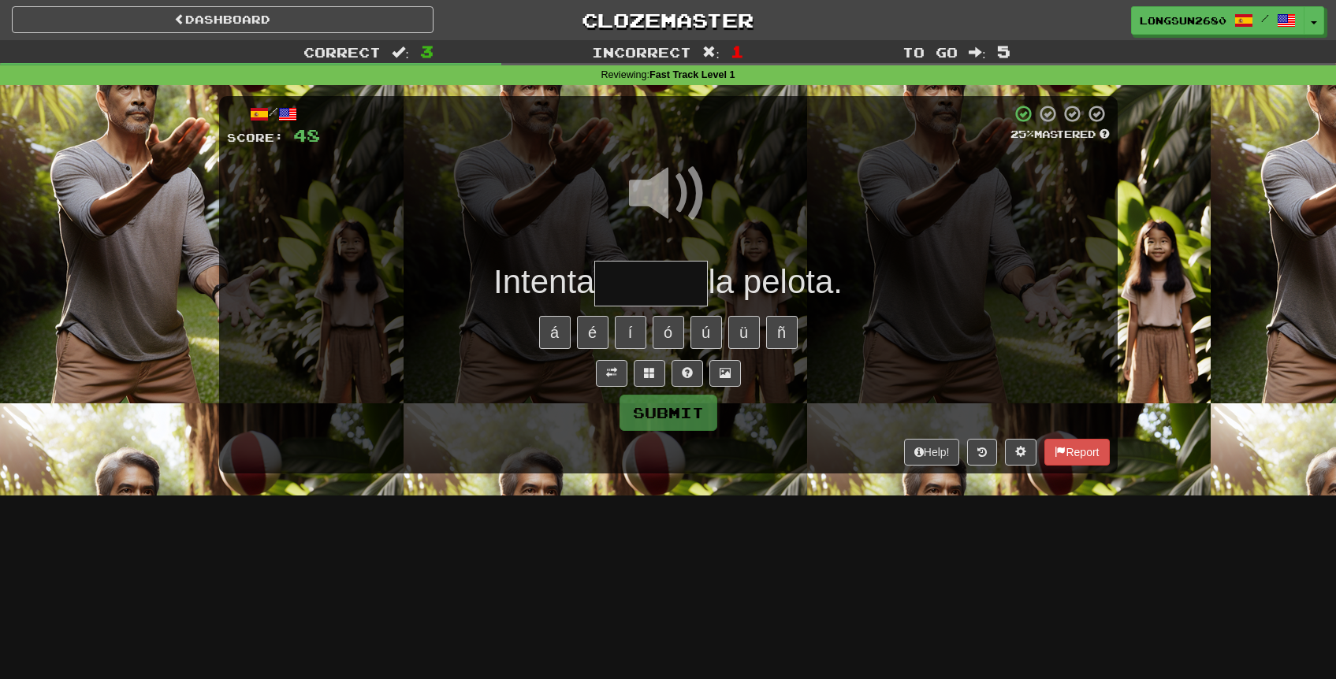
click at [675, 280] on input "text" at bounding box center [650, 284] width 113 height 46
drag, startPoint x: 646, startPoint y: 178, endPoint x: 687, endPoint y: 175, distance: 41.1
click at [646, 178] on span at bounding box center [668, 193] width 79 height 79
click at [687, 175] on span at bounding box center [668, 193] width 79 height 79
click at [665, 288] on input "text" at bounding box center [650, 284] width 113 height 46
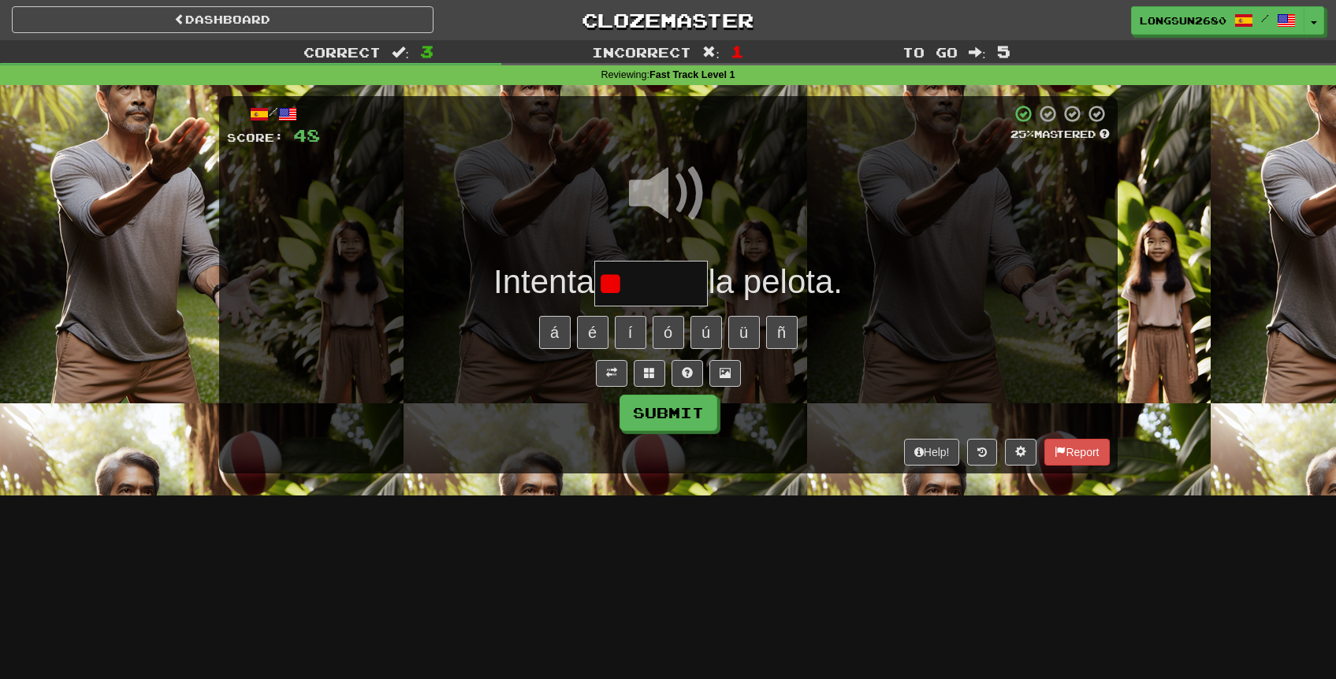
type input "*"
click at [668, 191] on span at bounding box center [668, 193] width 79 height 79
click at [638, 289] on input "text" at bounding box center [650, 284] width 113 height 46
type input "*******"
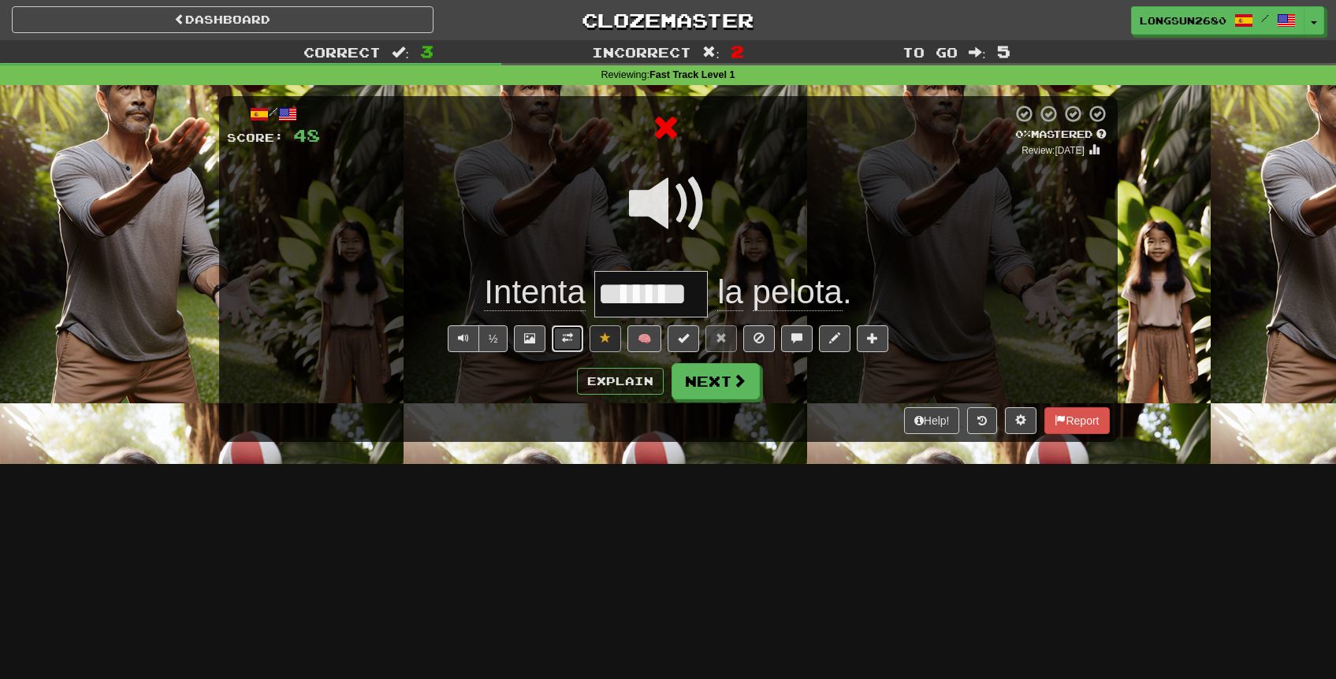
click at [574, 344] on button at bounding box center [568, 338] width 32 height 27
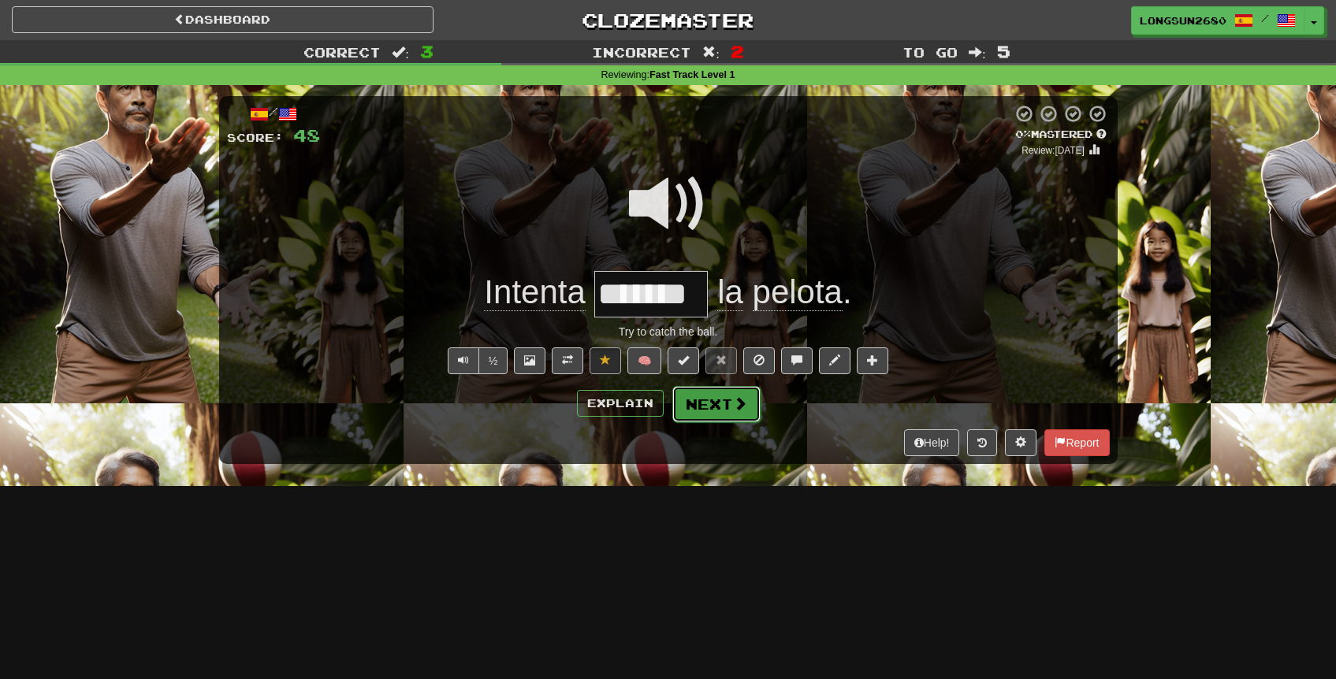
click at [723, 416] on button "Next" at bounding box center [716, 404] width 88 height 36
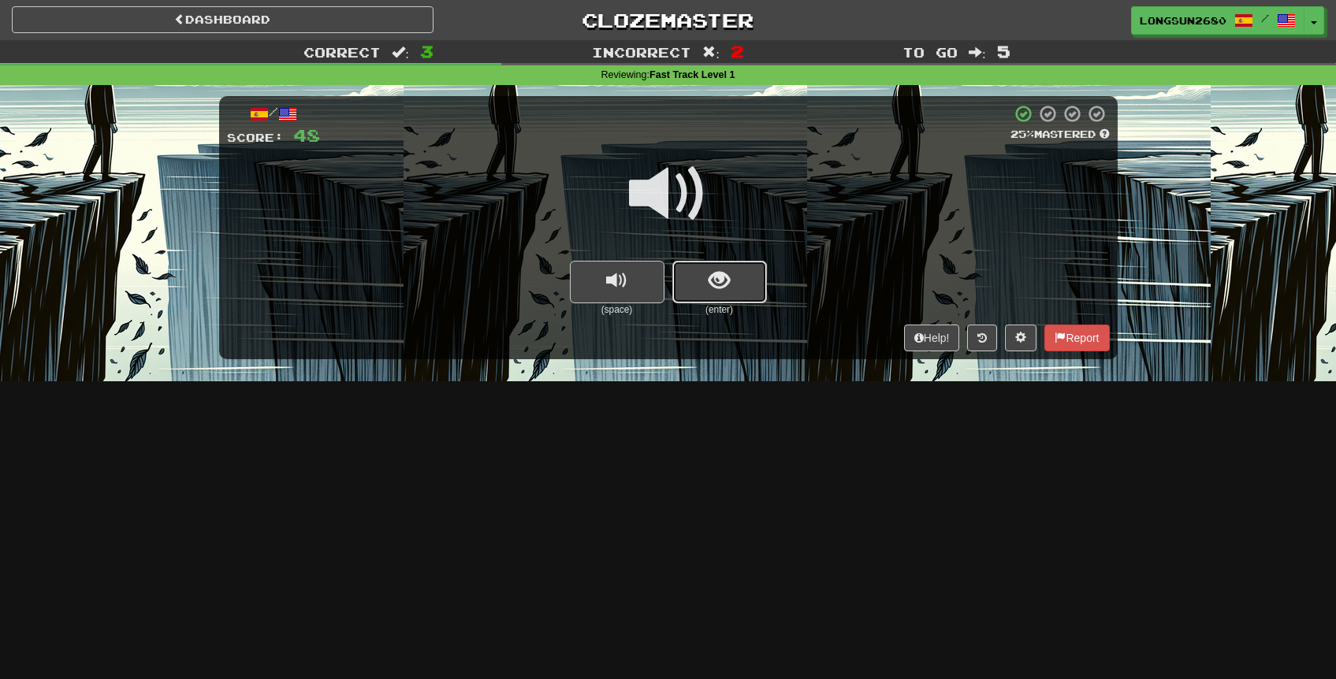
click at [721, 270] on span "show sentence" at bounding box center [718, 280] width 21 height 21
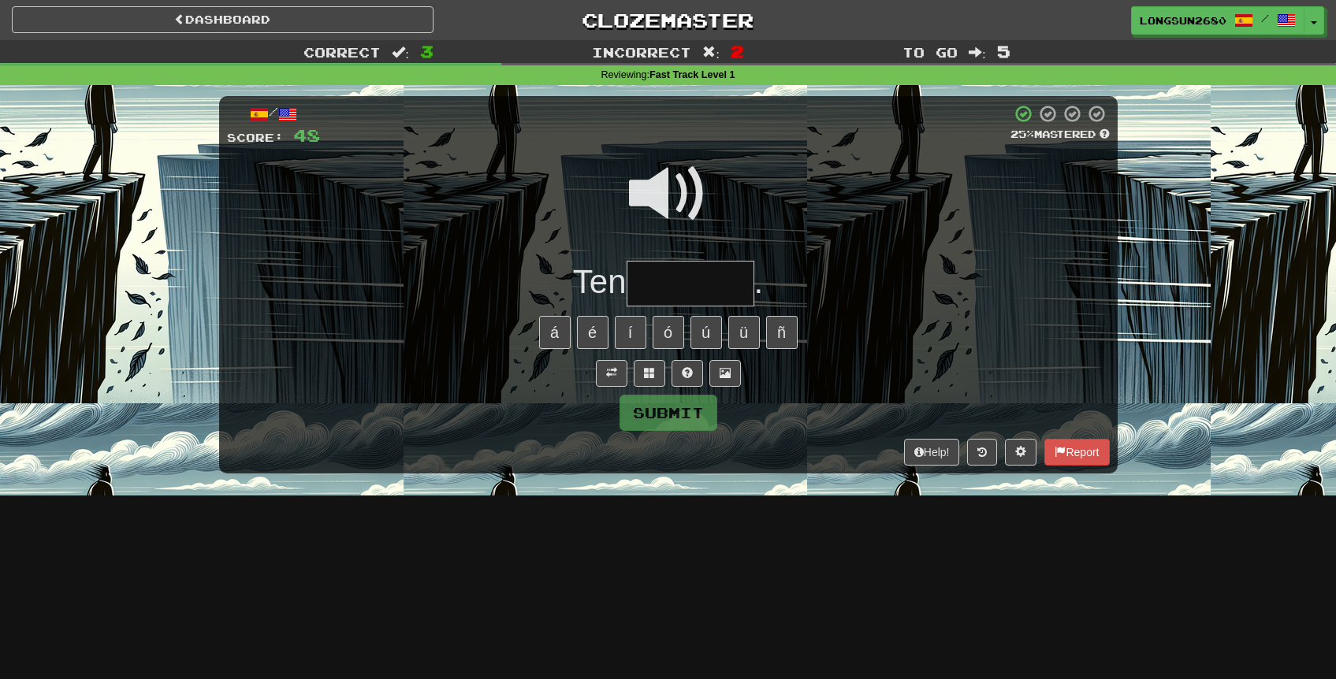
click at [685, 202] on span at bounding box center [668, 193] width 79 height 79
click at [685, 269] on input "text" at bounding box center [690, 284] width 128 height 46
type input "*******"
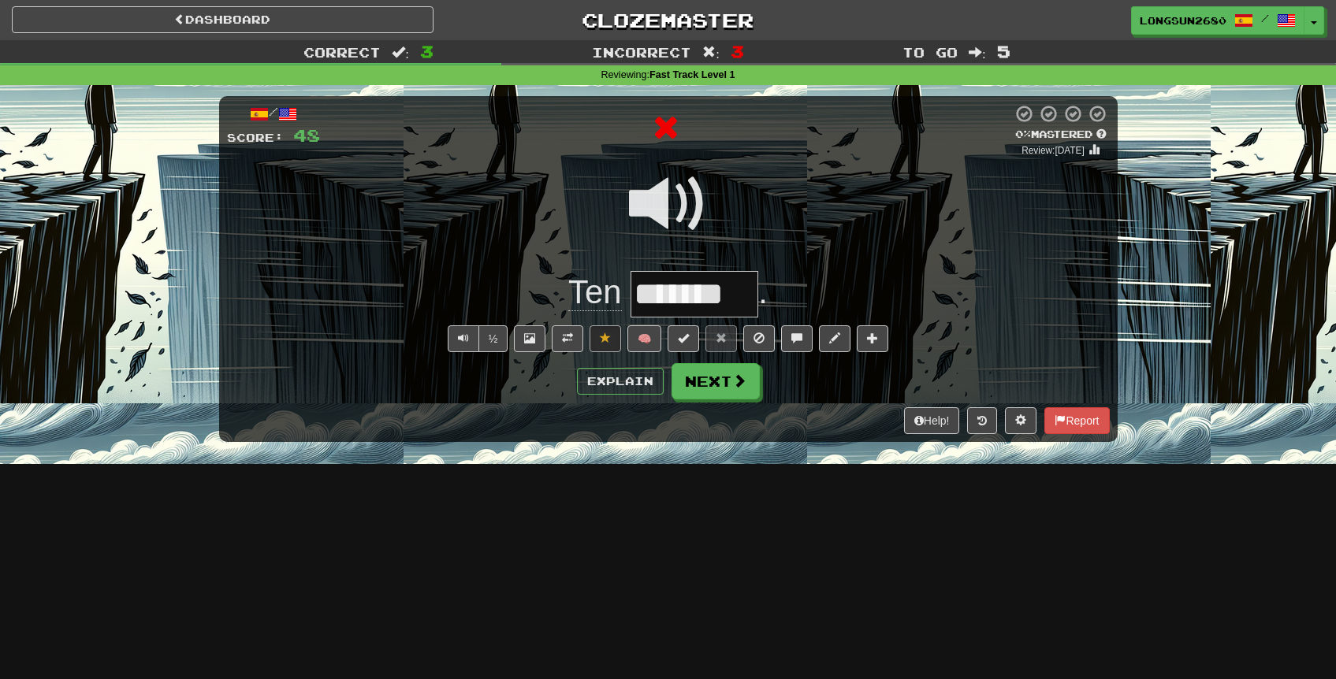
scroll to position [0, 0]
click at [562, 339] on button at bounding box center [568, 338] width 32 height 27
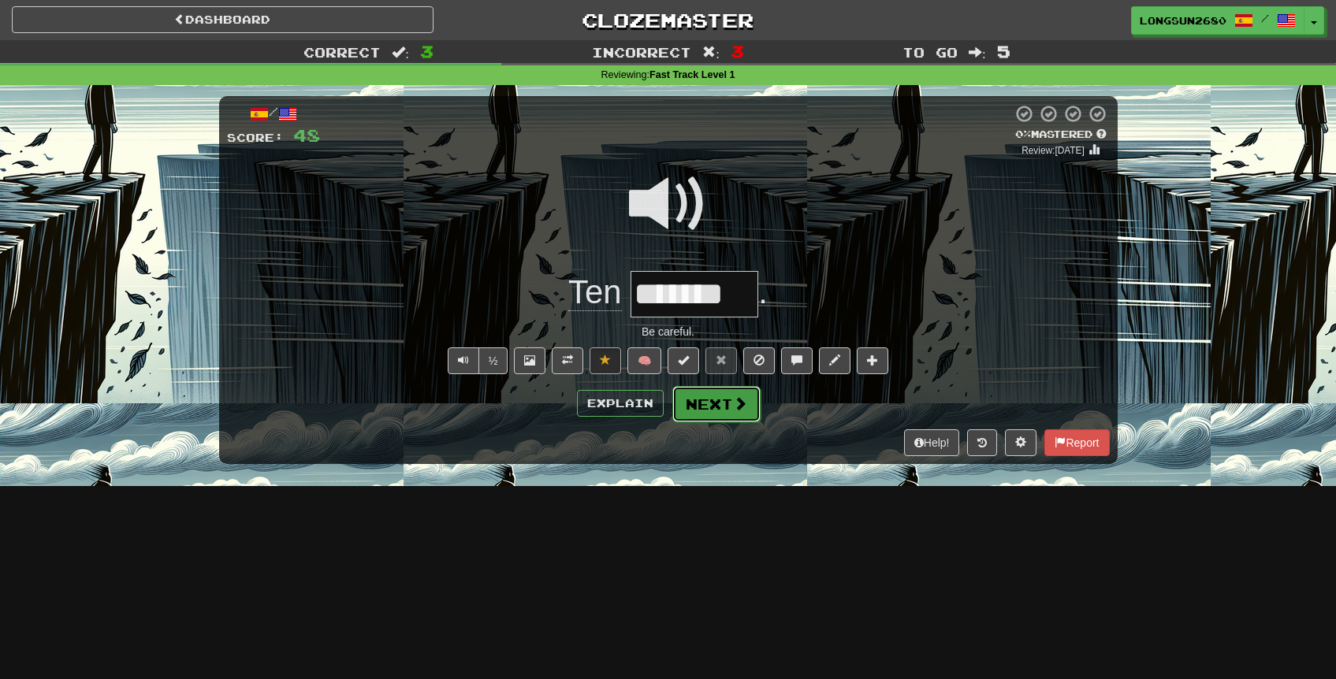
click at [730, 401] on button "Next" at bounding box center [716, 404] width 88 height 36
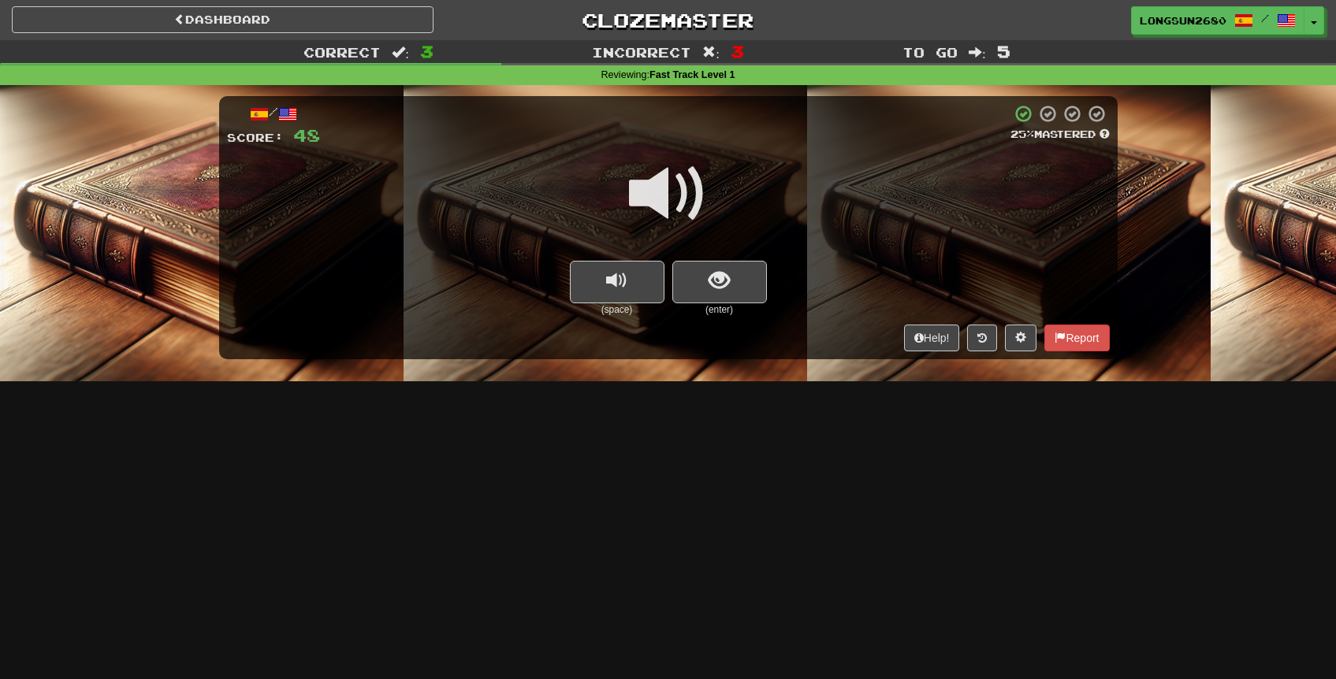
click at [679, 204] on span at bounding box center [668, 193] width 79 height 79
click at [685, 194] on span at bounding box center [668, 193] width 79 height 79
click at [715, 270] on span "show sentence" at bounding box center [718, 280] width 21 height 21
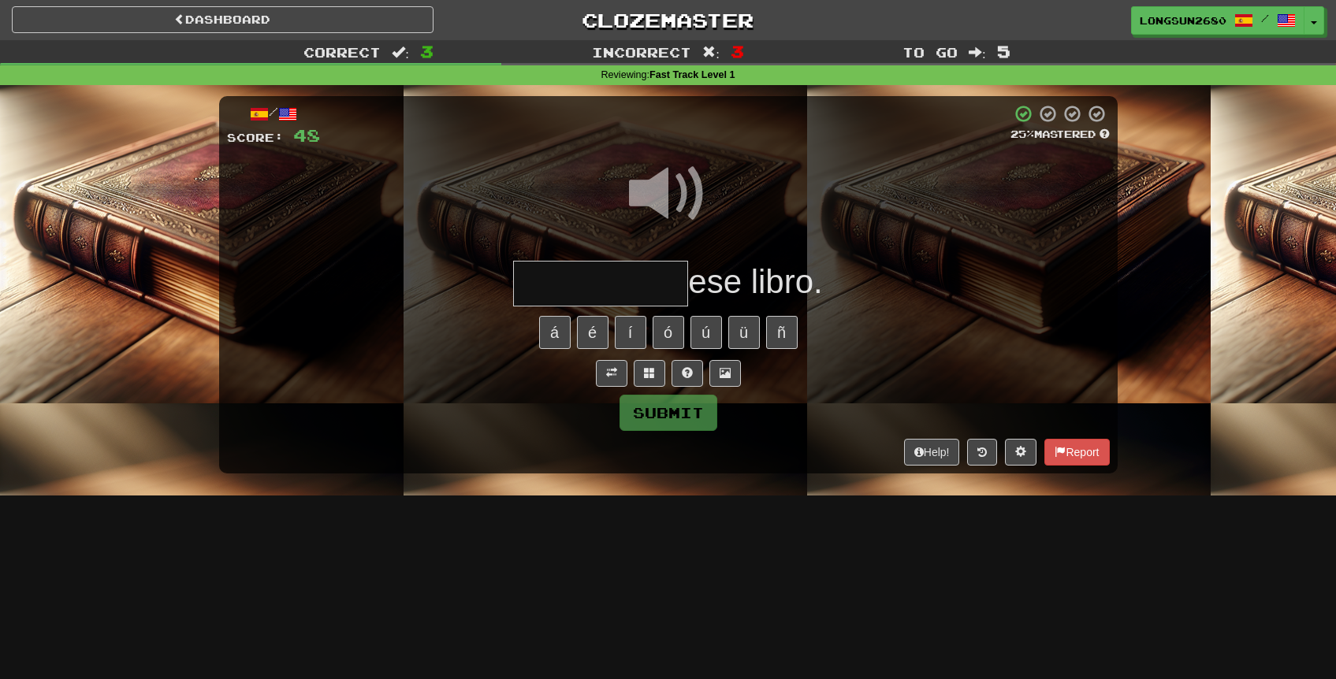
click at [676, 188] on span at bounding box center [668, 193] width 79 height 79
click at [641, 295] on input "text" at bounding box center [600, 284] width 175 height 46
type input "*********"
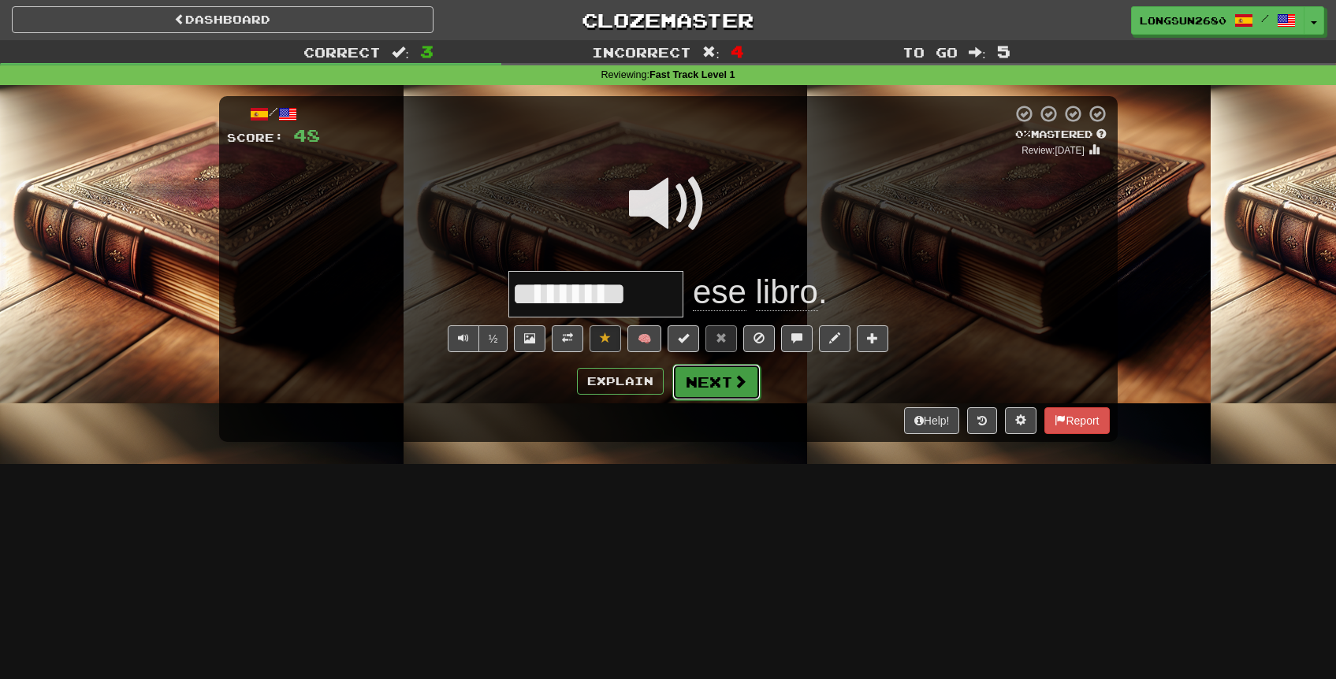
click at [719, 378] on button "Next" at bounding box center [716, 382] width 88 height 36
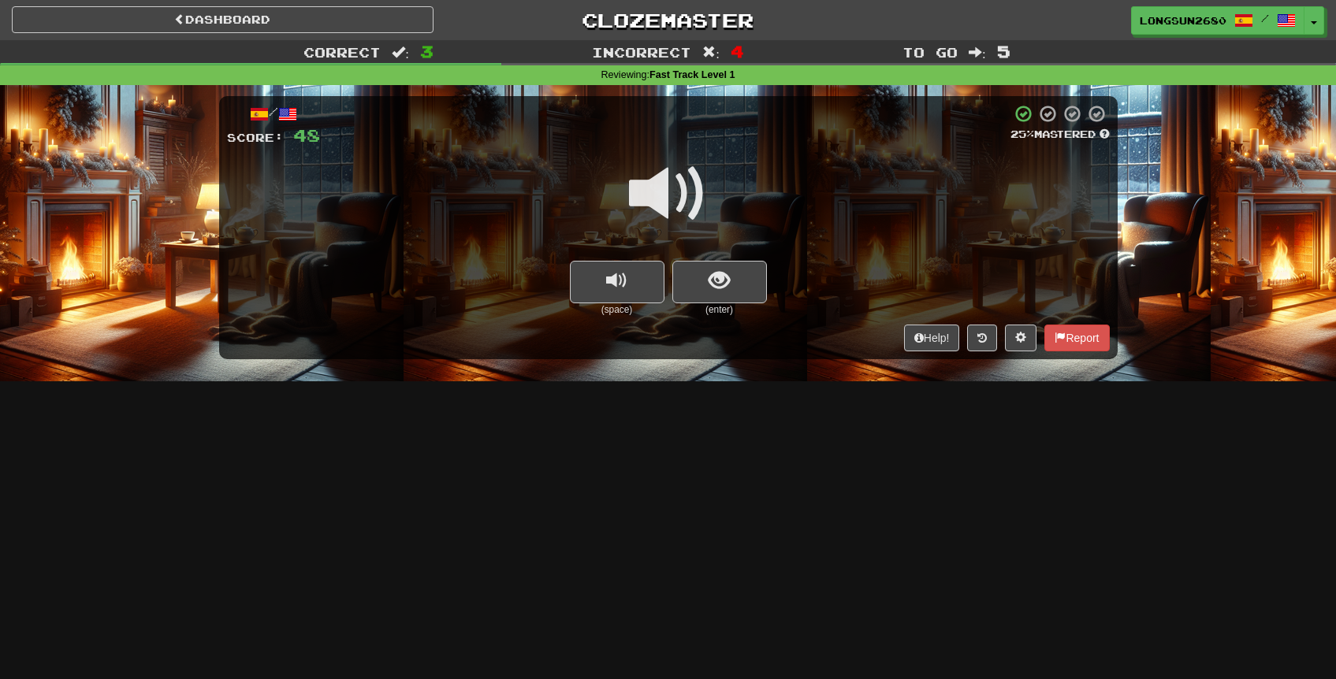
click at [741, 312] on small "(enter)" at bounding box center [719, 309] width 95 height 13
click at [727, 292] on span "show sentence" at bounding box center [718, 280] width 21 height 21
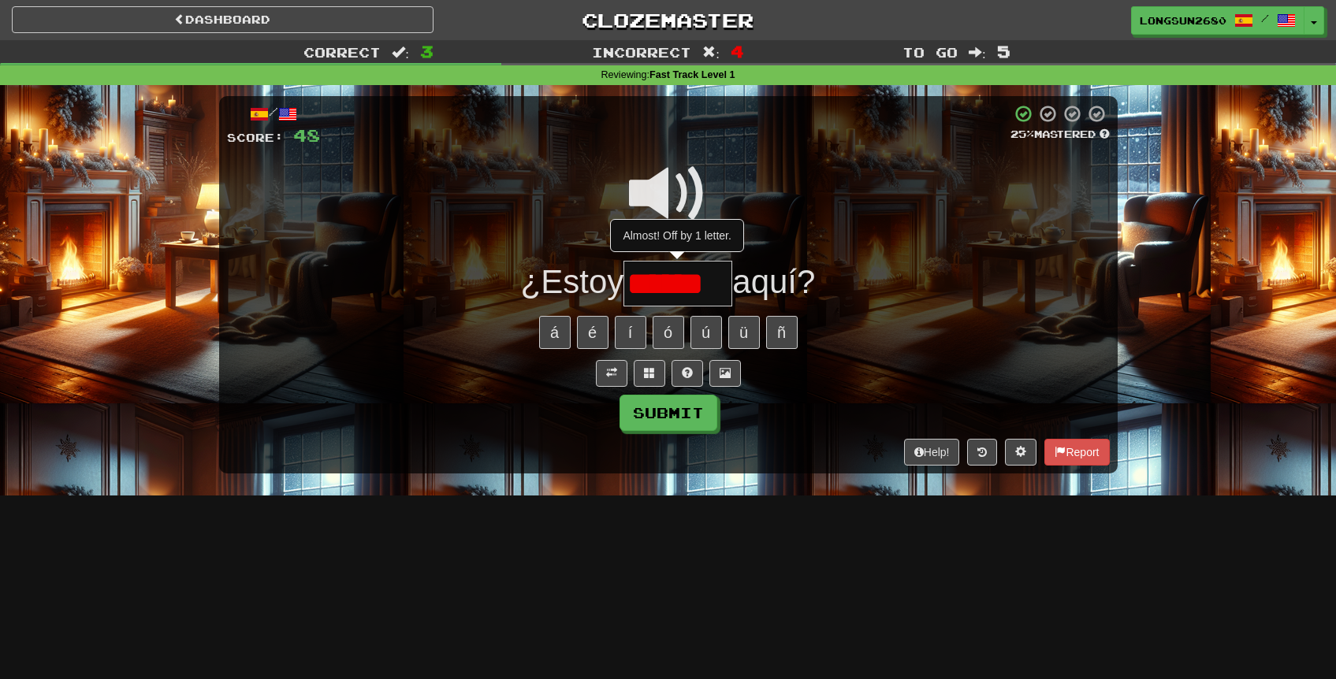
type input "******"
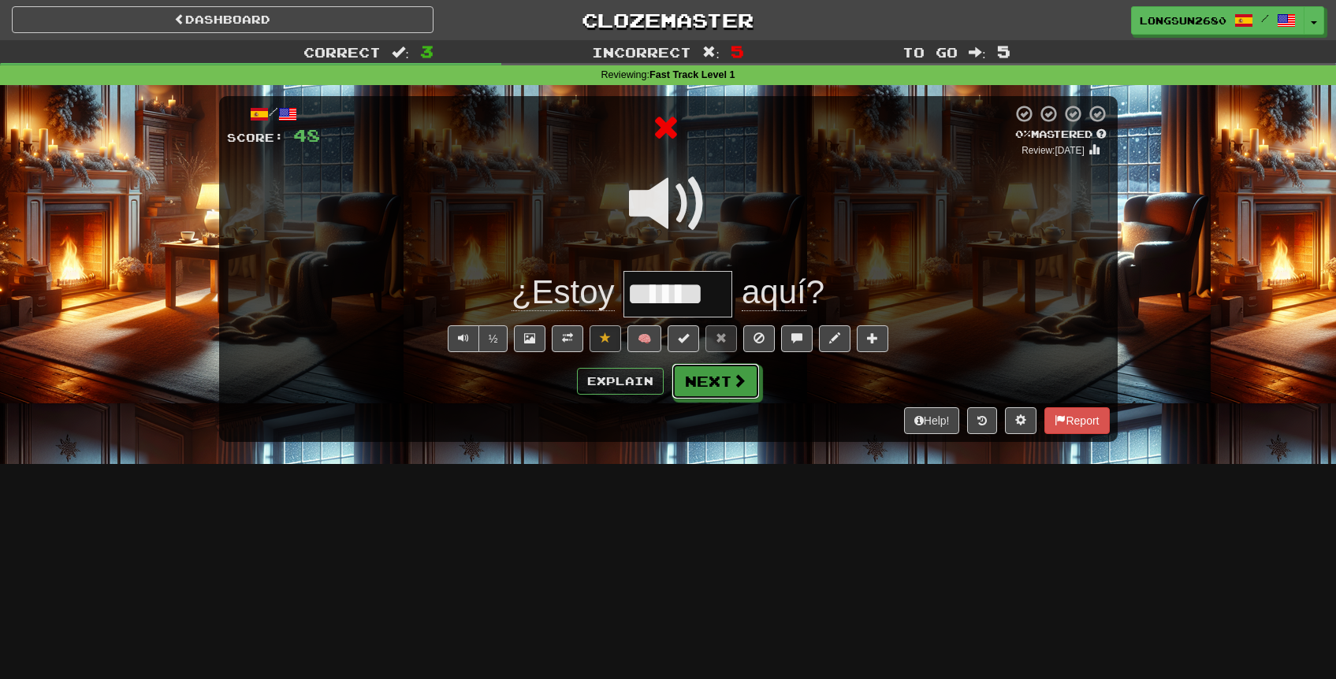
click at [707, 399] on button "Next" at bounding box center [715, 381] width 88 height 36
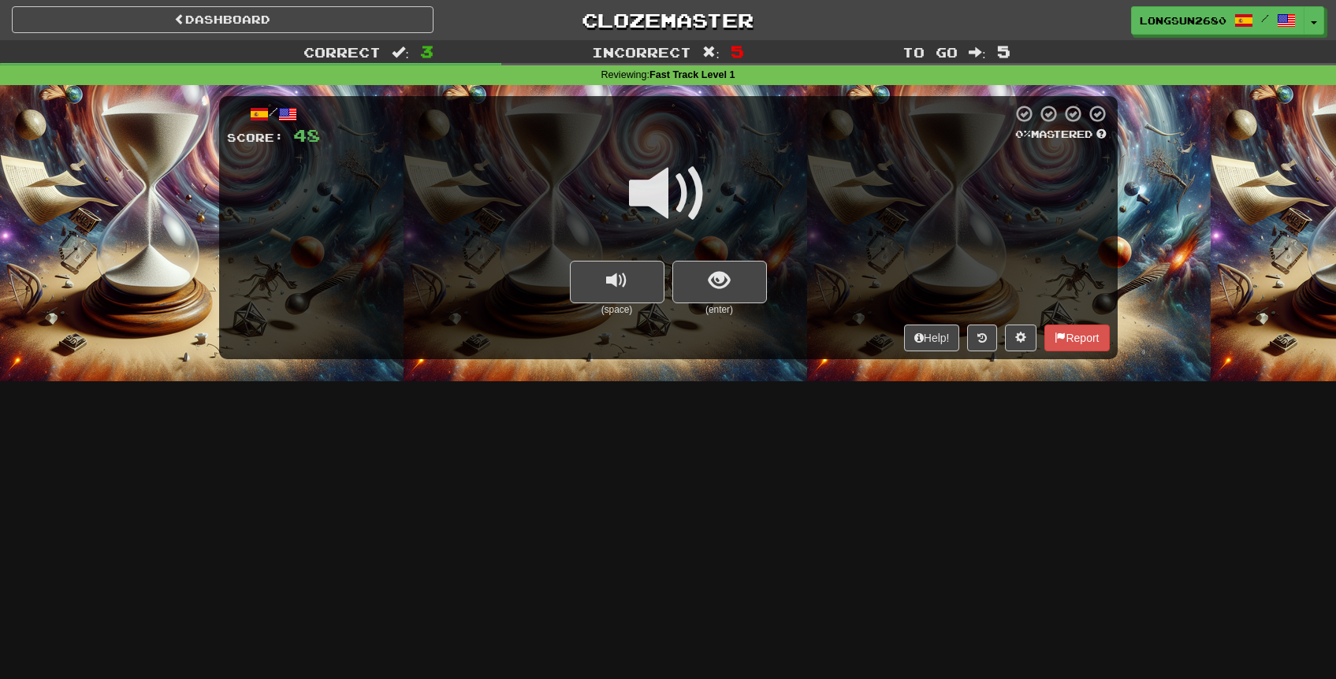
click at [685, 206] on span at bounding box center [668, 193] width 79 height 79
click at [715, 279] on span "show sentence" at bounding box center [718, 280] width 21 height 21
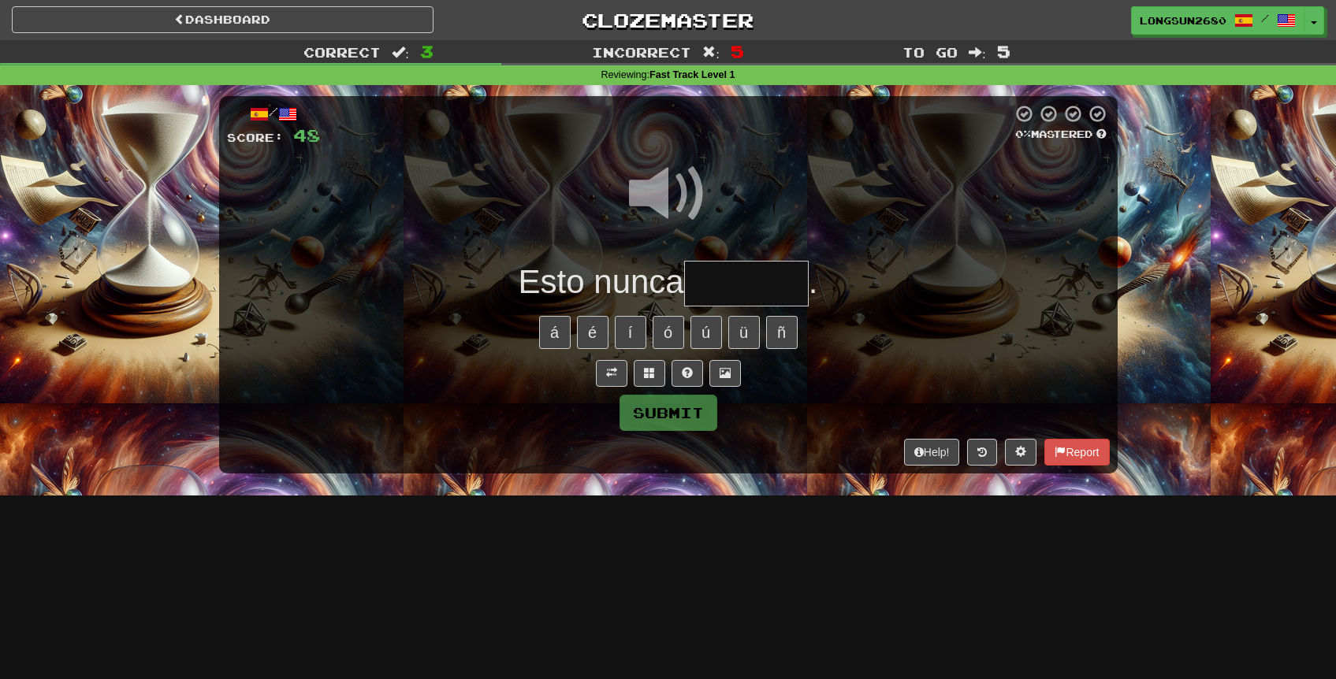
click at [767, 280] on input "text" at bounding box center [746, 284] width 124 height 46
type input "*"
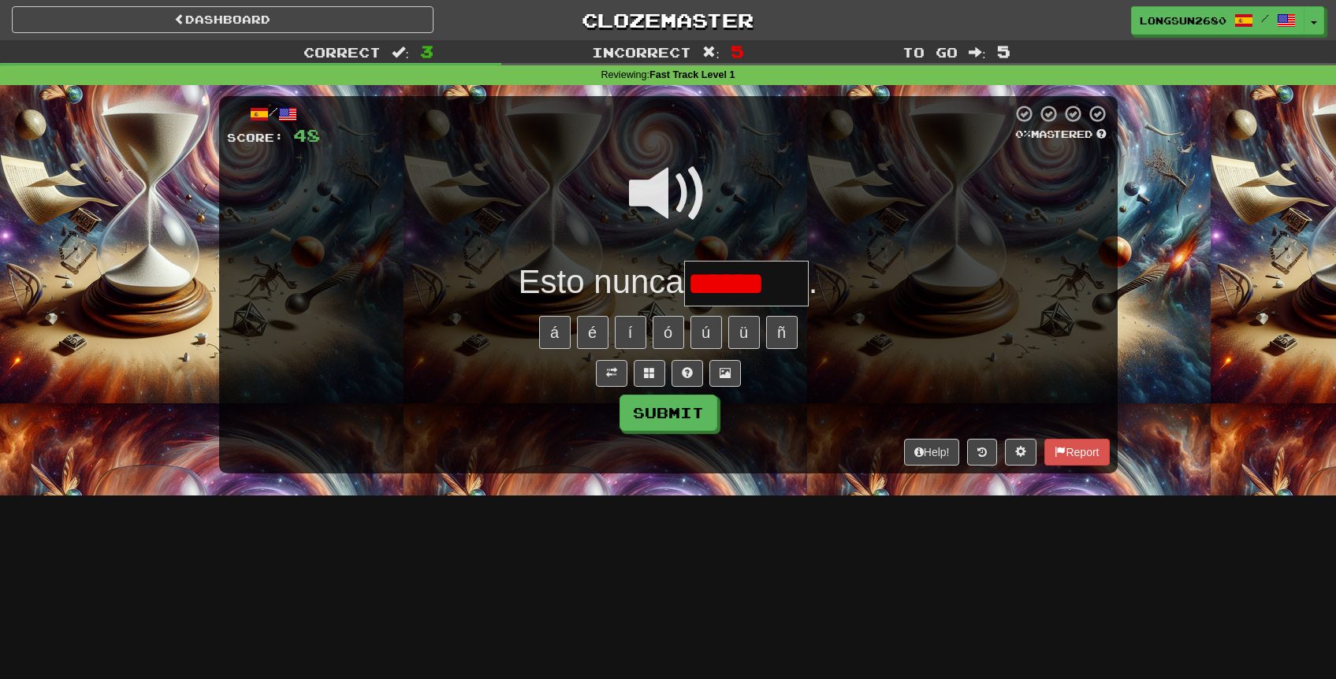
type input "*******"
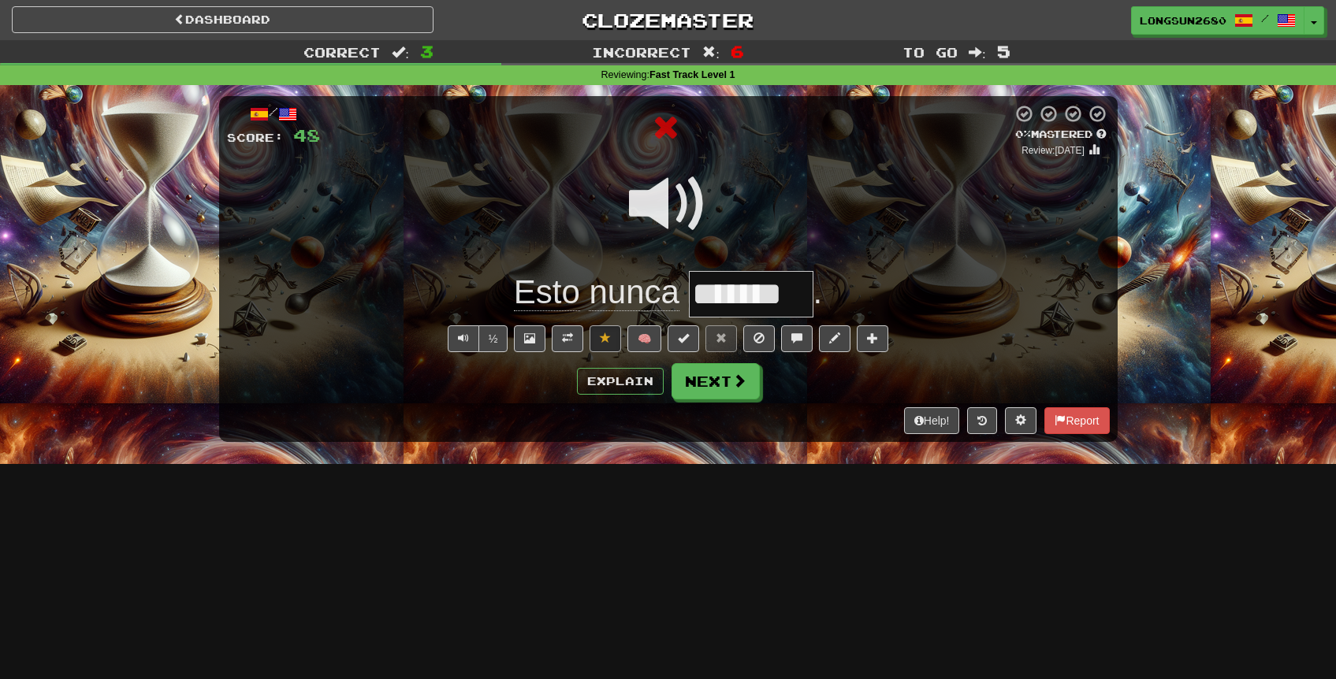
click at [736, 399] on div "/ Score: 48 0 % Mastered Review: [DATE] Esto nunca ******* . ½ 🧠 Explain Next H…" at bounding box center [668, 268] width 898 height 345
click at [743, 397] on button "Next" at bounding box center [716, 382] width 88 height 36
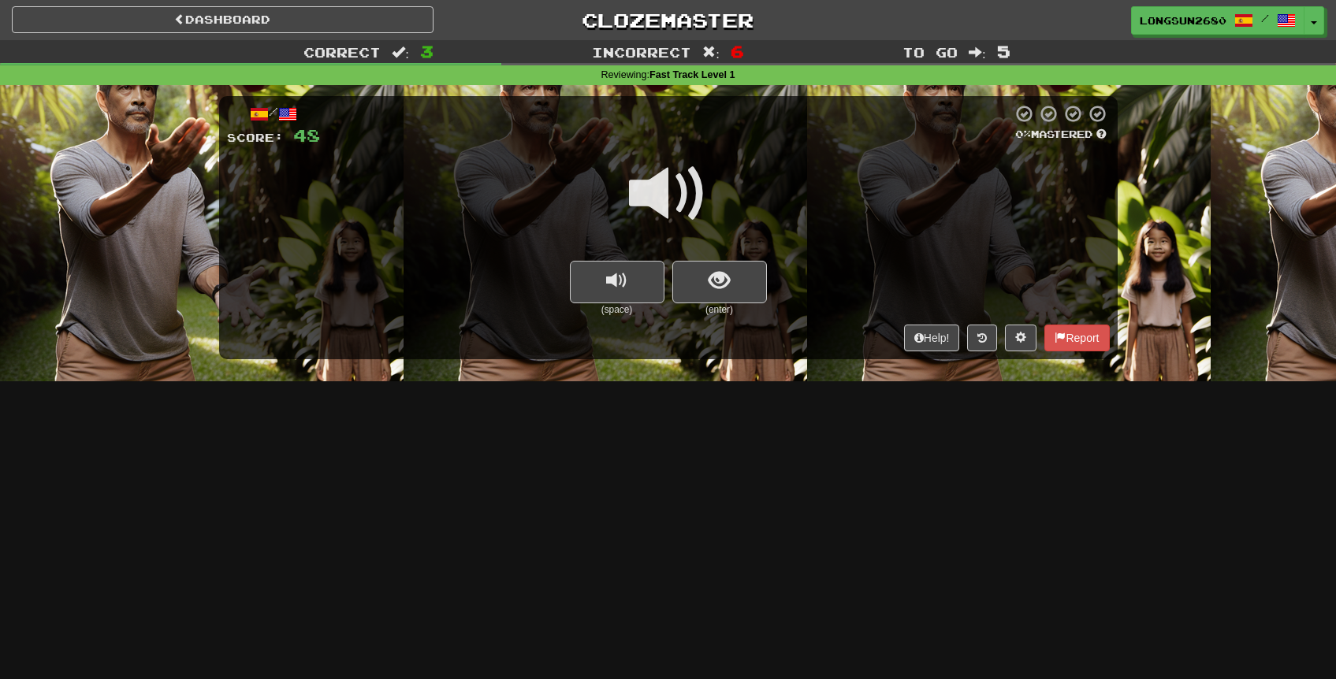
click at [685, 216] on span at bounding box center [668, 193] width 79 height 79
click at [709, 272] on span "show sentence" at bounding box center [718, 280] width 21 height 21
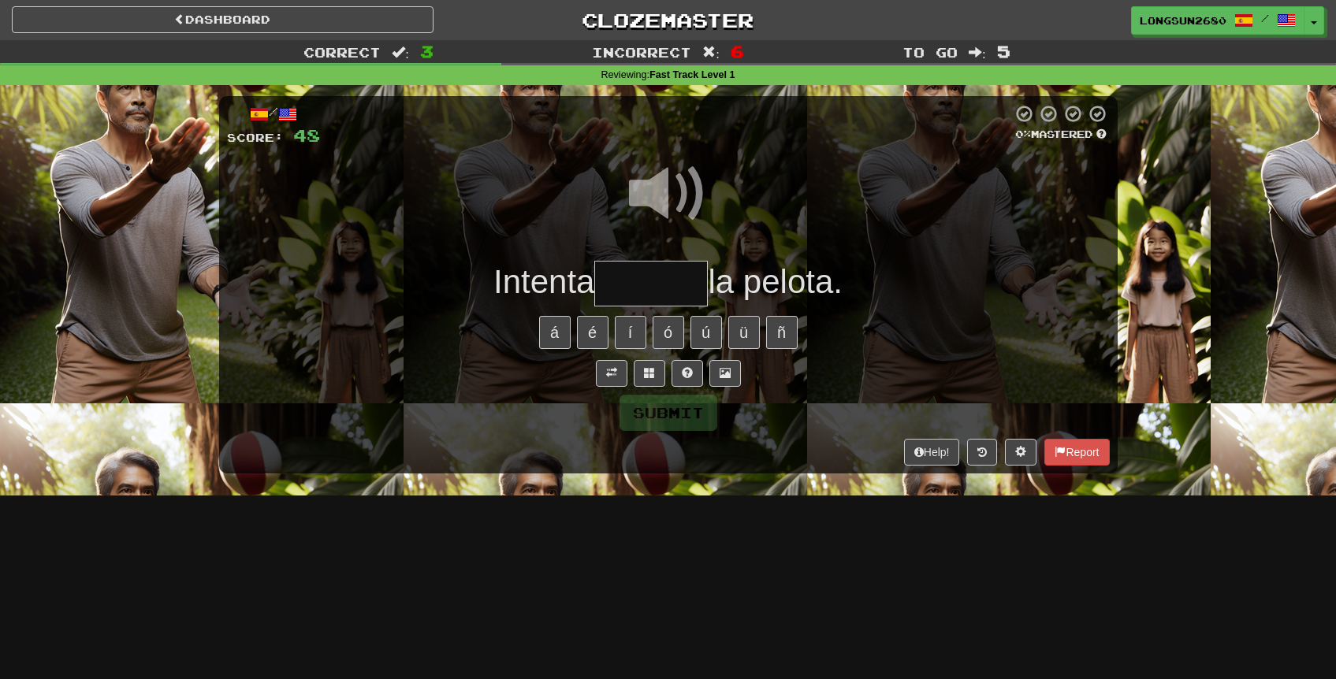
click at [654, 293] on input "text" at bounding box center [650, 284] width 113 height 46
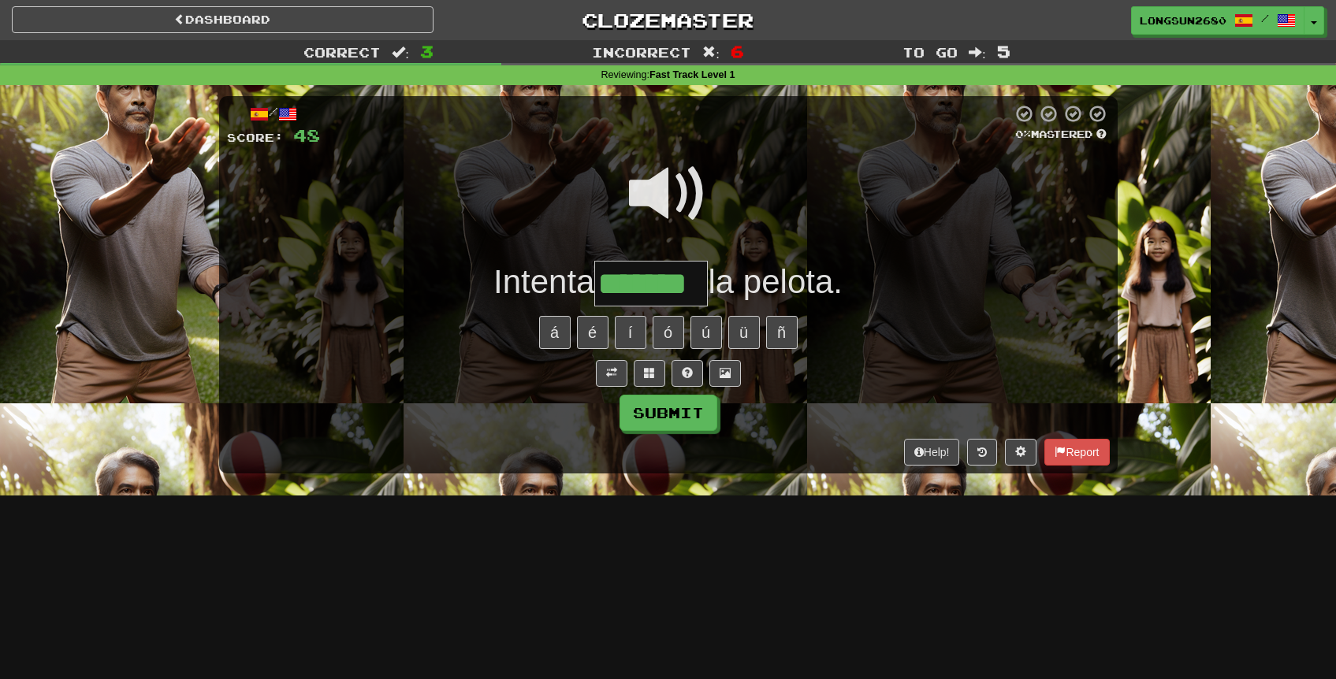
type input "*******"
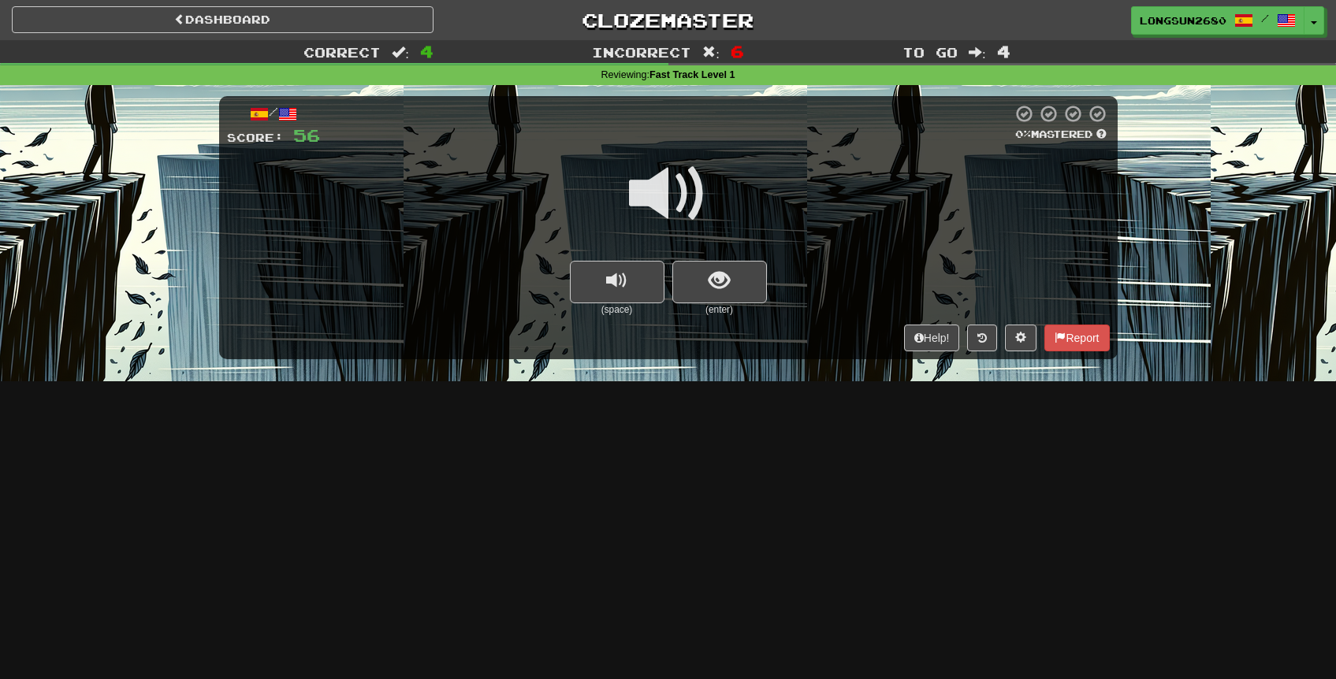
click at [659, 180] on span at bounding box center [668, 193] width 79 height 79
click at [720, 273] on span "show sentence" at bounding box center [718, 280] width 21 height 21
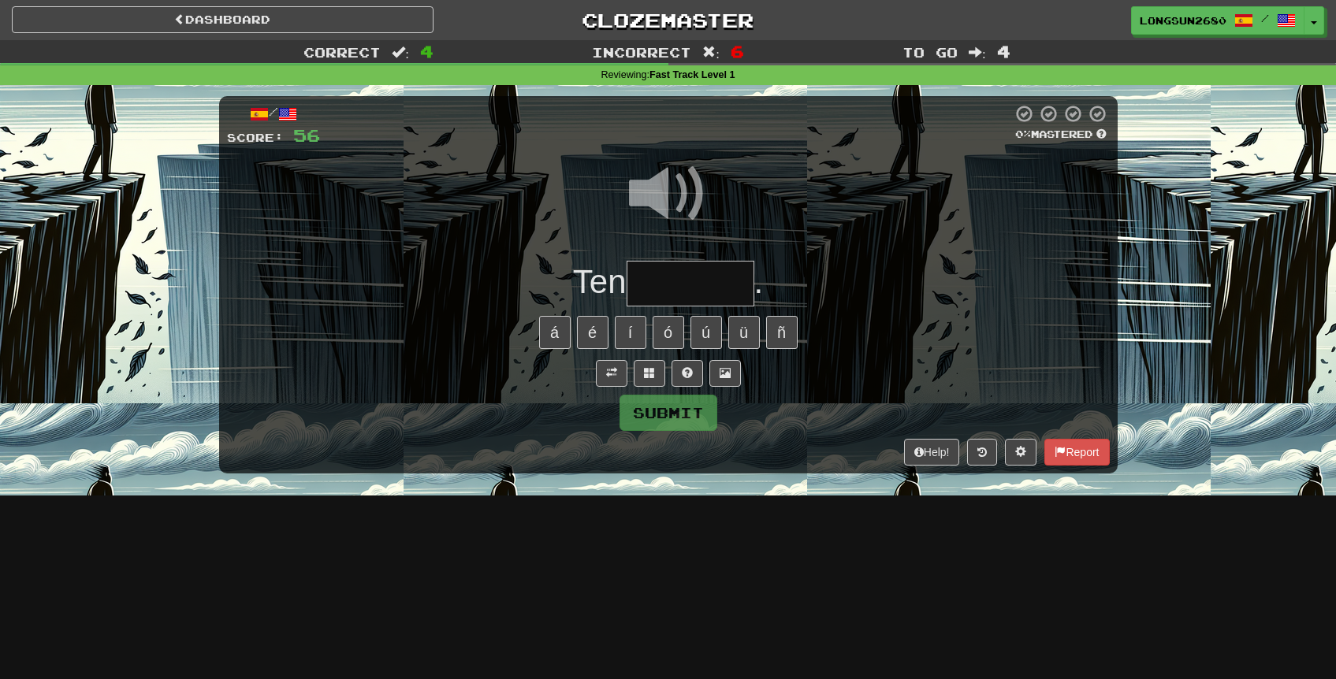
click at [662, 292] on input "text" at bounding box center [690, 284] width 128 height 46
type input "*"
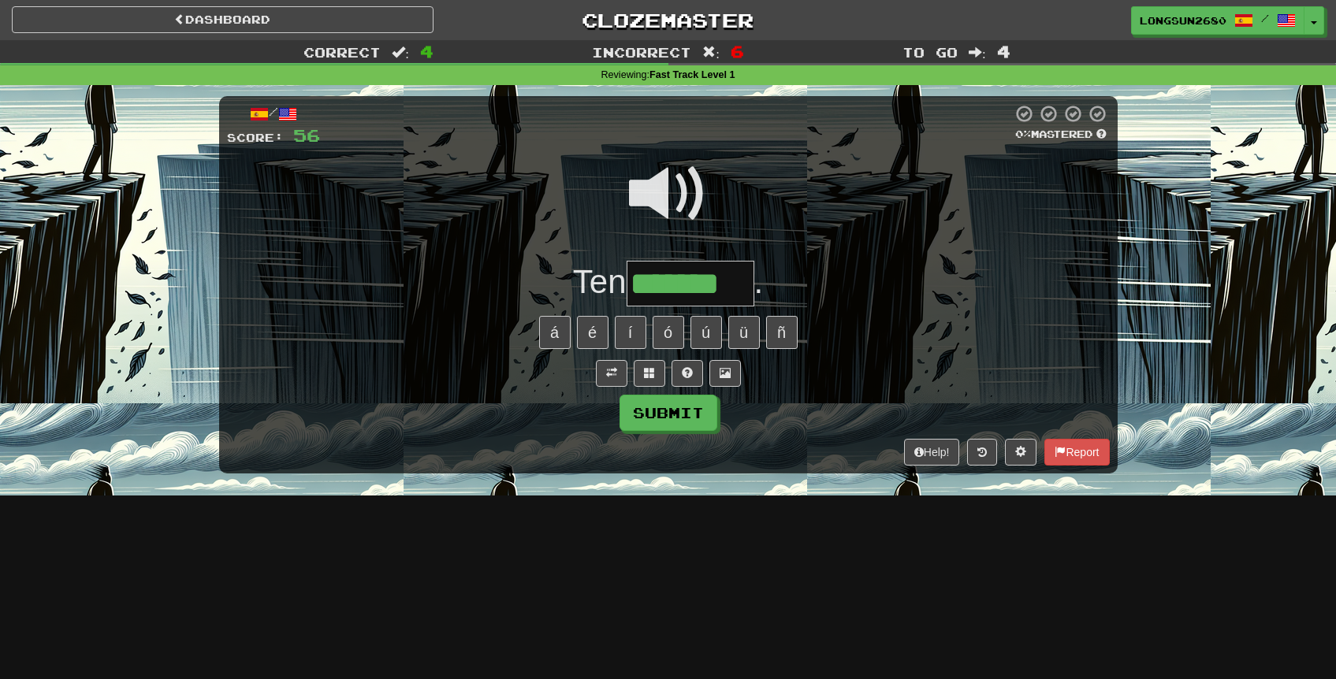
type input "*******"
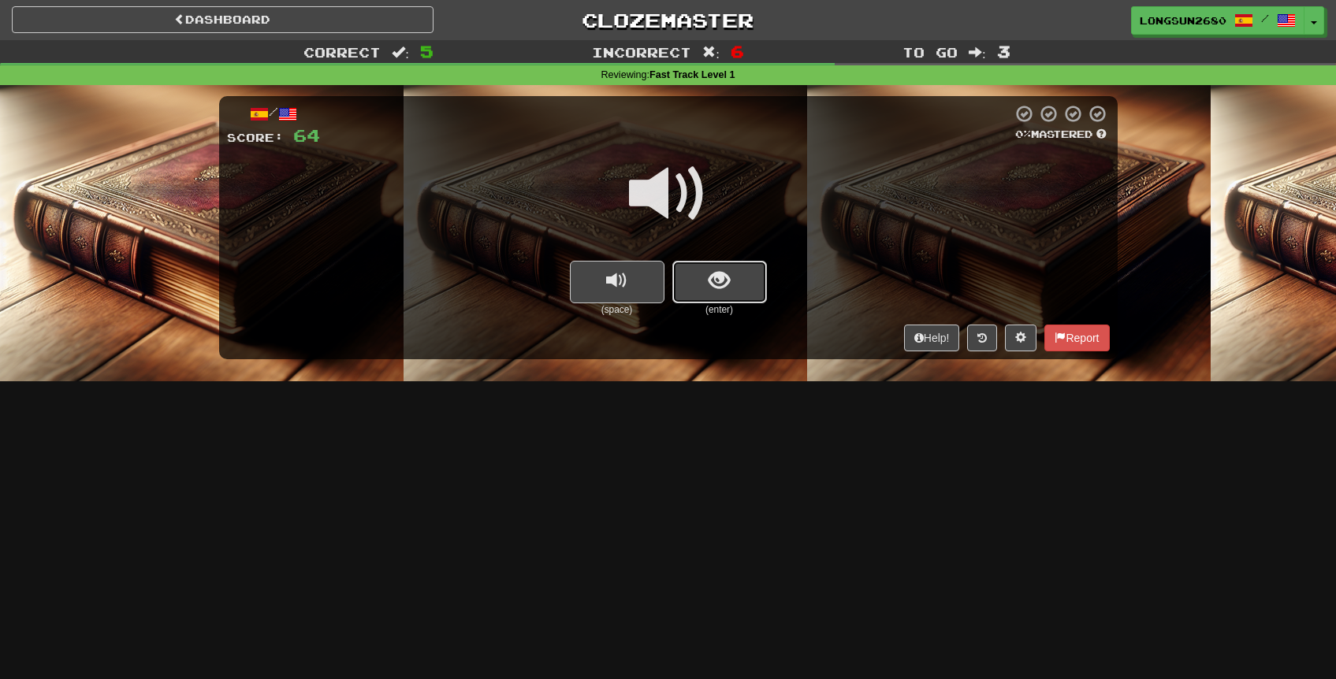
click at [691, 287] on button "show sentence" at bounding box center [719, 282] width 95 height 43
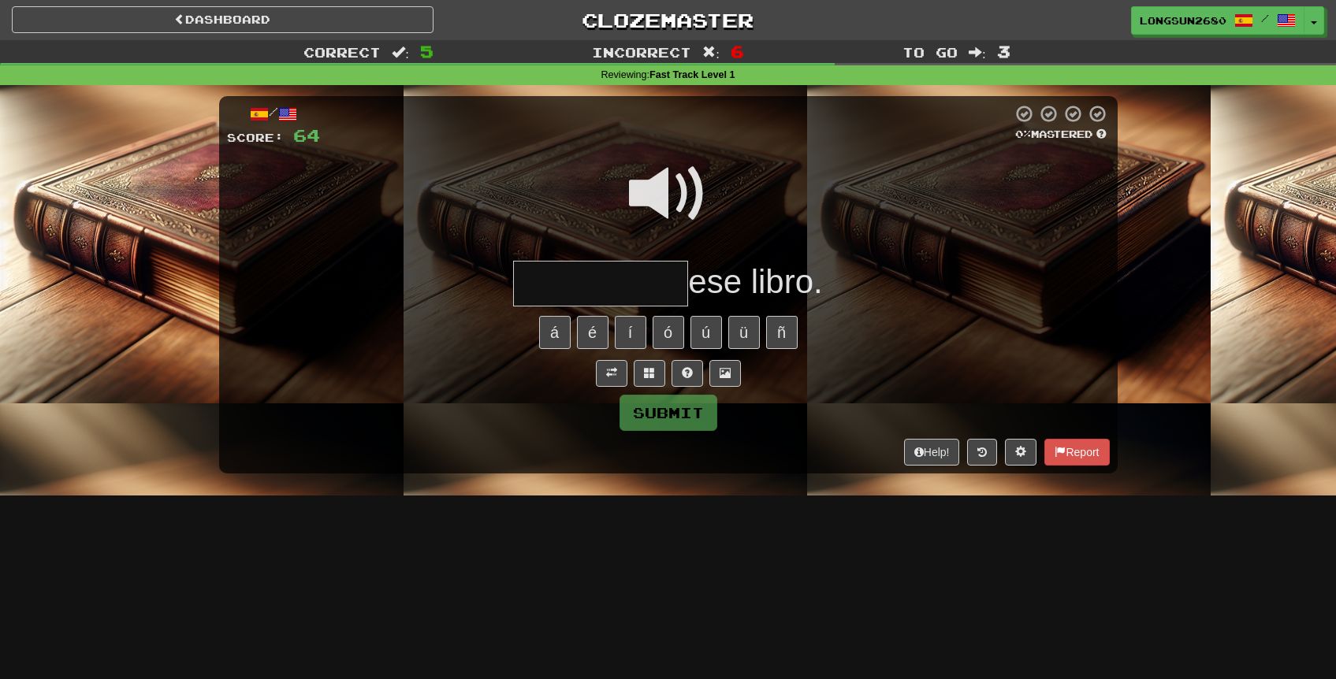
click at [594, 295] on input "text" at bounding box center [600, 284] width 175 height 46
type input "*********"
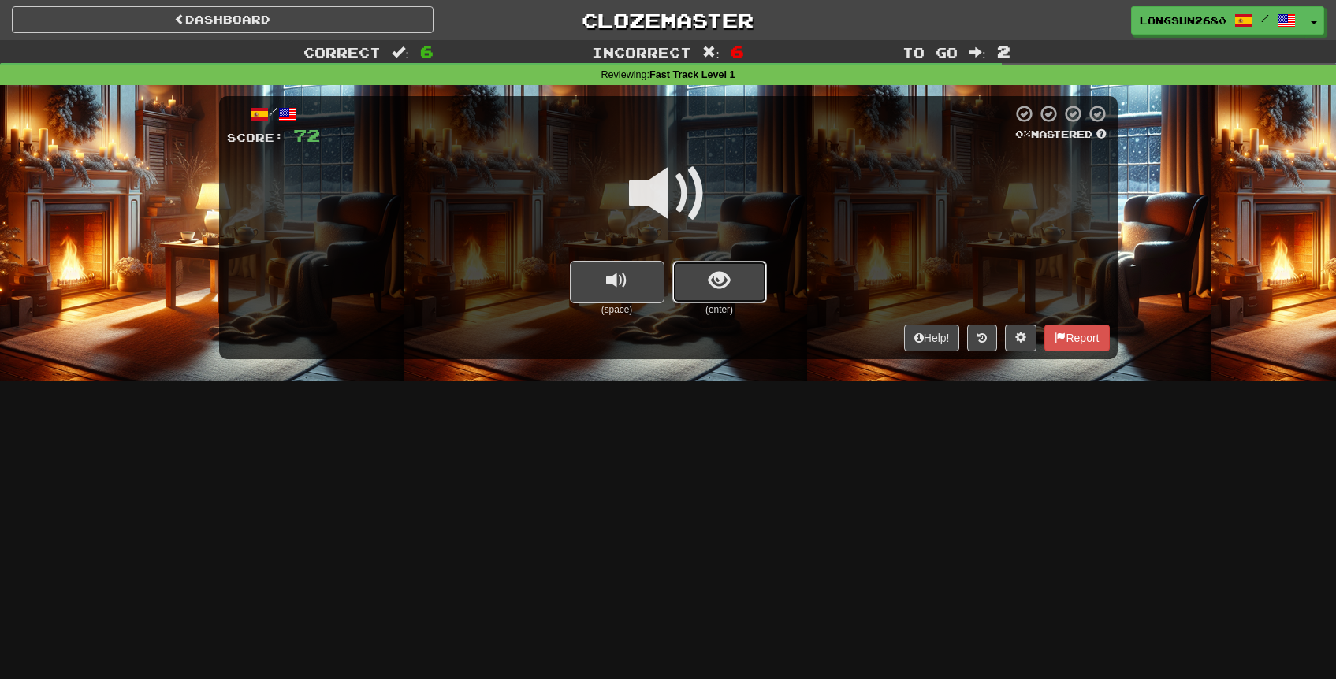
click at [723, 272] on span "show sentence" at bounding box center [718, 280] width 21 height 21
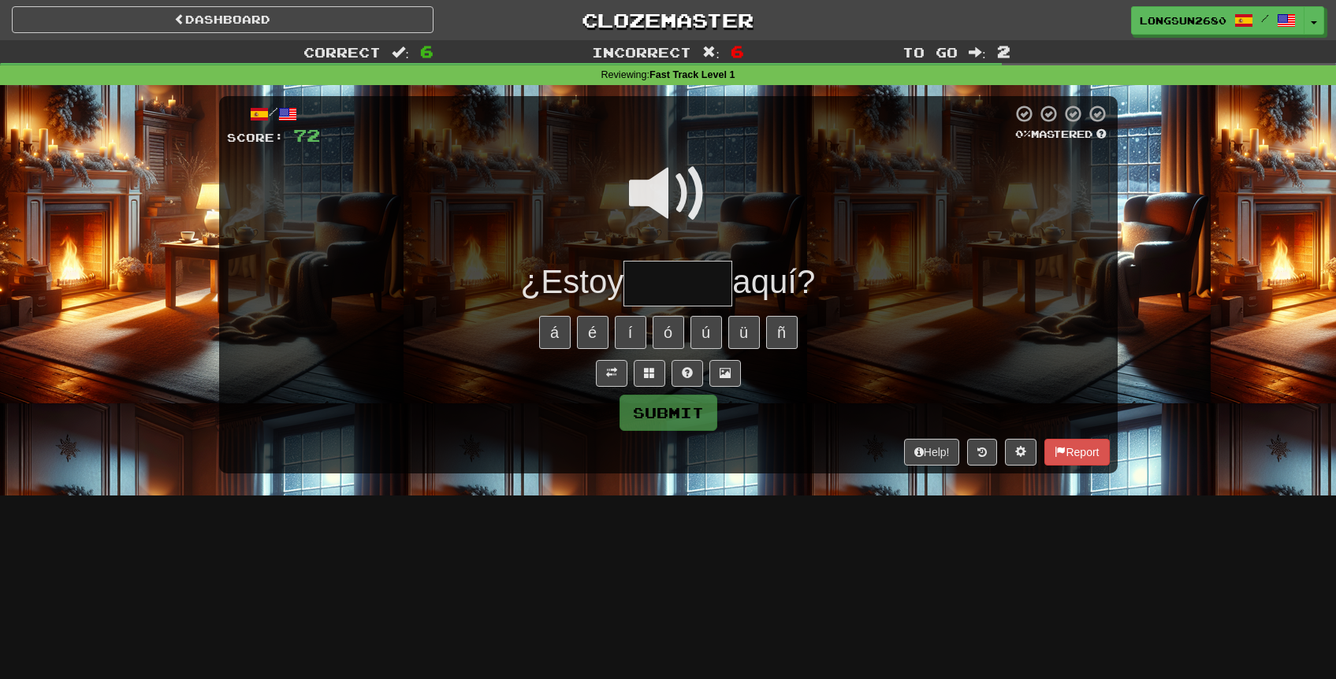
click at [669, 272] on input "text" at bounding box center [677, 284] width 109 height 46
type input "******"
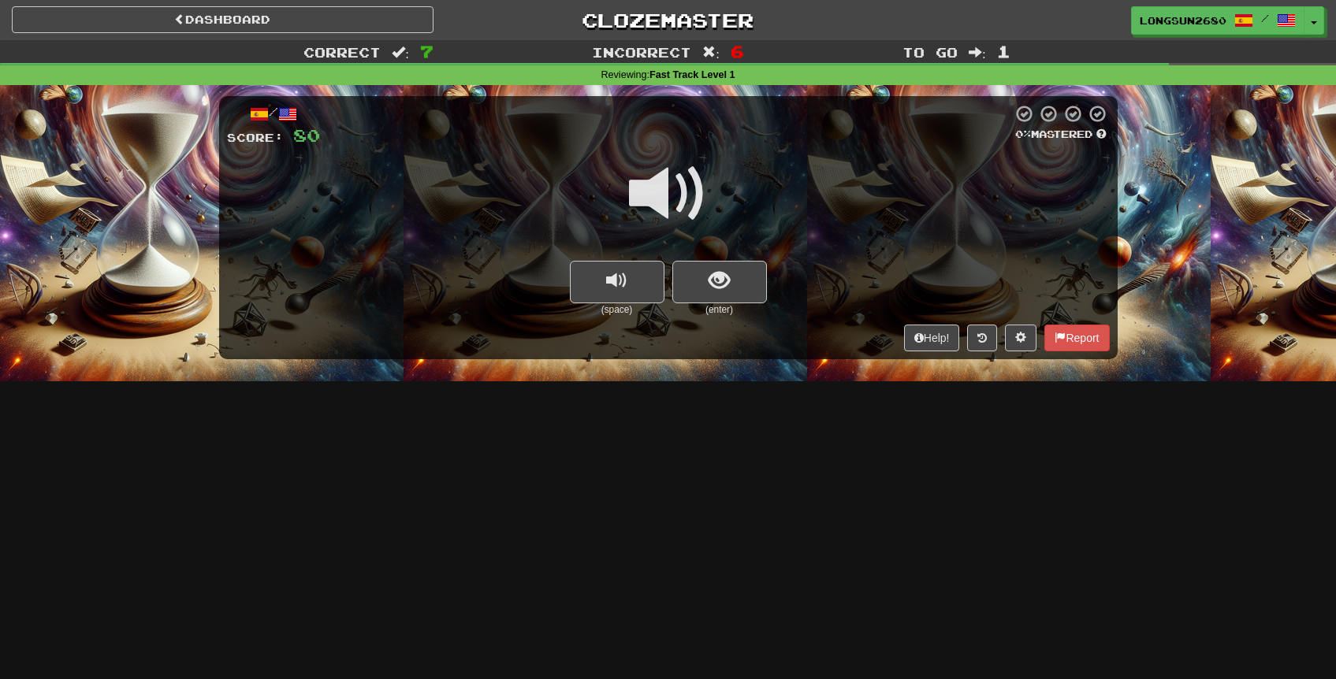
click at [680, 214] on span at bounding box center [668, 193] width 79 height 79
click at [716, 265] on button "show sentence" at bounding box center [719, 282] width 95 height 43
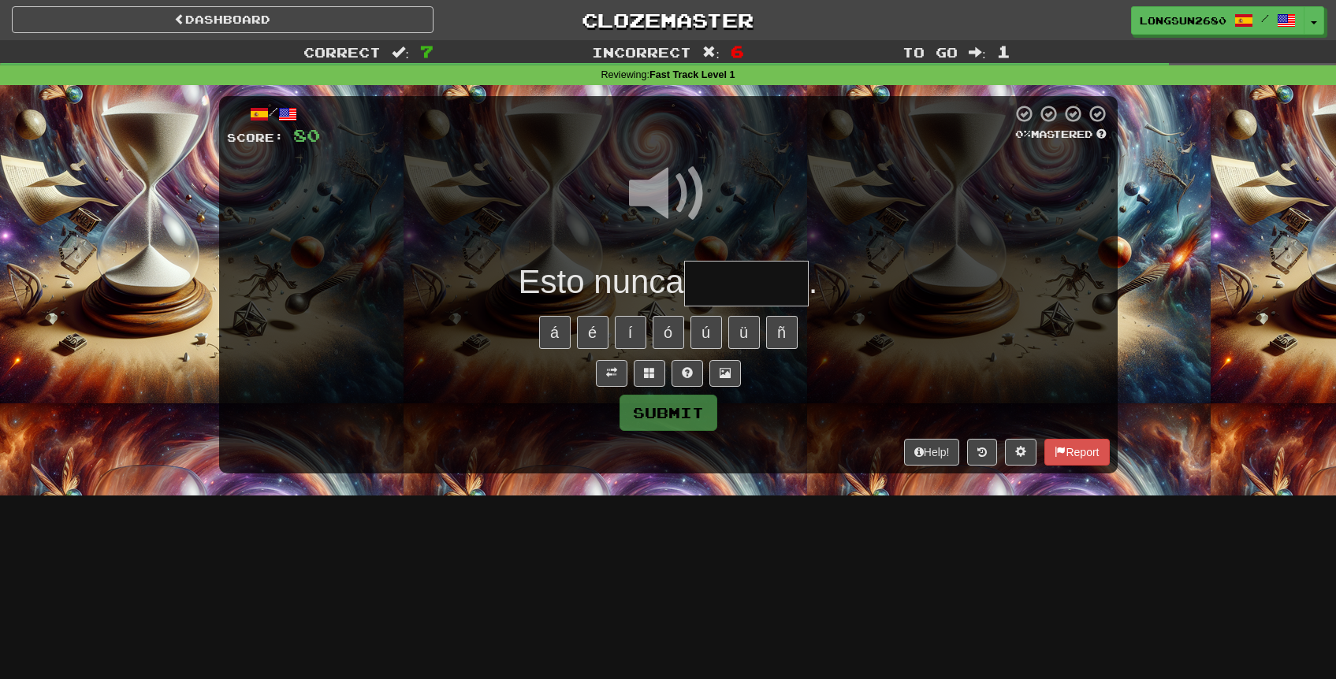
click at [716, 288] on input "text" at bounding box center [746, 284] width 124 height 46
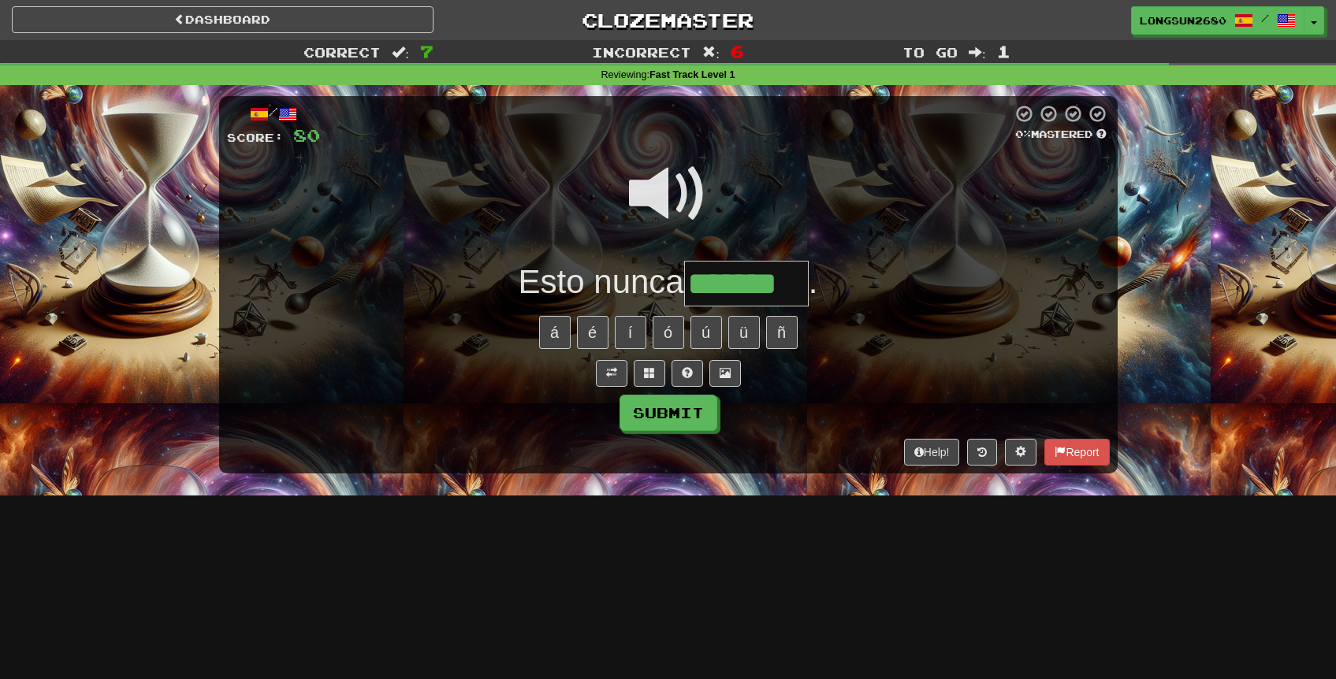
type input "*******"
